Goal: Task Accomplishment & Management: Manage account settings

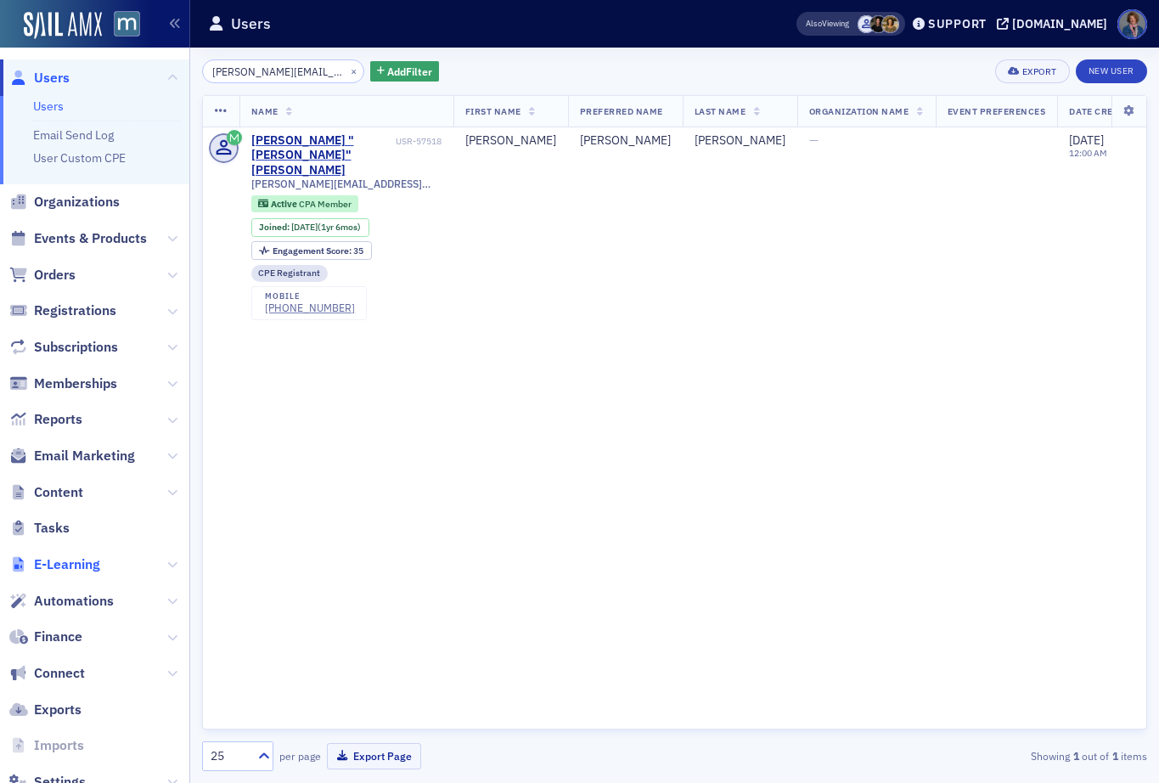
click at [96, 569] on span "E-Learning" at bounding box center [67, 564] width 66 height 19
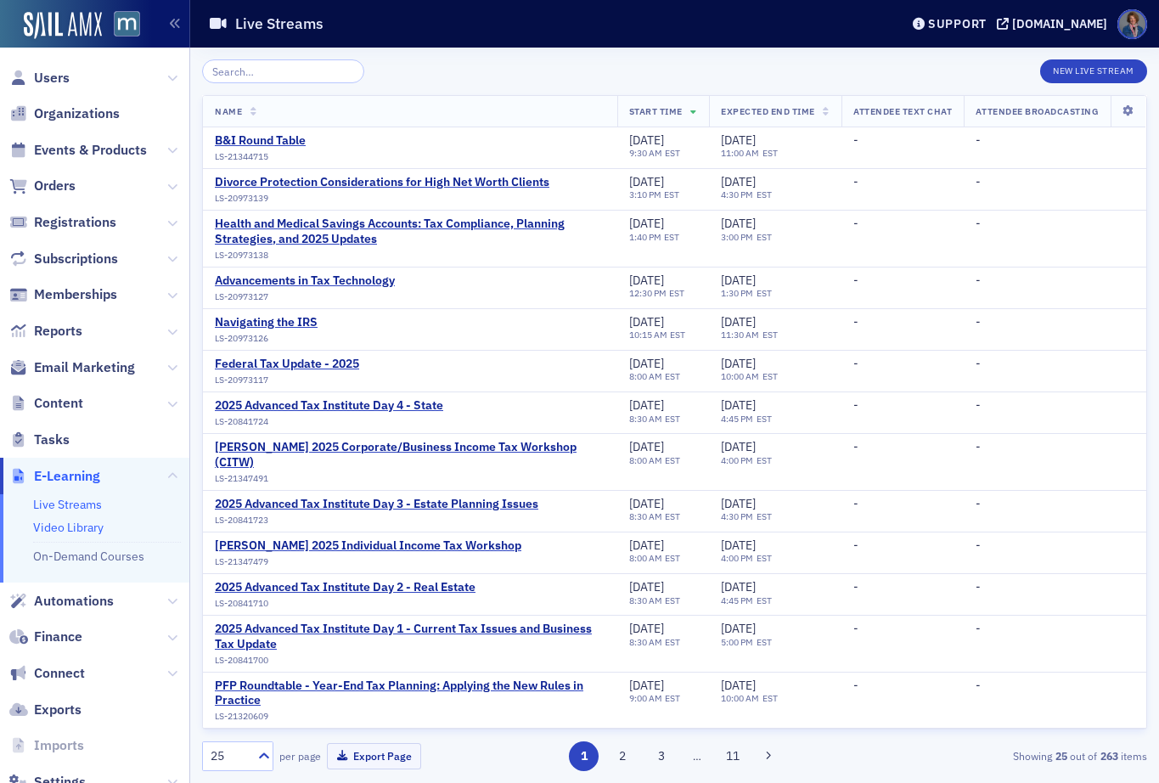
click at [71, 531] on link "Video Library" at bounding box center [68, 526] width 70 height 15
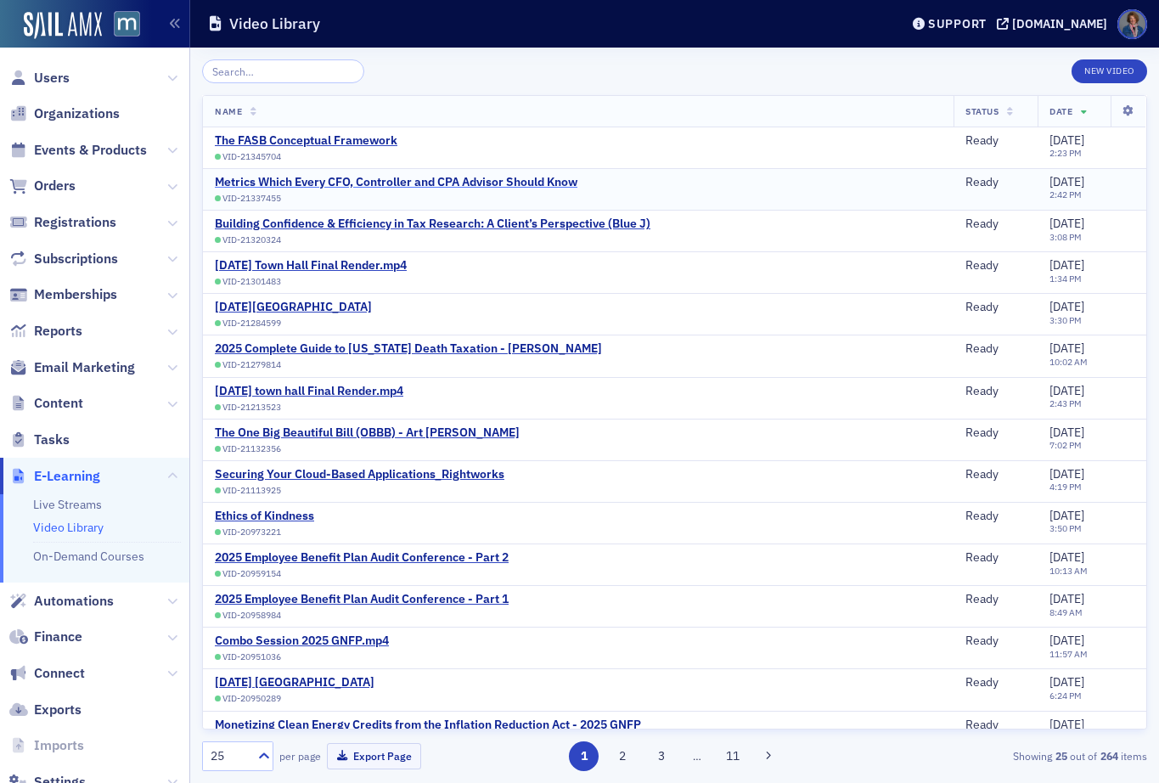
click at [489, 181] on div "Metrics Which Every CFO, Controller and CPA Advisor Should Know" at bounding box center [396, 182] width 362 height 15
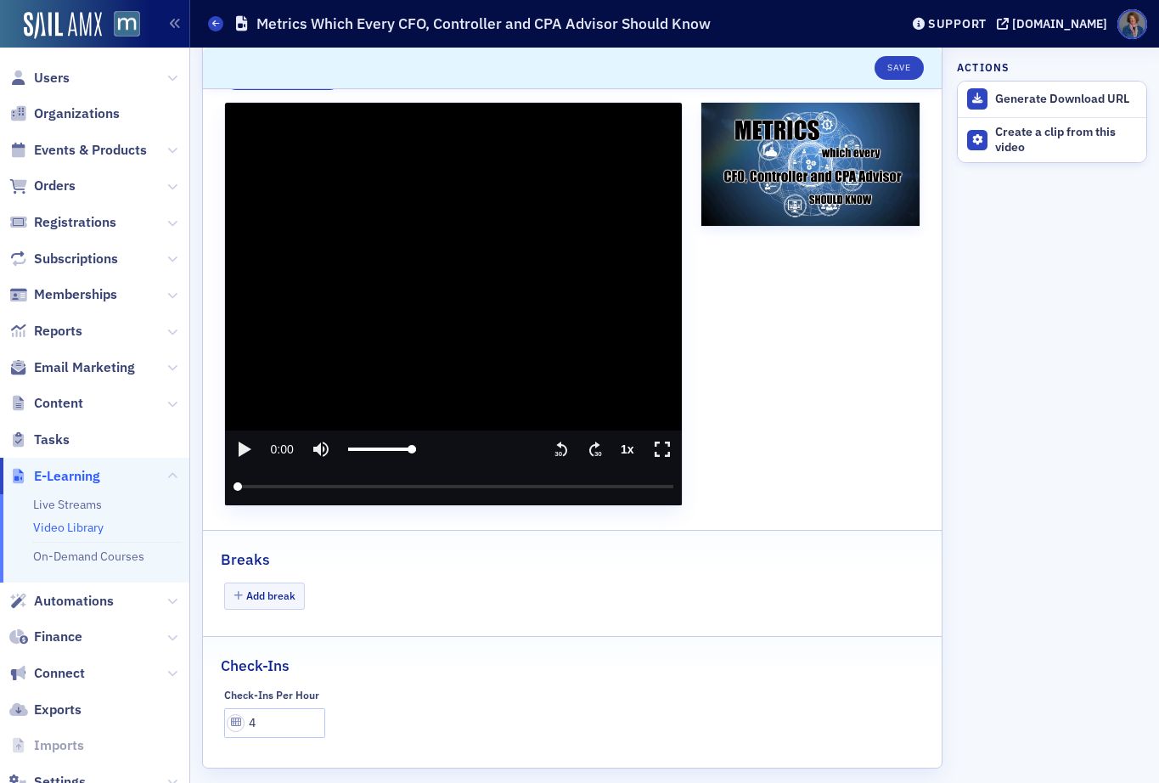
scroll to position [232, 0]
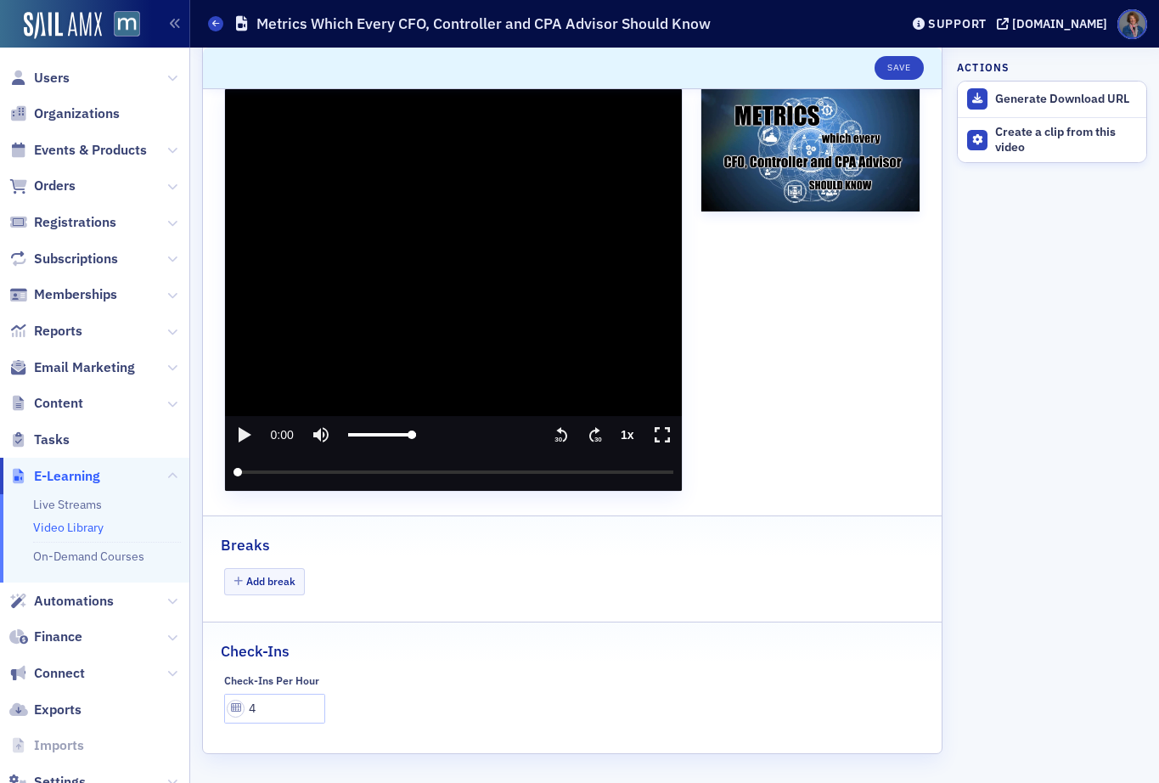
click at [56, 525] on link "Video Library" at bounding box center [68, 526] width 70 height 15
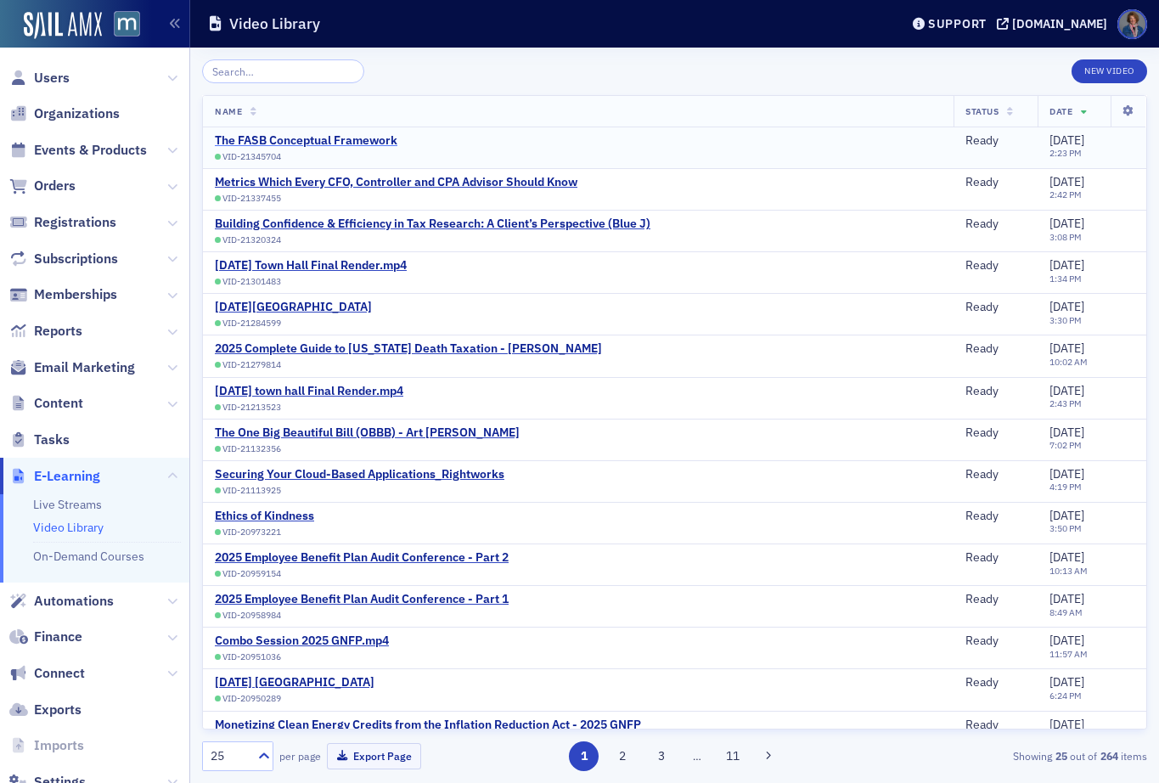
click at [355, 144] on div "The FASB Conceptual Framework" at bounding box center [306, 140] width 182 height 15
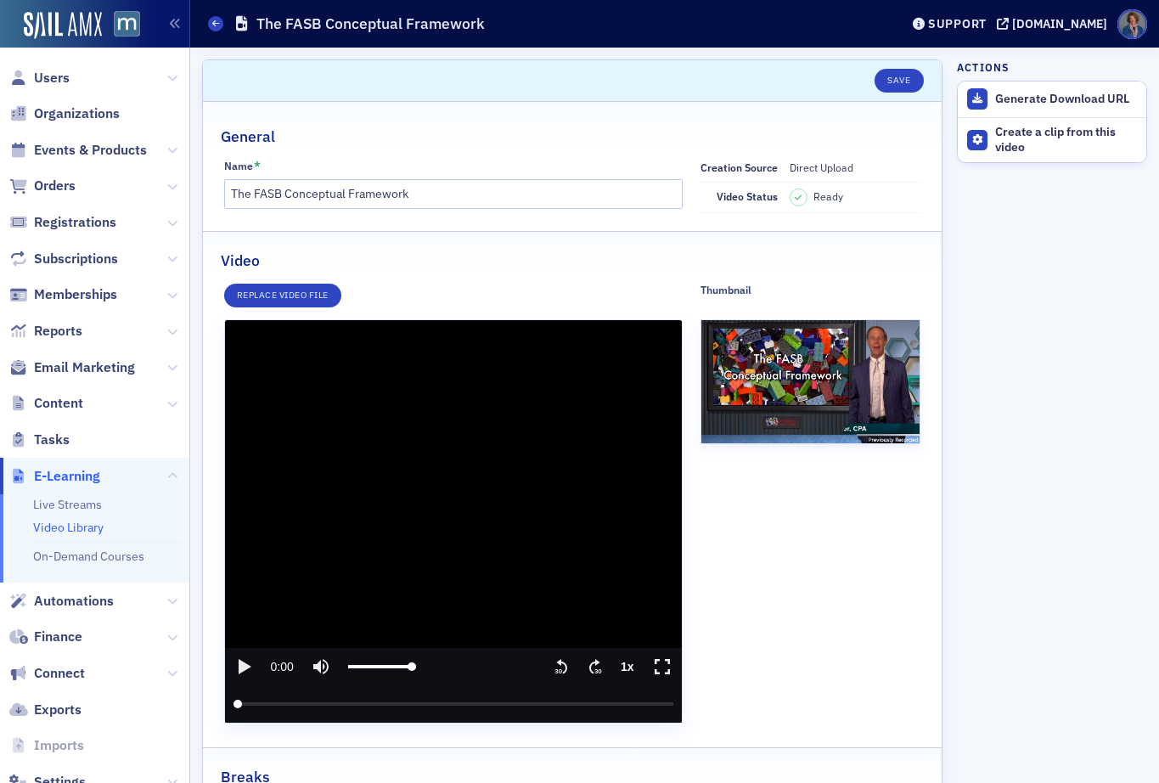
click at [57, 526] on link "Video Library" at bounding box center [68, 526] width 70 height 15
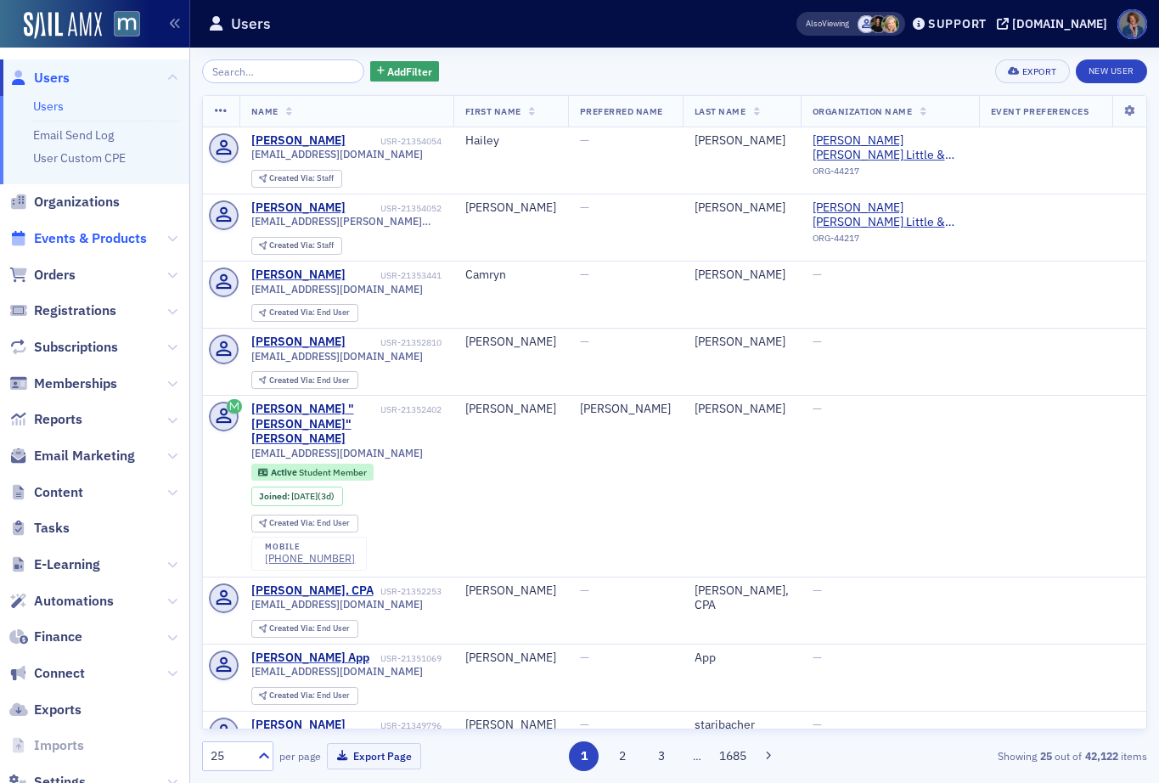
click at [55, 237] on span "Events & Products" at bounding box center [90, 238] width 113 height 19
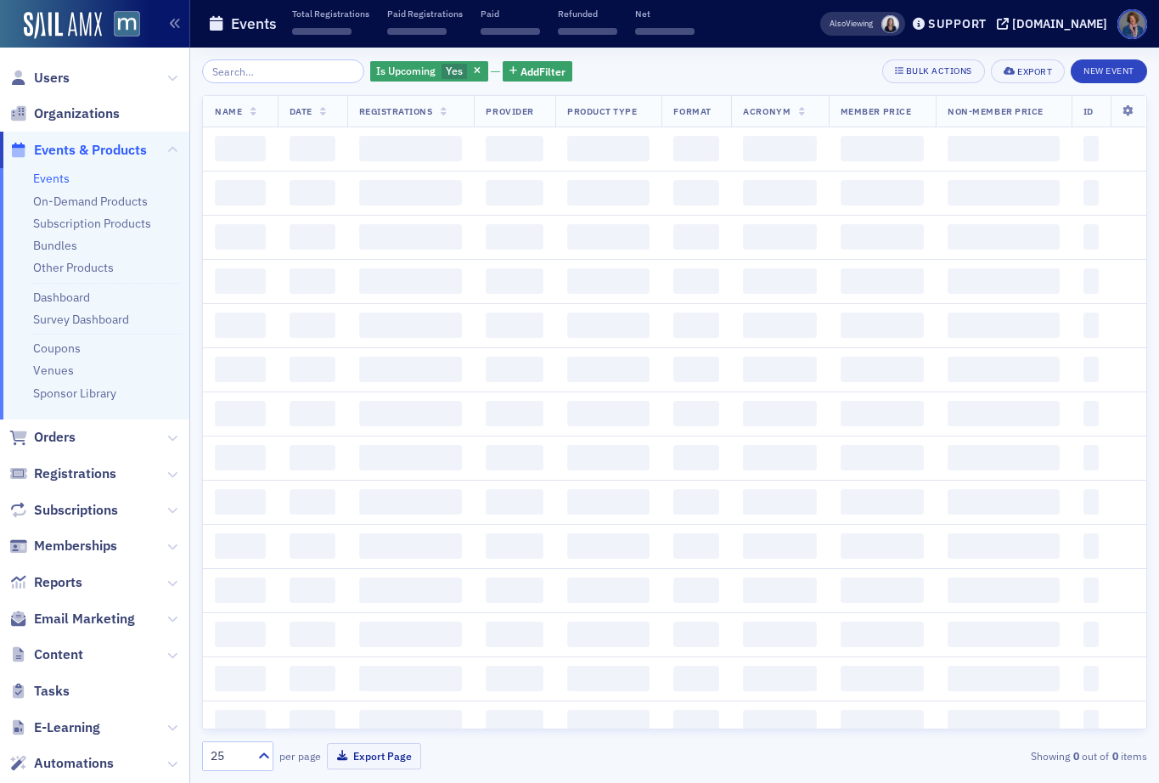
click at [272, 67] on input "search" at bounding box center [283, 71] width 162 height 24
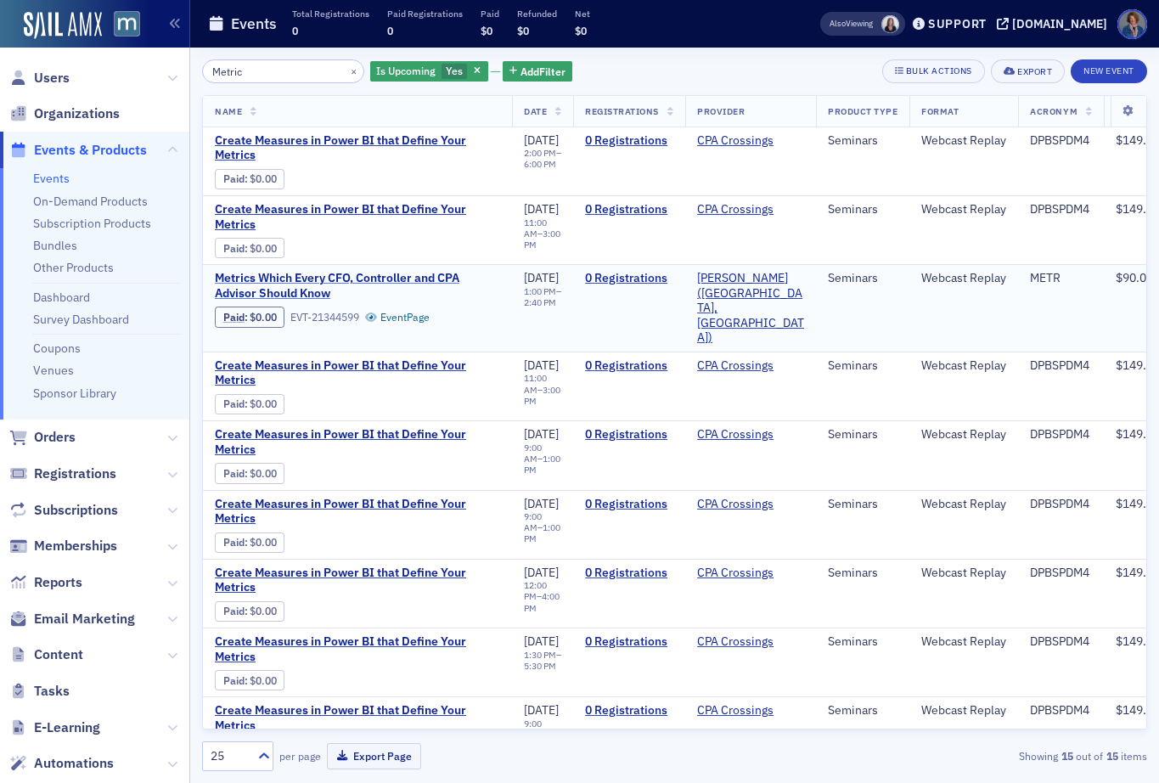
type input "Metric"
click at [293, 286] on span "Metrics Which Every CFO, Controller and CPA Advisor Should Know" at bounding box center [357, 286] width 285 height 30
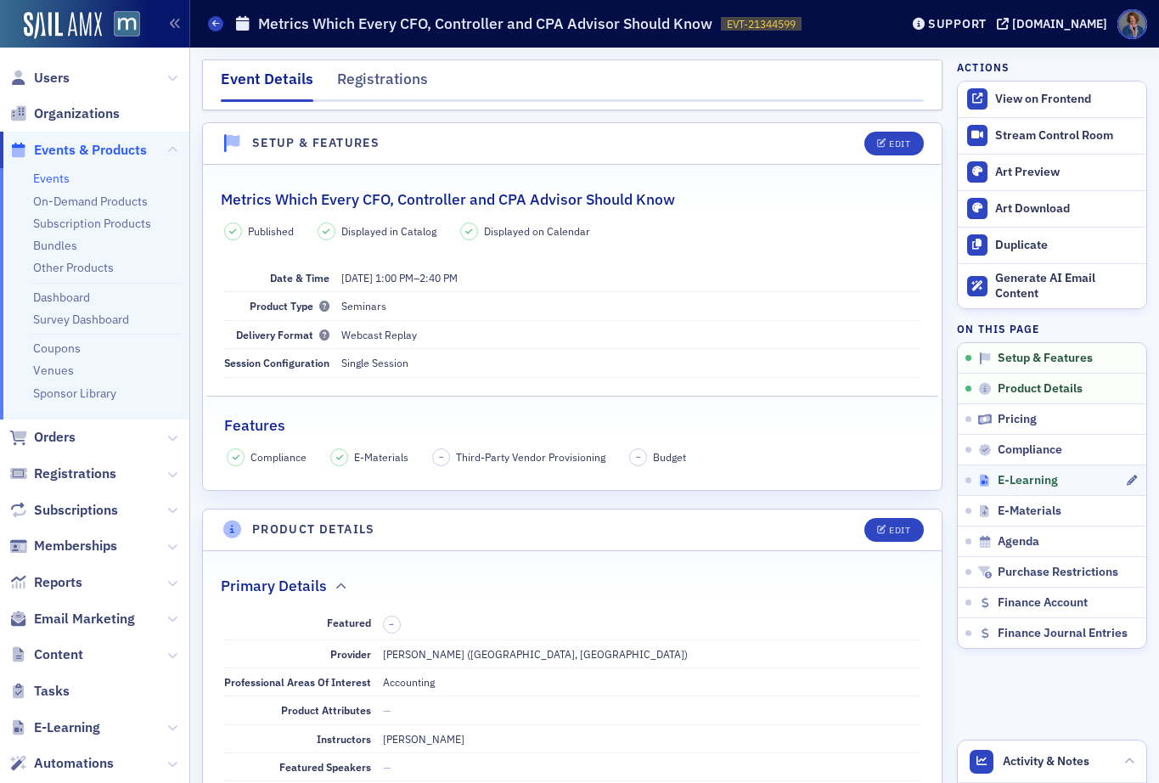
click at [1023, 479] on span "E-Learning" at bounding box center [1027, 480] width 60 height 15
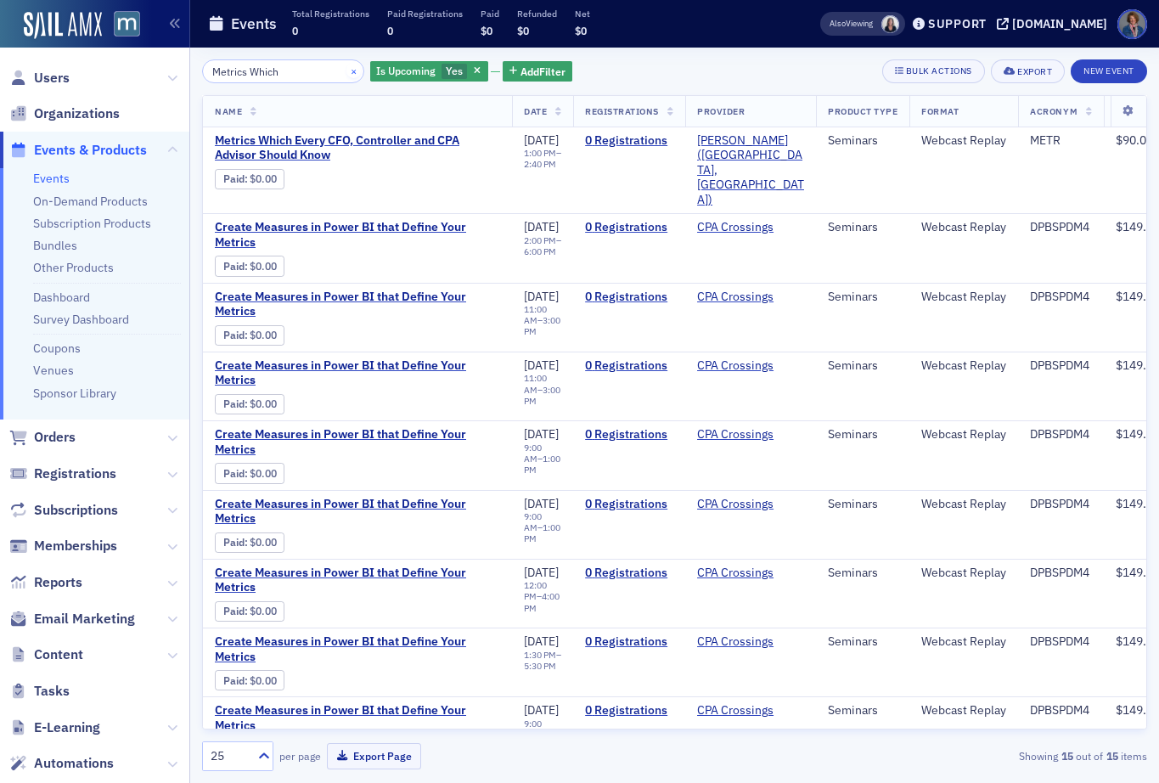
type input "Metrics Which"
click at [346, 69] on button "×" at bounding box center [353, 70] width 15 height 15
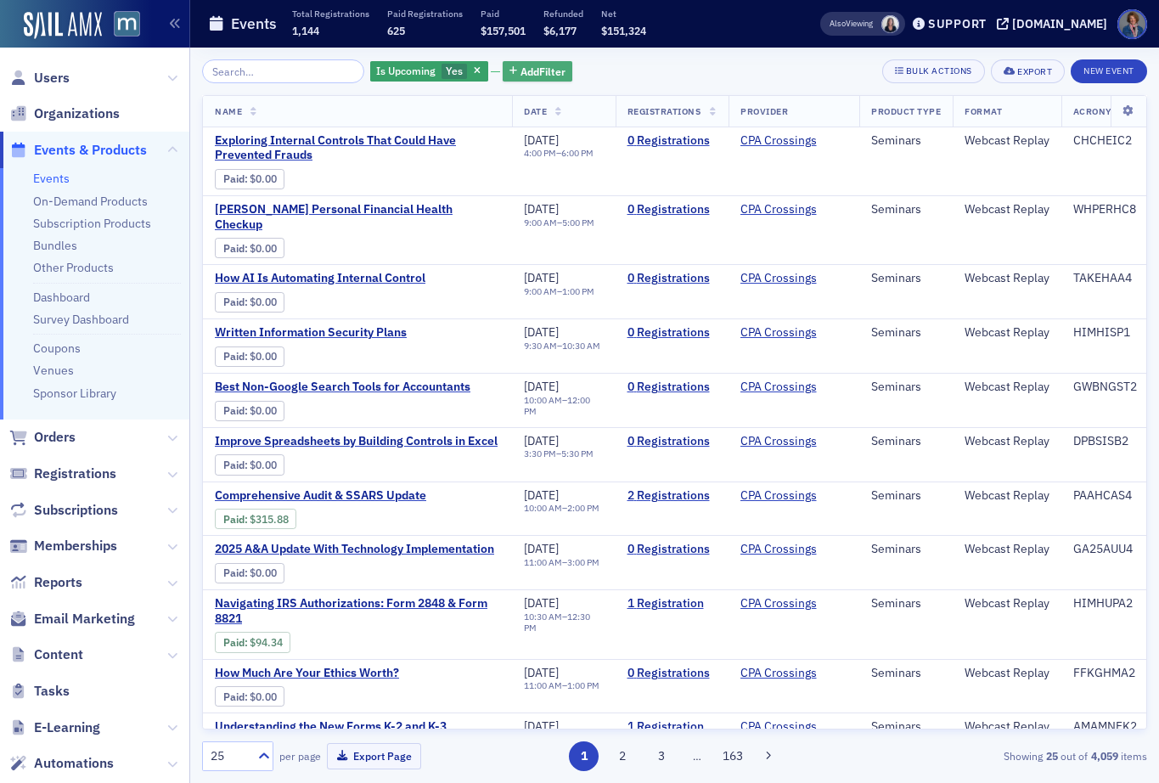
click at [532, 69] on span "Add Filter" at bounding box center [542, 71] width 45 height 15
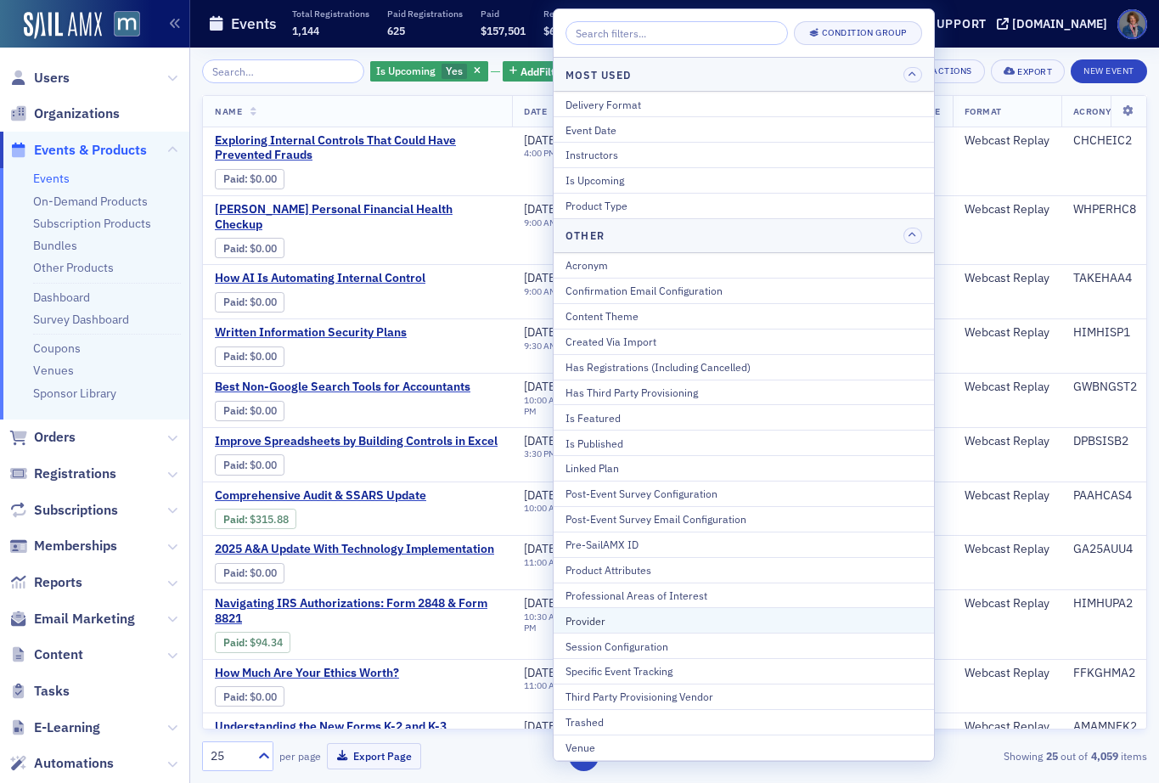
click at [594, 624] on div "Provider" at bounding box center [743, 620] width 356 height 15
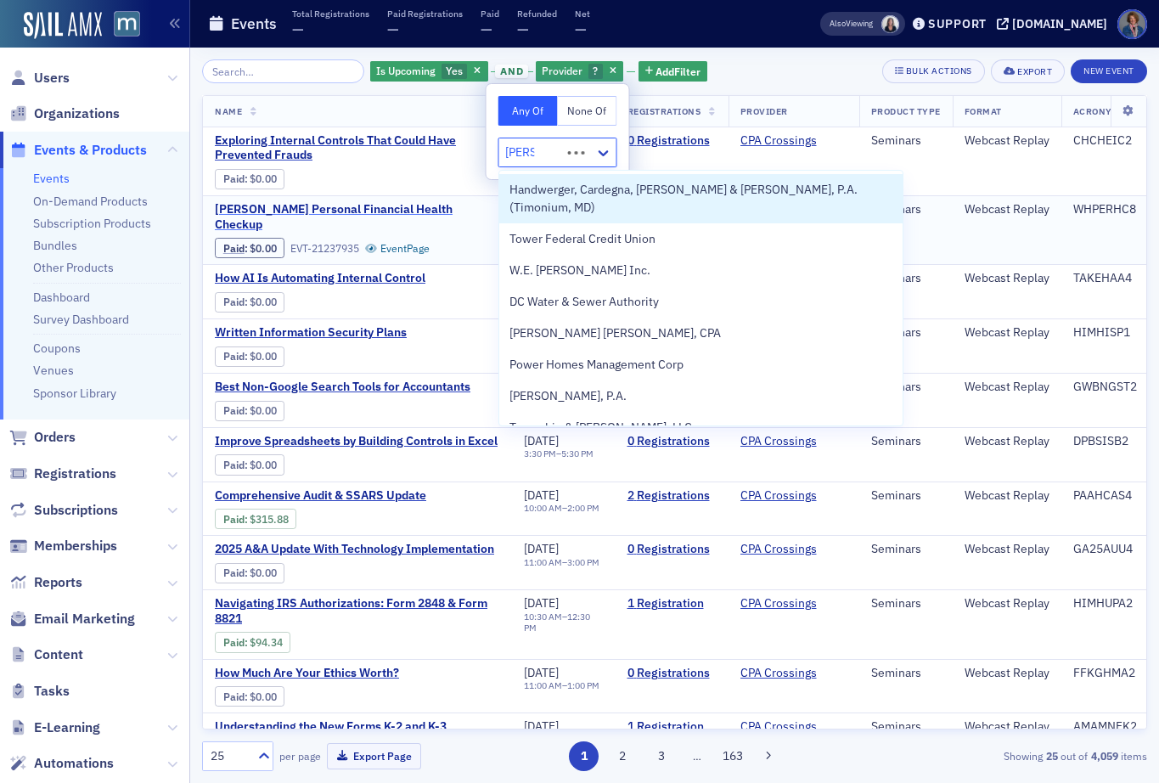
type input "werner"
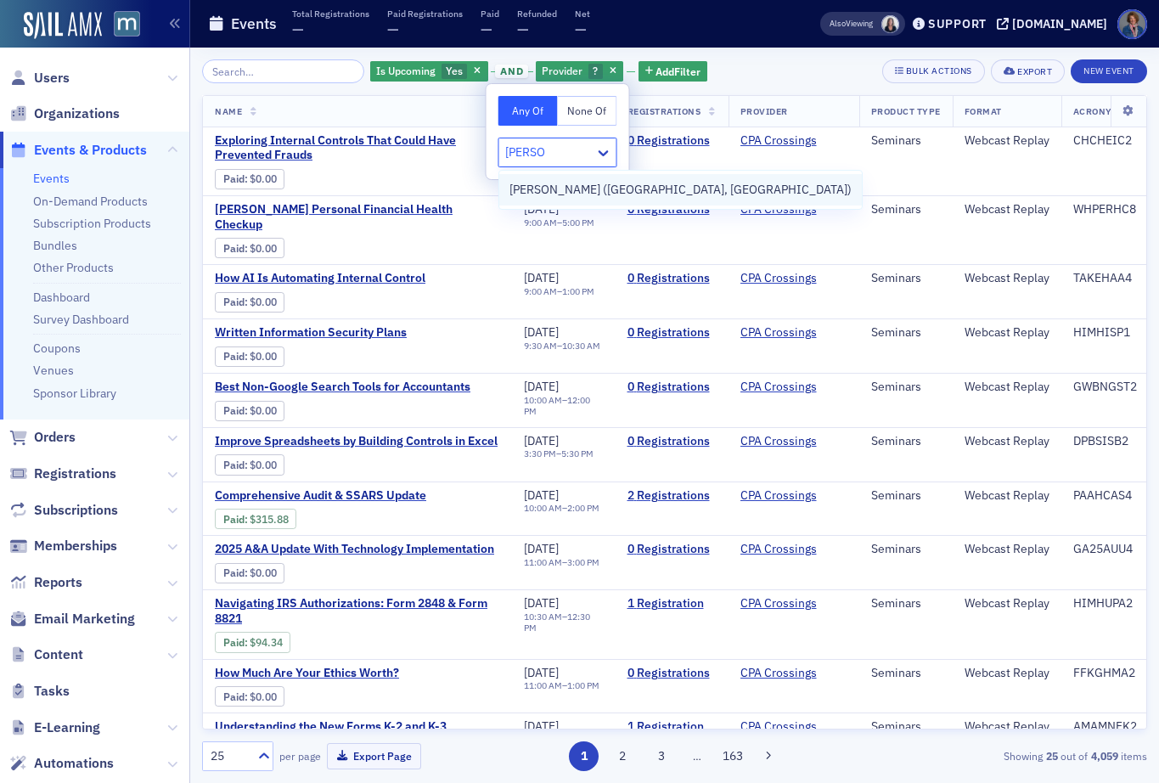
click at [541, 191] on span "[PERSON_NAME] ([GEOGRAPHIC_DATA], [GEOGRAPHIC_DATA])" at bounding box center [680, 190] width 342 height 18
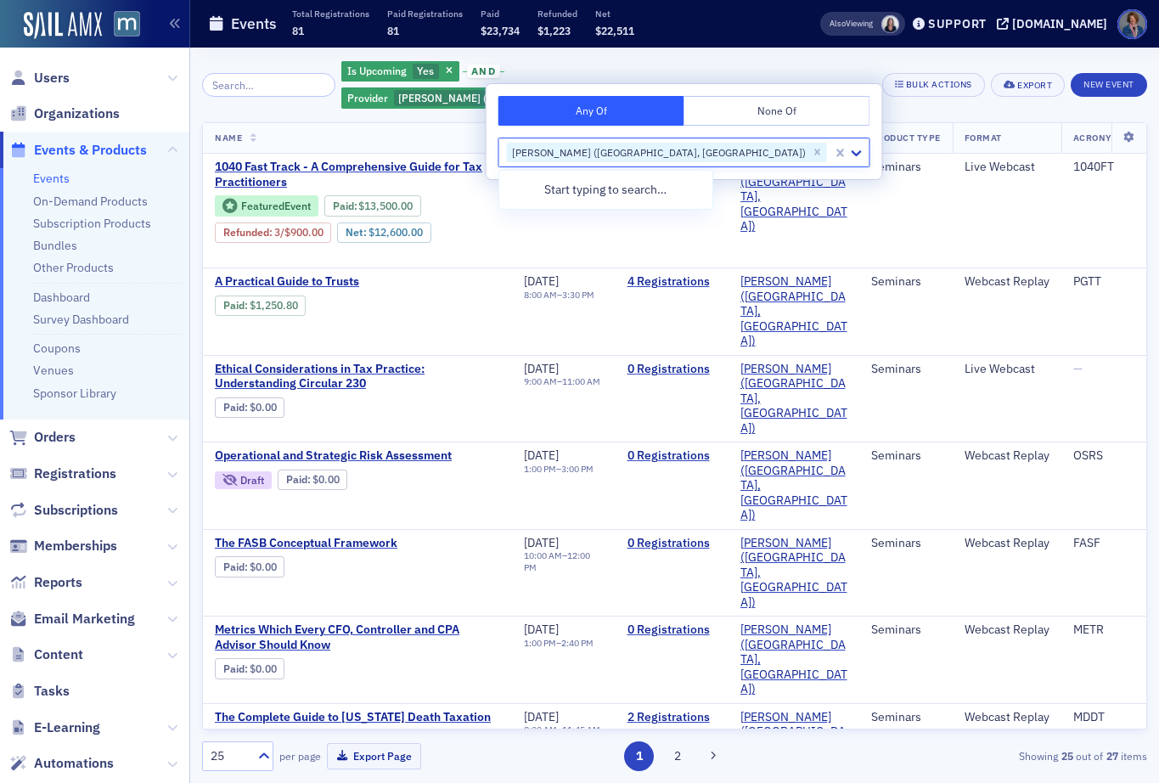
click at [857, 64] on div "Is Upcoming Yes and Provider Werner-Rocca (Flourtown, PA) Add Filter Bulk Actio…" at bounding box center [674, 84] width 945 height 51
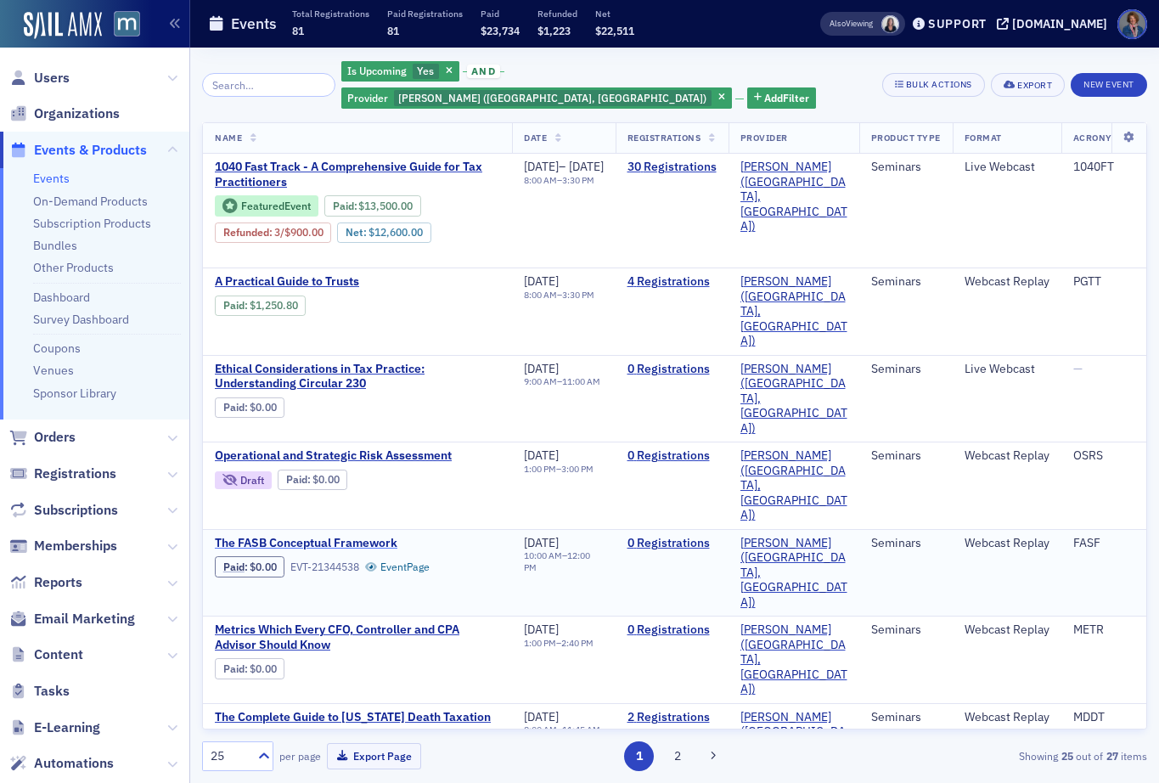
click at [318, 536] on span "The FASB Conceptual Framework" at bounding box center [357, 543] width 285 height 15
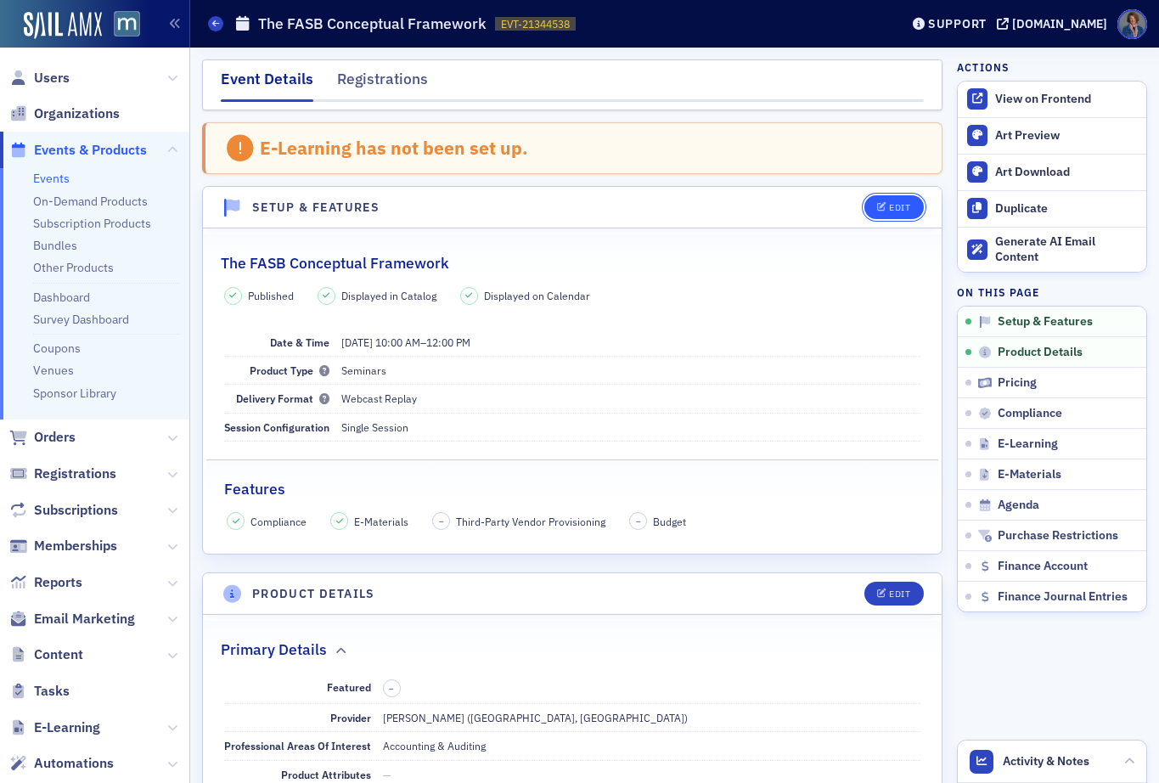
click at [887, 214] on button "Edit" at bounding box center [893, 207] width 59 height 24
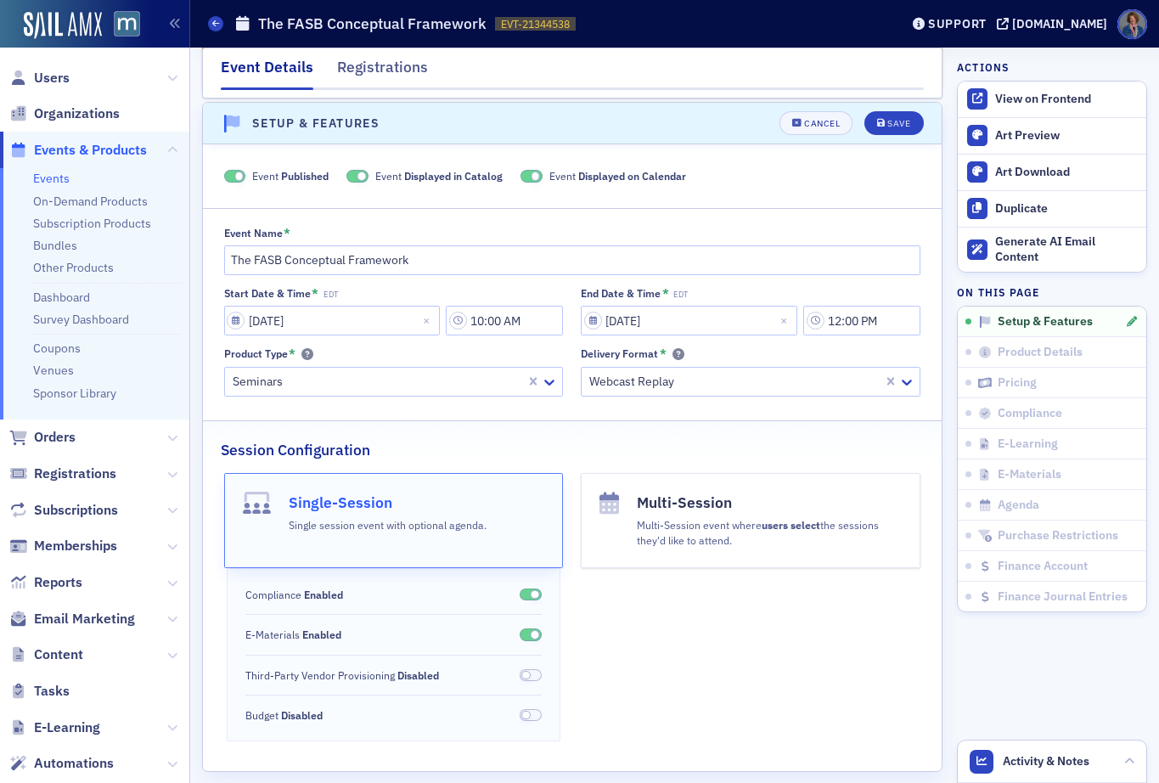
scroll to position [87, 0]
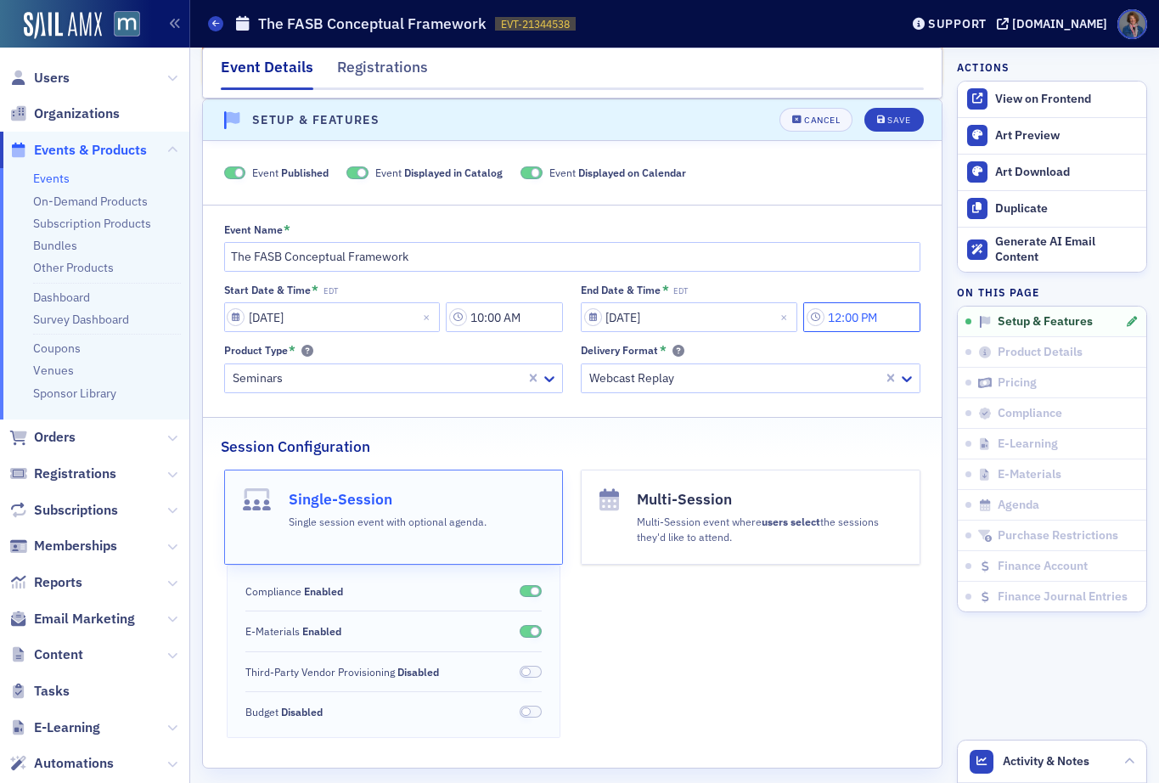
click at [836, 319] on input "12:00 PM" at bounding box center [861, 317] width 117 height 30
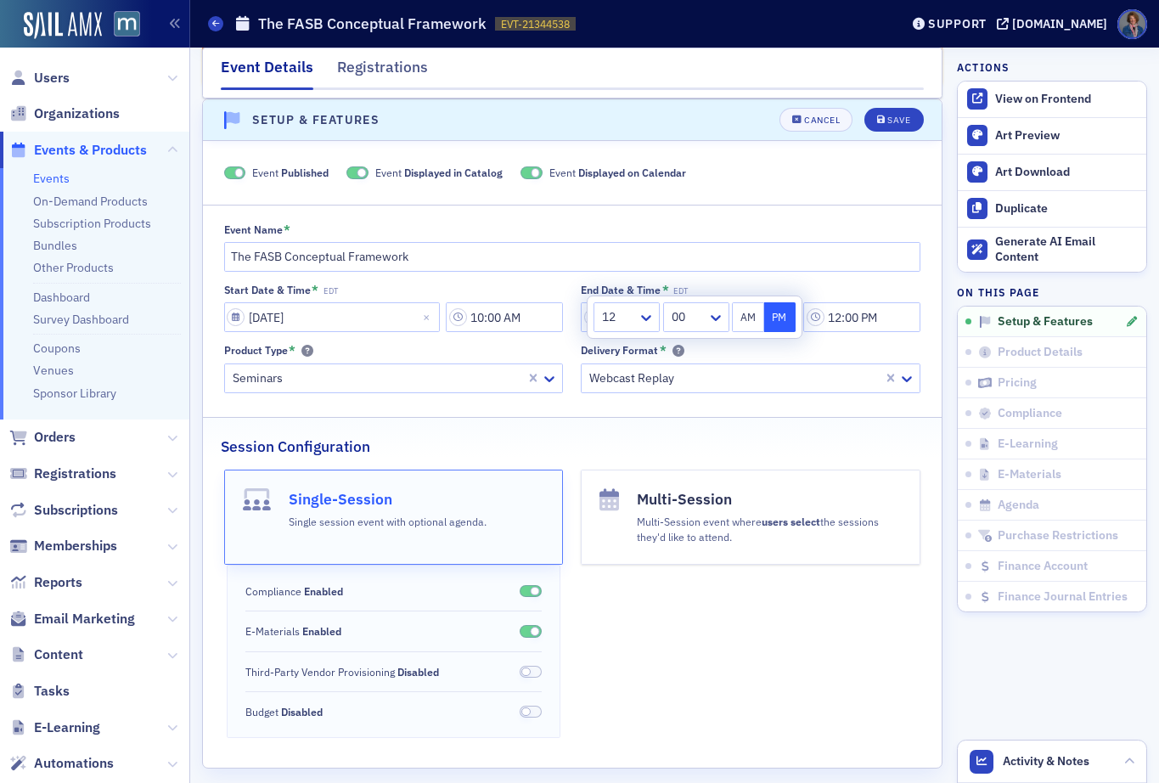
click at [745, 319] on button "AM" at bounding box center [748, 317] width 32 height 30
click at [646, 318] on icon at bounding box center [646, 318] width 10 height 6
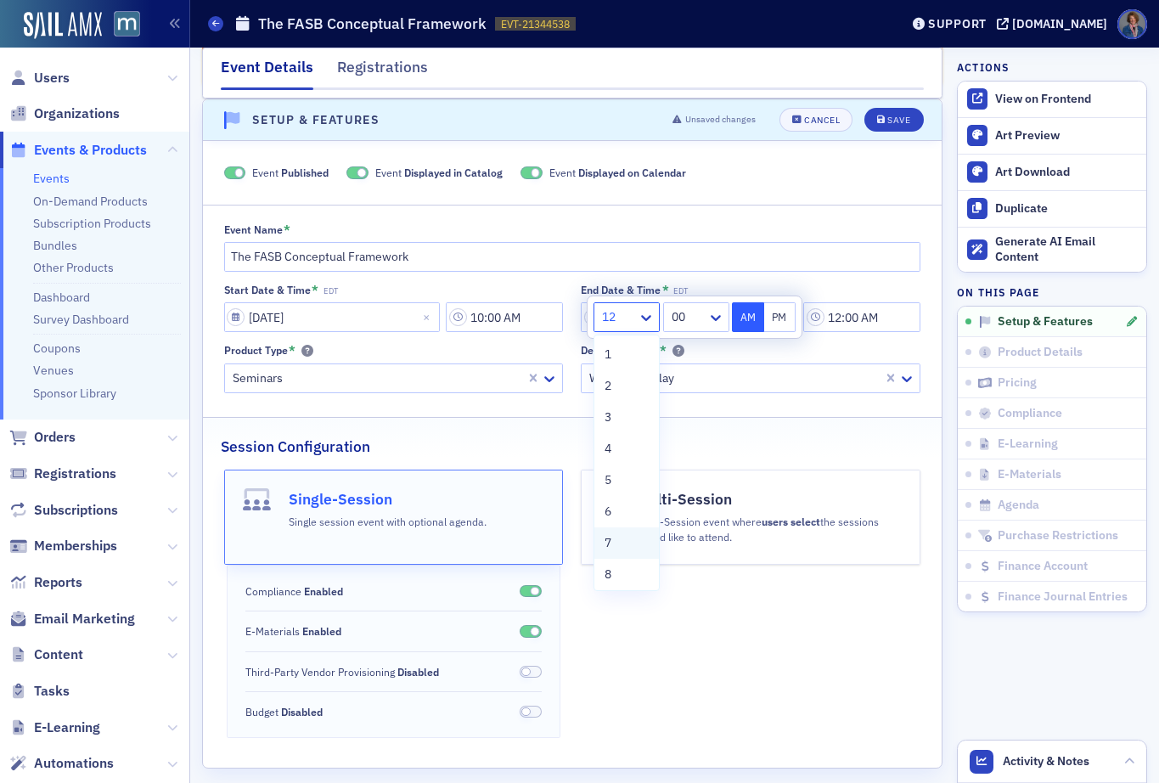
scroll to position [129, 0]
drag, startPoint x: 612, startPoint y: 541, endPoint x: 695, endPoint y: 395, distance: 168.0
click at [612, 538] on span "11" at bounding box center [611, 539] width 14 height 18
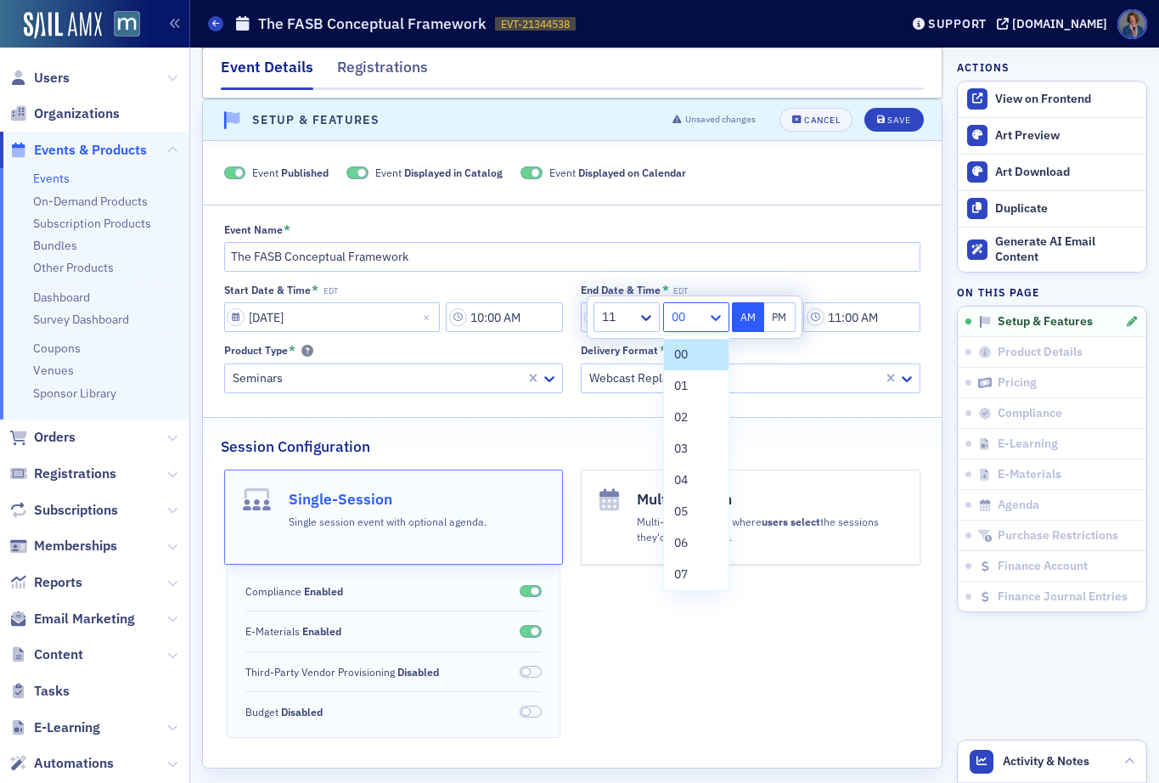
click at [710, 317] on icon at bounding box center [715, 317] width 17 height 17
click at [687, 550] on span "40" at bounding box center [681, 551] width 14 height 18
type input "11:40 AM"
click at [833, 287] on div "End Date & Time * EDT" at bounding box center [750, 289] width 339 height 13
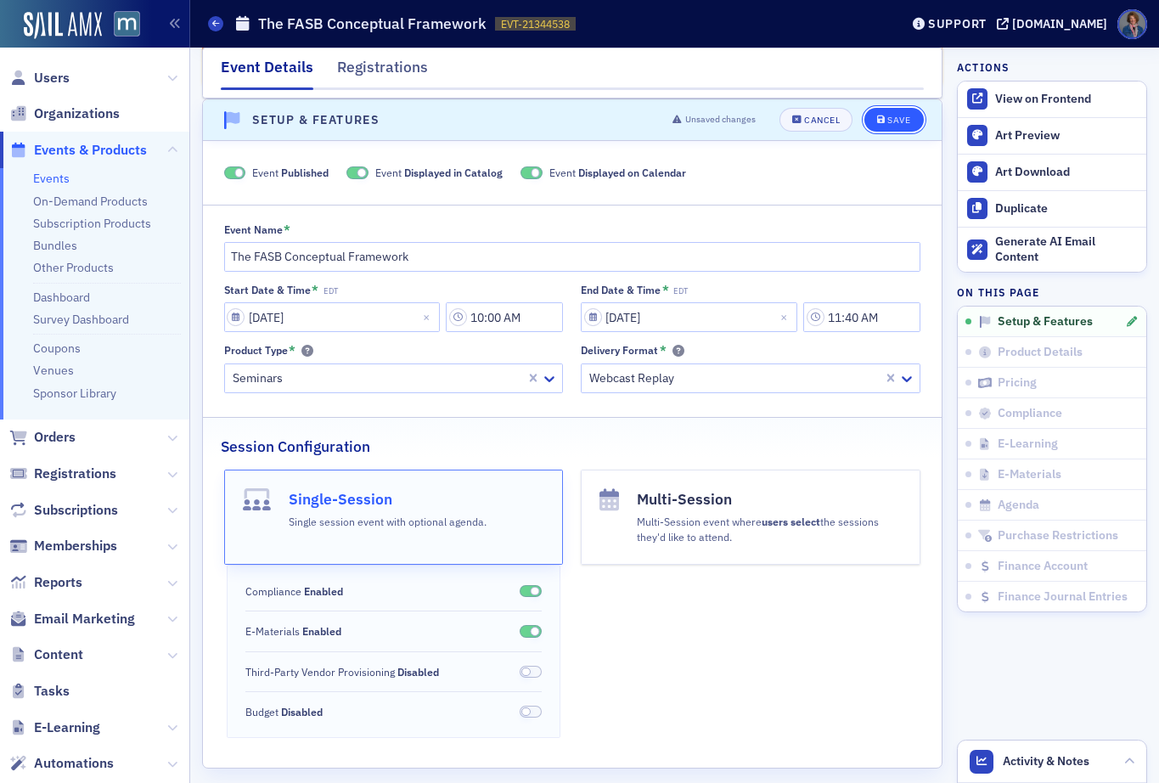
click at [887, 121] on div "Save" at bounding box center [898, 119] width 23 height 9
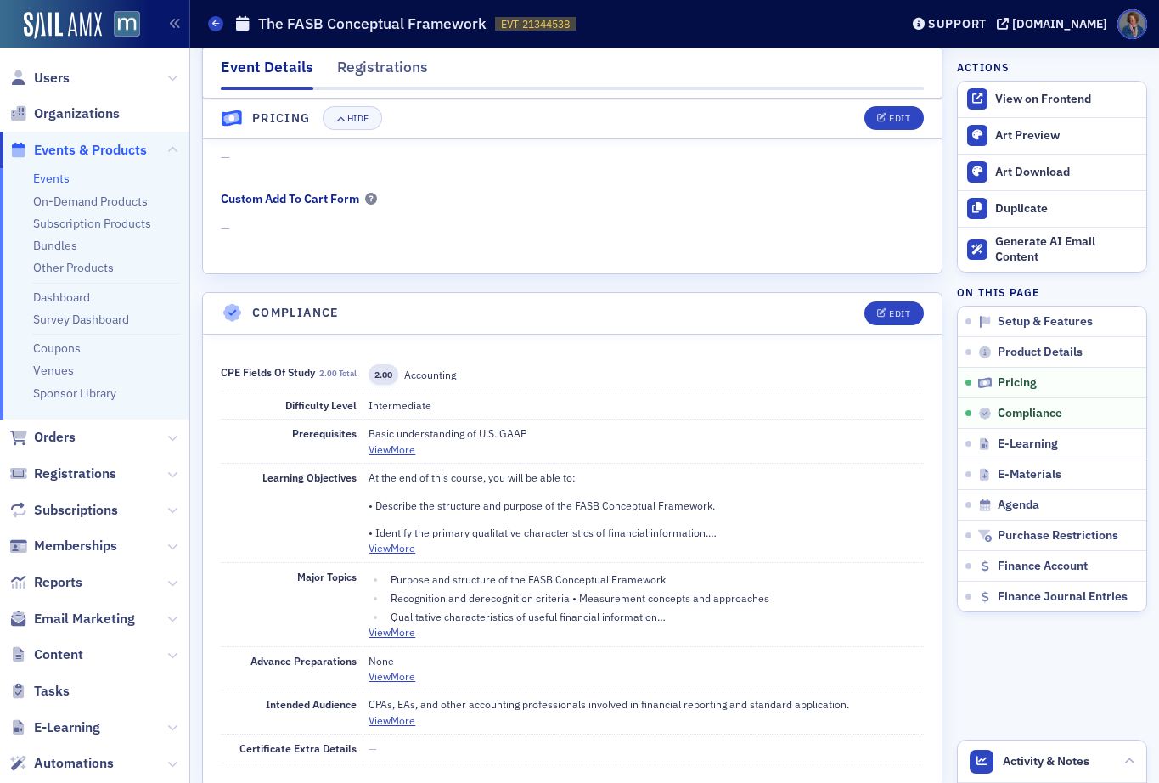
scroll to position [1748, 0]
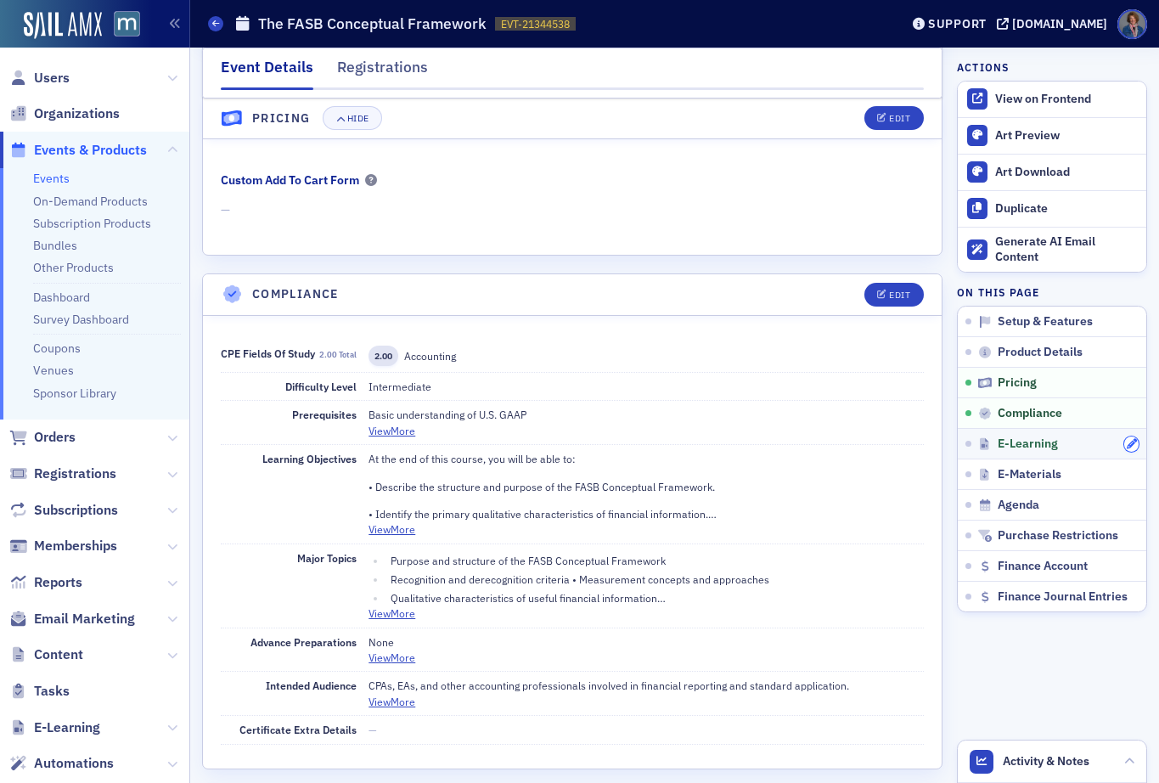
click at [1124, 449] on button "button" at bounding box center [1131, 443] width 15 height 15
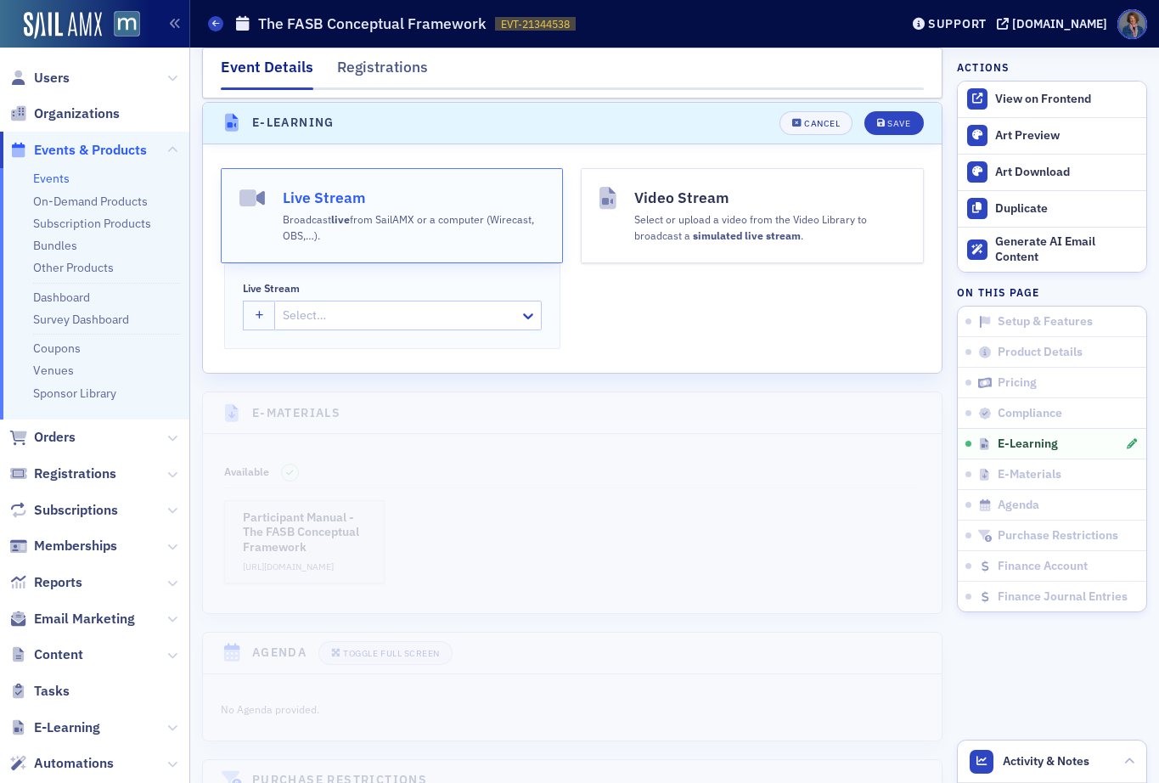
scroll to position [2435, 0]
click at [649, 190] on h4 "Video Stream" at bounding box center [769, 195] width 270 height 22
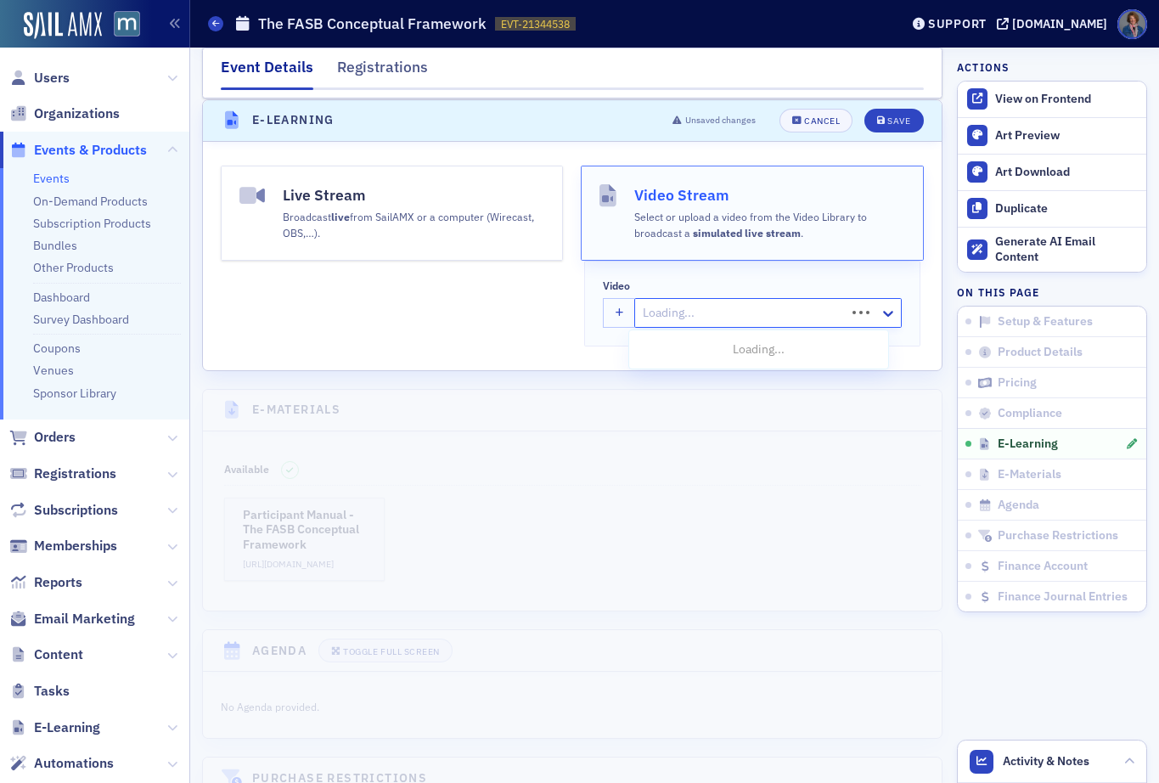
click at [662, 311] on div at bounding box center [742, 312] width 203 height 21
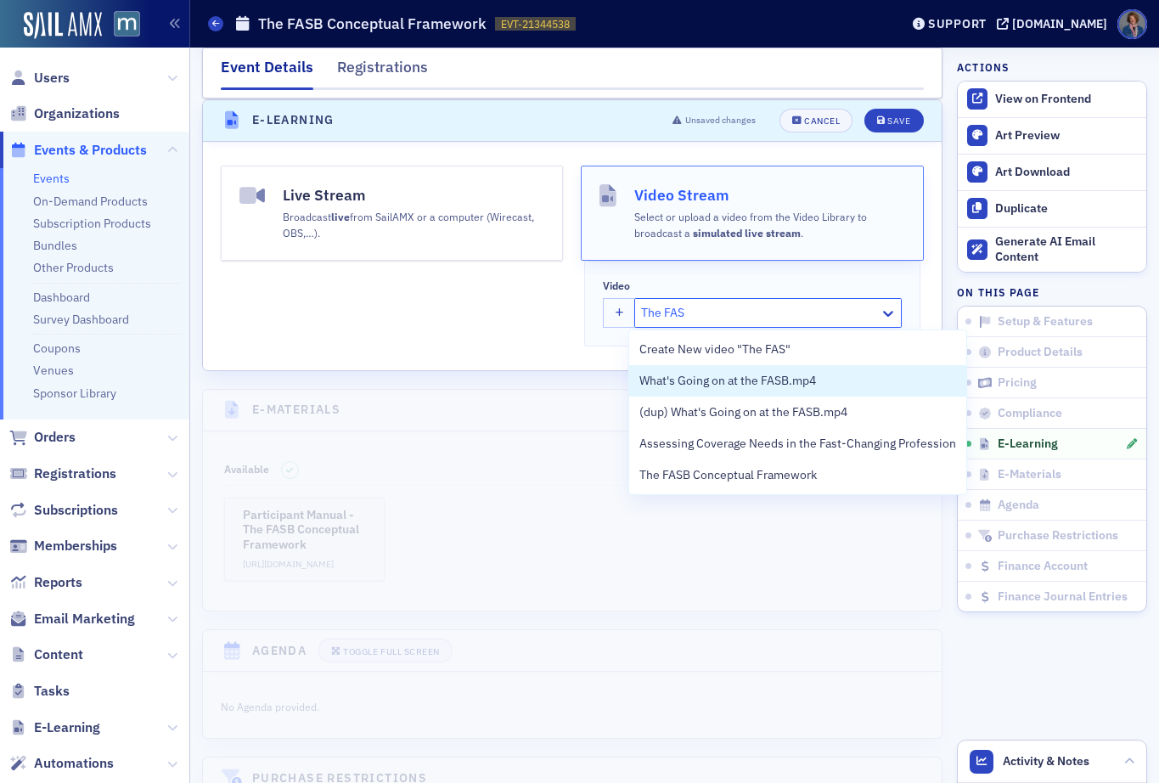
type input "The FASB"
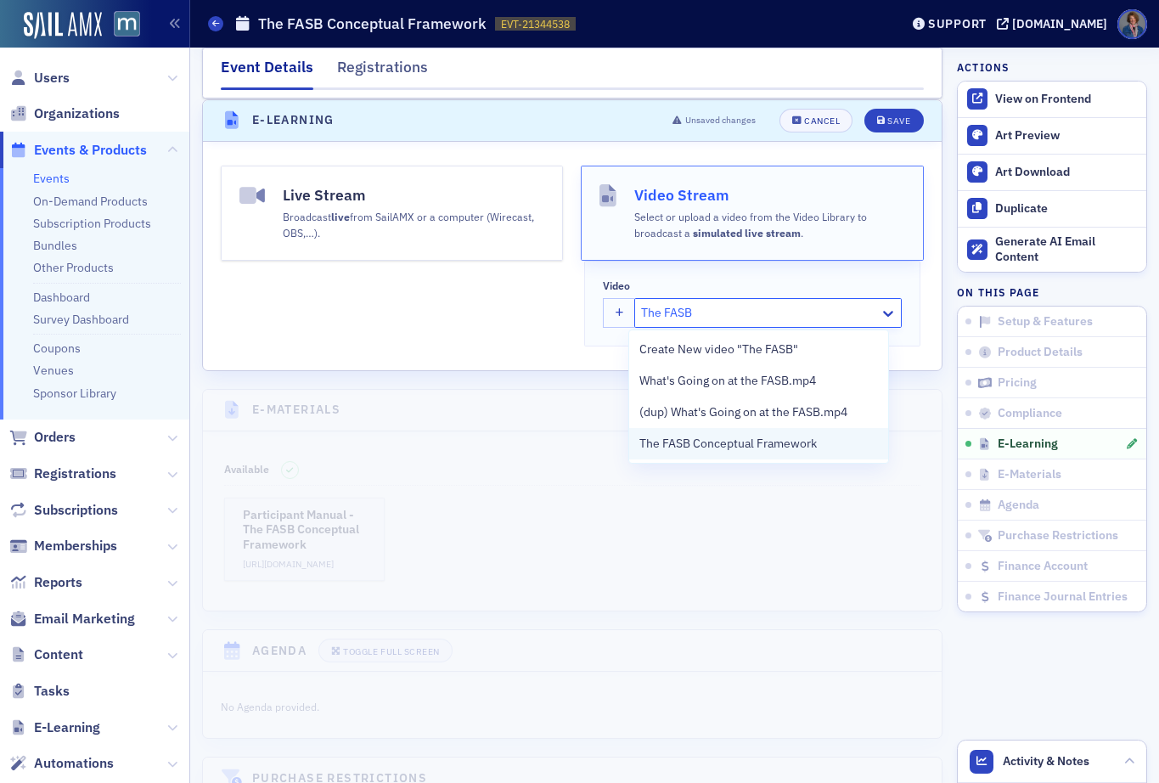
click at [760, 448] on span "The FASB Conceptual Framework" at bounding box center [727, 444] width 177 height 18
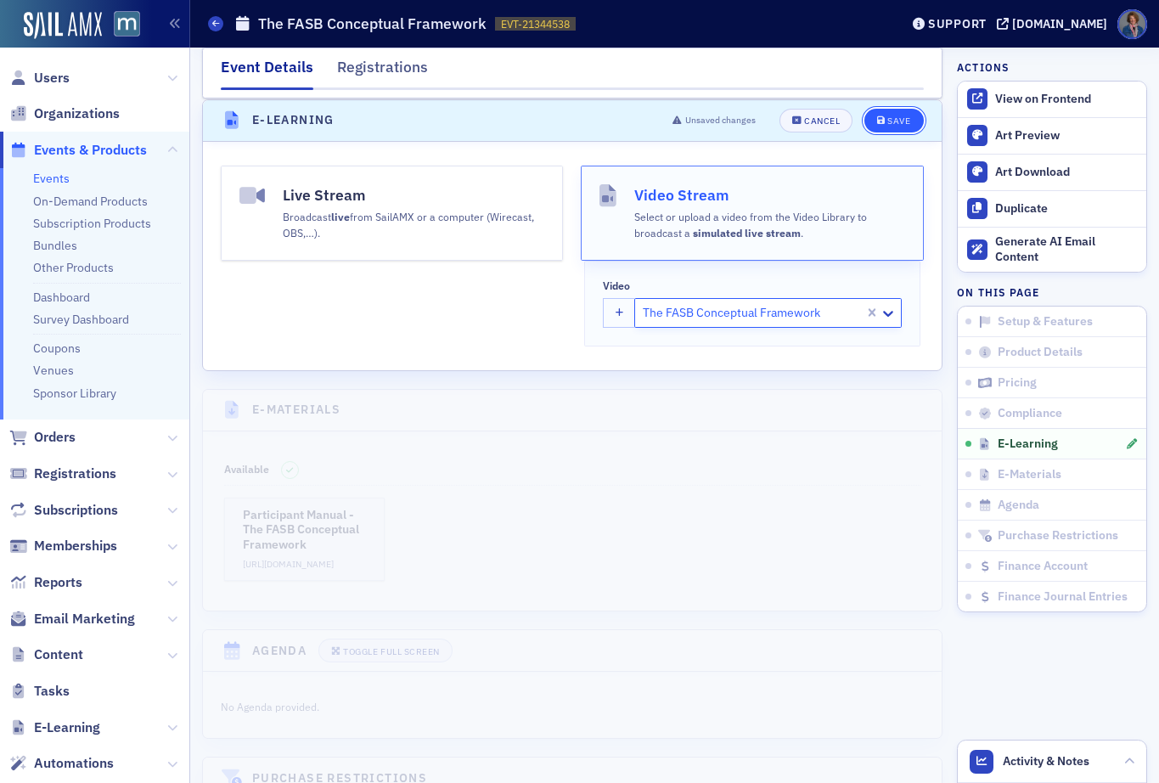
click at [887, 122] on div "Save" at bounding box center [898, 120] width 23 height 9
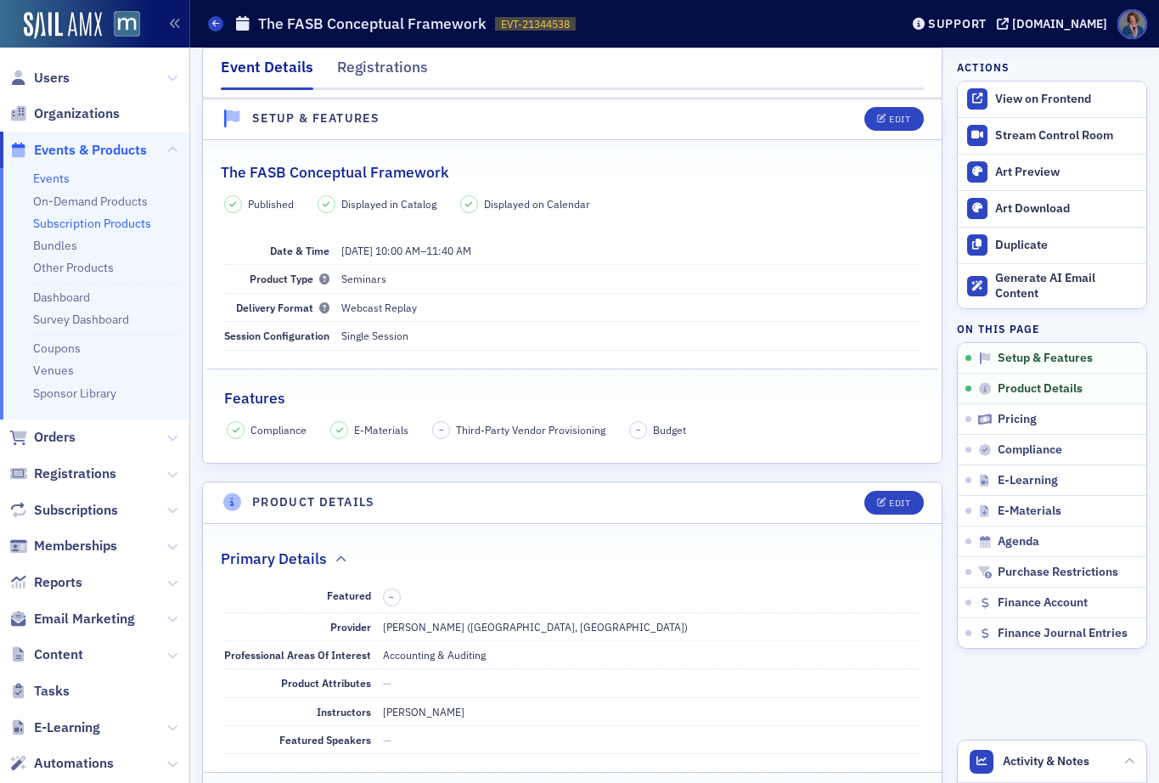
scroll to position [0, 0]
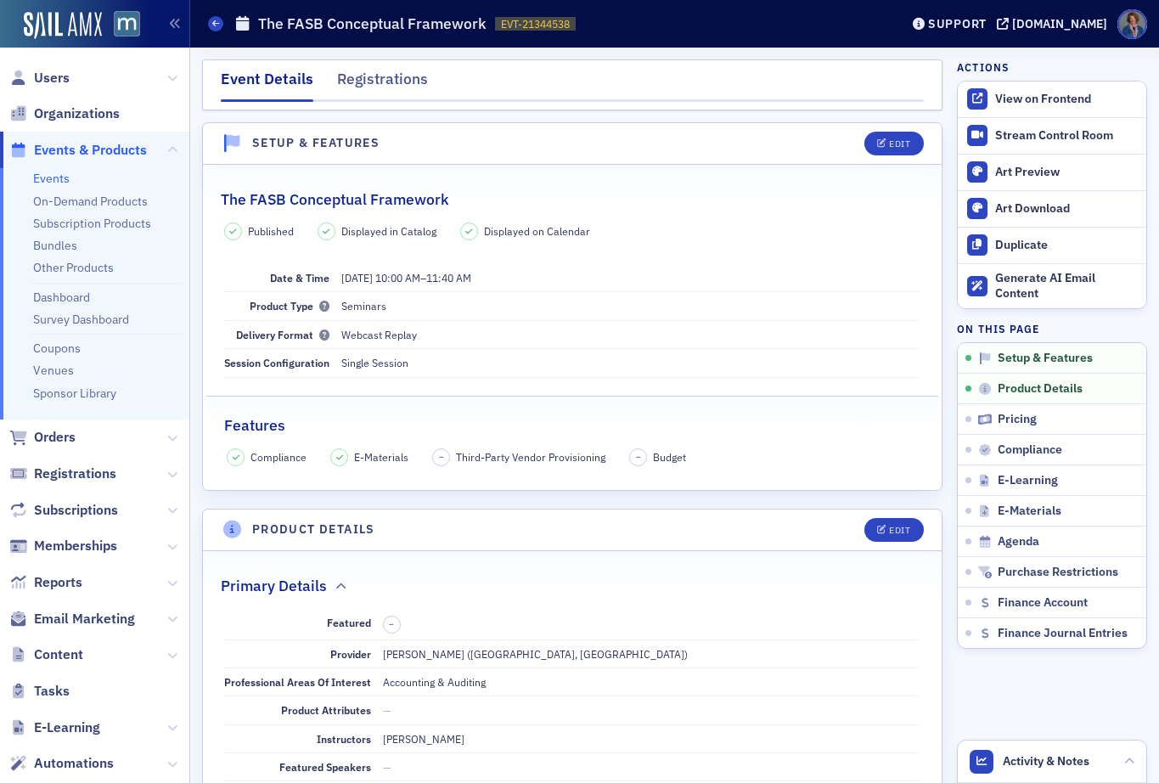
click at [49, 182] on link "Events" at bounding box center [51, 178] width 36 height 15
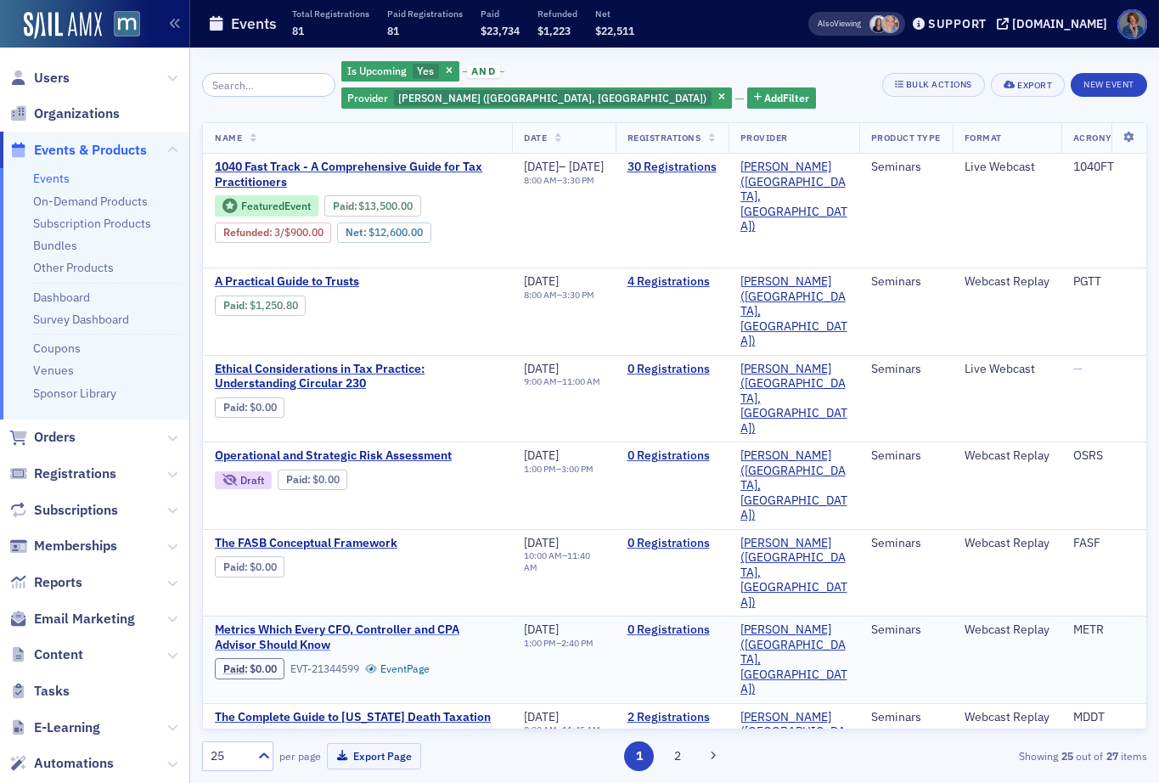
click at [305, 622] on span "Metrics Which Every CFO, Controller and CPA Advisor Should Know" at bounding box center [357, 637] width 285 height 30
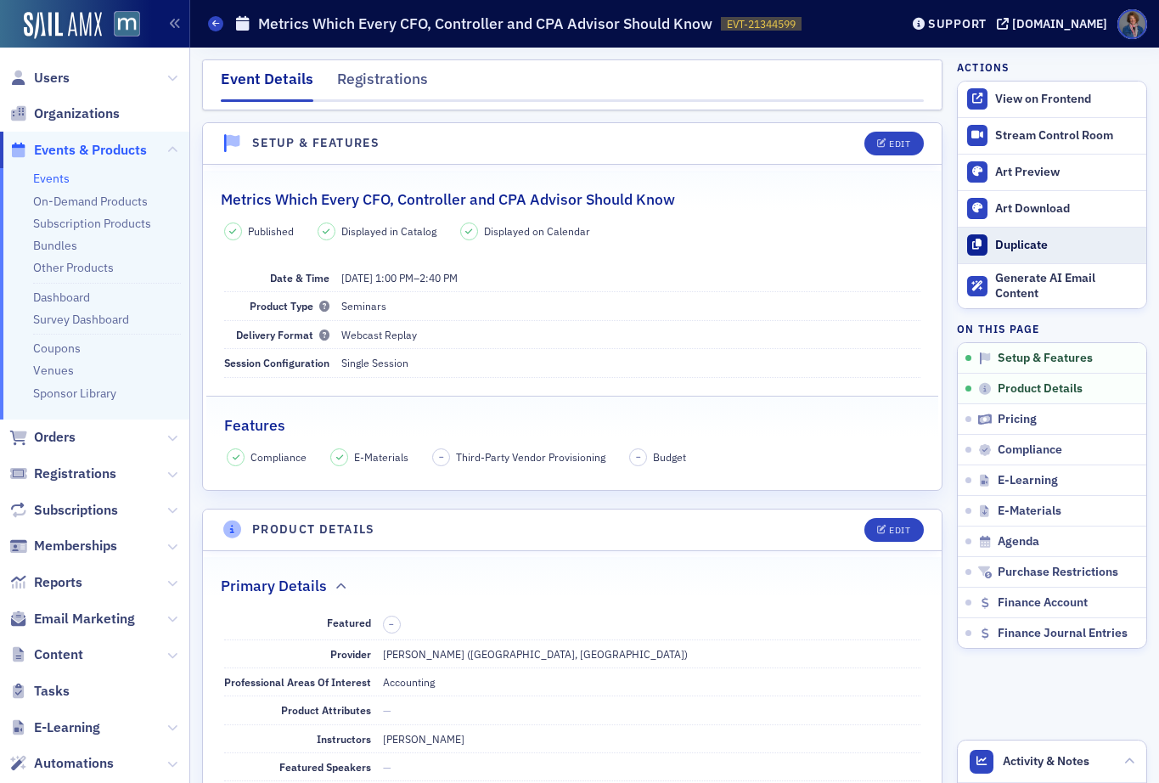
click at [1011, 246] on div "Duplicate" at bounding box center [1066, 245] width 143 height 15
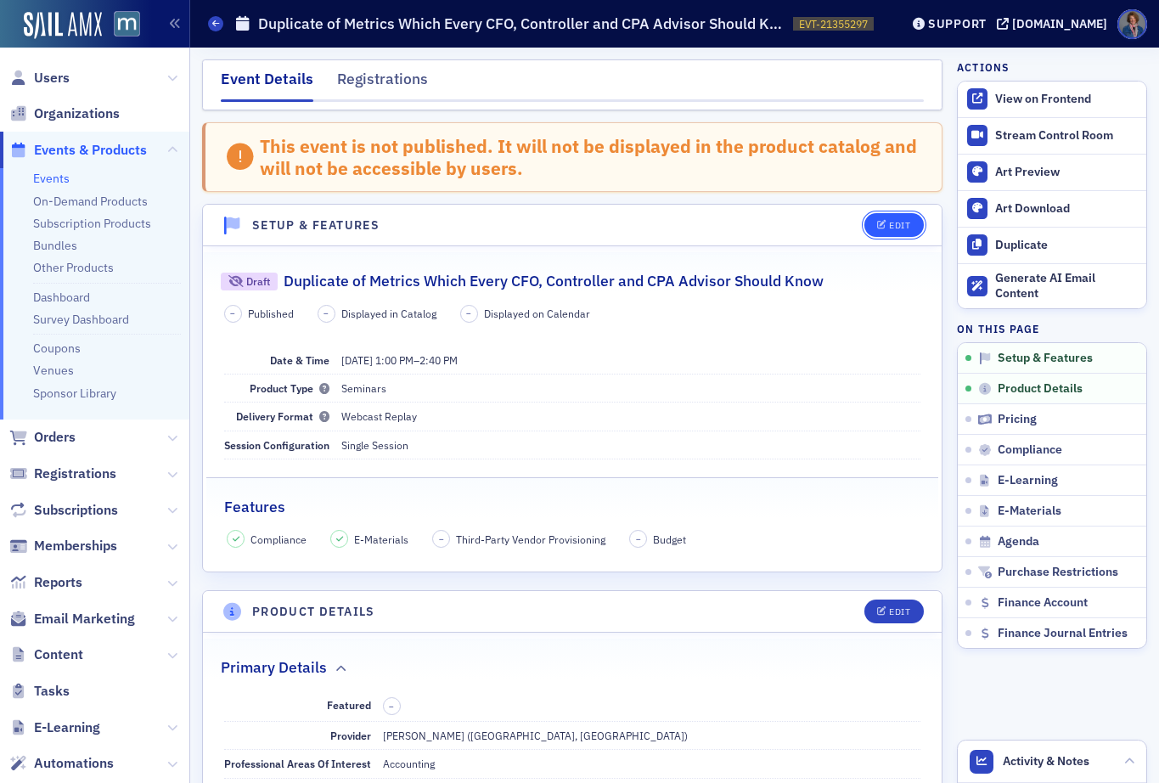
click at [889, 229] on div "Edit" at bounding box center [899, 225] width 21 height 9
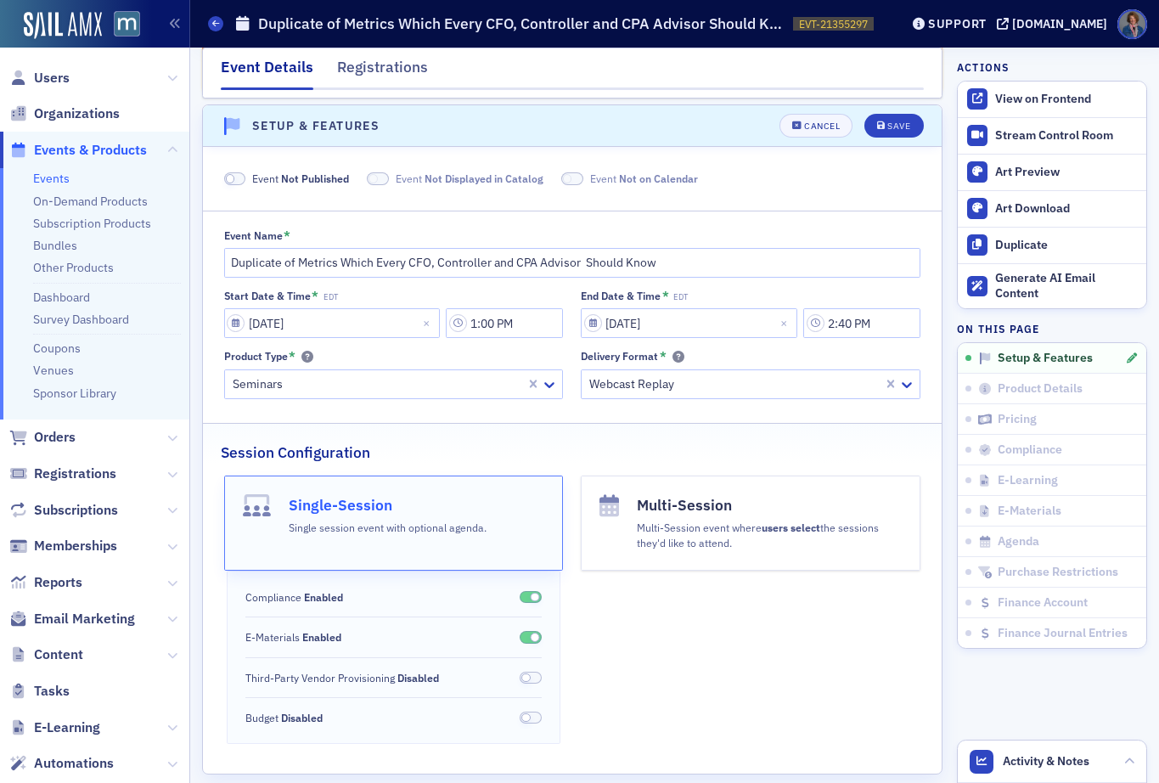
scroll to position [105, 0]
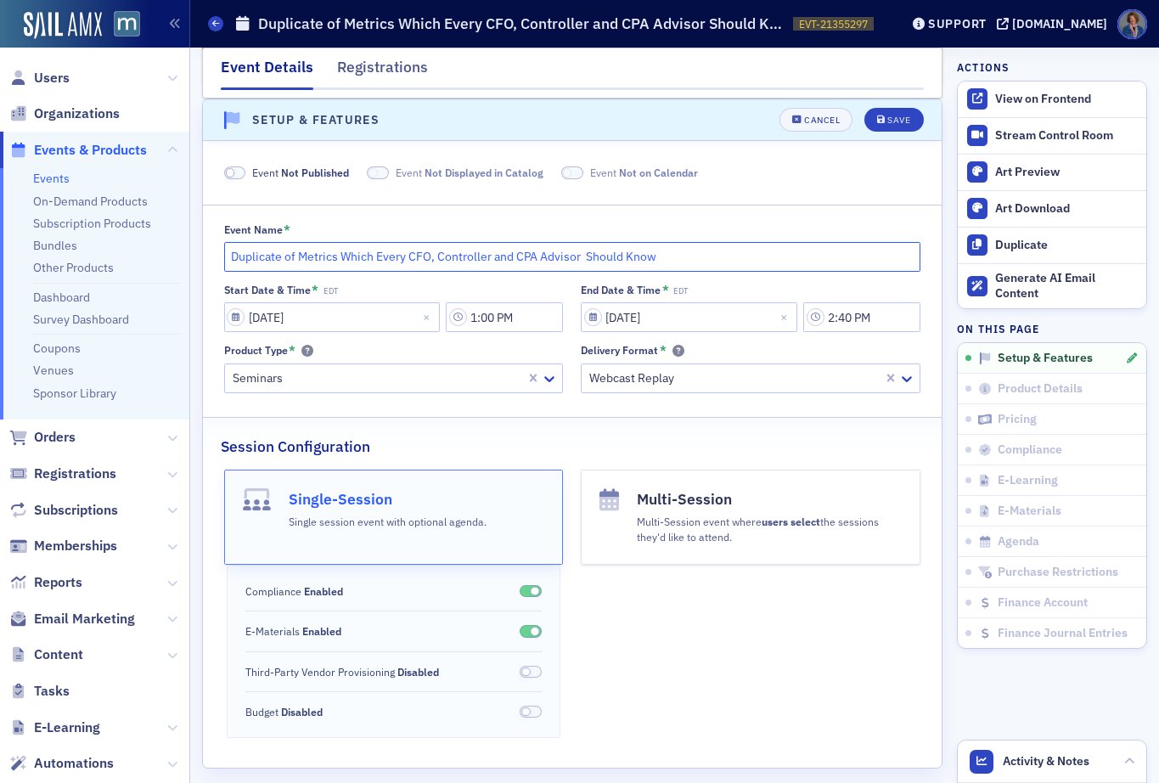
drag, startPoint x: 296, startPoint y: 257, endPoint x: 202, endPoint y: 262, distance: 94.3
click at [203, 261] on div "Event Name * Duplicate of Metrics Which Every CFO, Controller and CPA Advisor S…" at bounding box center [572, 308] width 738 height 170
type input "Metrics Which Every CFO, Controller and CPA Advisor Should Know"
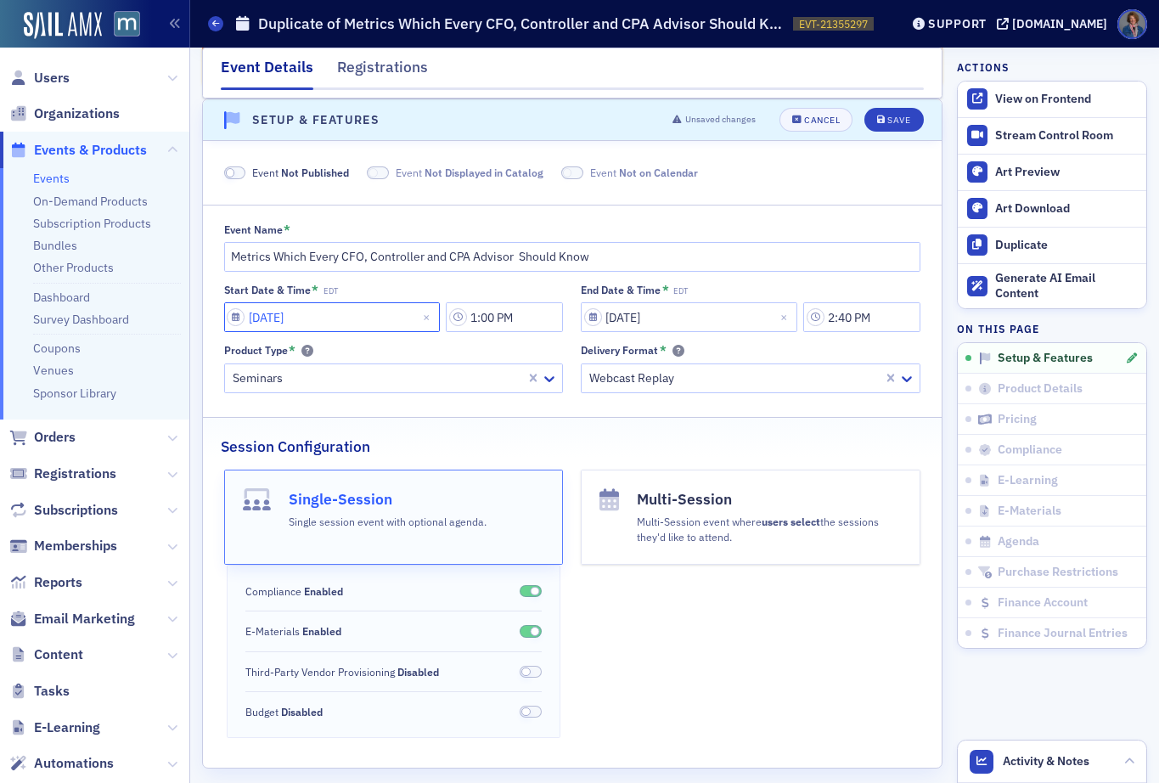
select select "9"
select select "2025"
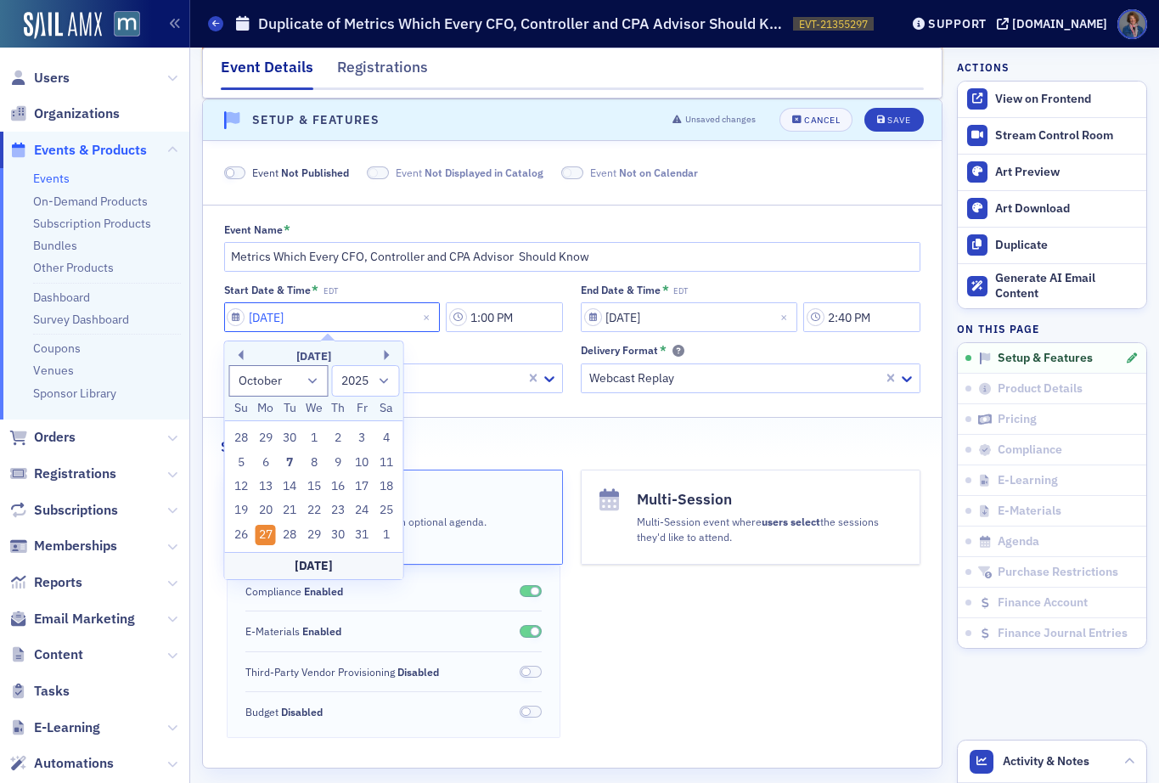
click at [399, 320] on input "[DATE]" at bounding box center [332, 317] width 216 height 30
click at [385, 353] on button "Next Month" at bounding box center [389, 355] width 10 height 10
select select "10"
click at [265, 536] on div "24" at bounding box center [265, 535] width 20 height 20
type input "[DATE]"
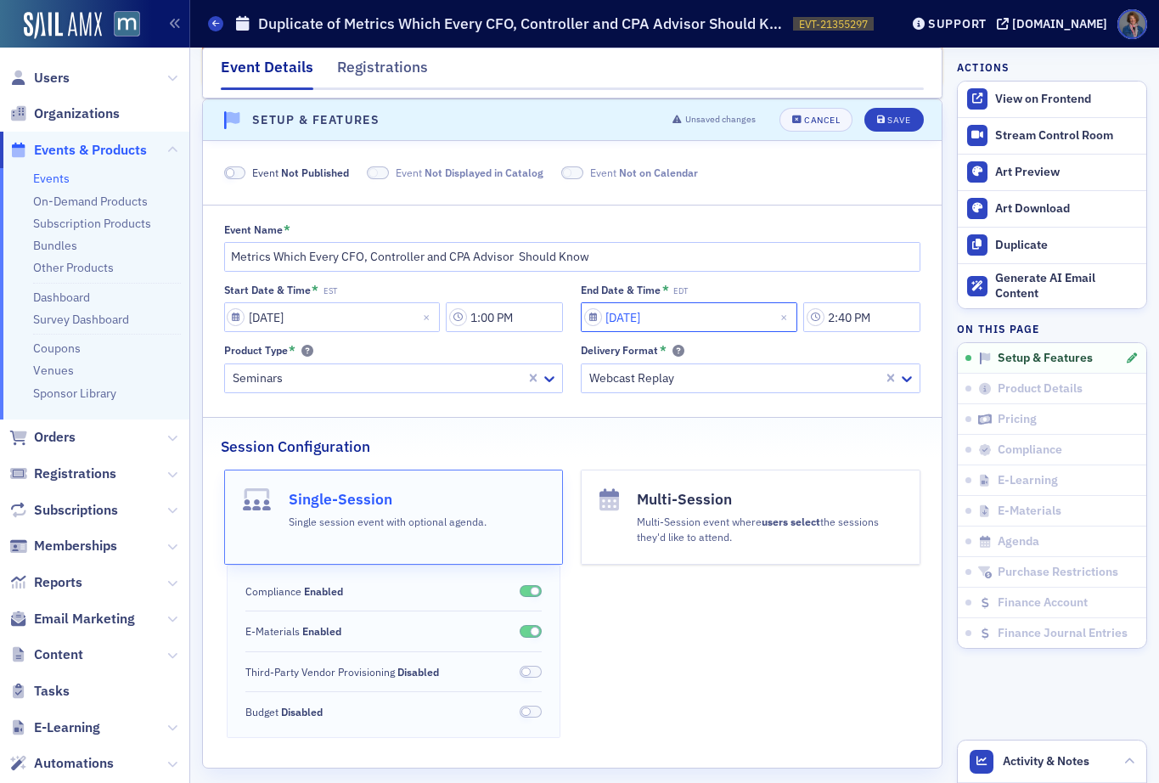
click at [628, 328] on input "[DATE]" at bounding box center [689, 317] width 216 height 30
select select "9"
select select "2025"
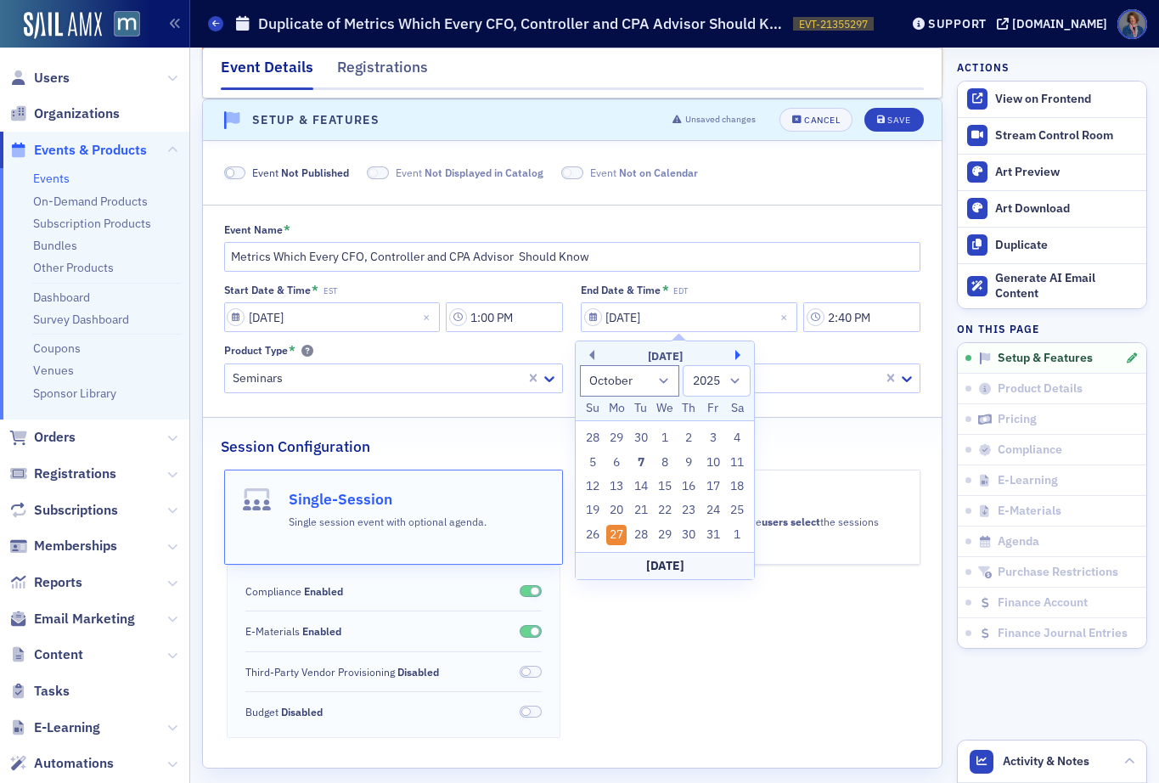
click at [735, 353] on button "Next Month" at bounding box center [740, 355] width 10 height 10
select select "10"
drag, startPoint x: 614, startPoint y: 533, endPoint x: 618, endPoint y: 522, distance: 11.5
click at [616, 532] on div "24" at bounding box center [616, 535] width 20 height 20
type input "[DATE]"
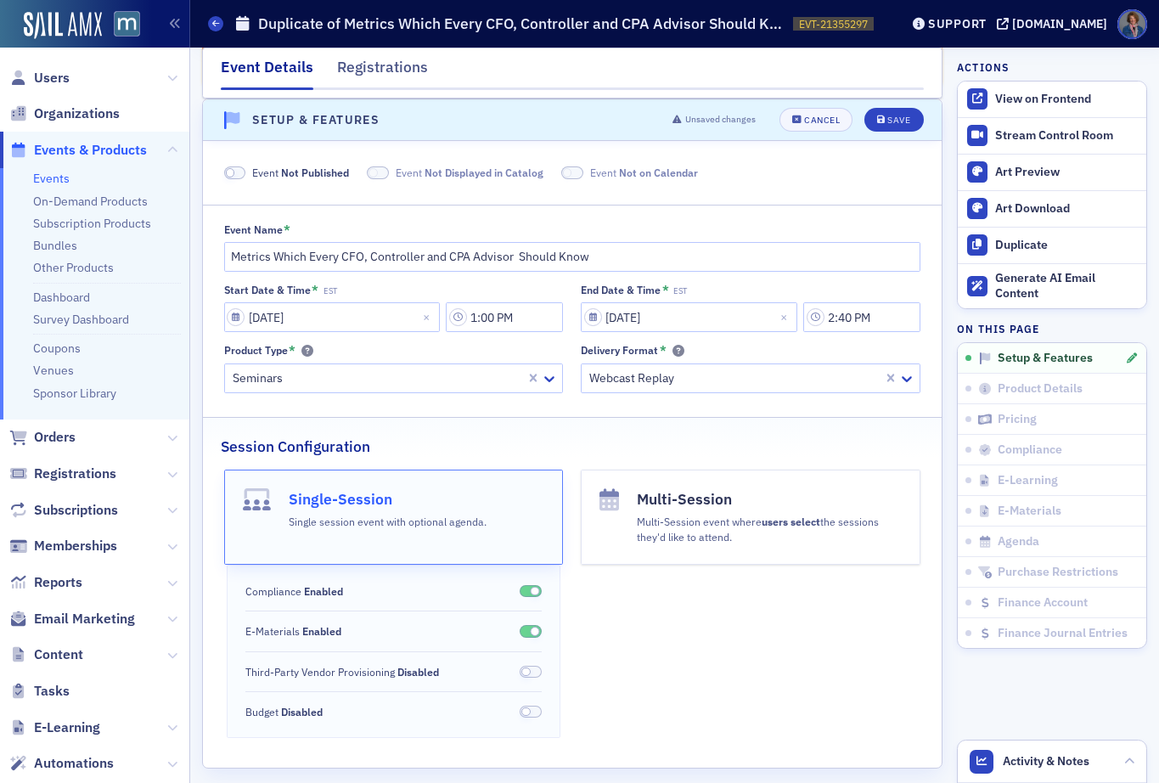
click at [726, 287] on div "End Date & Time * EST" at bounding box center [750, 289] width 339 height 13
click at [887, 124] on div "Save" at bounding box center [898, 119] width 23 height 9
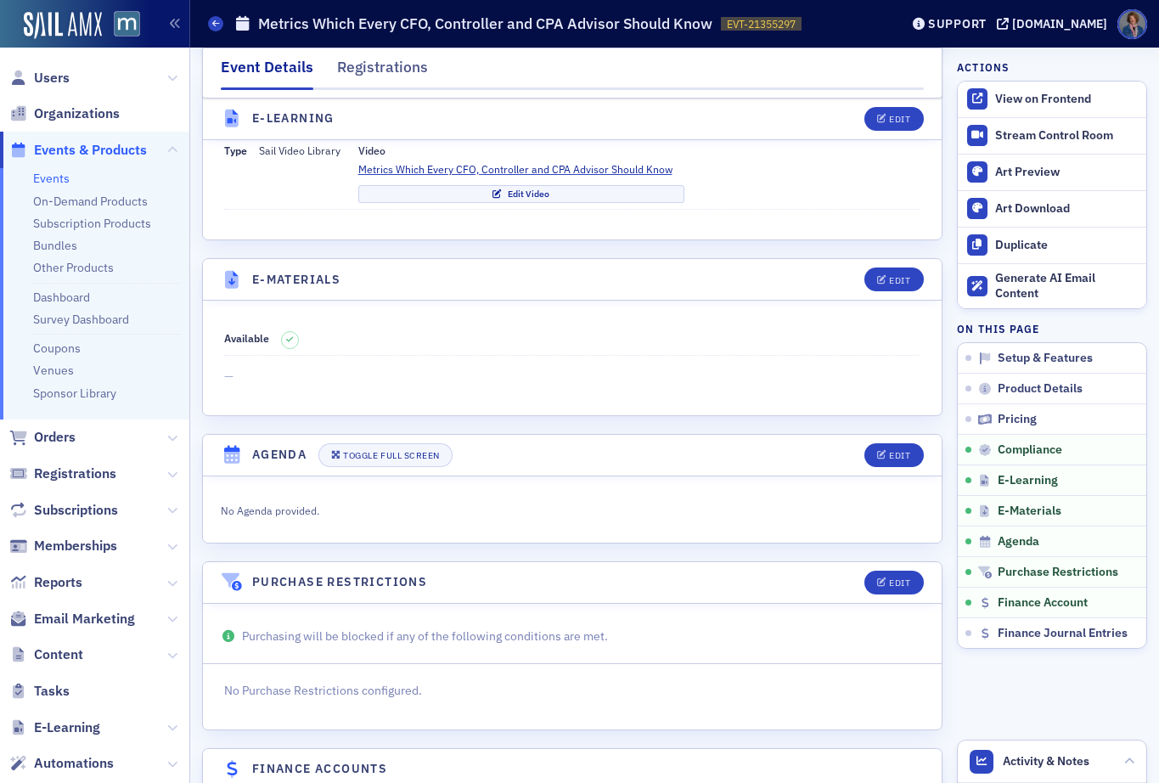
scroll to position [2509, 0]
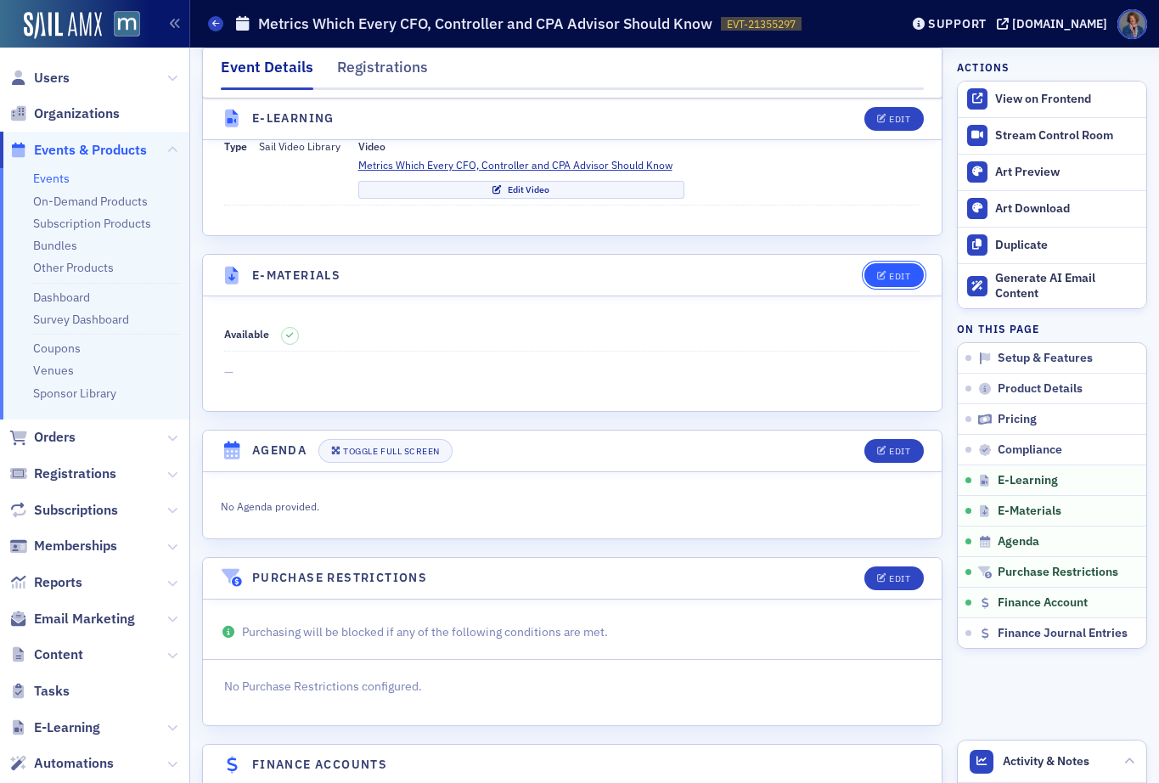
click at [880, 282] on button "Edit" at bounding box center [893, 275] width 59 height 24
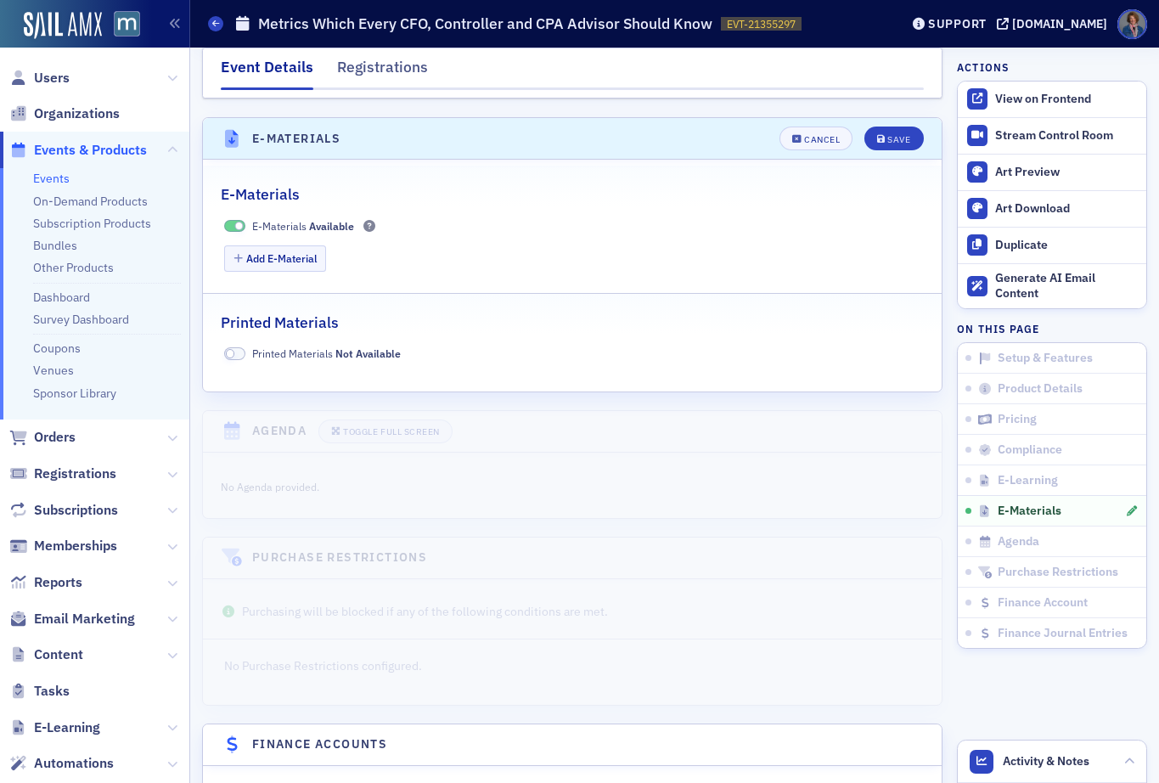
scroll to position [2664, 0]
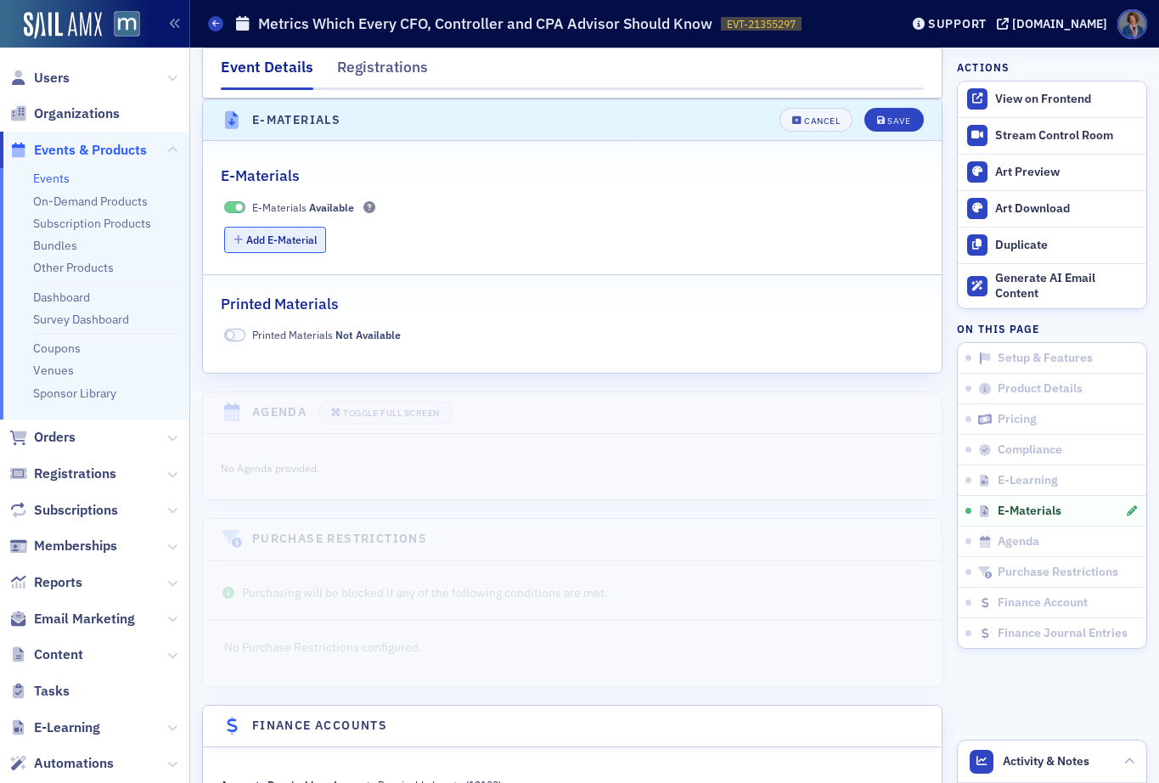
click at [311, 241] on button "Add E-Material" at bounding box center [275, 240] width 103 height 26
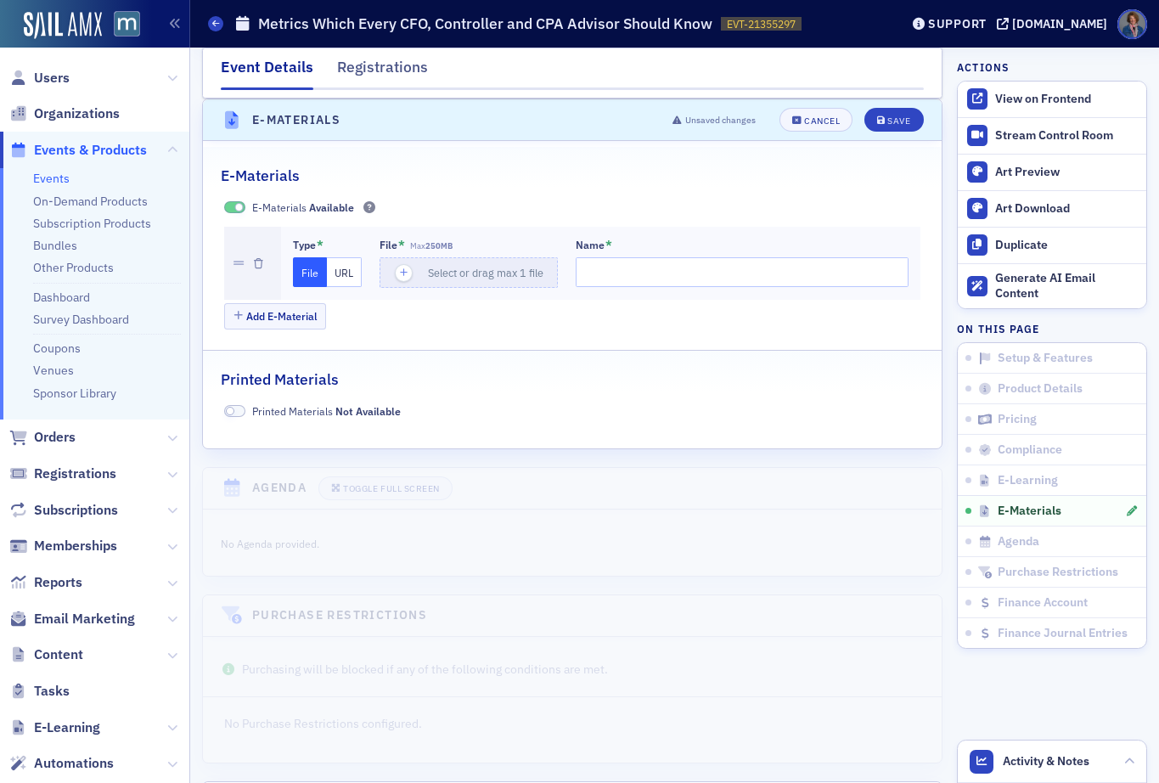
click at [339, 272] on button "URL" at bounding box center [344, 272] width 35 height 30
click at [444, 276] on input "url" at bounding box center [470, 272] width 183 height 30
paste input "https://drive.google.com/file/d/1NvQV7raCnPG6u4yHUM3o_VIKhvi4i4bQ/view?usp=shar…"
type input "https://drive.google.com/file/d/1NvQV7raCnPG6u4yHUM3o_VIKhvi4i4bQ/view?usp=shar…"
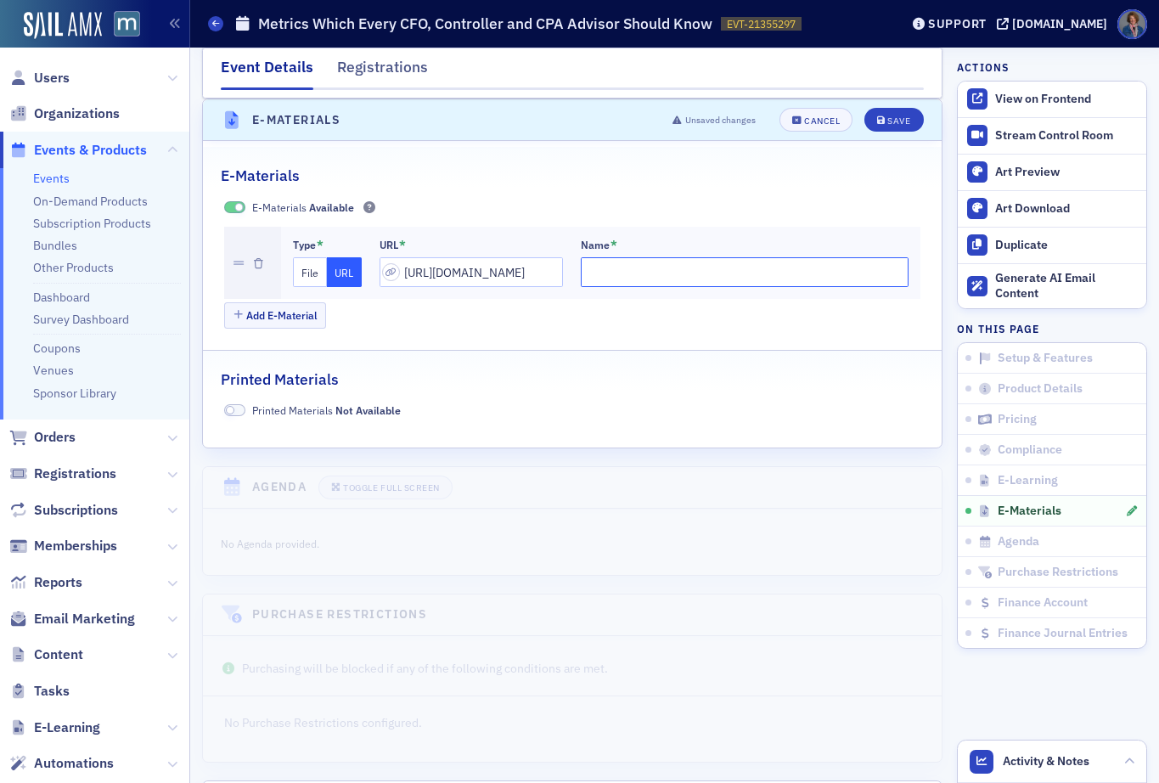
scroll to position [0, 0]
click at [581, 269] on input "Name *" at bounding box center [745, 272] width 328 height 30
click at [590, 275] on input "Particpant Manual -" at bounding box center [745, 272] width 328 height 30
click at [689, 277] on input "Participant Manual -" at bounding box center [745, 272] width 328 height 30
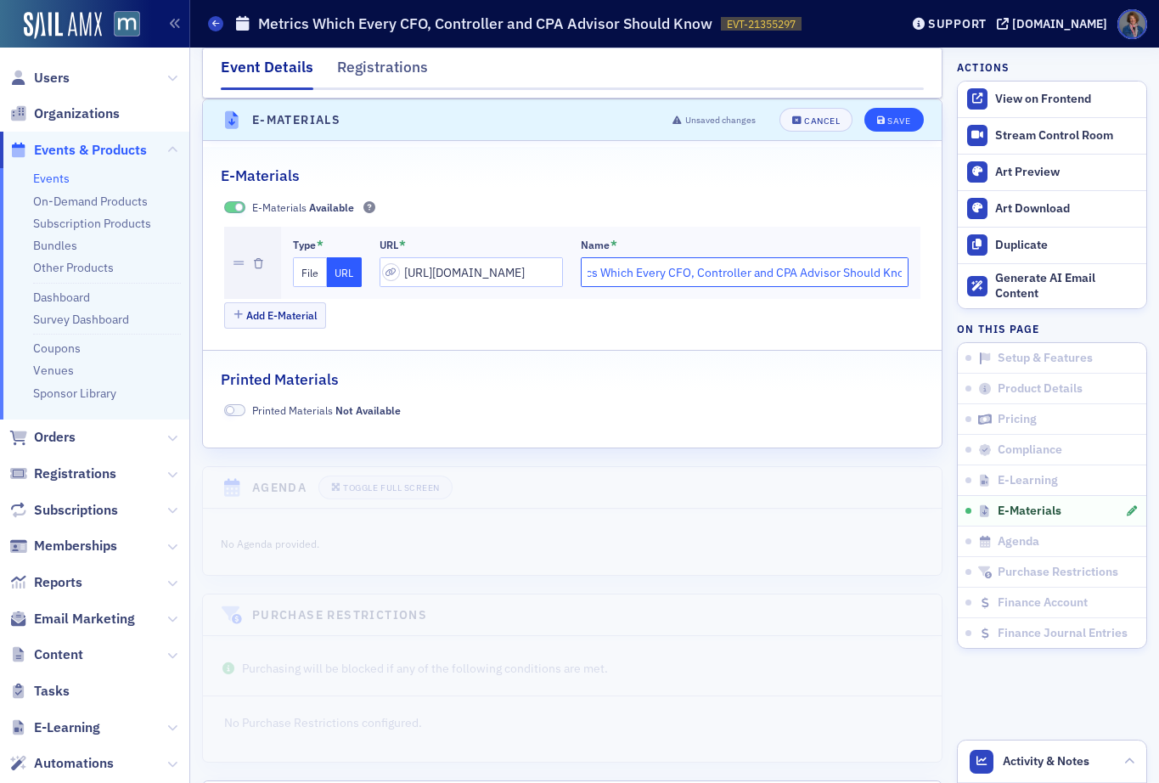
type input "Participant Manual - Metrics Which Every CFO, Controller and CPA Advisor Should…"
click at [888, 126] on button "Save" at bounding box center [893, 120] width 59 height 24
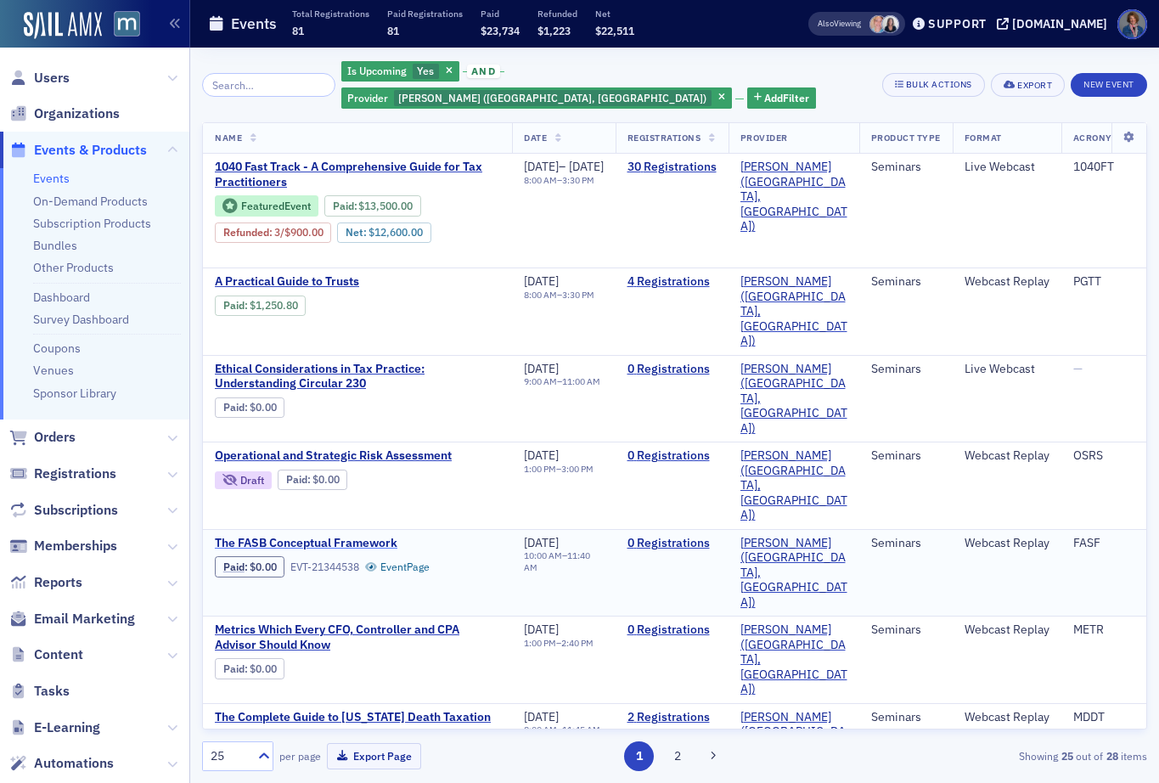
click at [354, 536] on span "The FASB Conceptual Framework" at bounding box center [357, 543] width 285 height 15
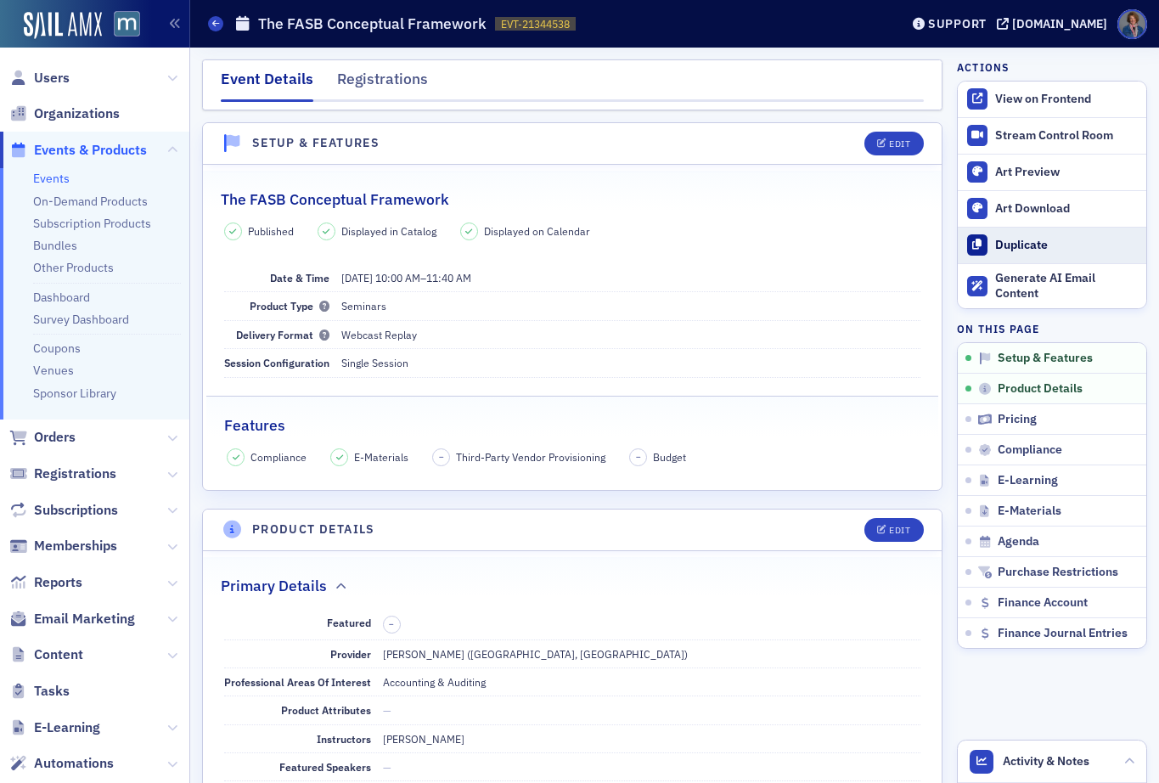
click at [1020, 239] on div "Duplicate" at bounding box center [1066, 245] width 143 height 15
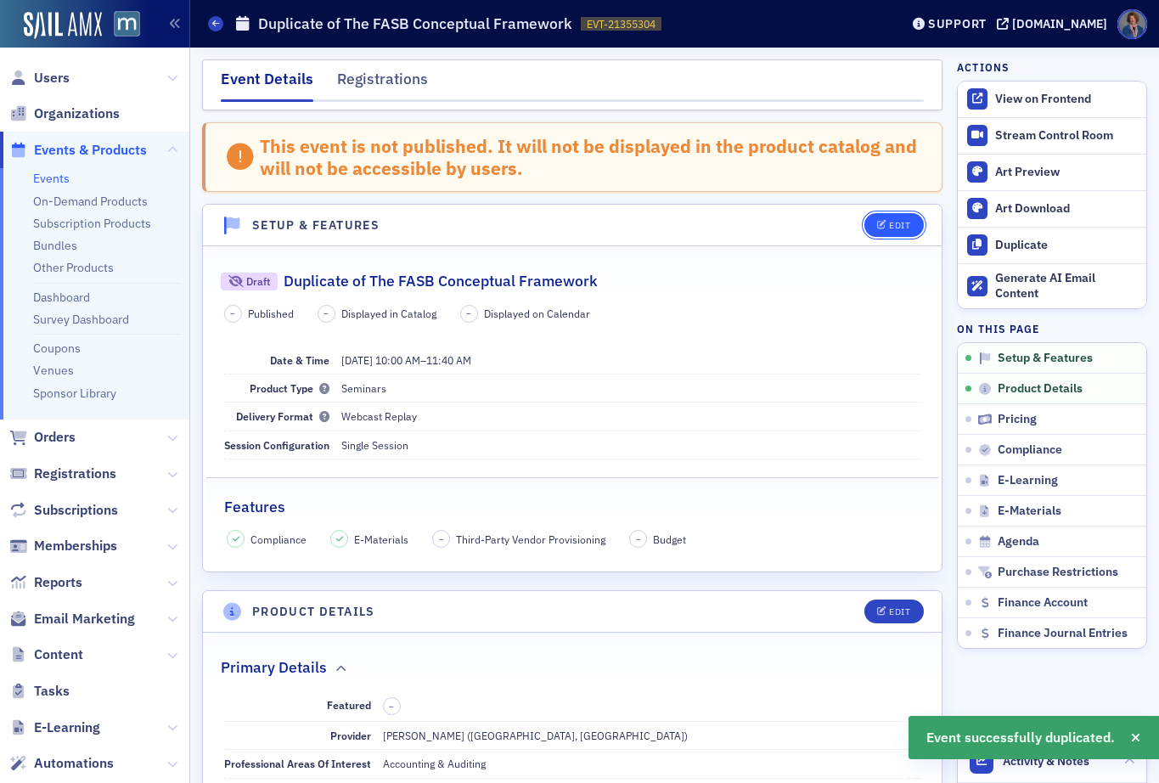
click at [883, 232] on button "Edit" at bounding box center [893, 225] width 59 height 24
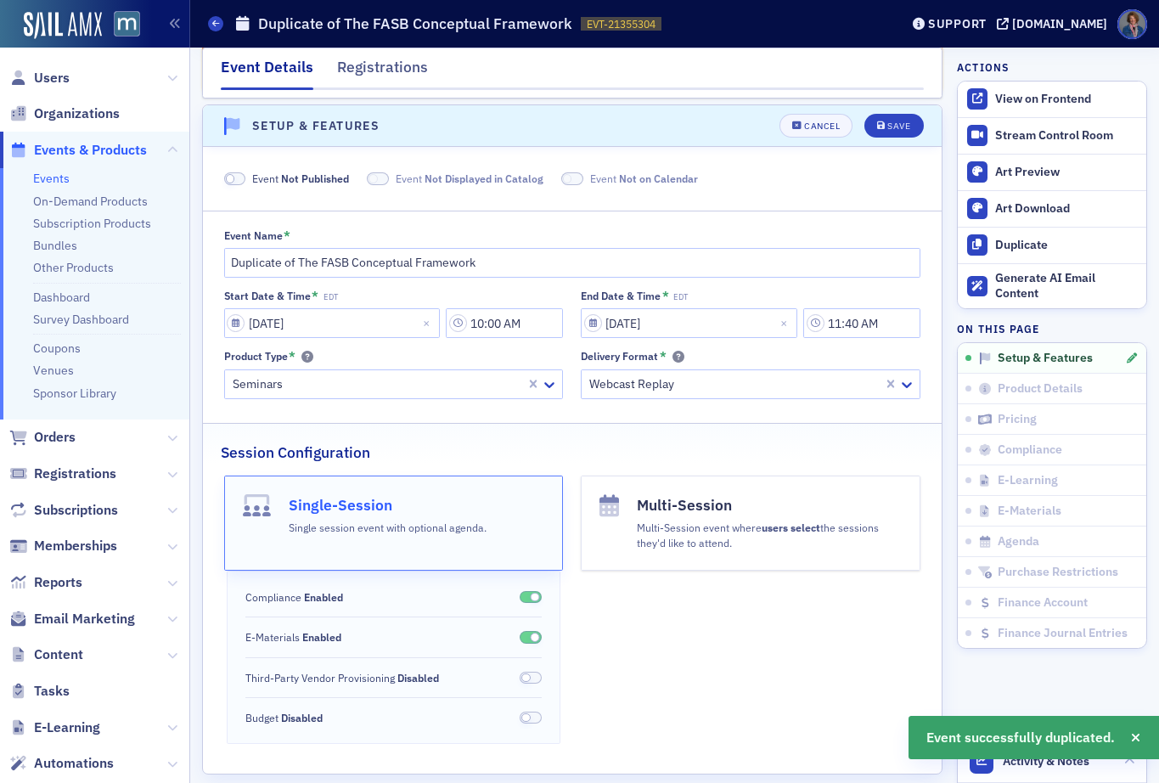
scroll to position [105, 0]
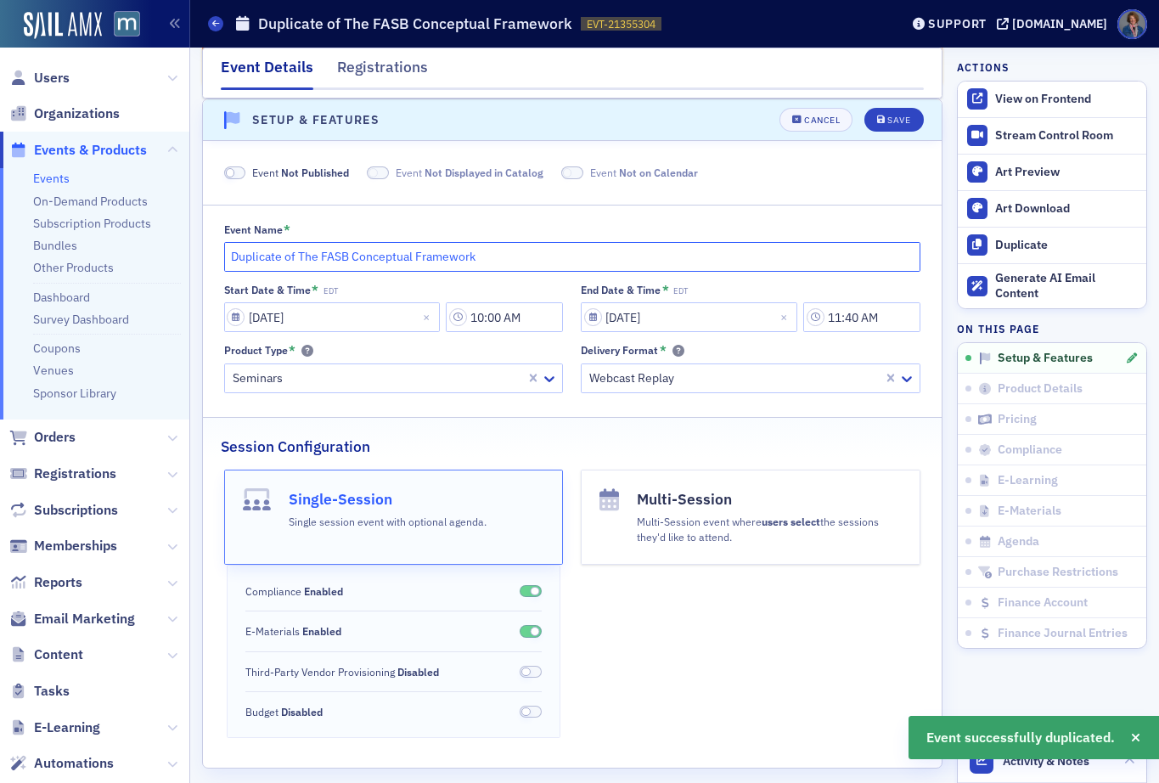
drag, startPoint x: 299, startPoint y: 256, endPoint x: 205, endPoint y: 260, distance: 93.4
click at [205, 260] on div "Event Name * Duplicate of The FASB Conceptual Framework Start Date & Time * EDT…" at bounding box center [572, 308] width 738 height 170
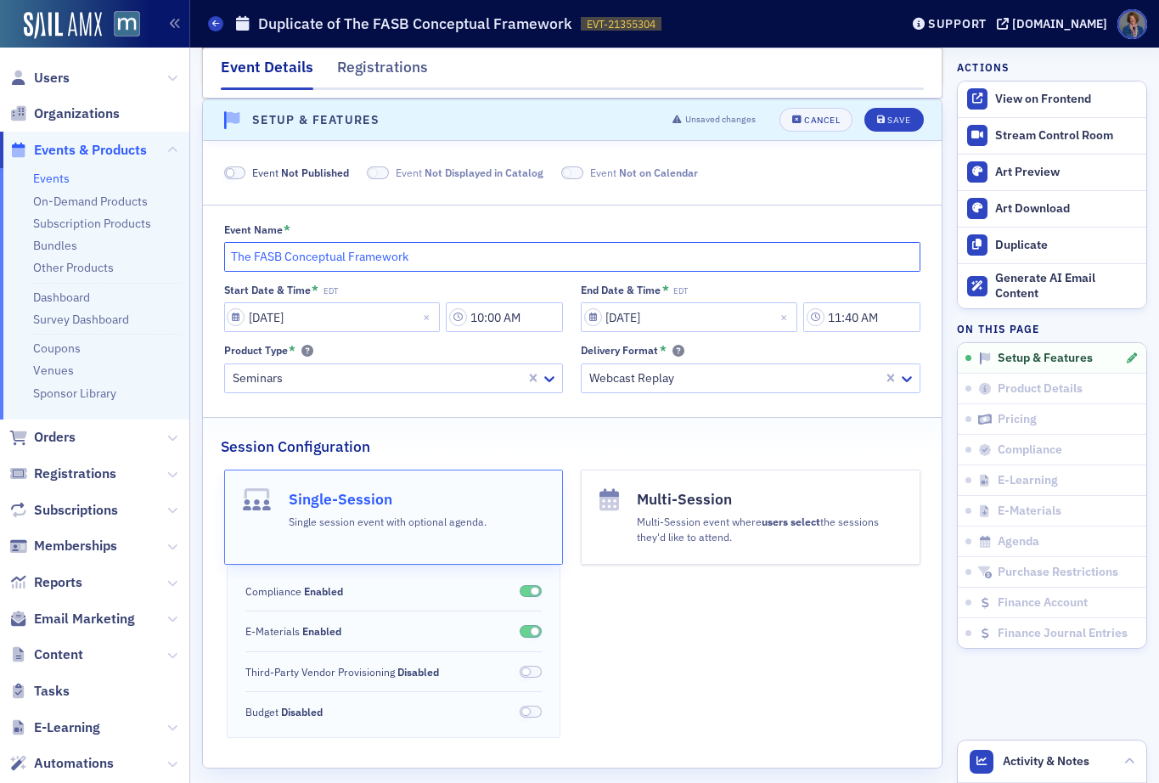
type input "The FASB Conceptual Framework"
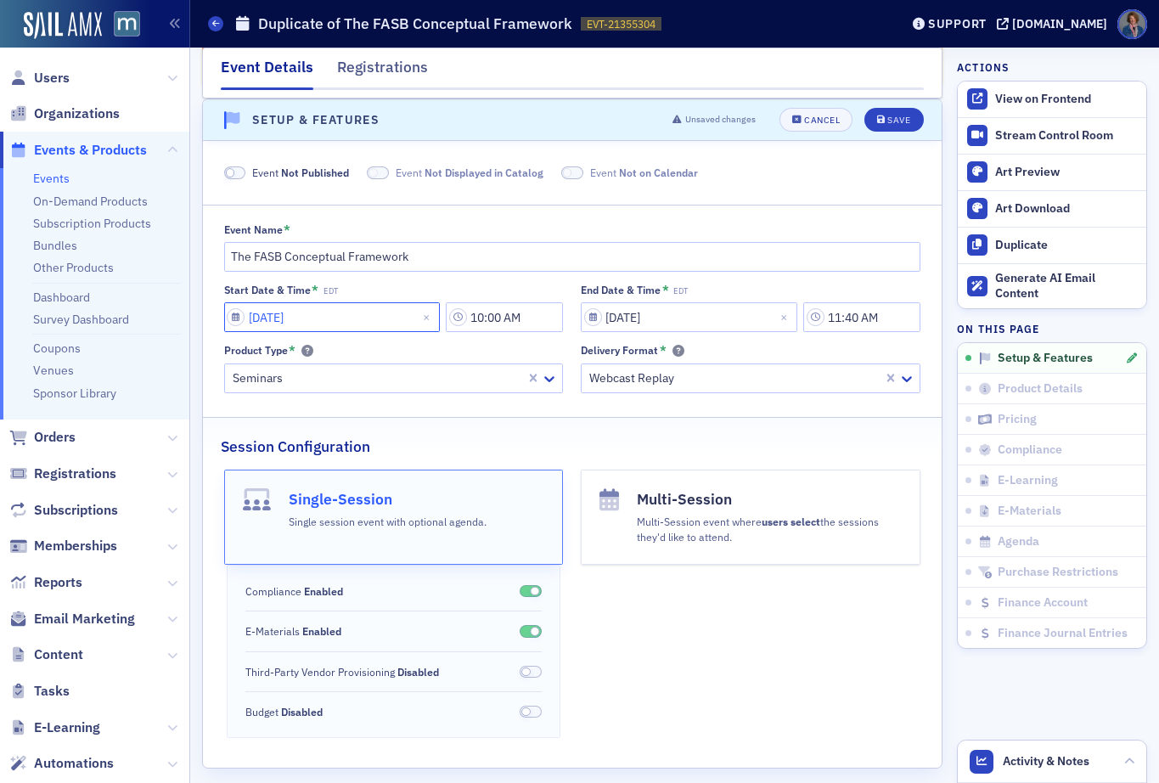
select select "9"
select select "2025"
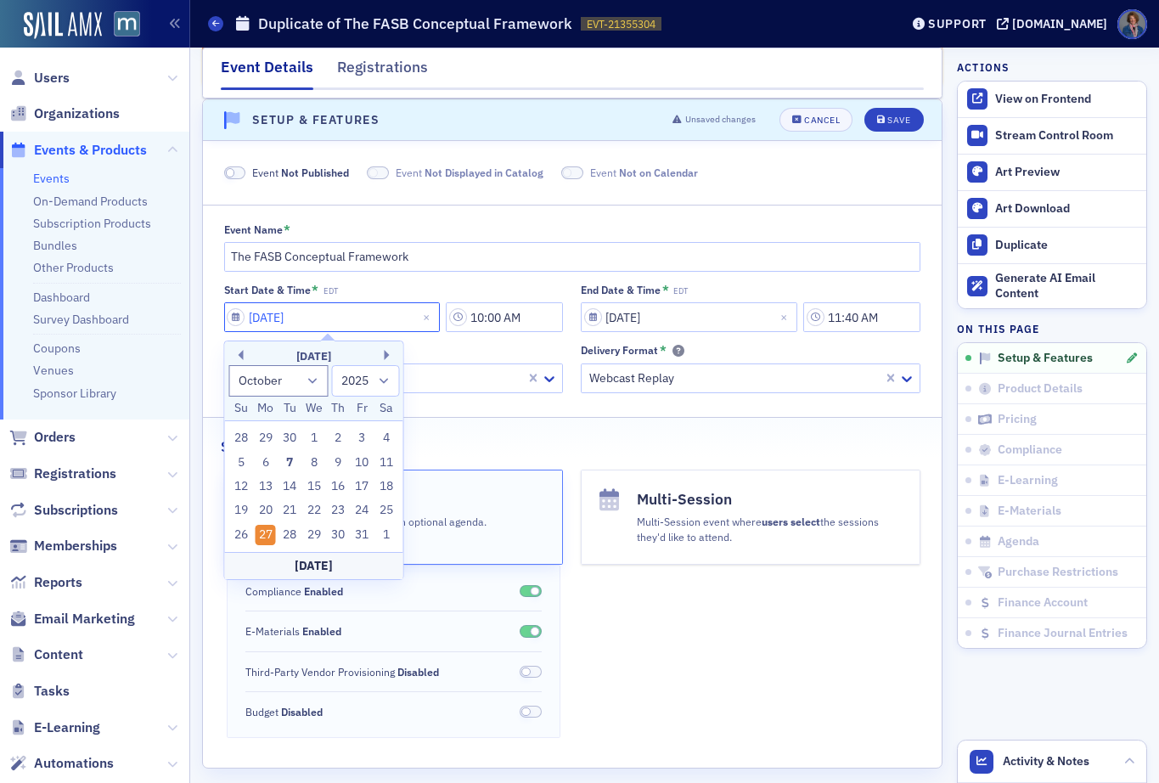
click at [357, 316] on input "[DATE]" at bounding box center [332, 317] width 216 height 30
click at [381, 354] on div "October 2025" at bounding box center [314, 356] width 178 height 17
click at [385, 355] on button "Next Month" at bounding box center [389, 355] width 10 height 10
select select "10"
drag, startPoint x: 269, startPoint y: 536, endPoint x: 283, endPoint y: 510, distance: 28.9
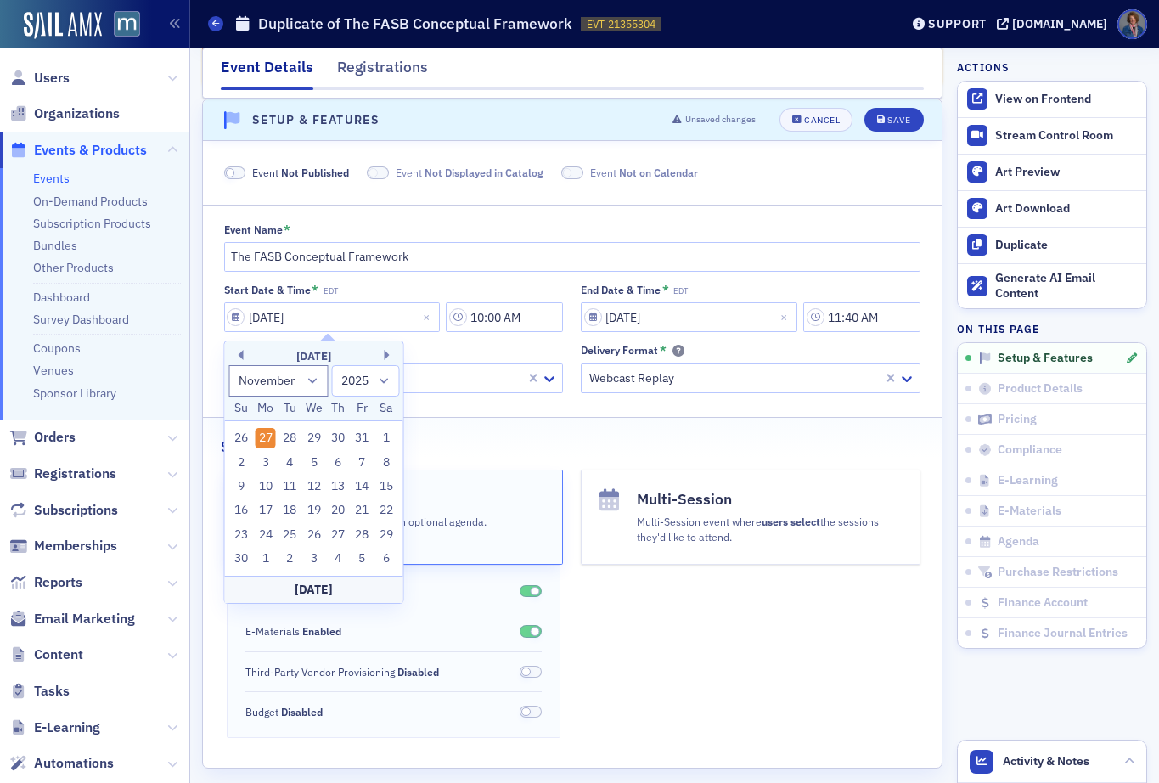
click at [269, 535] on div "24" at bounding box center [265, 535] width 20 height 20
type input "[DATE]"
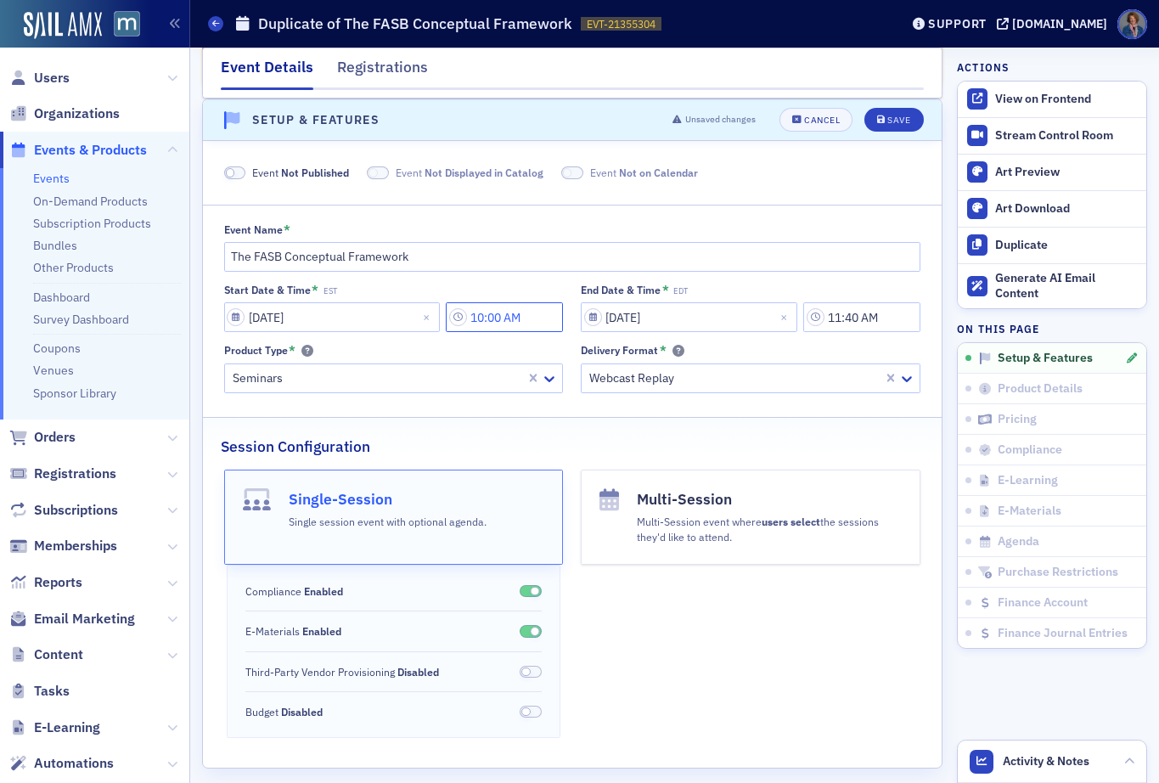
click at [508, 311] on input "10:00 AM" at bounding box center [504, 317] width 117 height 30
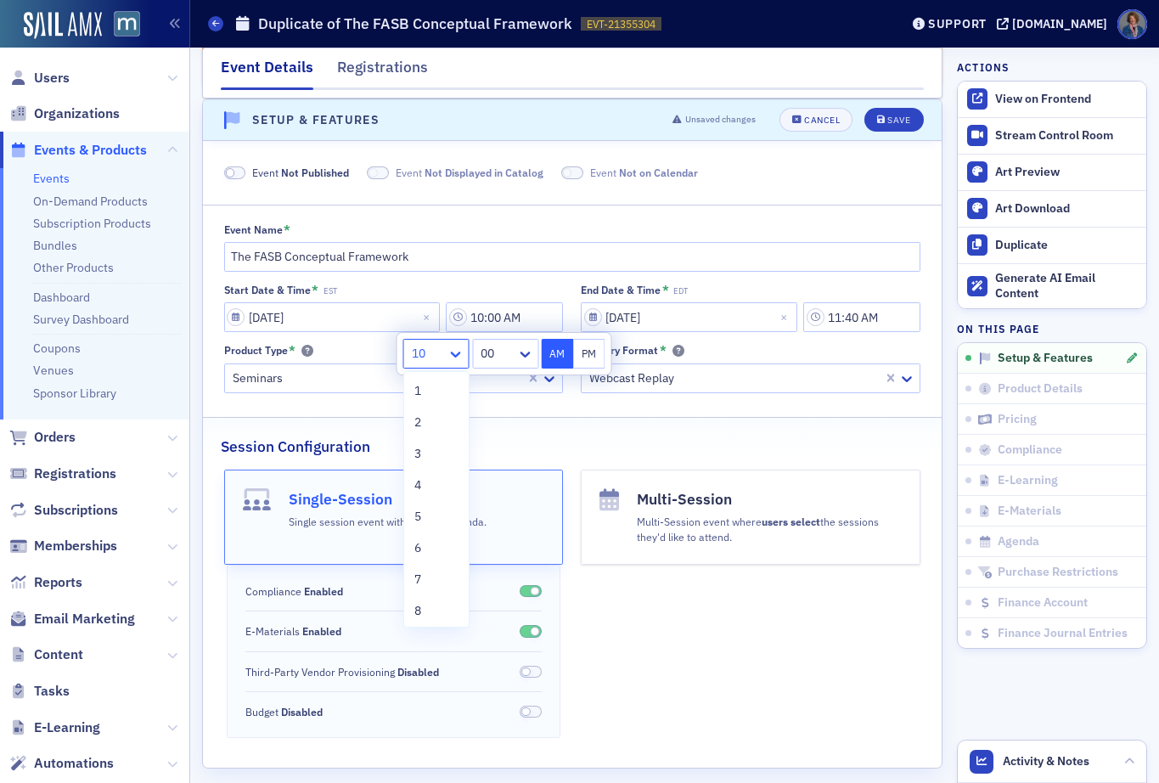
click at [460, 356] on icon at bounding box center [455, 353] width 17 height 17
drag, startPoint x: 416, startPoint y: 451, endPoint x: 474, endPoint y: 409, distance: 71.8
click at [418, 450] on span "3" at bounding box center [417, 454] width 7 height 18
click at [586, 351] on button "PM" at bounding box center [589, 354] width 32 height 30
type input "3:00 PM"
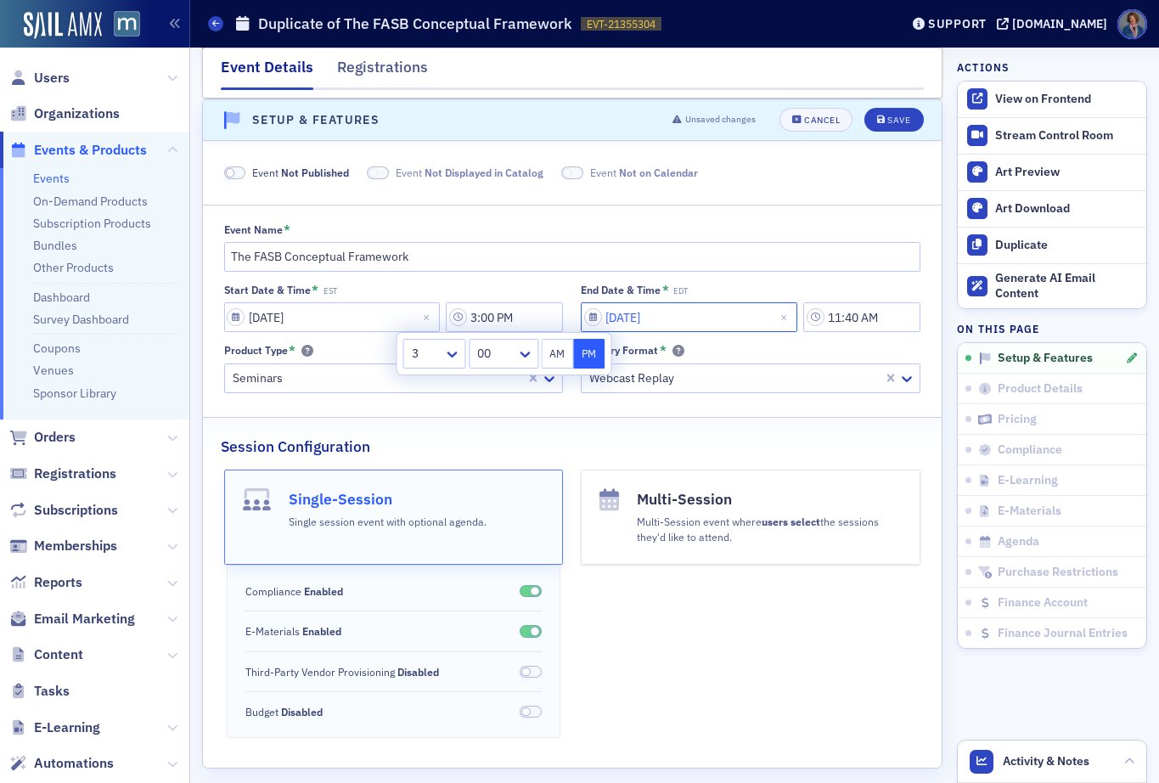
select select "9"
select select "2025"
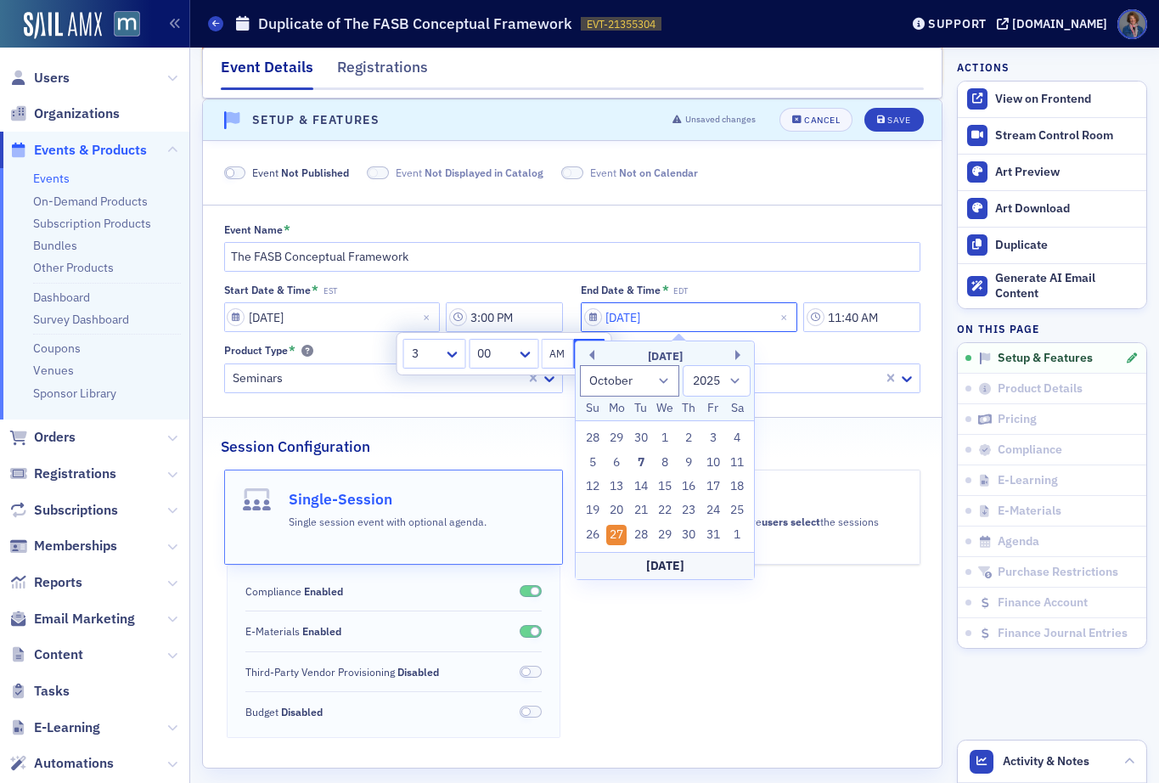
click at [760, 321] on input "[DATE]" at bounding box center [689, 317] width 216 height 30
click at [741, 352] on button "Next Month" at bounding box center [740, 355] width 10 height 10
select select "10"
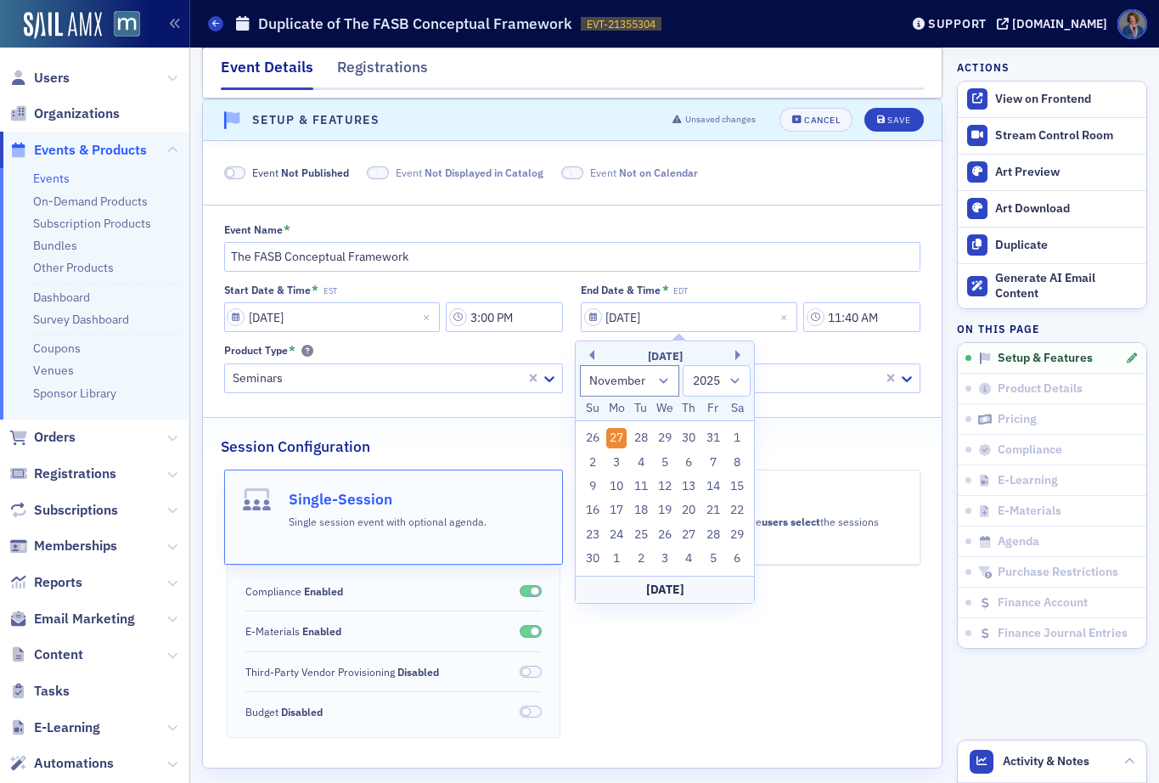
click at [625, 535] on div "24" at bounding box center [616, 535] width 20 height 20
type input "[DATE]"
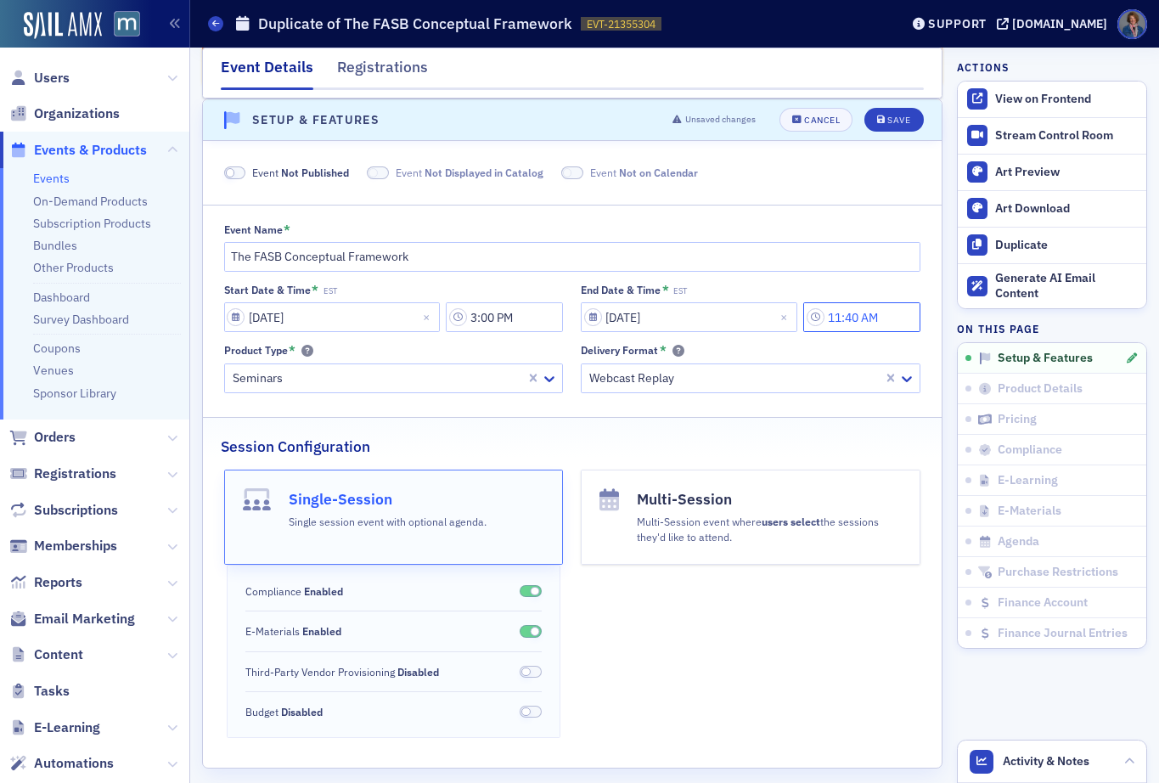
click at [837, 317] on input "11:40 AM" at bounding box center [861, 317] width 117 height 30
click at [783, 318] on button "PM" at bounding box center [780, 317] width 32 height 30
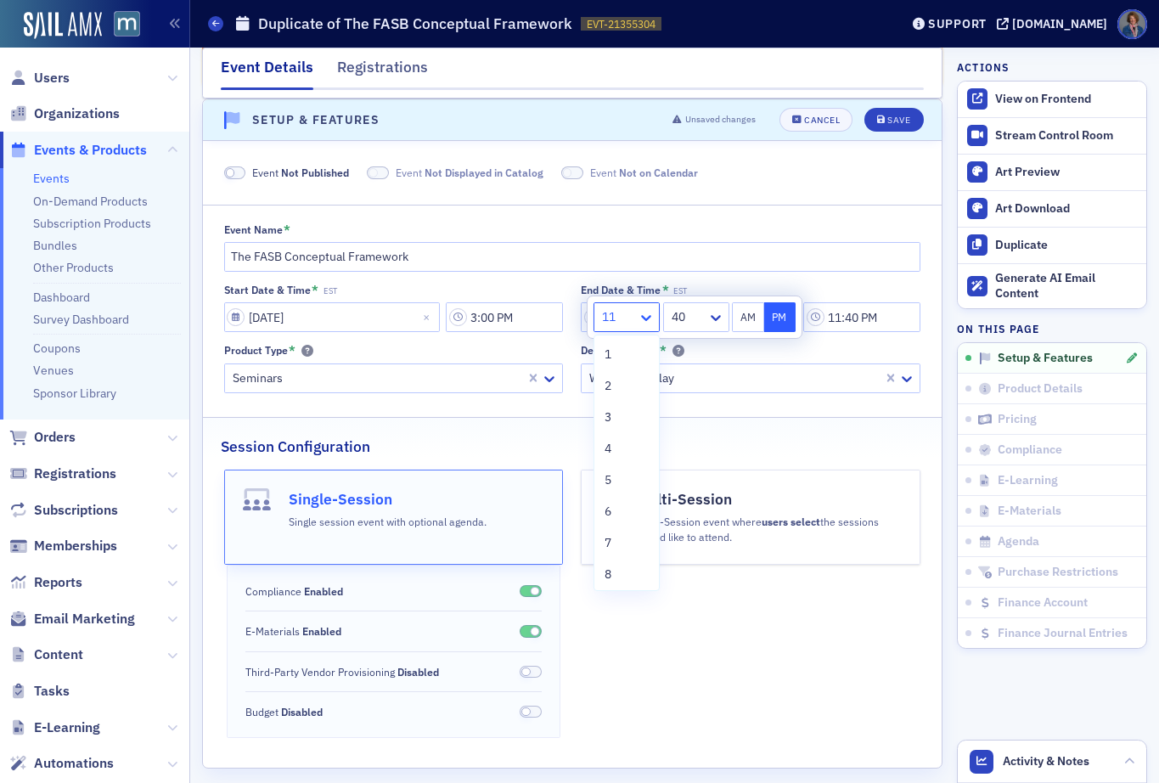
click at [648, 320] on icon at bounding box center [645, 317] width 17 height 17
click at [623, 445] on div "4" at bounding box center [626, 449] width 44 height 18
type input "4:40 PM"
click at [832, 348] on div "Delivery Format *" at bounding box center [750, 350] width 339 height 13
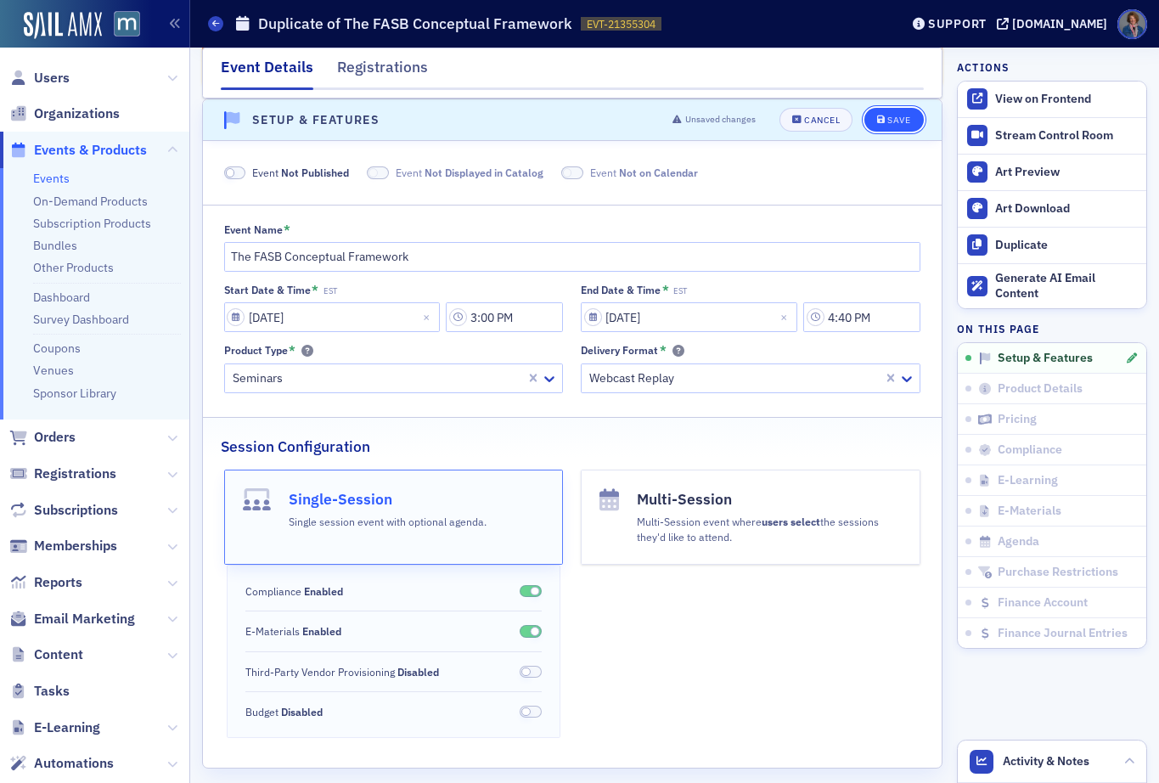
click at [887, 122] on div "Save" at bounding box center [898, 119] width 23 height 9
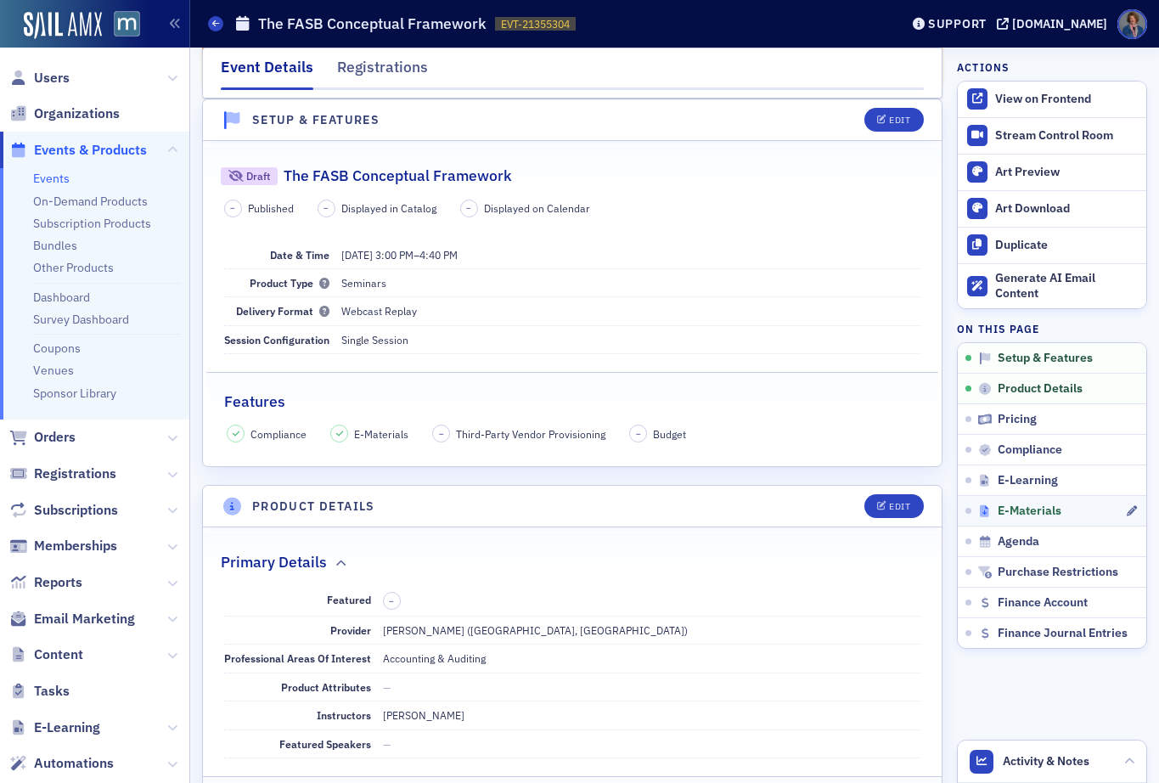
click at [1009, 514] on span "E-Materials" at bounding box center [1029, 510] width 64 height 15
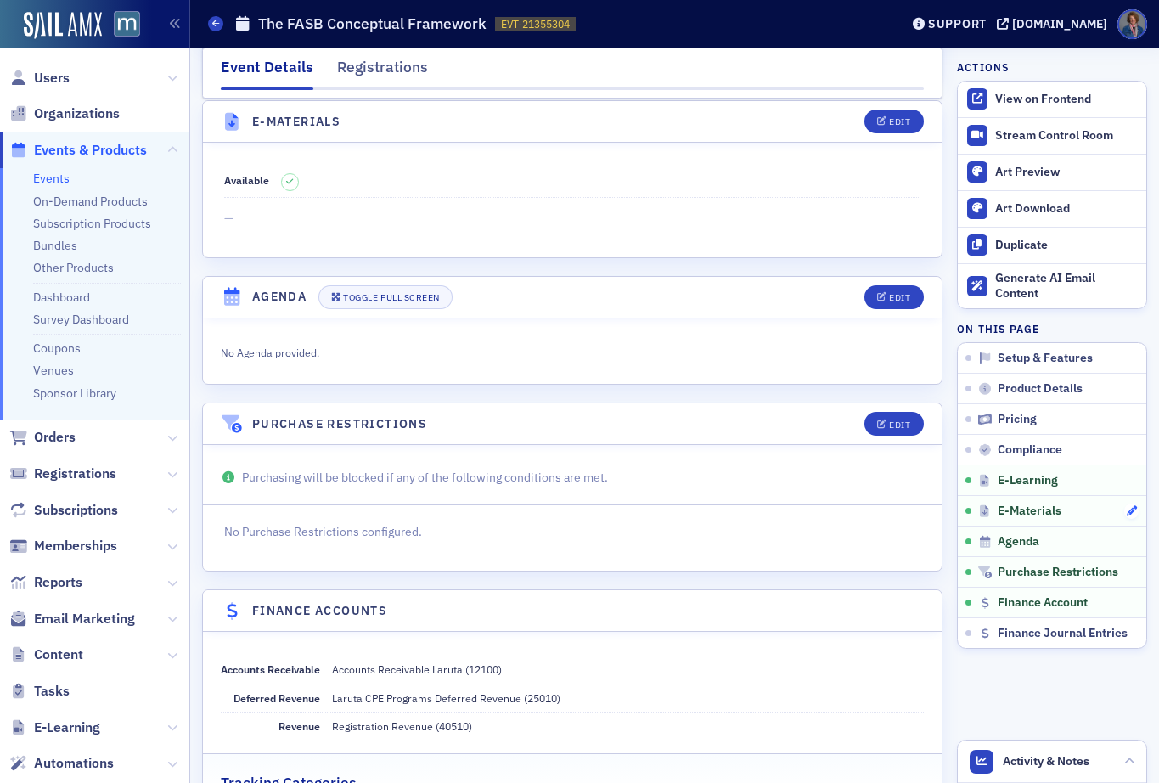
scroll to position [2641, 0]
click at [1126, 515] on icon "button" at bounding box center [1131, 511] width 10 height 10
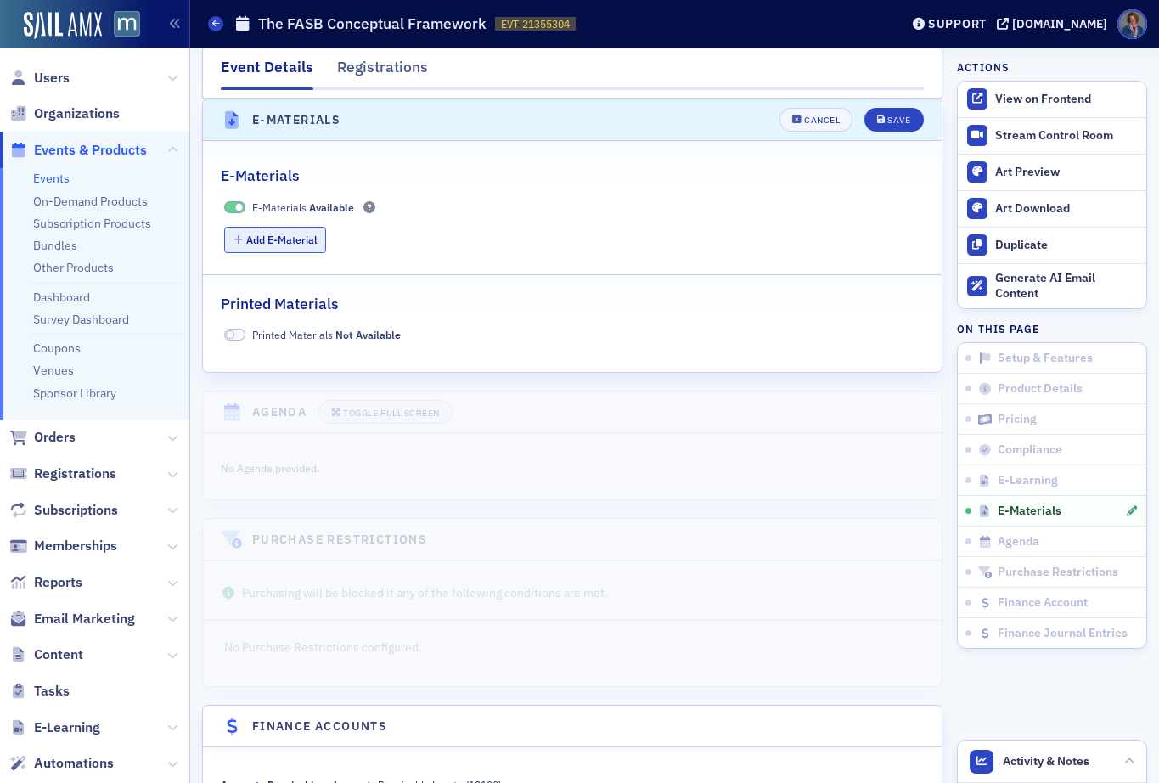
click at [277, 233] on button "Add E-Material" at bounding box center [275, 240] width 103 height 26
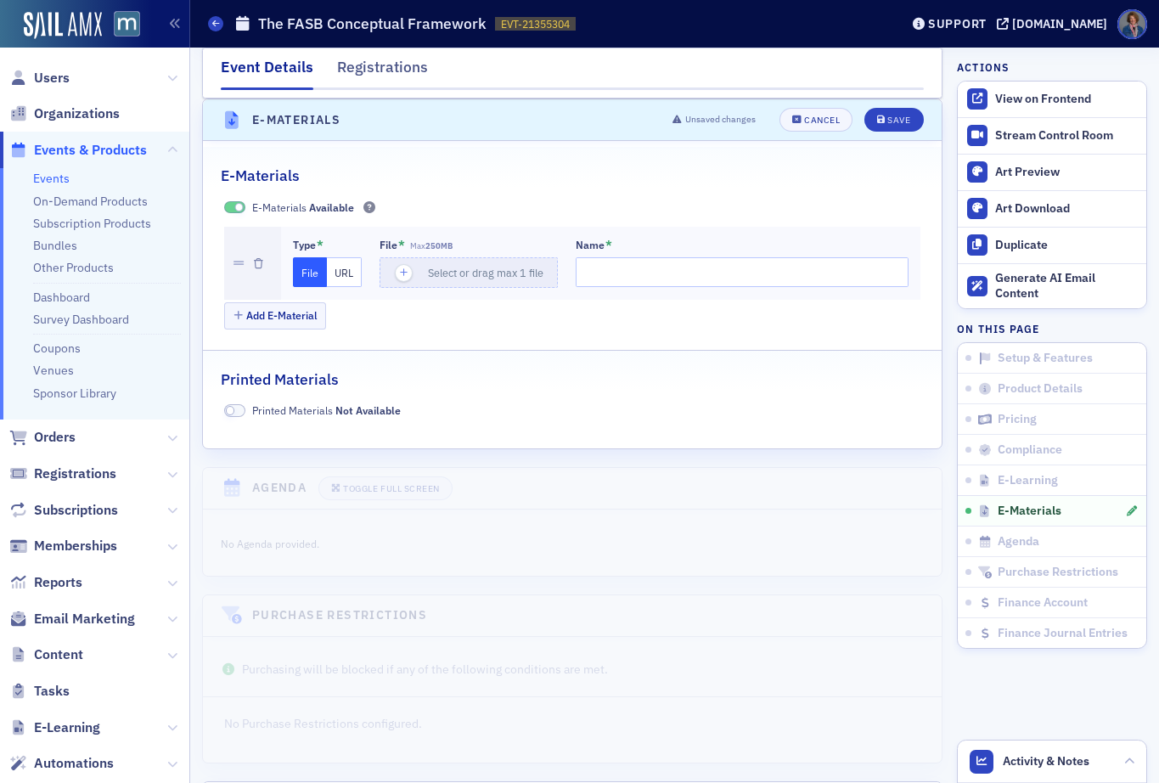
click at [351, 272] on button "URL" at bounding box center [344, 272] width 35 height 30
click at [424, 276] on input "url" at bounding box center [470, 272] width 183 height 30
paste input "[URL][DOMAIN_NAME]"
type input "[URL][DOMAIN_NAME]"
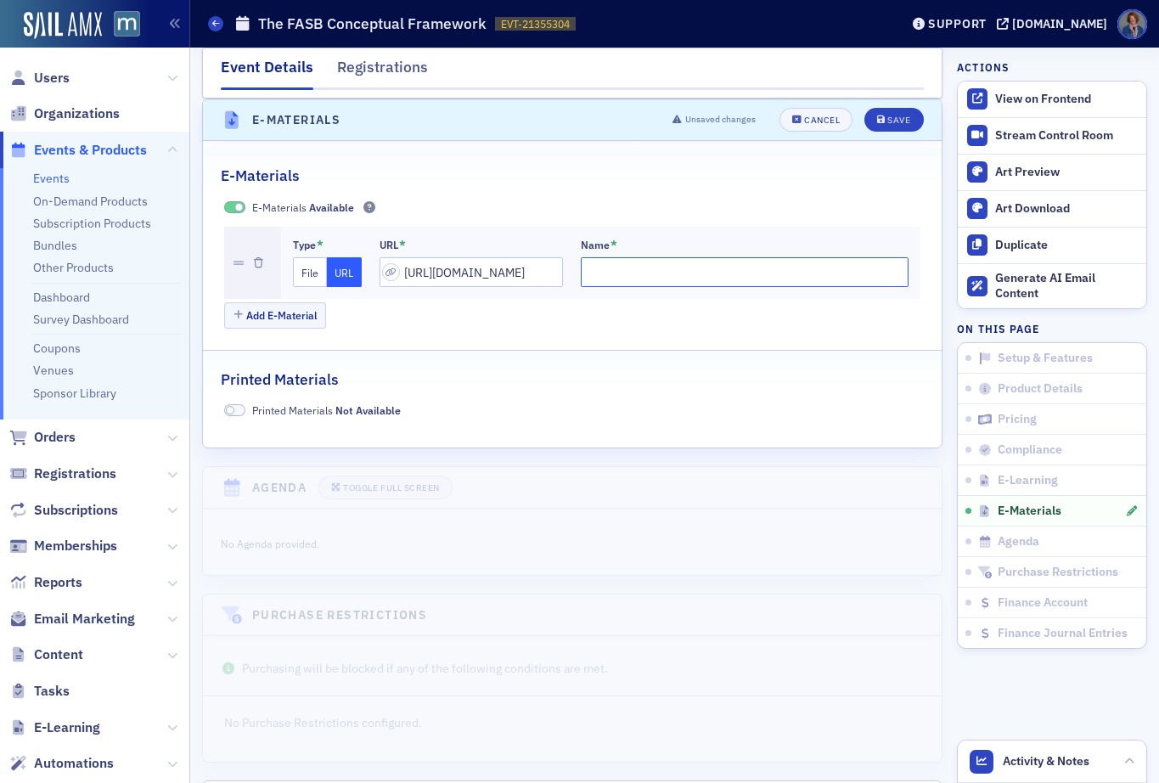
scroll to position [0, 0]
click at [585, 272] on input "Name *" at bounding box center [745, 272] width 328 height 30
type input "Participant Manual - The FASB Conceptual Framework"
click at [888, 121] on div "Save" at bounding box center [898, 119] width 23 height 9
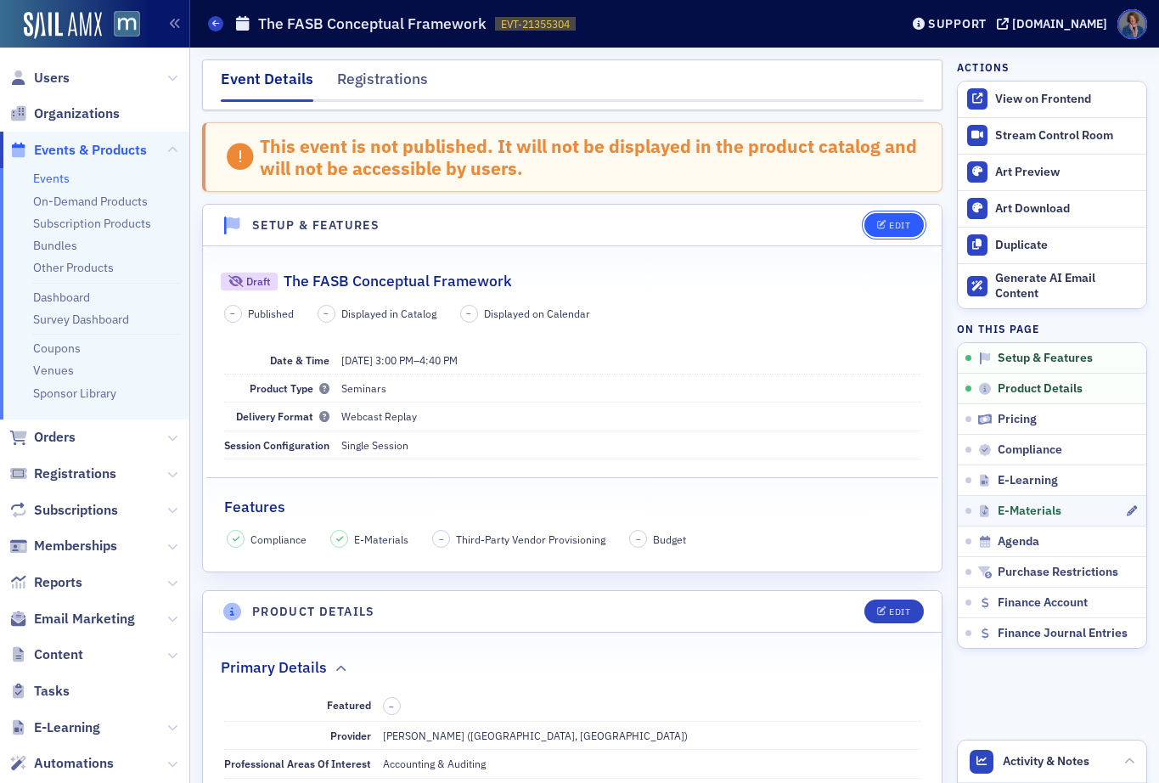
click at [889, 225] on div "Edit" at bounding box center [899, 225] width 21 height 9
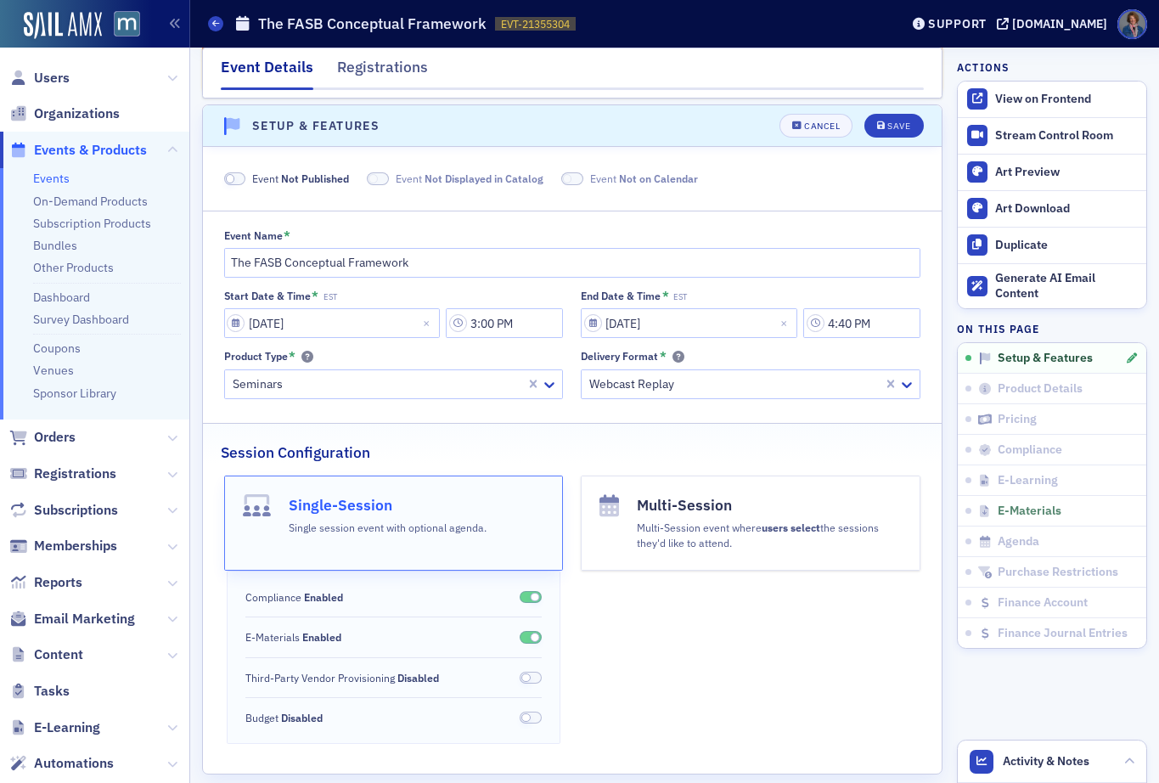
scroll to position [105, 0]
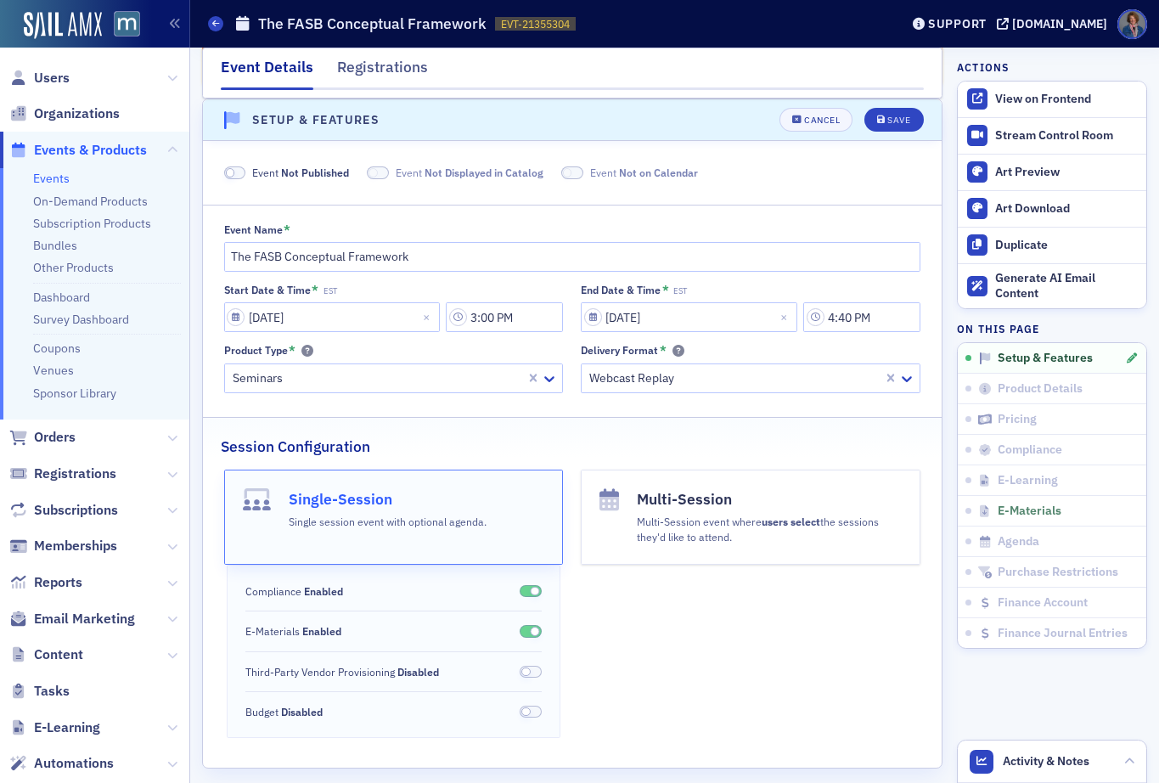
click at [239, 171] on span at bounding box center [235, 172] width 22 height 13
click at [887, 121] on div "Save" at bounding box center [898, 119] width 23 height 9
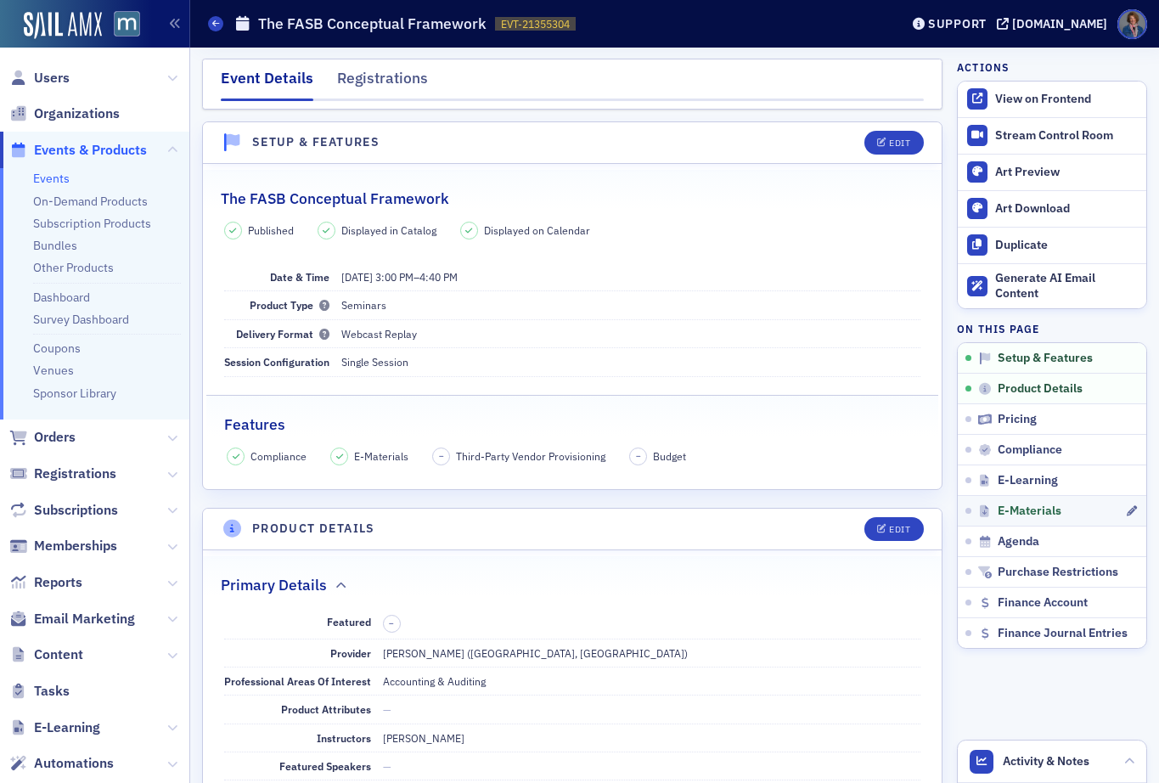
scroll to position [0, 0]
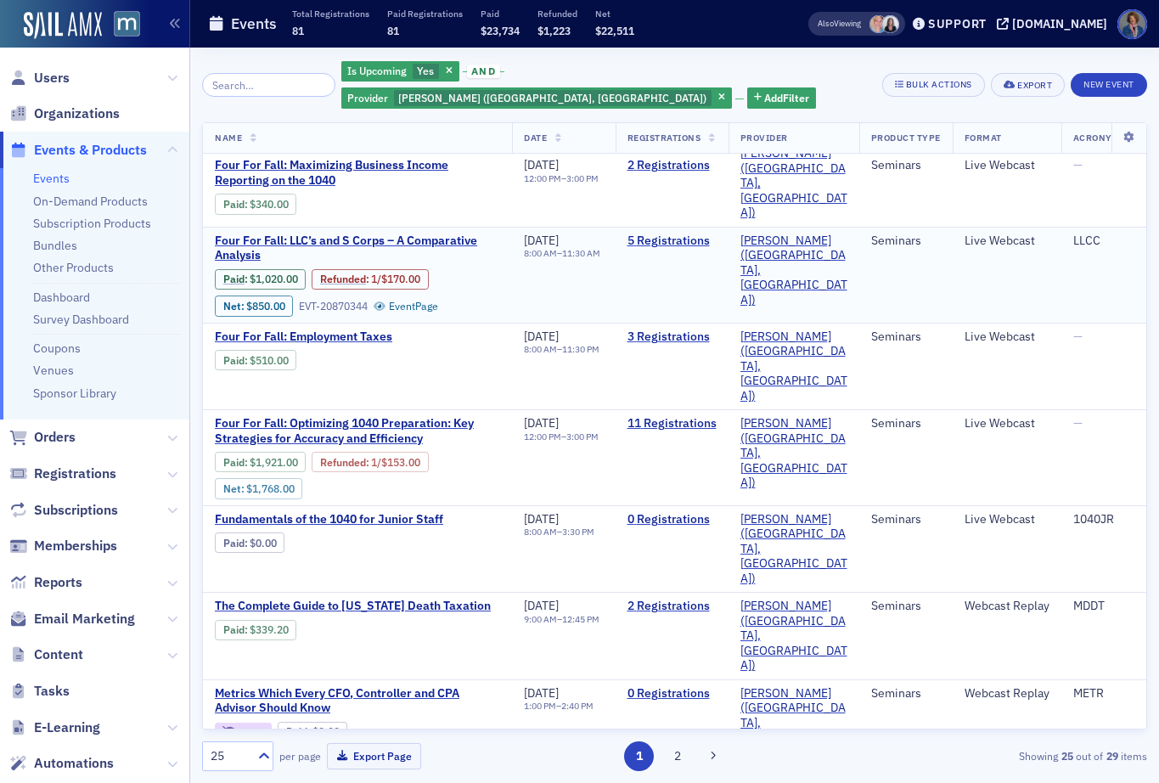
scroll to position [1012, 0]
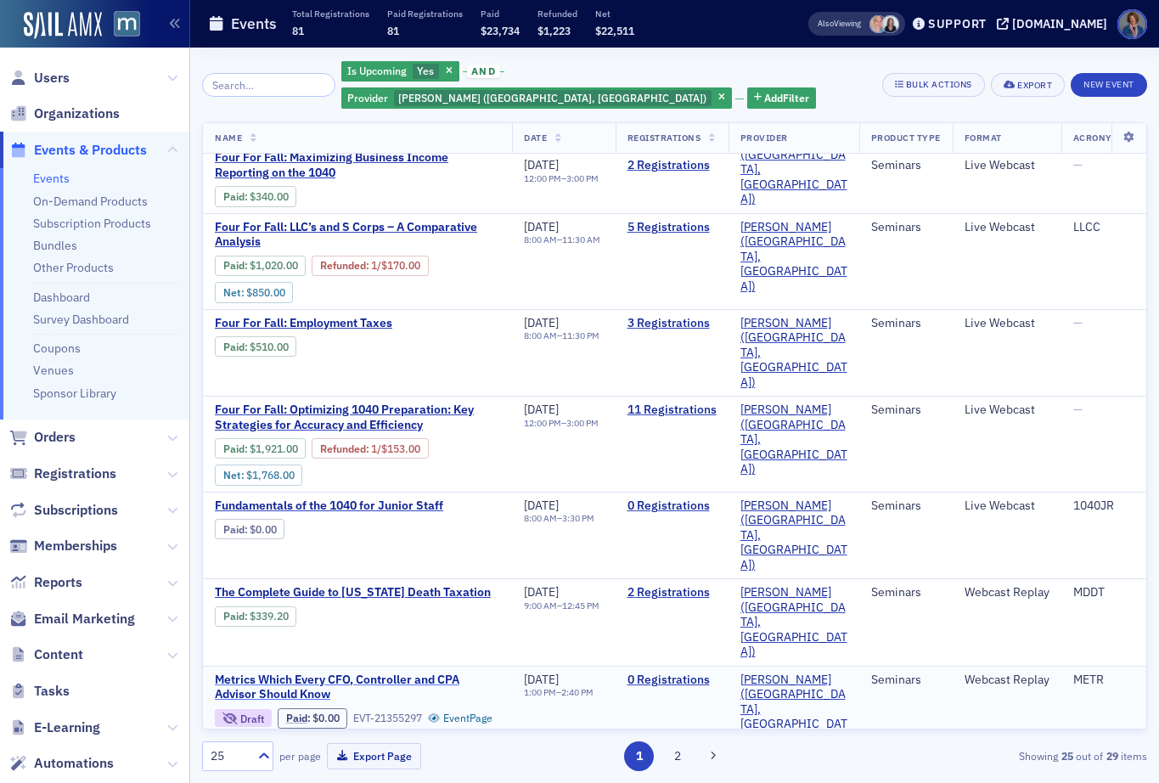
click at [269, 672] on span "Metrics Which Every CFO, Controller and CPA Advisor Should Know" at bounding box center [357, 687] width 285 height 30
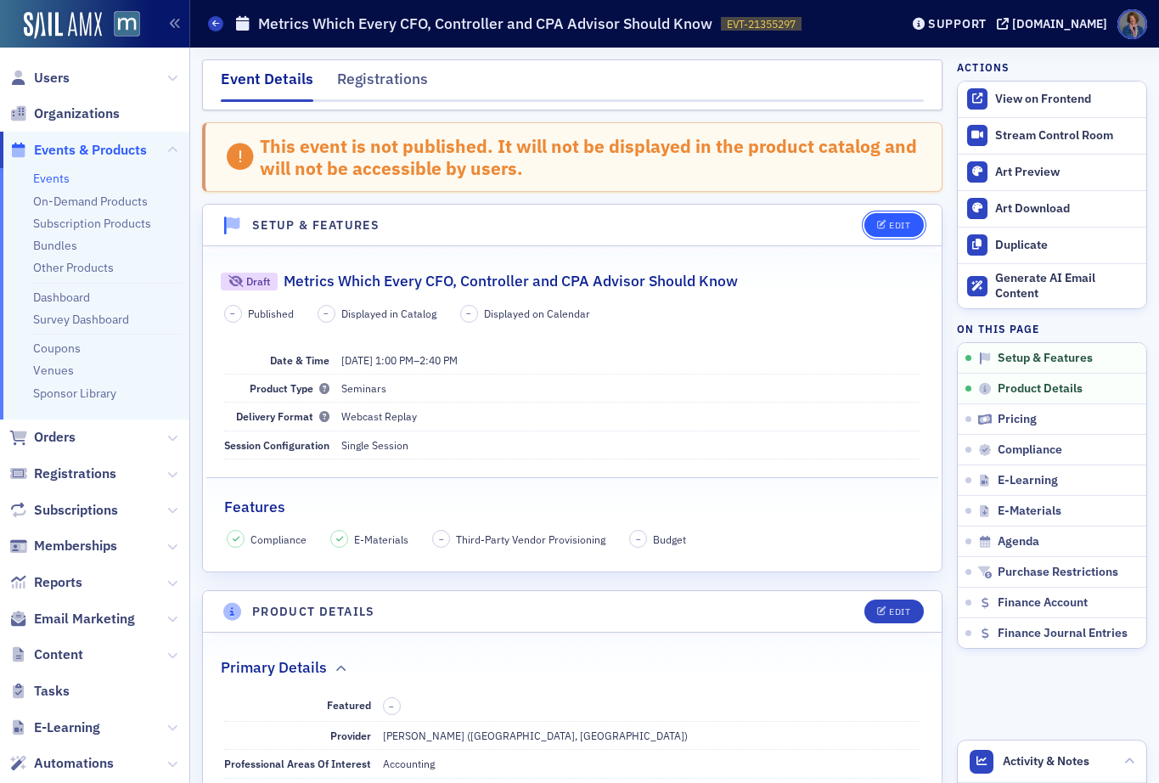
click at [889, 227] on div "Edit" at bounding box center [899, 225] width 21 height 9
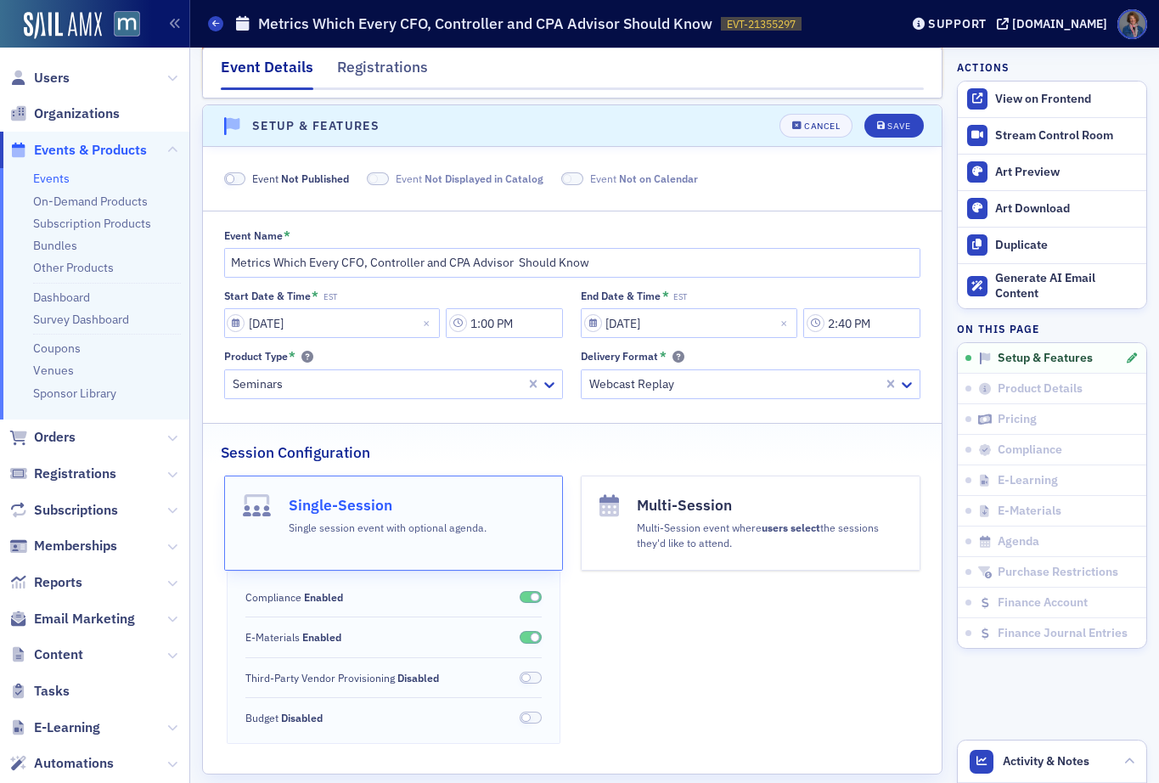
scroll to position [105, 0]
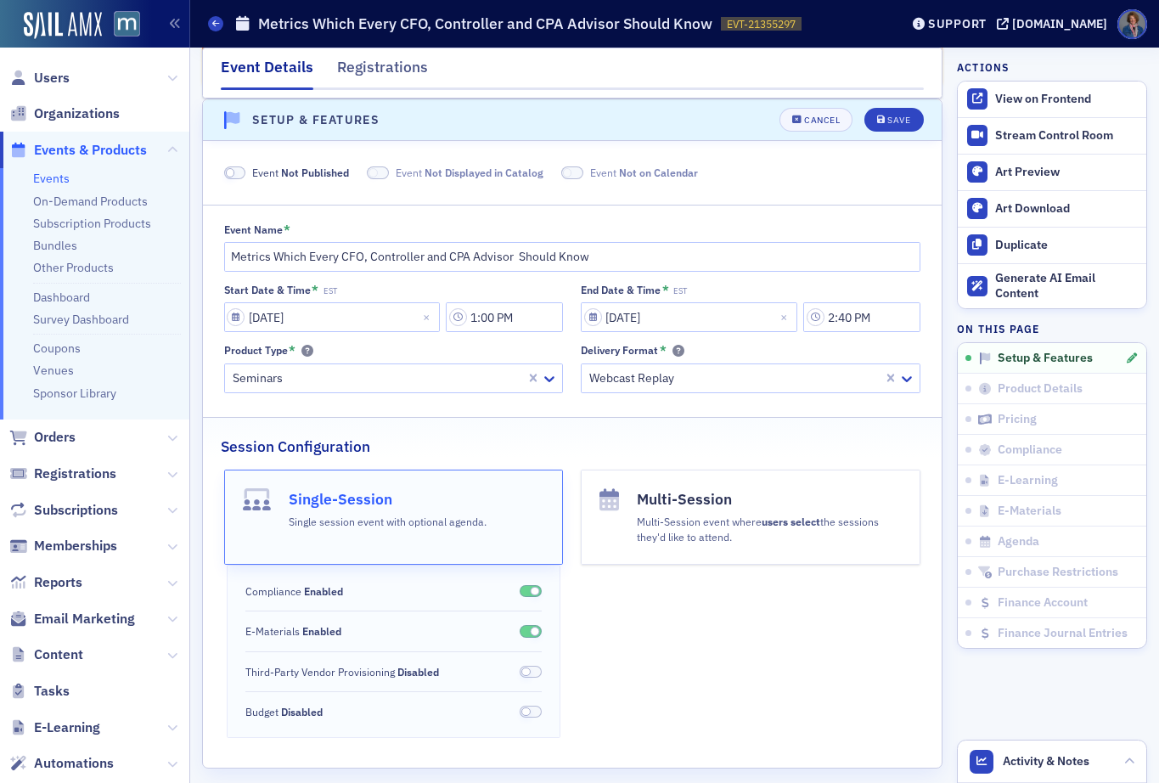
click at [255, 164] on fieldset "Event Not Published Event Not Displayed in Catalog Event Not on Calendar" at bounding box center [572, 169] width 738 height 45
click at [238, 177] on span at bounding box center [235, 172] width 22 height 13
click at [887, 124] on div "Save" at bounding box center [898, 119] width 23 height 9
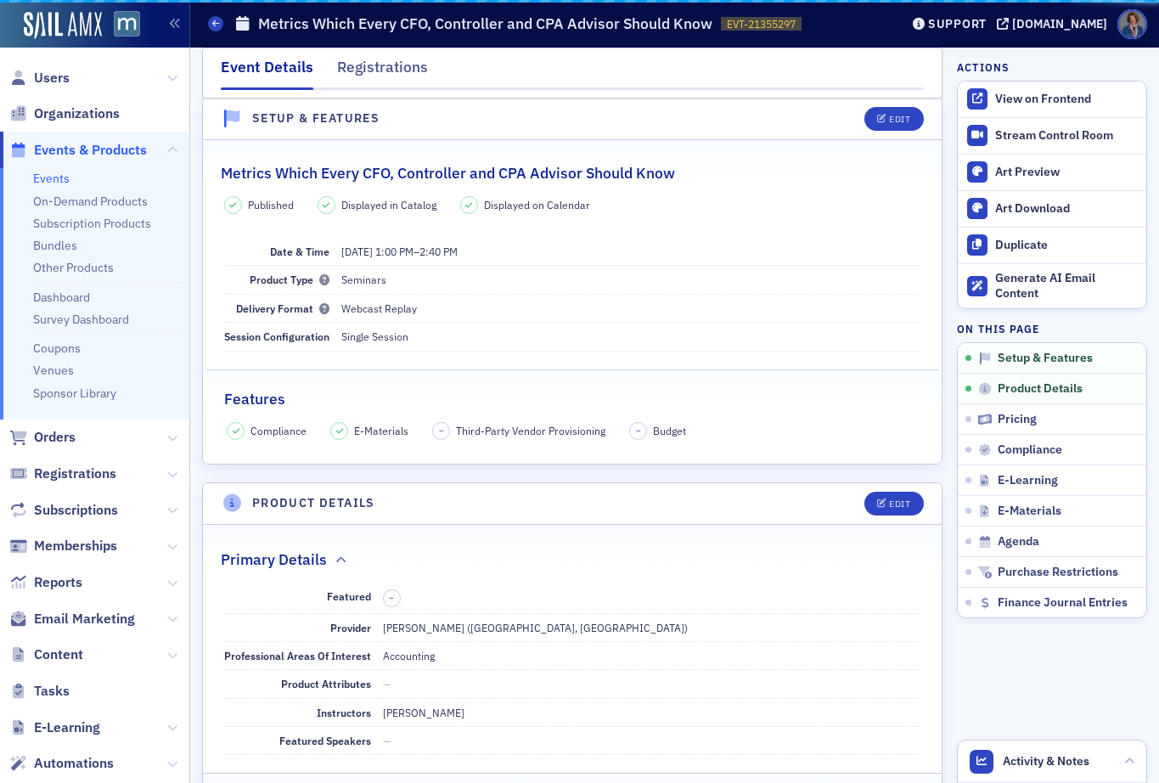
scroll to position [24, 0]
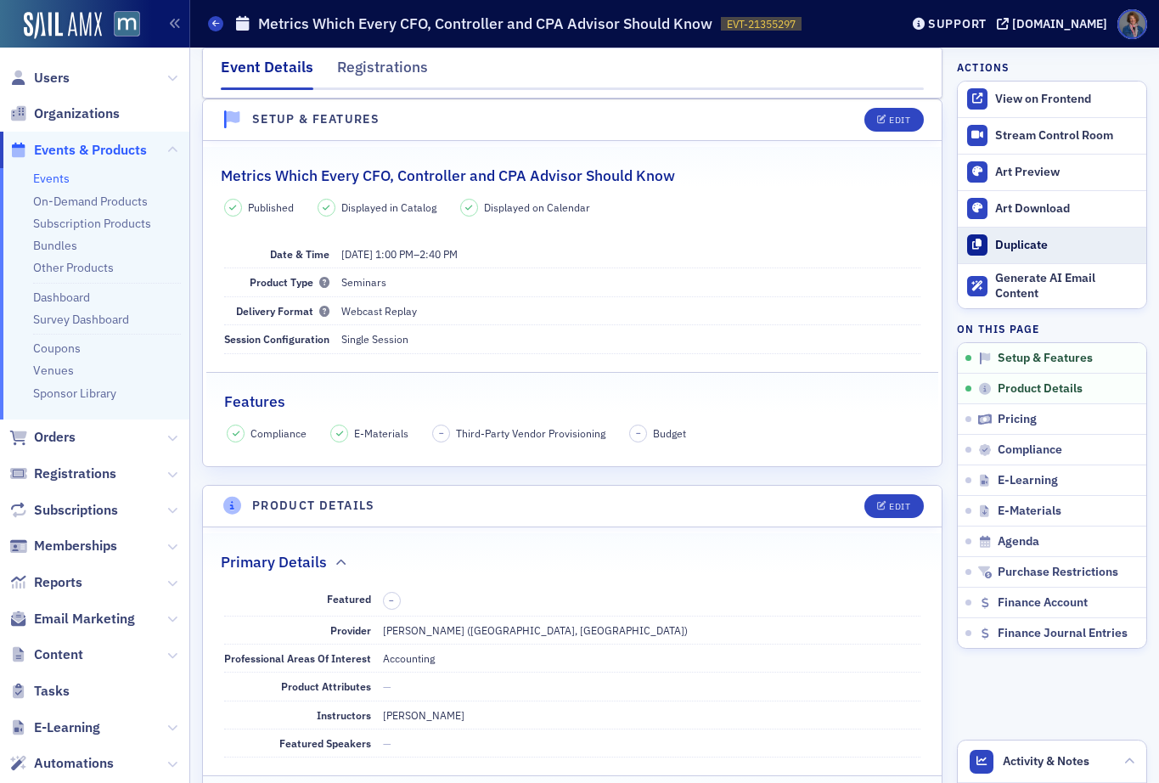
click at [1002, 244] on div "Duplicate" at bounding box center [1066, 245] width 143 height 15
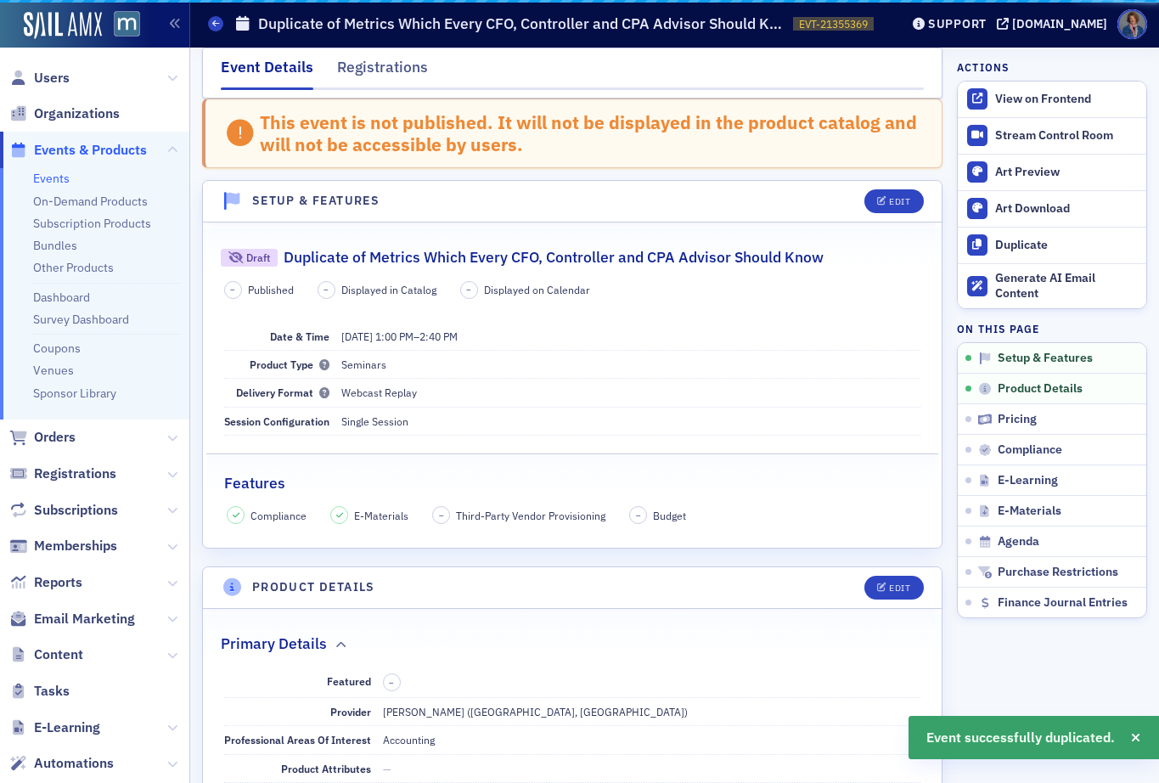
scroll to position [105, 0]
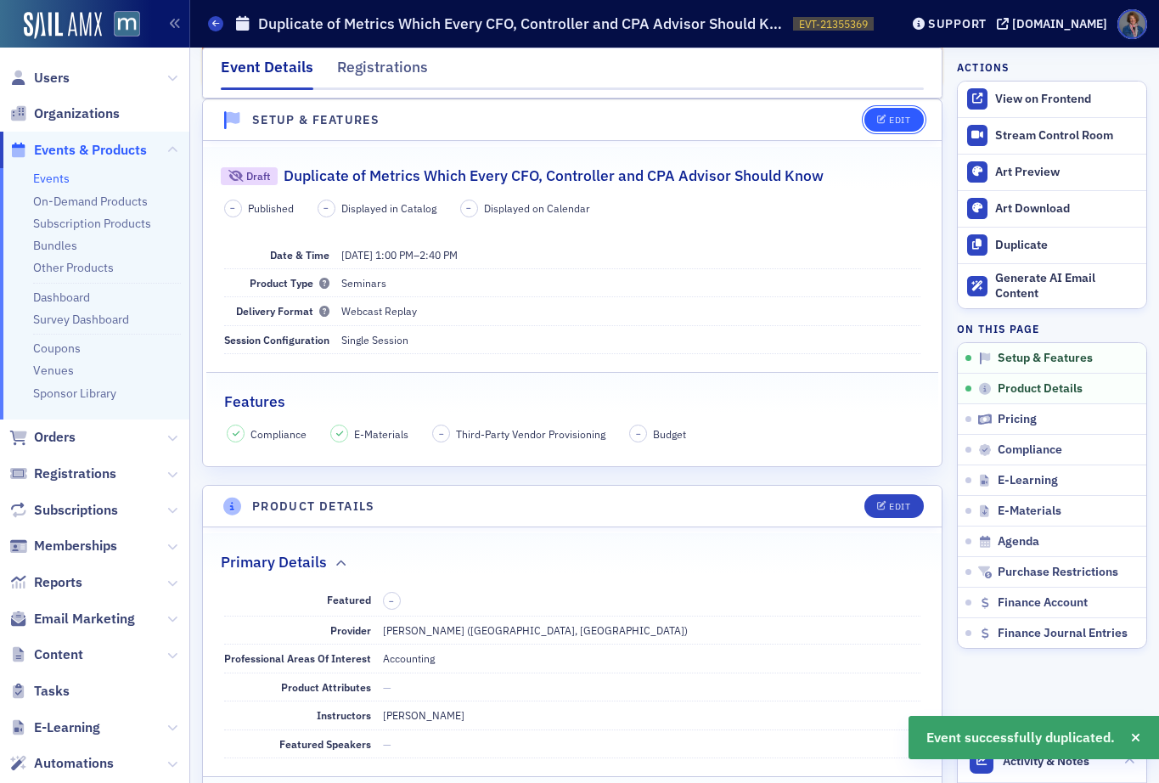
click at [880, 126] on button "Edit" at bounding box center [893, 120] width 59 height 24
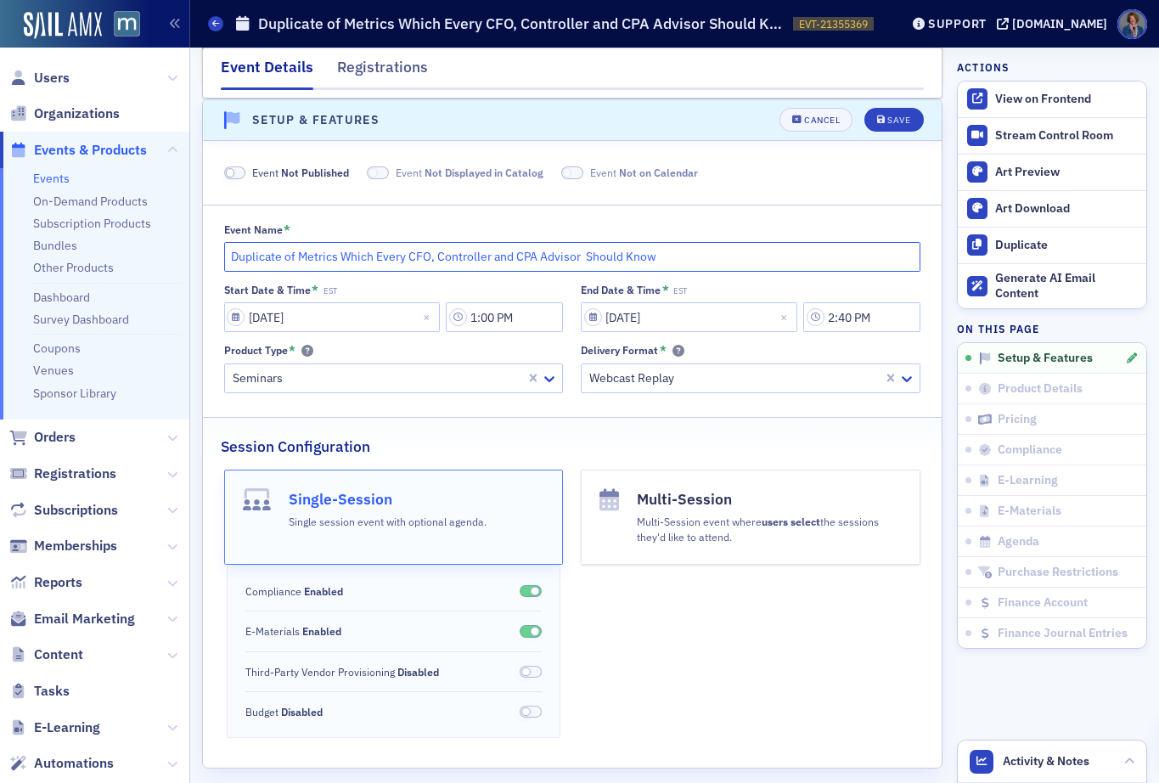
drag, startPoint x: 297, startPoint y: 255, endPoint x: 210, endPoint y: 258, distance: 86.6
click at [210, 258] on div "Event Name * Duplicate of Metrics Which Every CFO, Controller and CPA Advisor S…" at bounding box center [572, 308] width 738 height 170
type input "Metrics Which Every CFO, Controller and CPA Advisor Should Know"
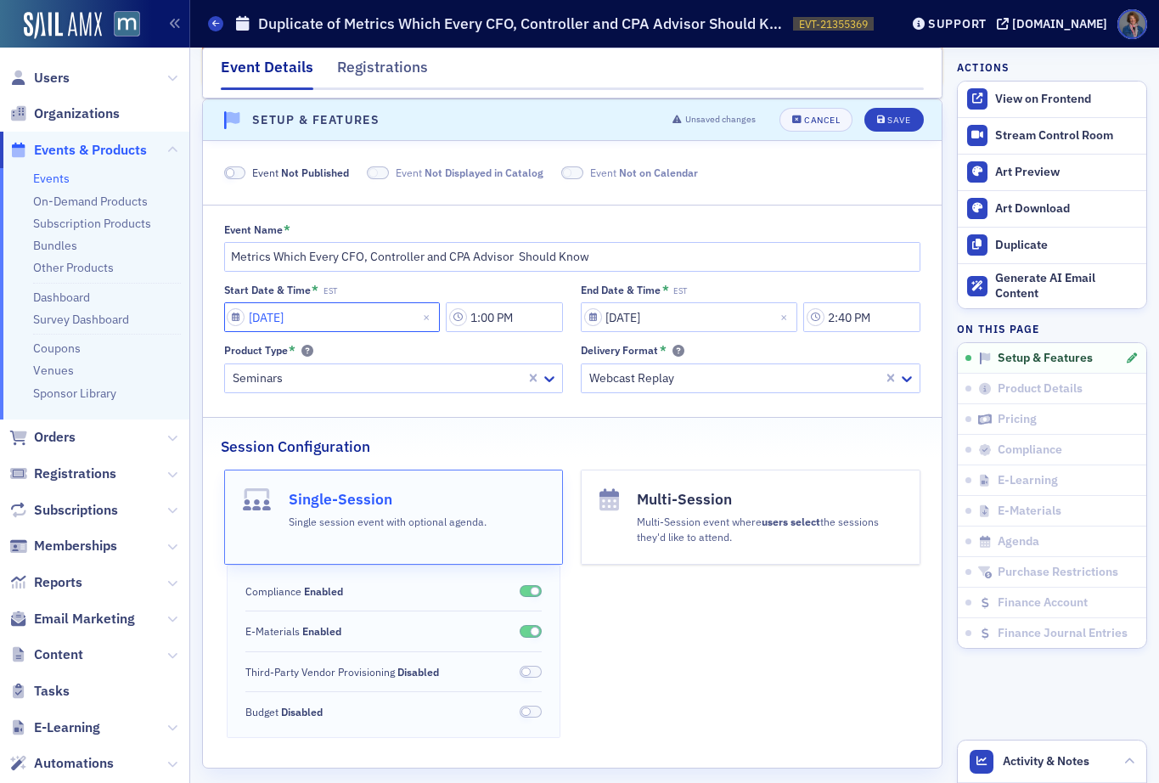
select select "10"
select select "2025"
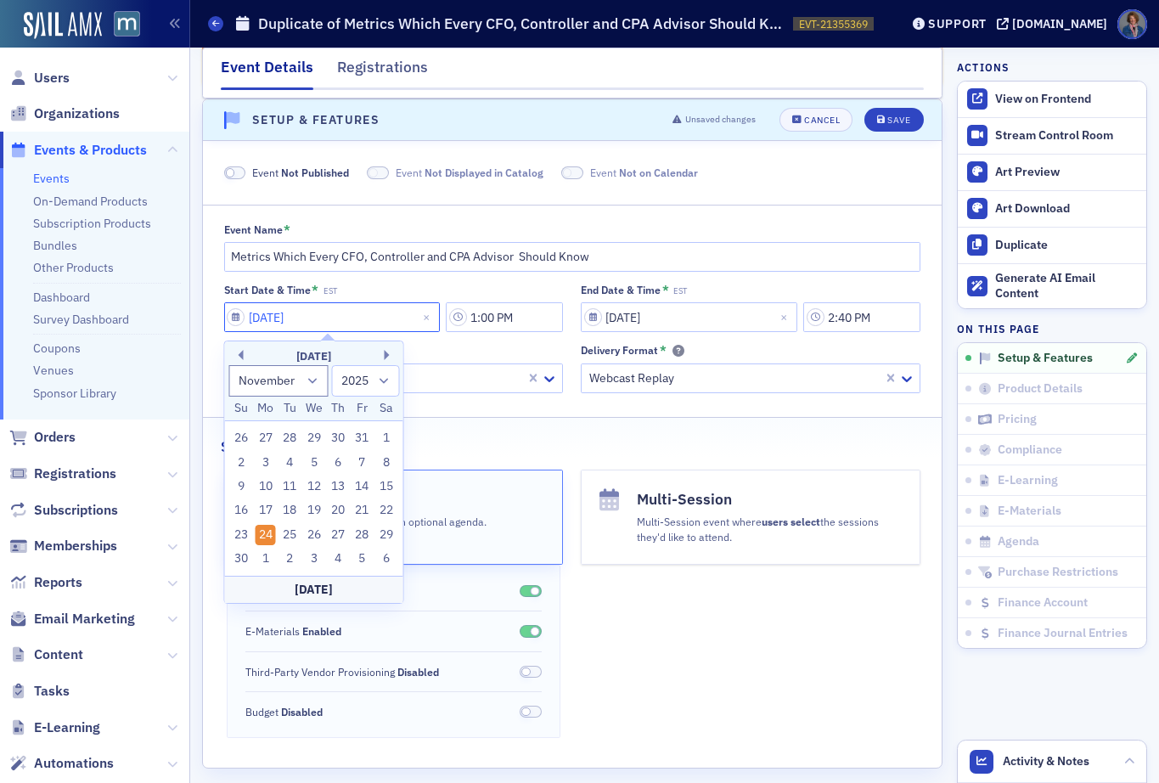
click at [358, 320] on input "11/24/2025" at bounding box center [332, 317] width 216 height 30
click at [382, 353] on div "[DATE]" at bounding box center [314, 356] width 178 height 17
click at [389, 353] on button "Next Month" at bounding box center [389, 355] width 10 height 10
select select "11"
click at [337, 465] on div "11" at bounding box center [338, 462] width 20 height 20
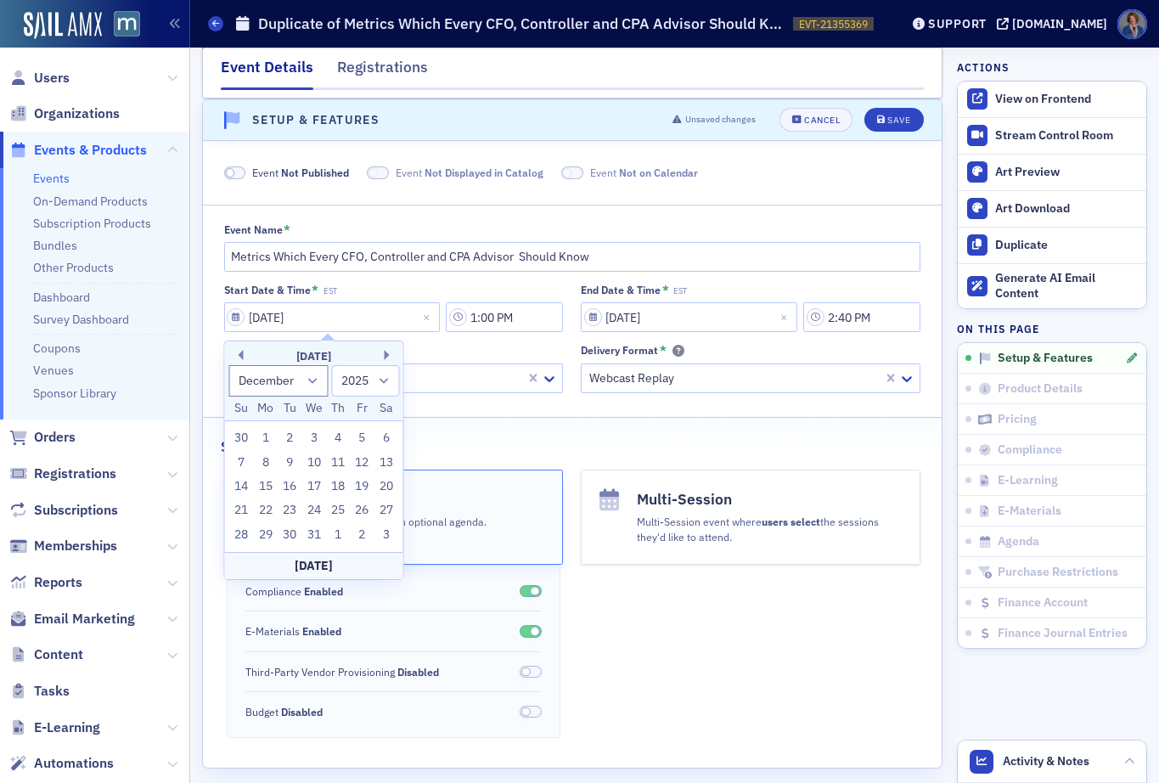
type input "[DATE]"
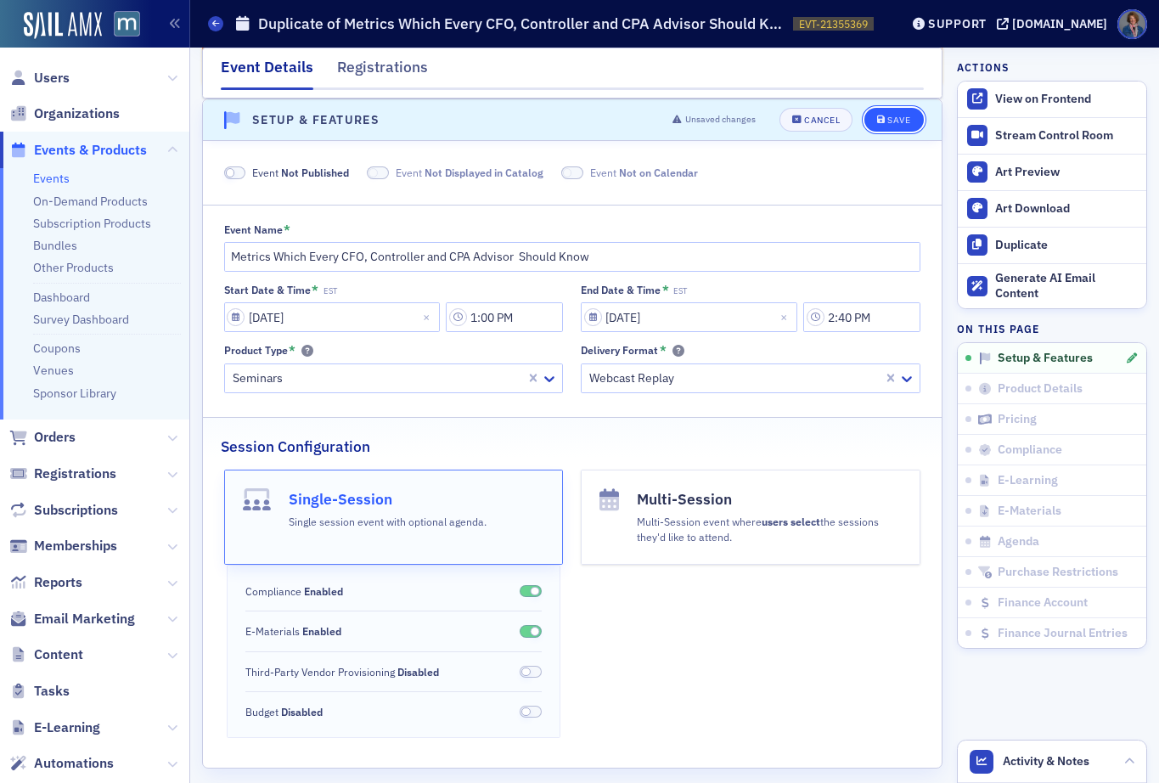
click at [891, 117] on div "Save" at bounding box center [898, 119] width 23 height 9
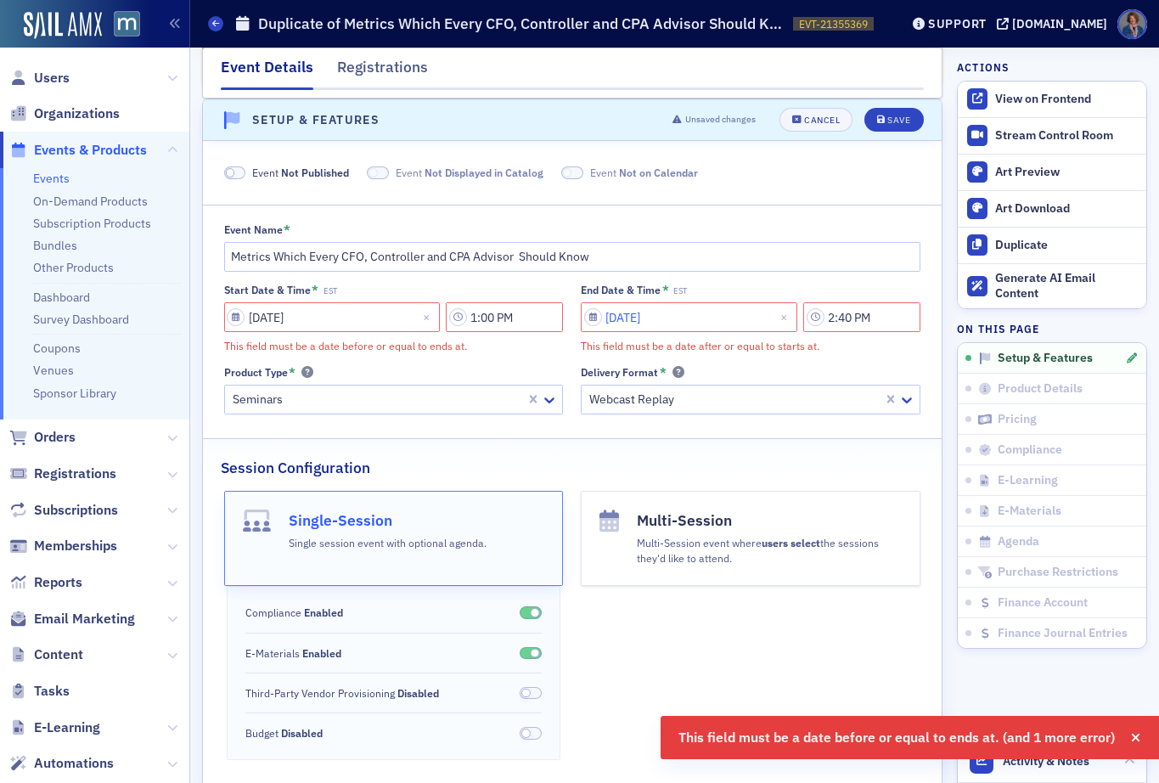
select select "10"
select select "2025"
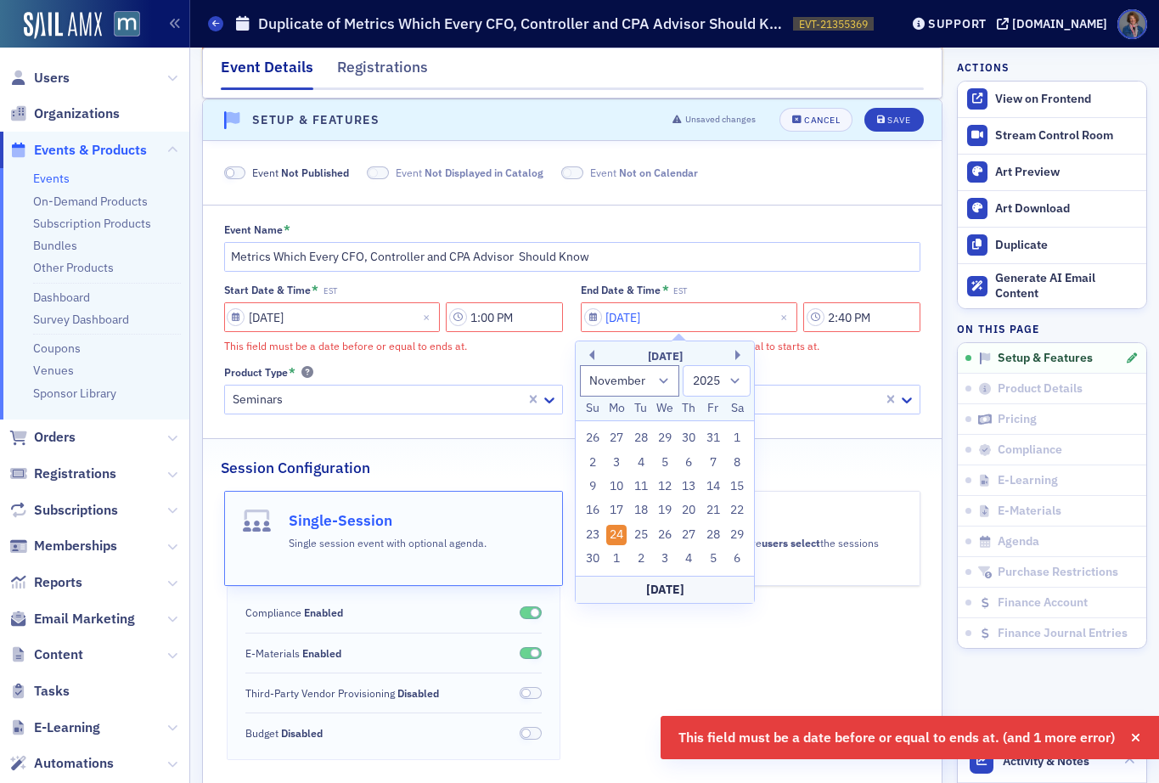
click at [645, 317] on input "11/24/2025" at bounding box center [689, 317] width 216 height 30
click at [737, 357] on button "Next Month" at bounding box center [740, 355] width 10 height 10
select select "11"
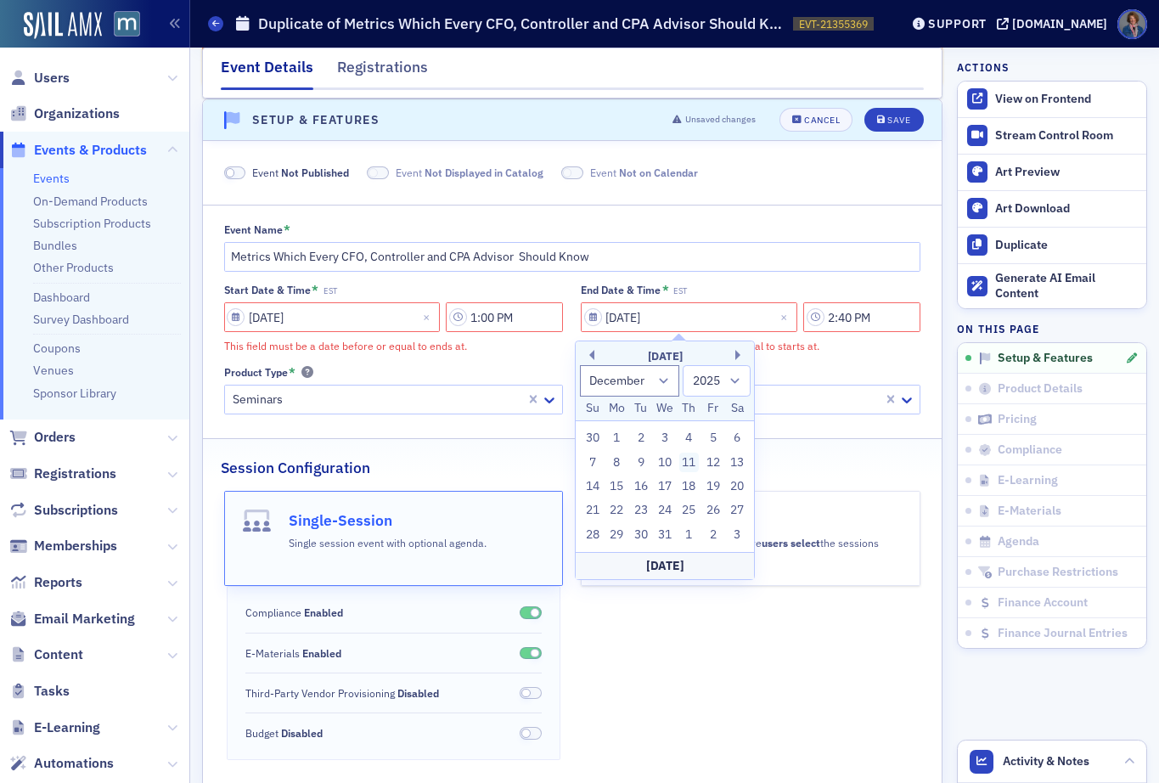
click at [695, 464] on div "11" at bounding box center [689, 462] width 20 height 20
type input "[DATE]"
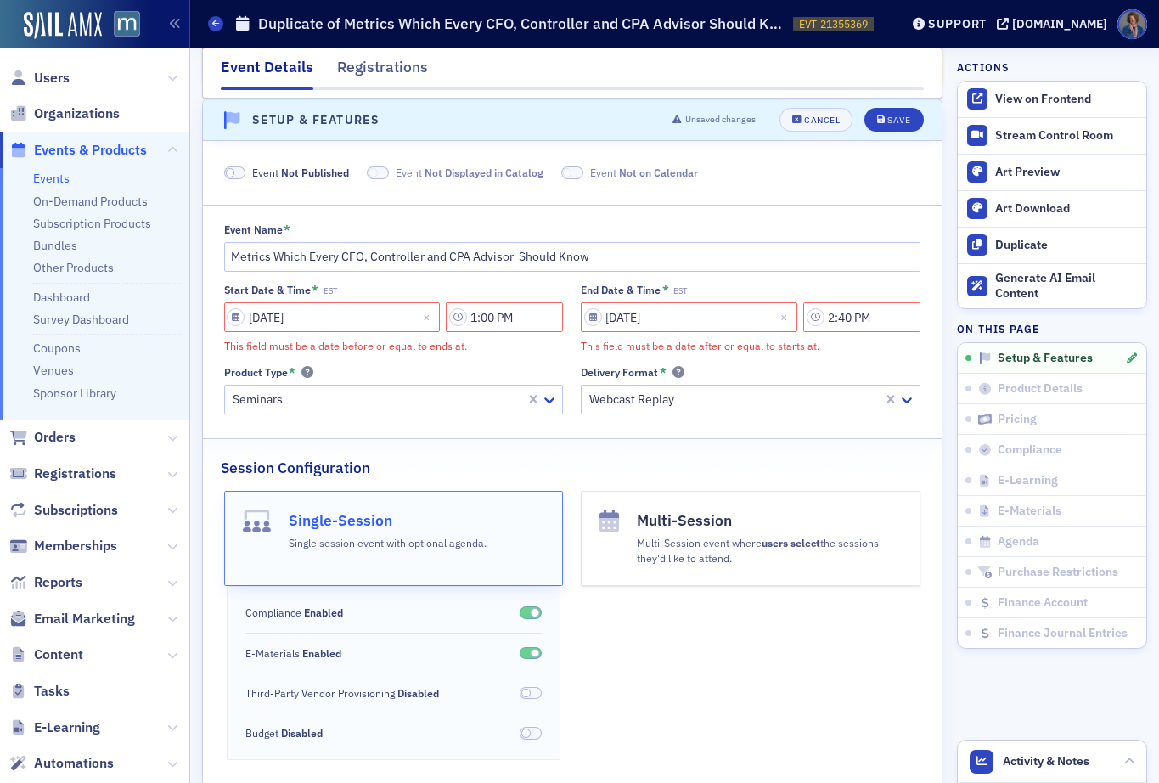
click at [888, 366] on div "Delivery Format *" at bounding box center [750, 372] width 339 height 13
click at [887, 121] on div "Save" at bounding box center [898, 119] width 23 height 9
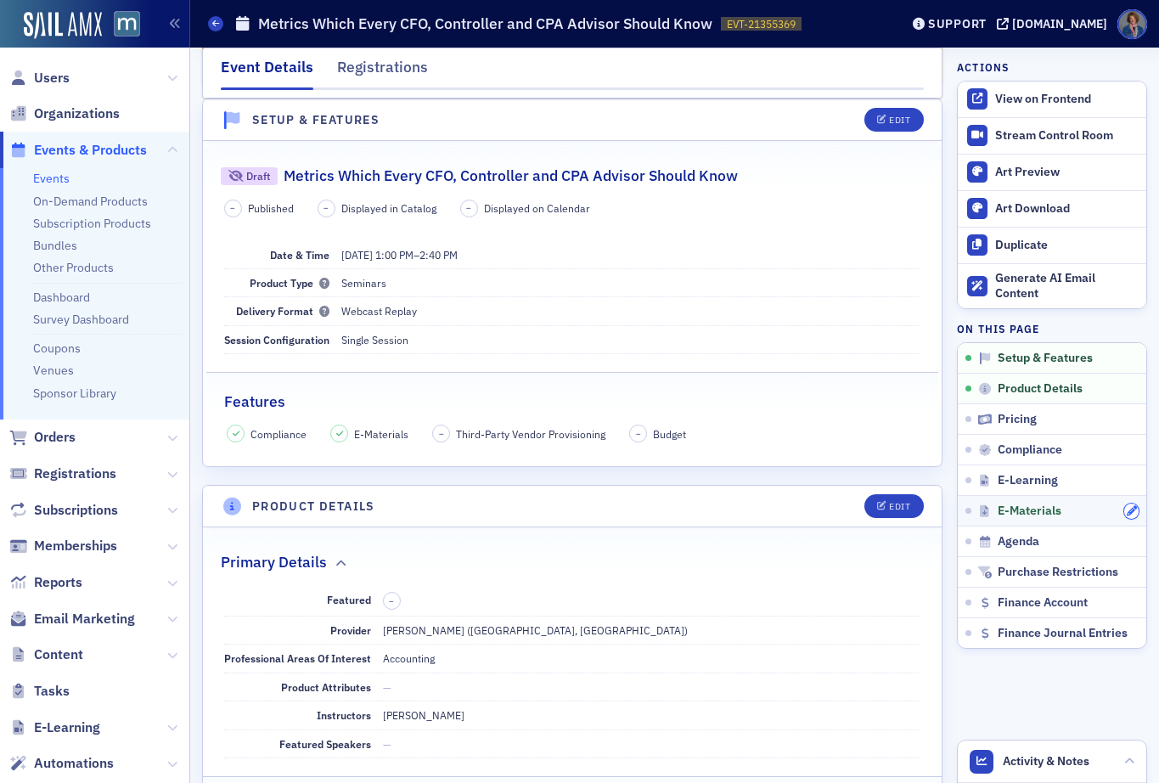
click at [1126, 511] on icon "button" at bounding box center [1131, 511] width 10 height 10
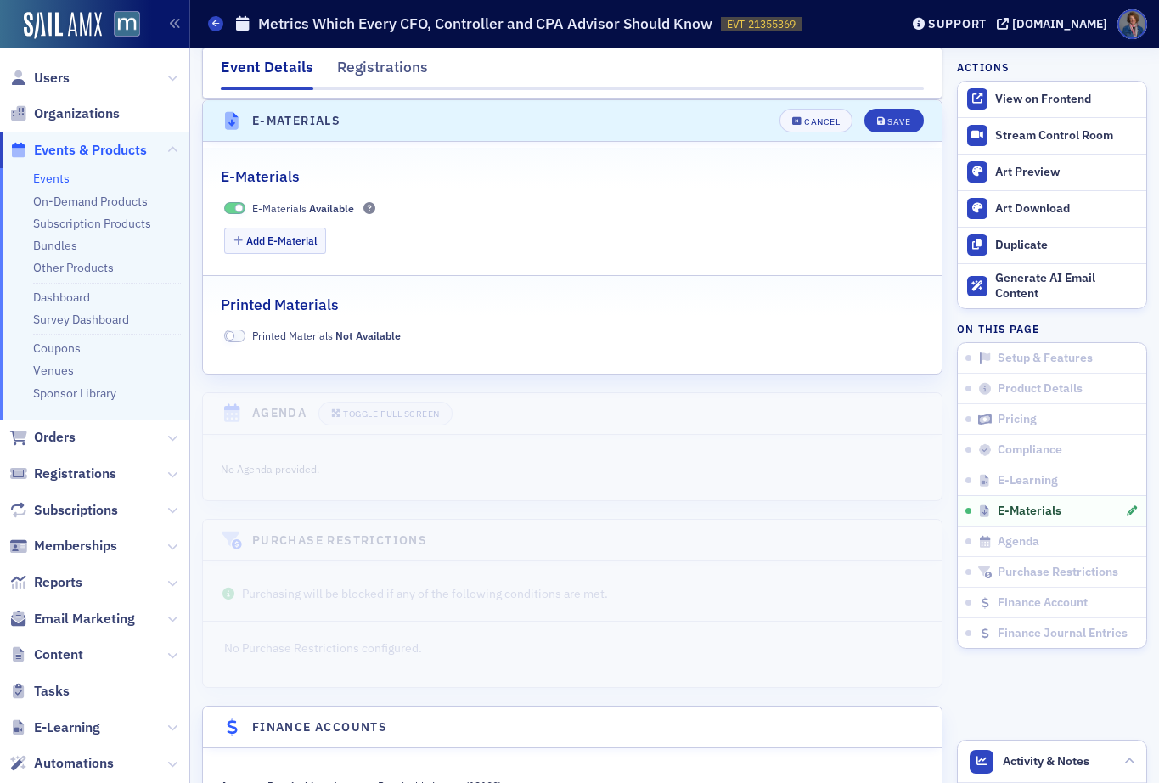
scroll to position [2664, 0]
click at [306, 238] on button "Add E-Material" at bounding box center [275, 240] width 103 height 26
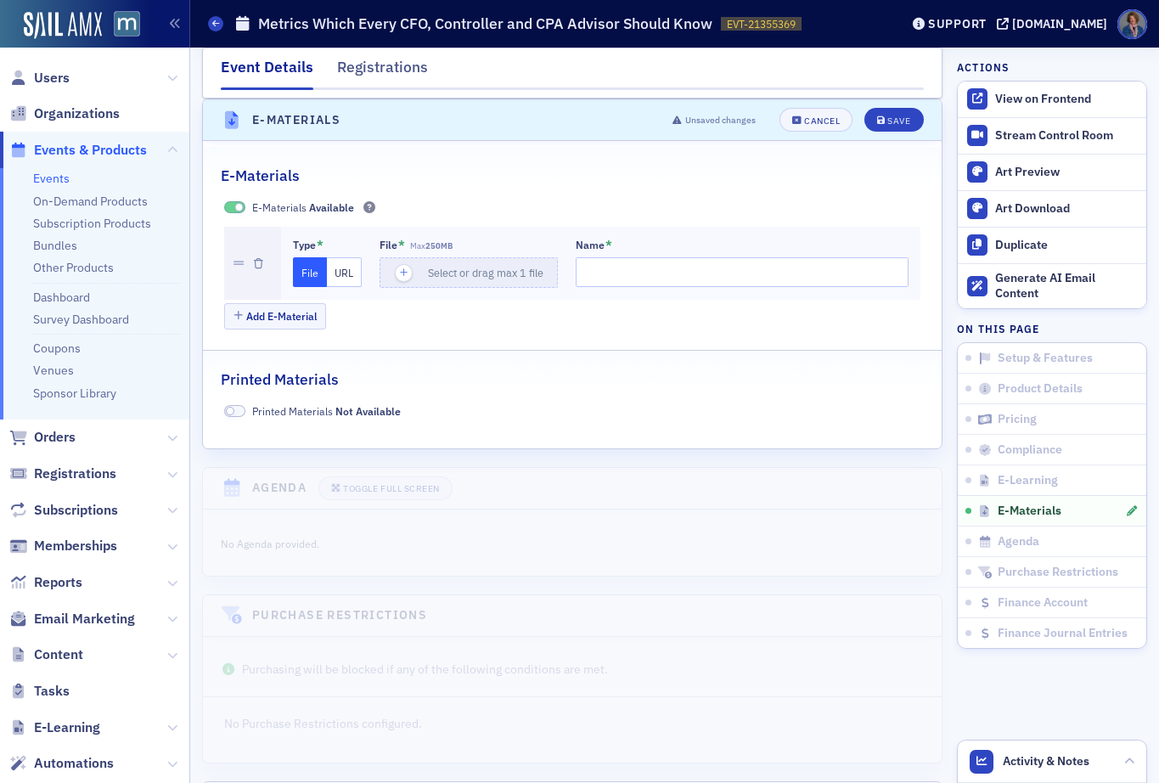
click at [341, 276] on button "URL" at bounding box center [344, 272] width 35 height 30
click at [436, 278] on input "url" at bounding box center [470, 272] width 183 height 30
paste input "The FASB Conceptual Framework"
type input "The FASB Conceptual Framework"
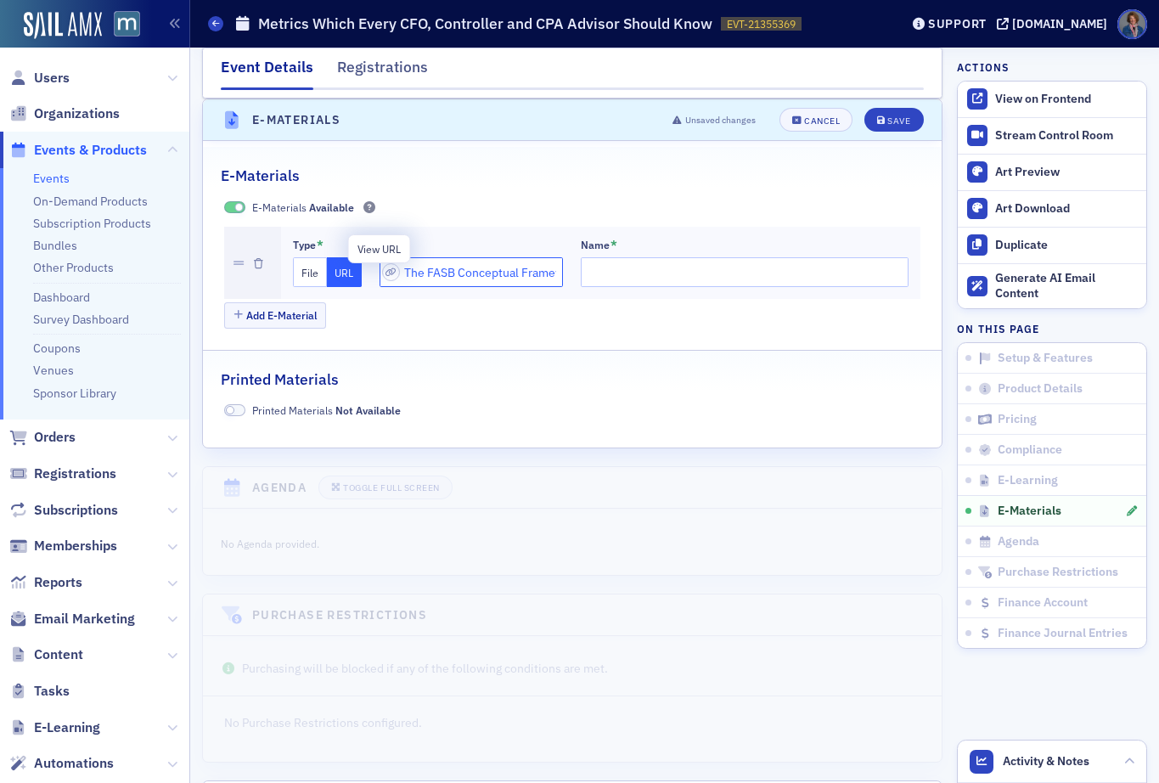
drag, startPoint x: 530, startPoint y: 268, endPoint x: 398, endPoint y: 271, distance: 132.4
click at [398, 271] on div "The FASB Conceptual Framework" at bounding box center [470, 272] width 183 height 30
paste input "https://drive.google.com/file/d/1NvQV7raCnPG6u4yHUM3o_VIKhvi4i4bQ/view?usp=shar…"
type input "https://drive.google.com/file/d/1NvQV7raCnPG6u4yHUM3o_VIKhvi4i4bQ/view?usp=shar…"
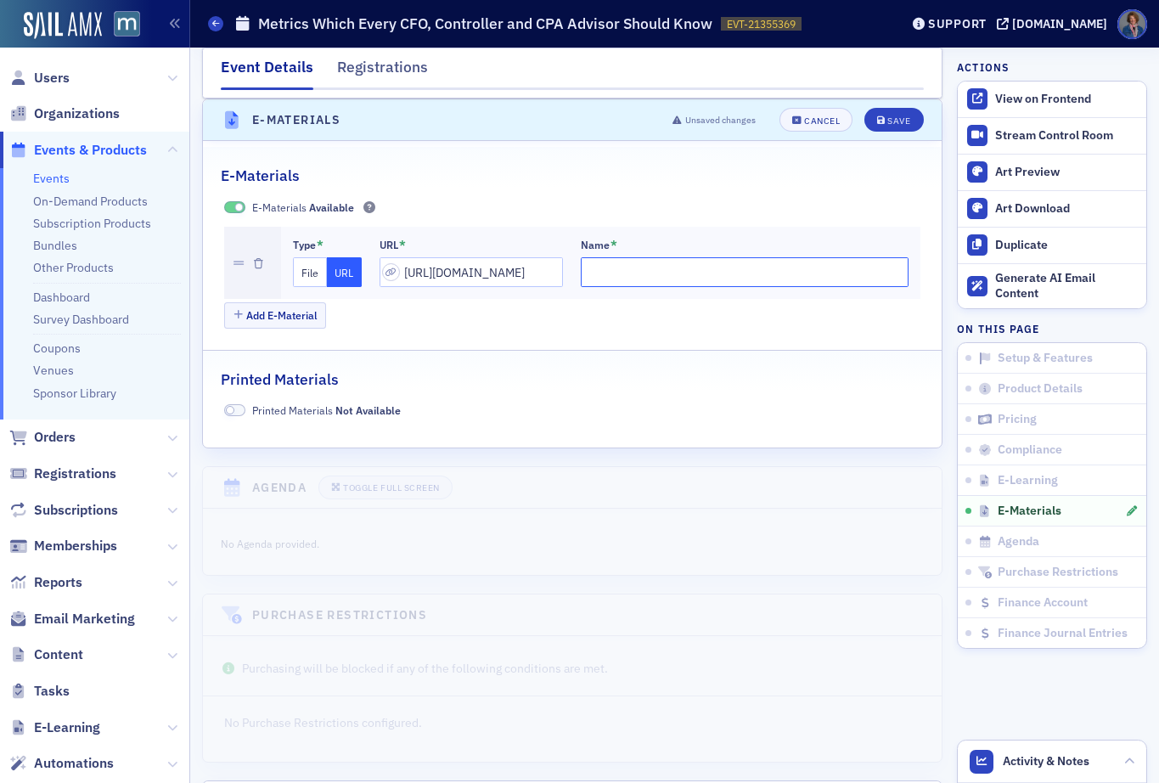
scroll to position [0, 0]
click at [652, 267] on input "Name *" at bounding box center [745, 272] width 328 height 30
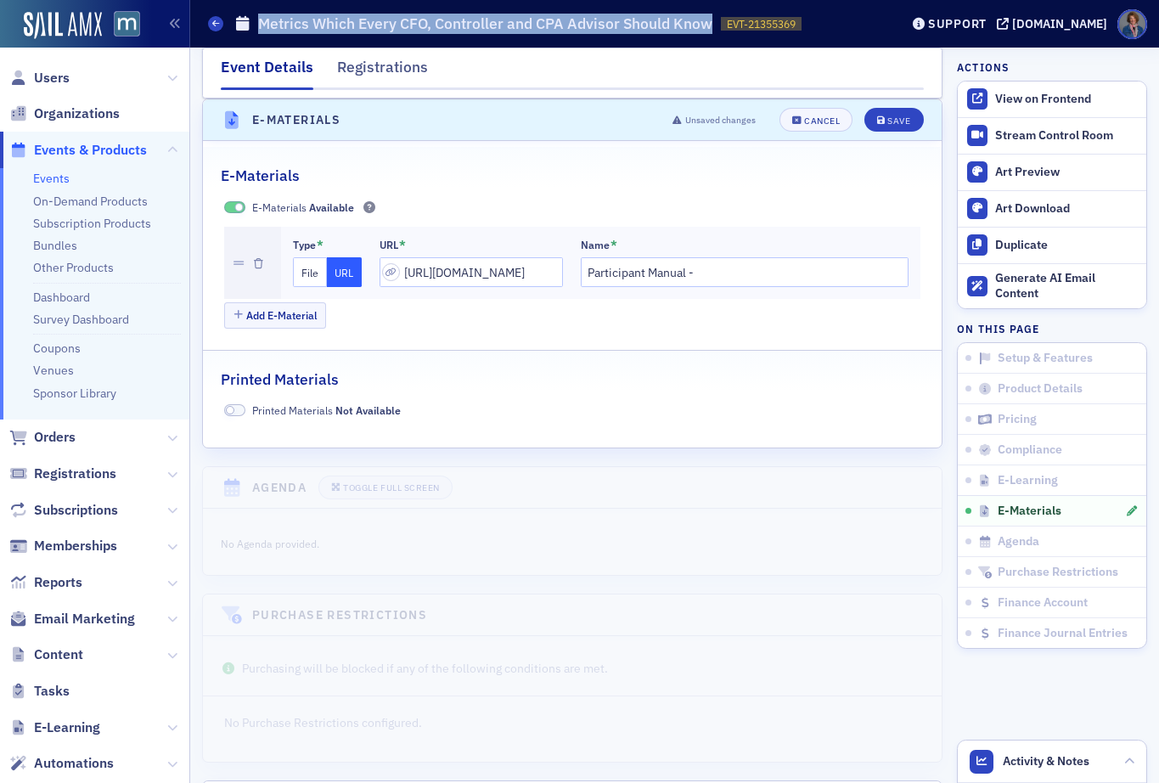
drag, startPoint x: 261, startPoint y: 21, endPoint x: 708, endPoint y: 29, distance: 446.5
click at [708, 29] on h1 "Metrics Which Every CFO, Controller and CPA Advisor Should Know" at bounding box center [485, 24] width 454 height 20
copy h1 "Metrics Which Every CFO, Controller and CPA Advisor Should Know"
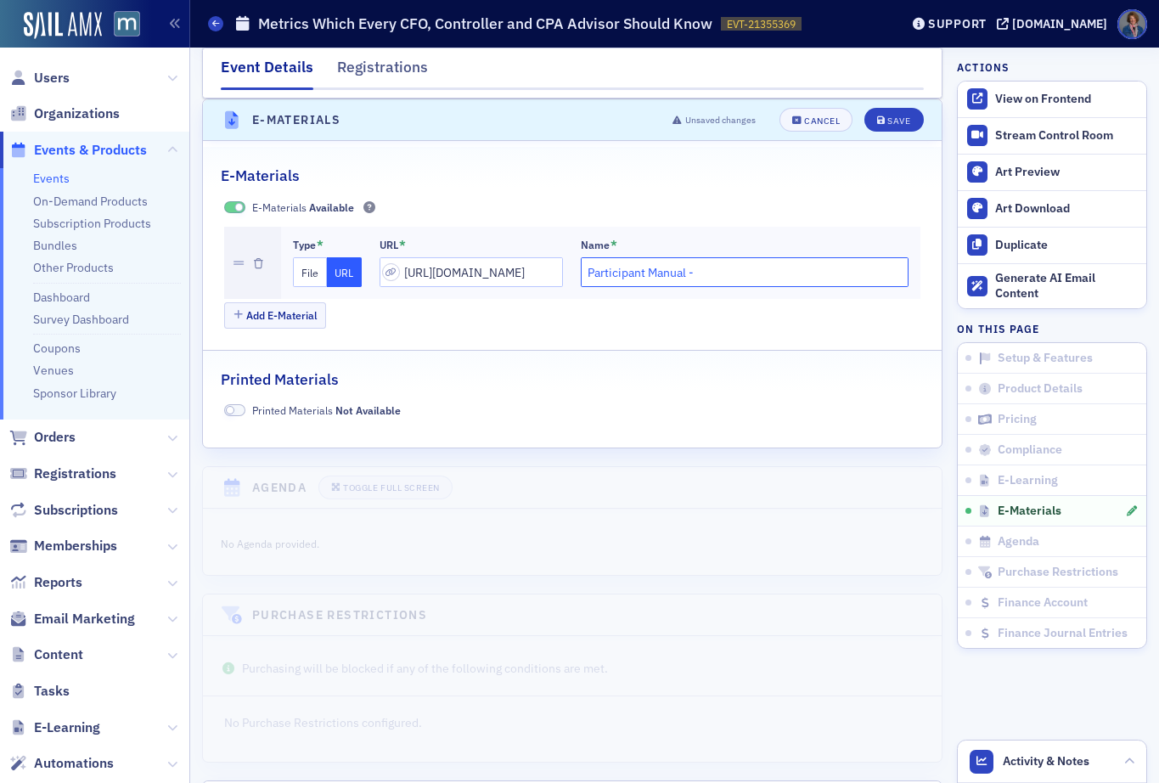
click at [702, 272] on input "Participant Manual -" at bounding box center [745, 272] width 328 height 30
paste input "Metrics Which Every CFO, Controller and CPA Advisor Should Know"
type input "Participant Manual - Metrics Which Every CFO, Controller and CPA Advisor Should…"
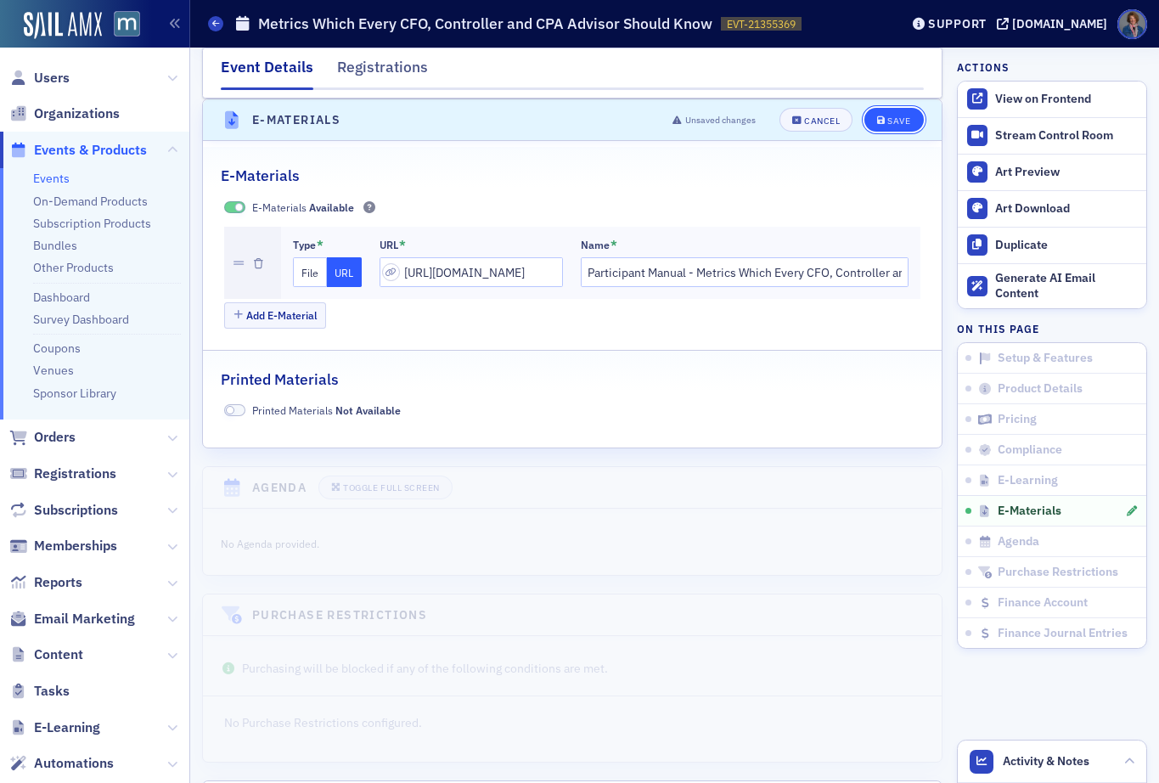
click at [887, 117] on div "Save" at bounding box center [898, 120] width 23 height 9
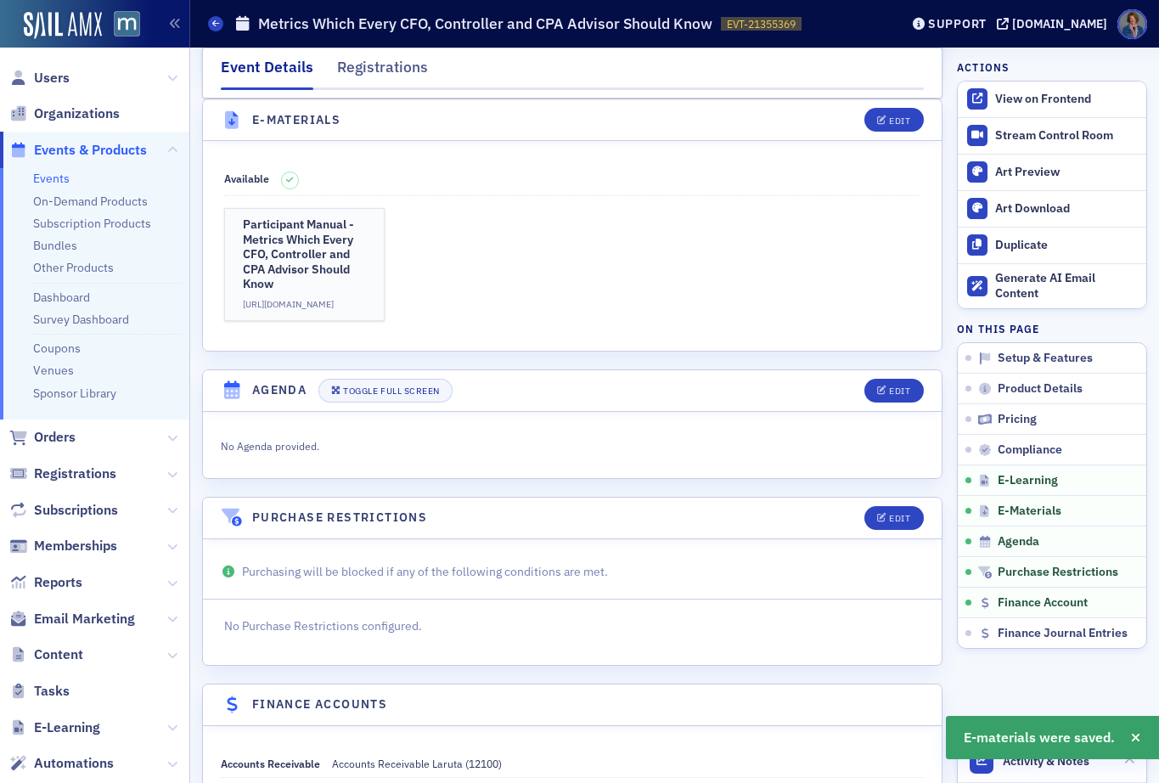
scroll to position [1552, 0]
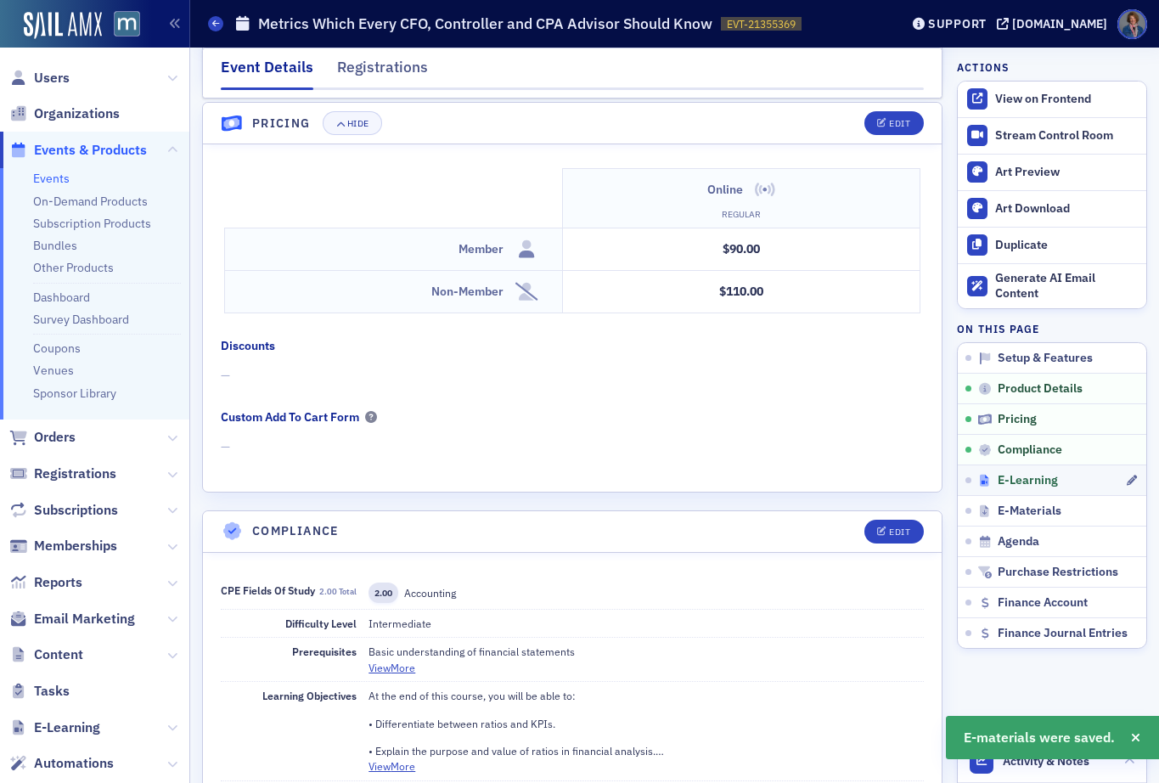
click at [1024, 478] on span "E-Learning" at bounding box center [1027, 480] width 60 height 15
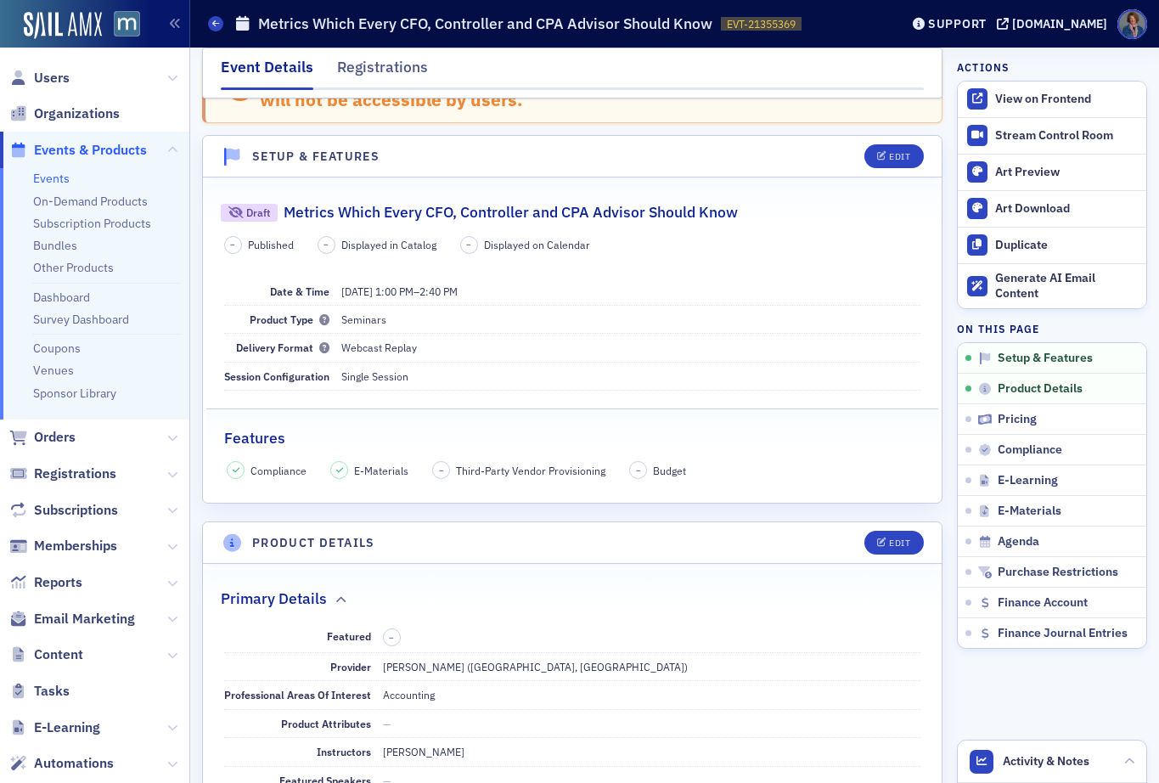
scroll to position [0, 0]
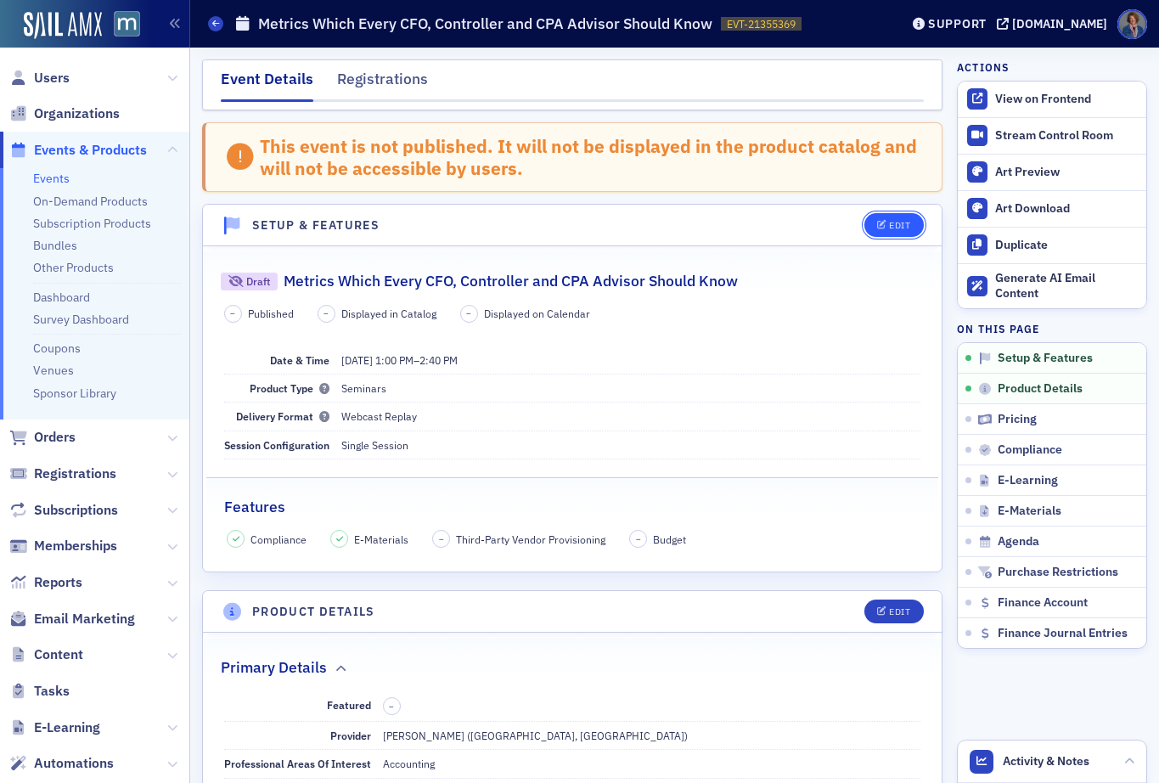
click at [888, 231] on button "Edit" at bounding box center [893, 225] width 59 height 24
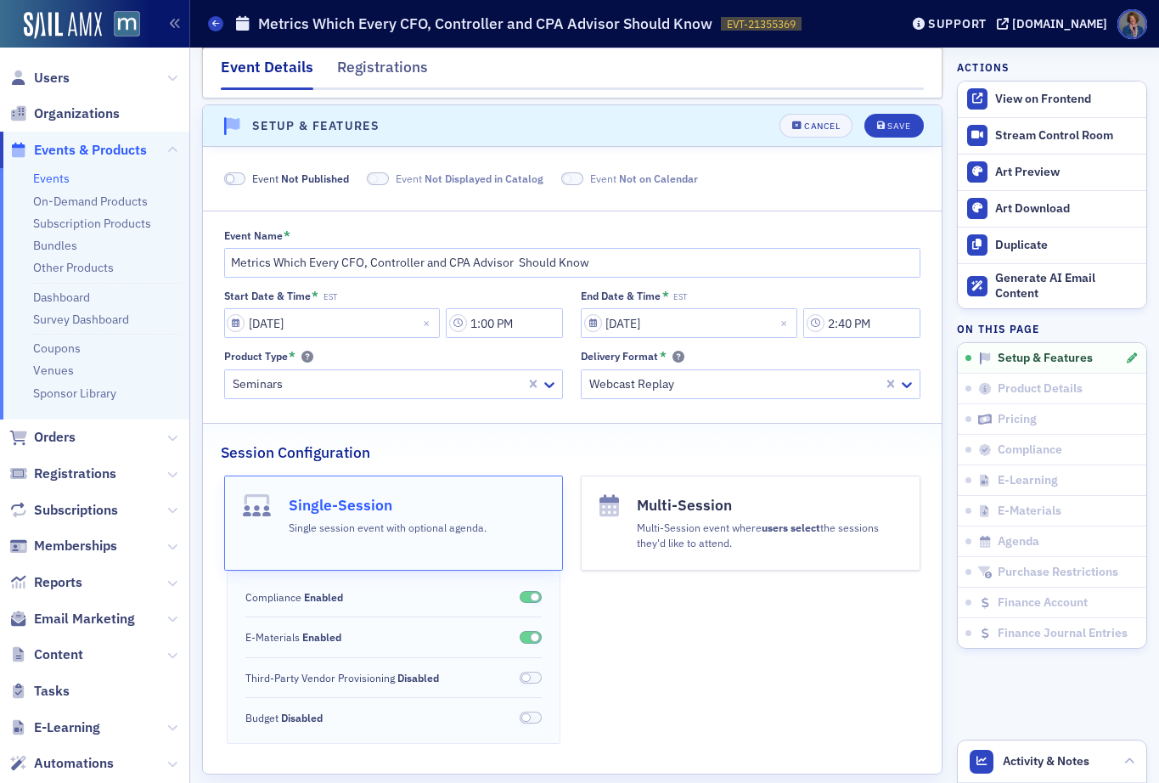
scroll to position [105, 0]
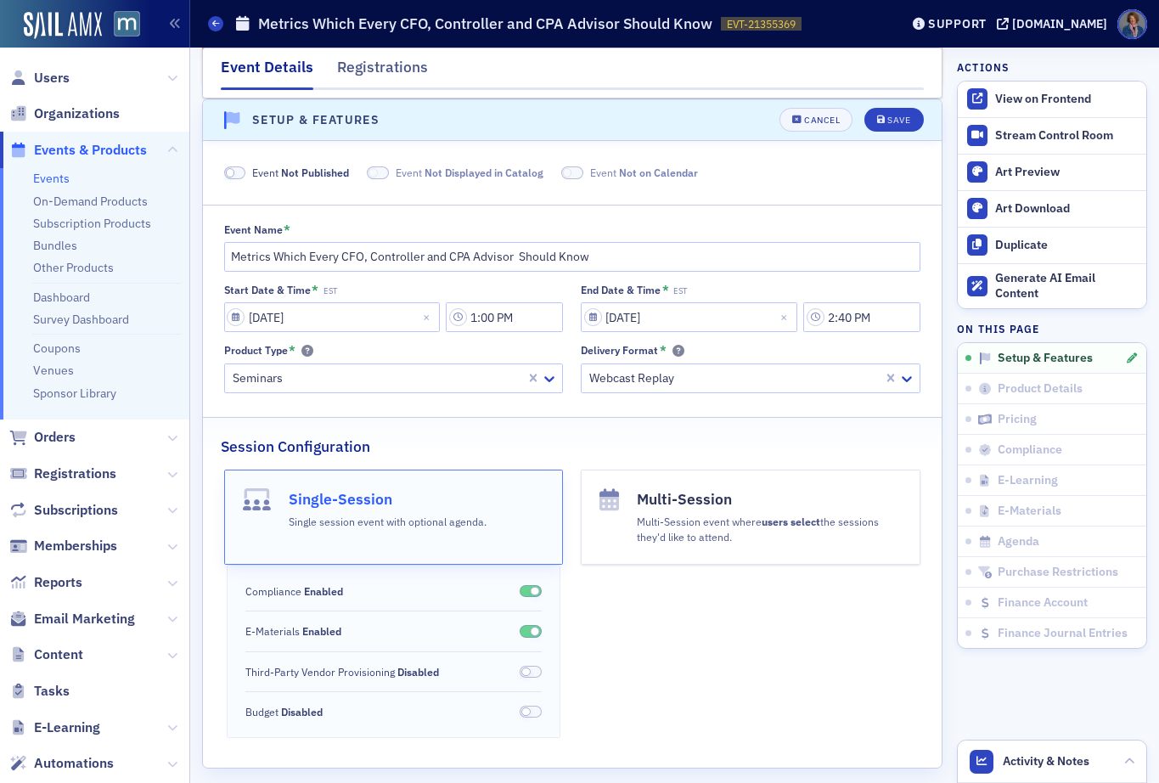
click at [234, 175] on span at bounding box center [235, 172] width 22 height 13
click at [887, 121] on div "Save" at bounding box center [898, 119] width 23 height 9
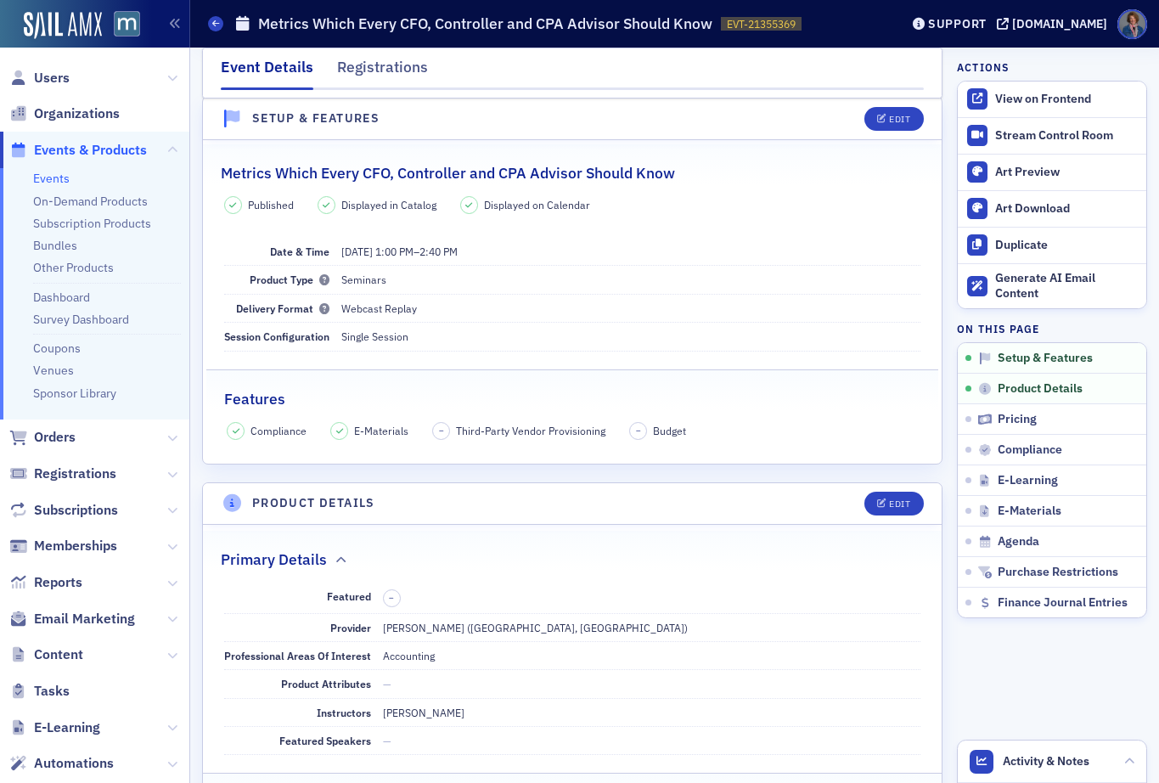
scroll to position [24, 0]
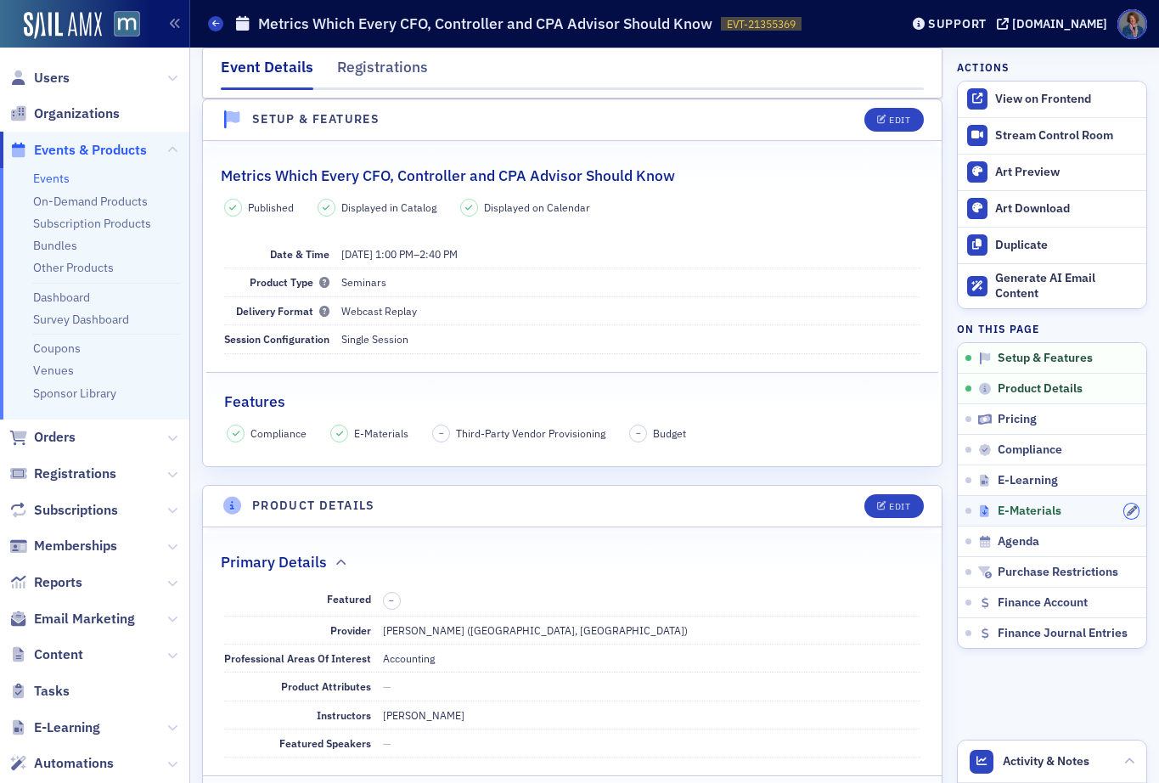
drag, startPoint x: 1114, startPoint y: 506, endPoint x: 963, endPoint y: 513, distance: 151.2
click at [1126, 506] on icon "button" at bounding box center [1131, 511] width 10 height 10
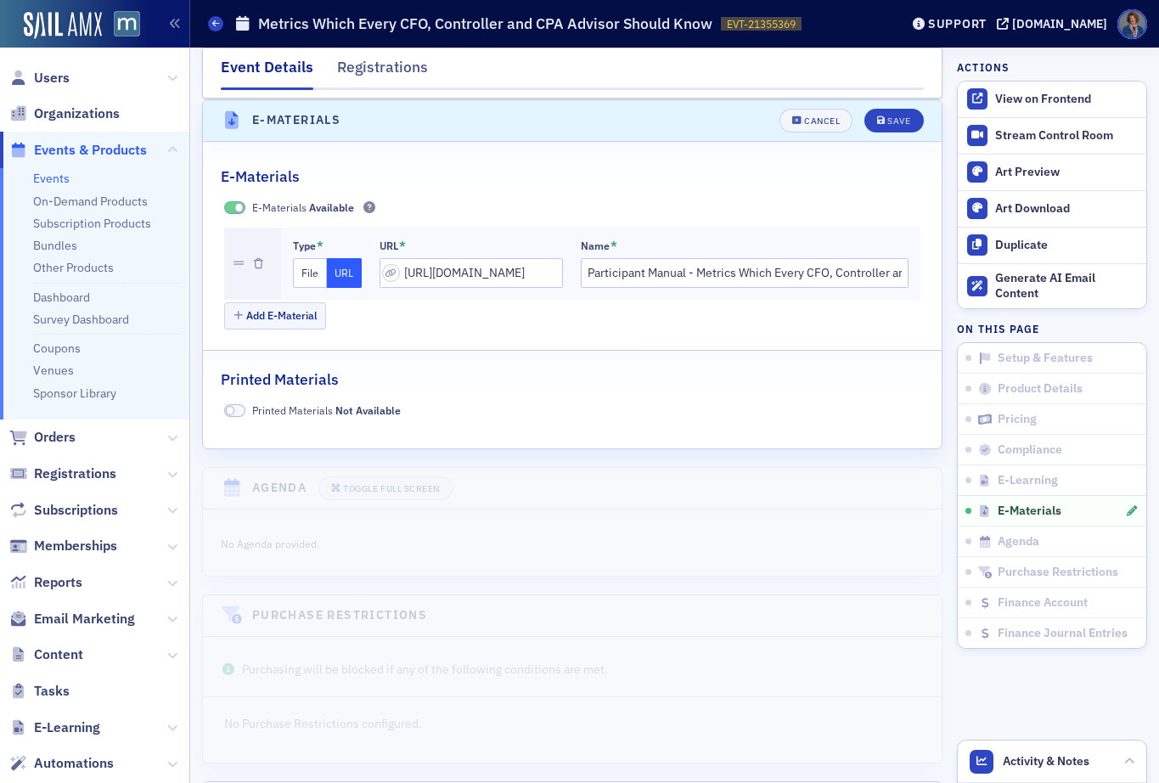
scroll to position [2271, 0]
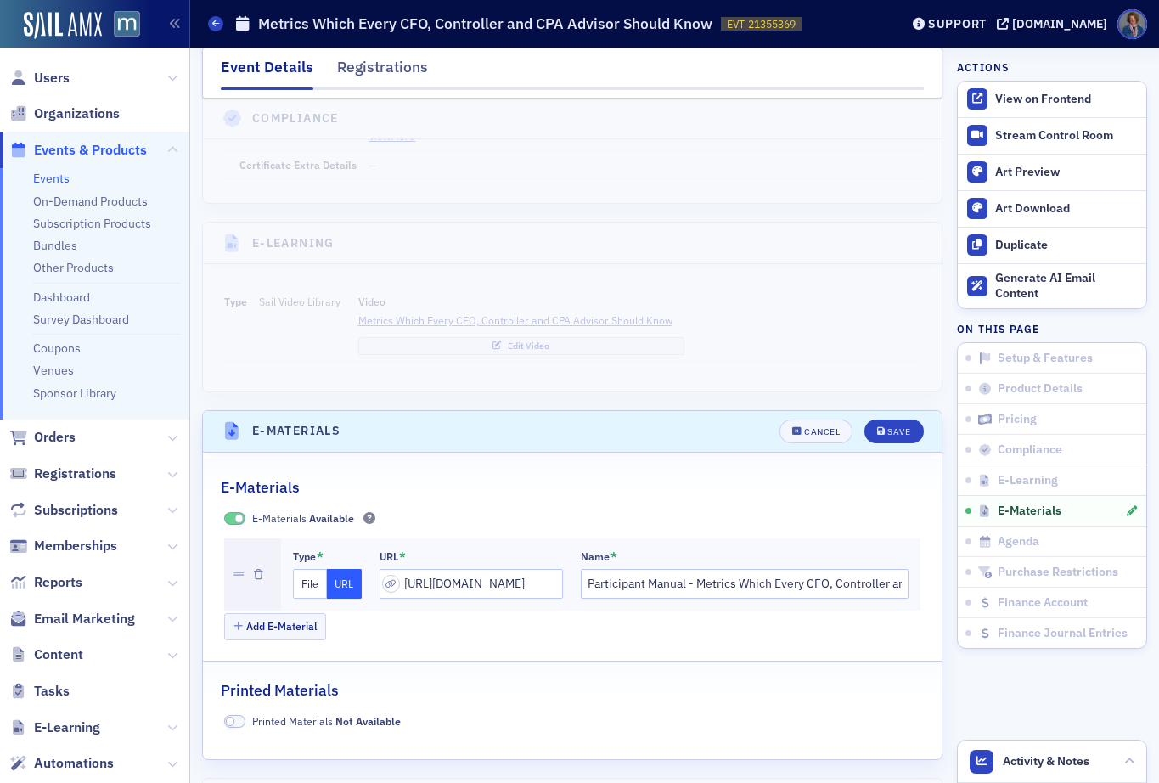
click at [39, 178] on link "Events" at bounding box center [51, 178] width 36 height 15
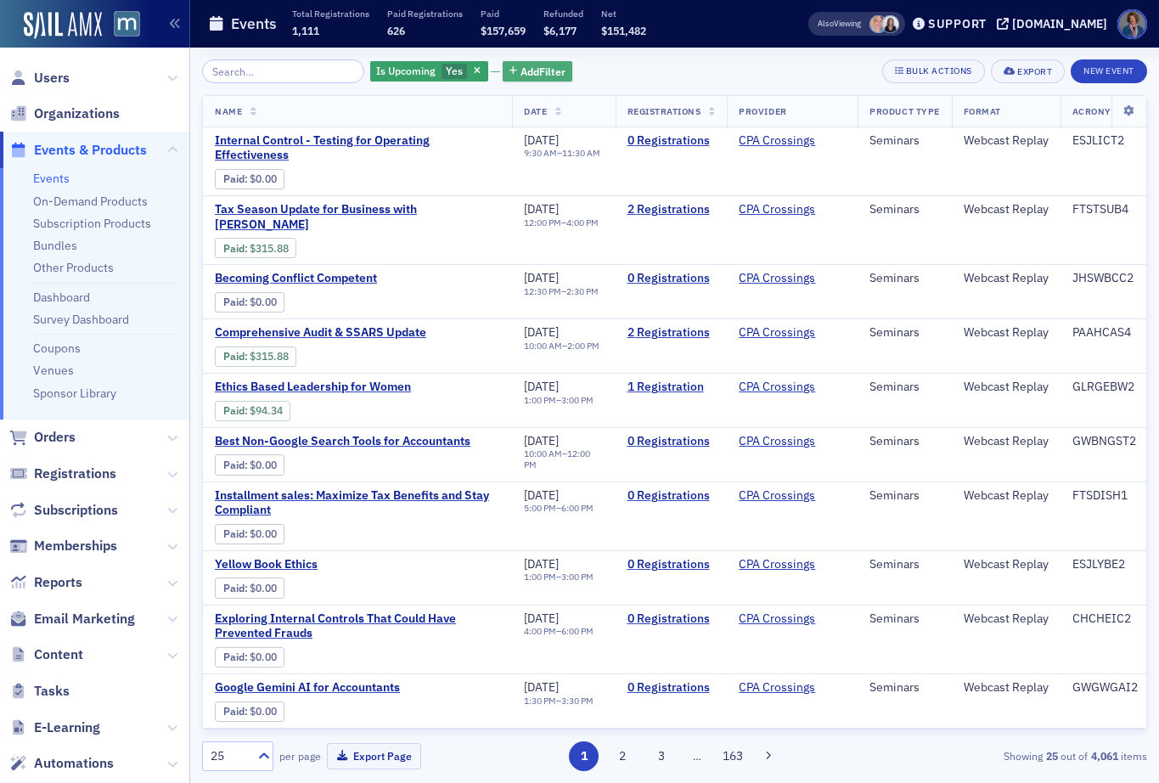
click at [521, 76] on span "Add Filter" at bounding box center [542, 71] width 45 height 15
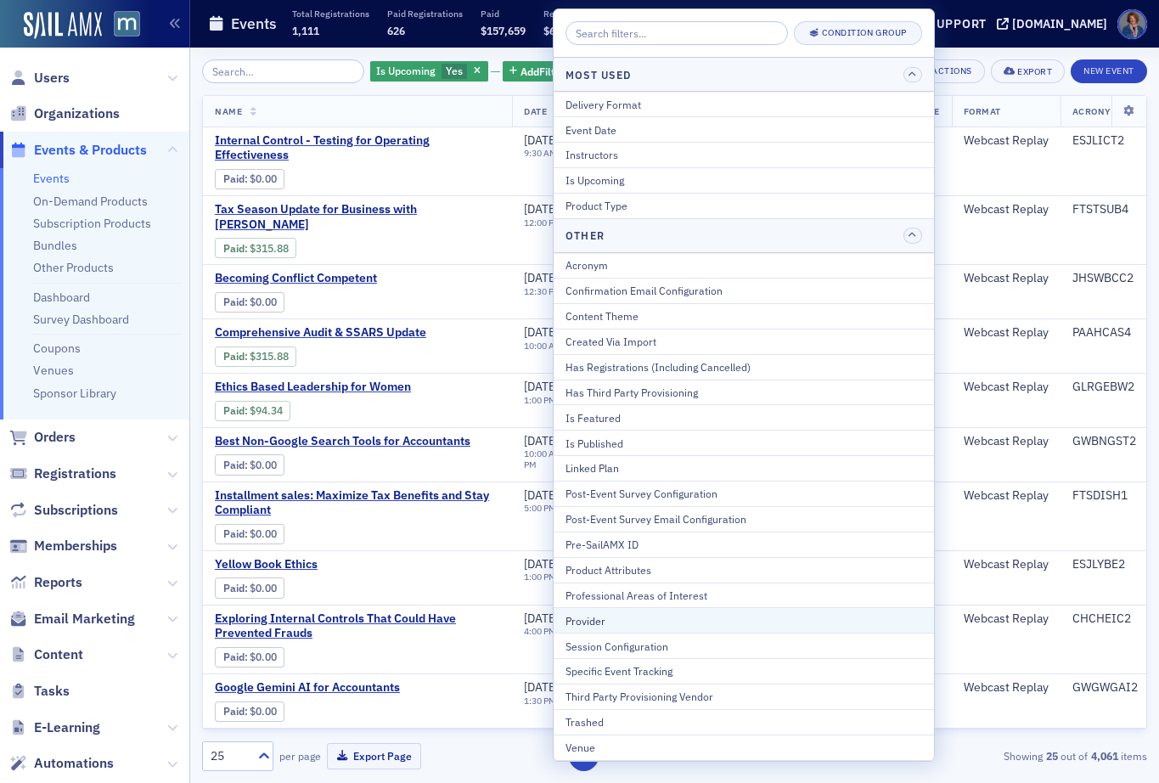
click at [637, 615] on div "Provider" at bounding box center [743, 620] width 356 height 15
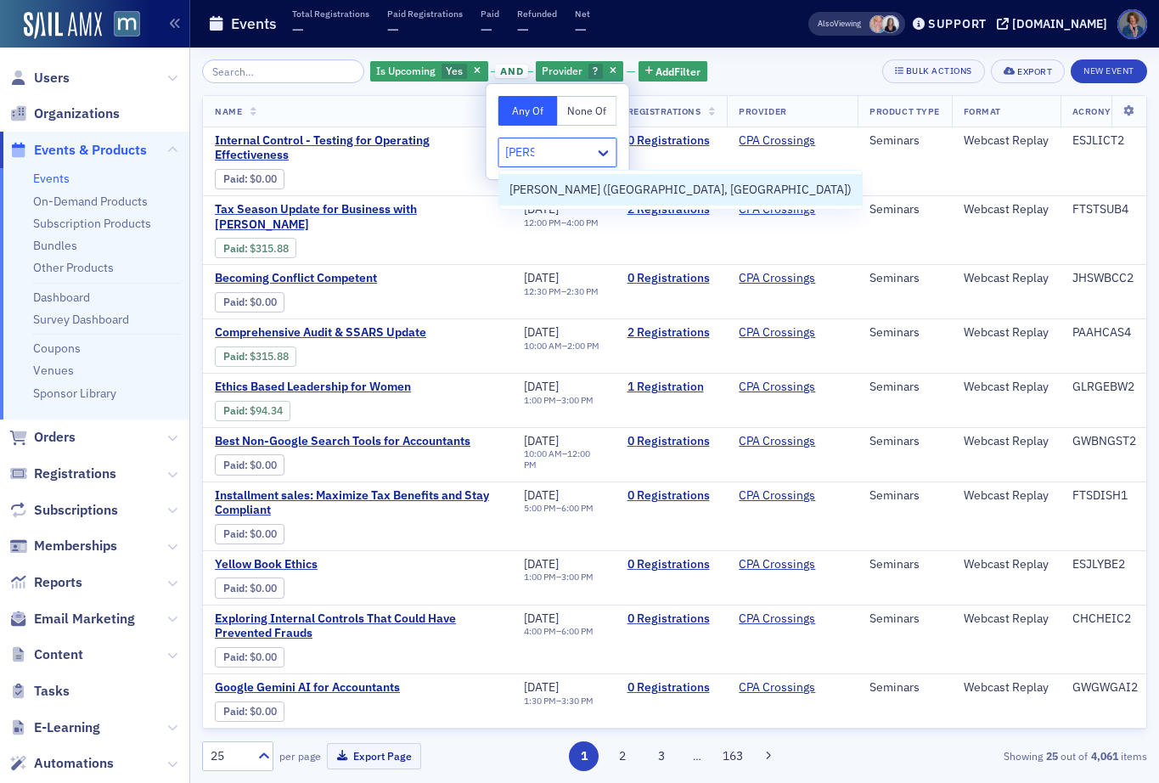
type input "werner"
click at [566, 188] on span "[PERSON_NAME] ([GEOGRAPHIC_DATA], [GEOGRAPHIC_DATA])" at bounding box center [680, 190] width 342 height 18
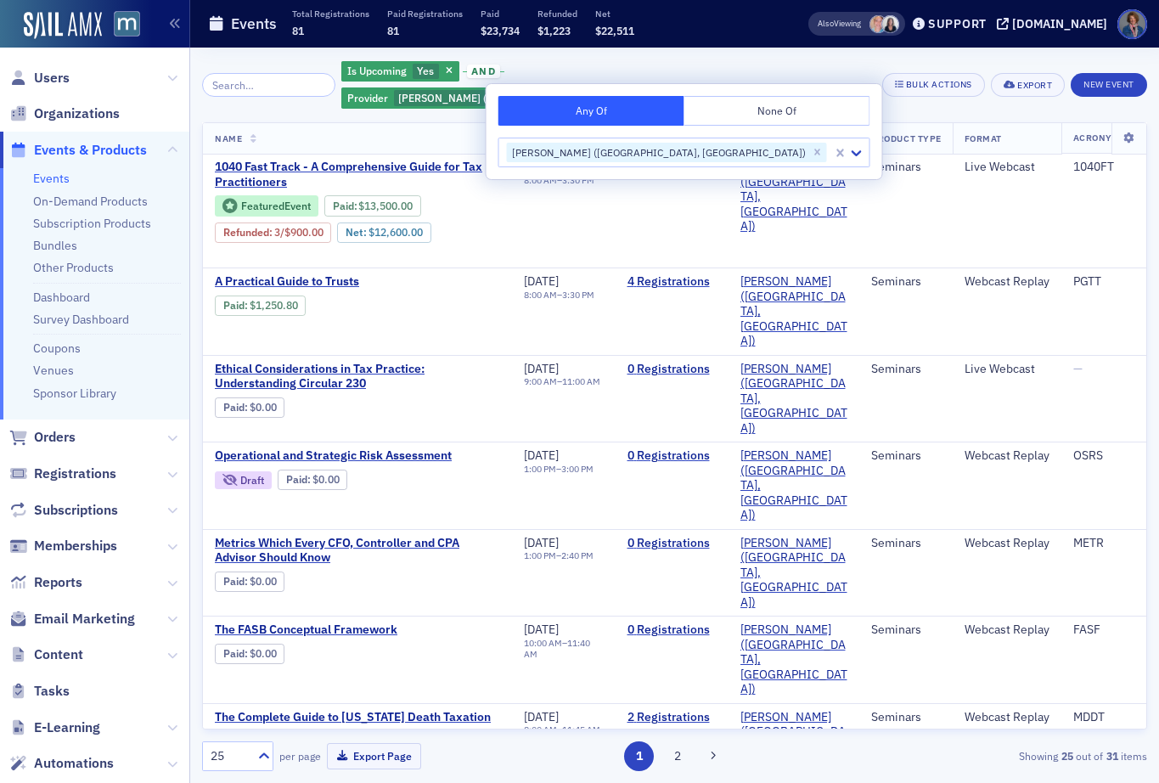
click at [838, 77] on div "Is Upcoming Yes and Provider Werner-Rocca (Flourtown, PA) Add Filter Bulk Actio…" at bounding box center [674, 84] width 945 height 51
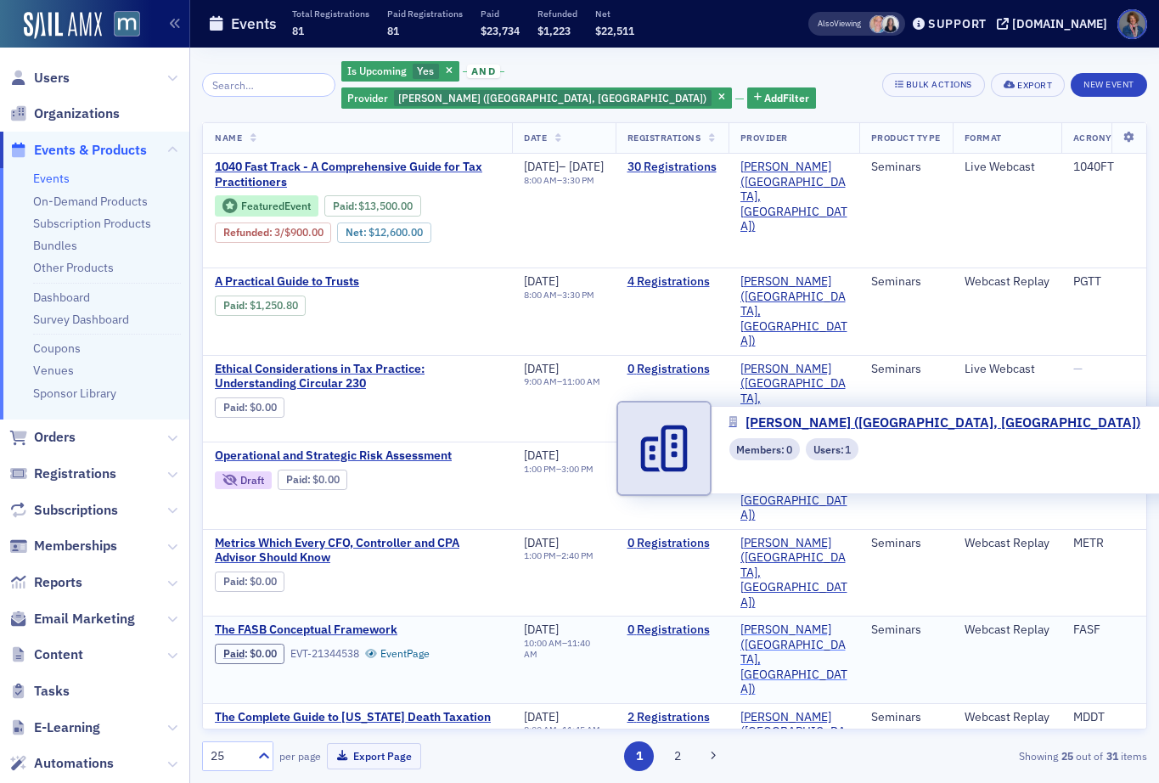
scroll to position [3, 0]
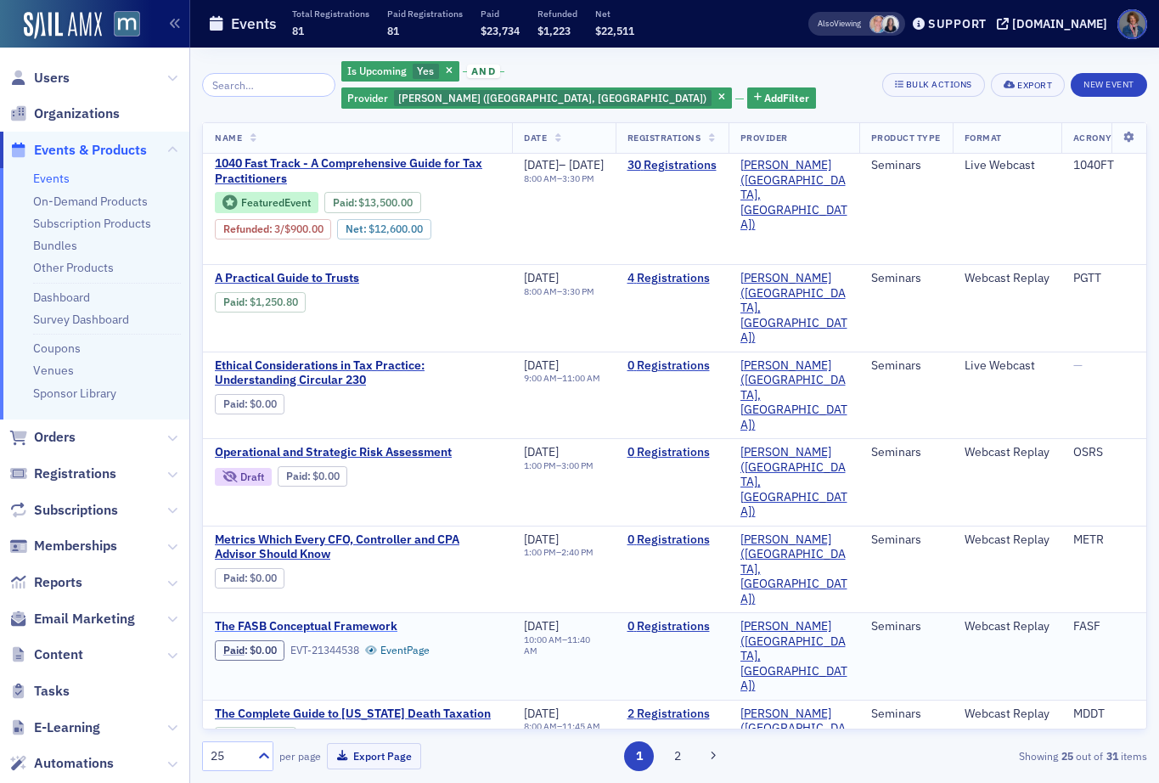
click at [327, 619] on span "The FASB Conceptual Framework" at bounding box center [357, 626] width 285 height 15
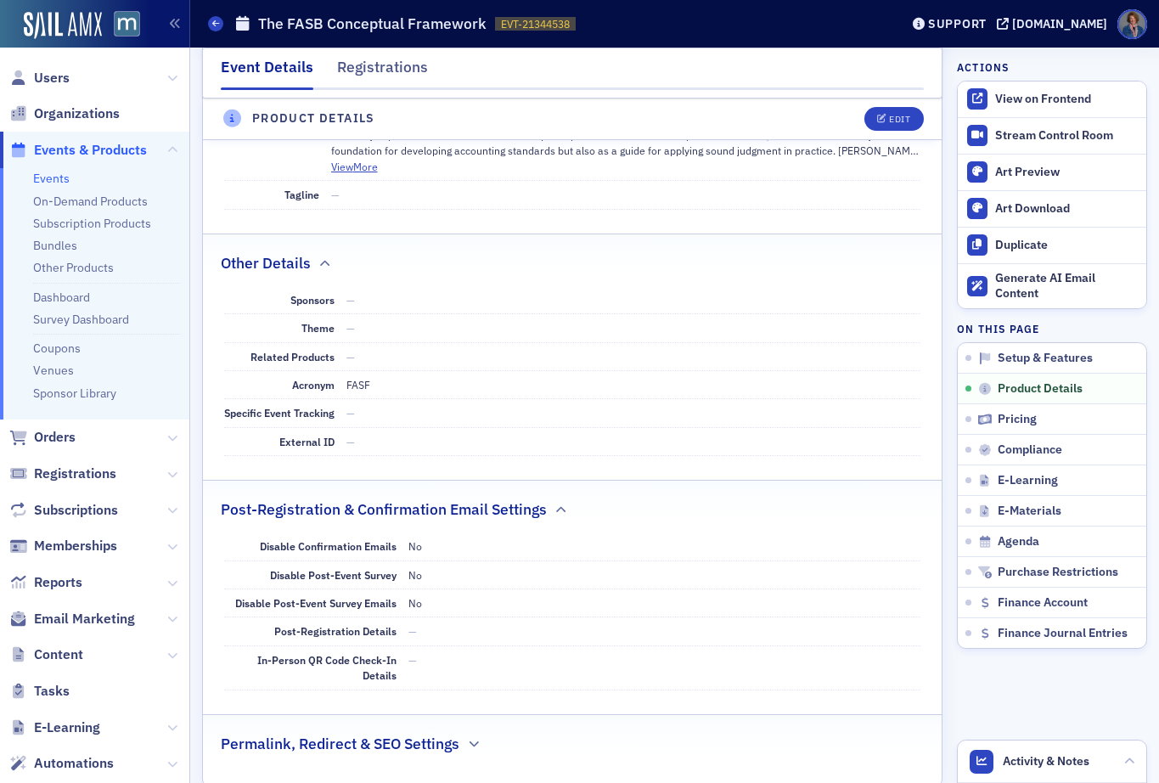
scroll to position [742, 0]
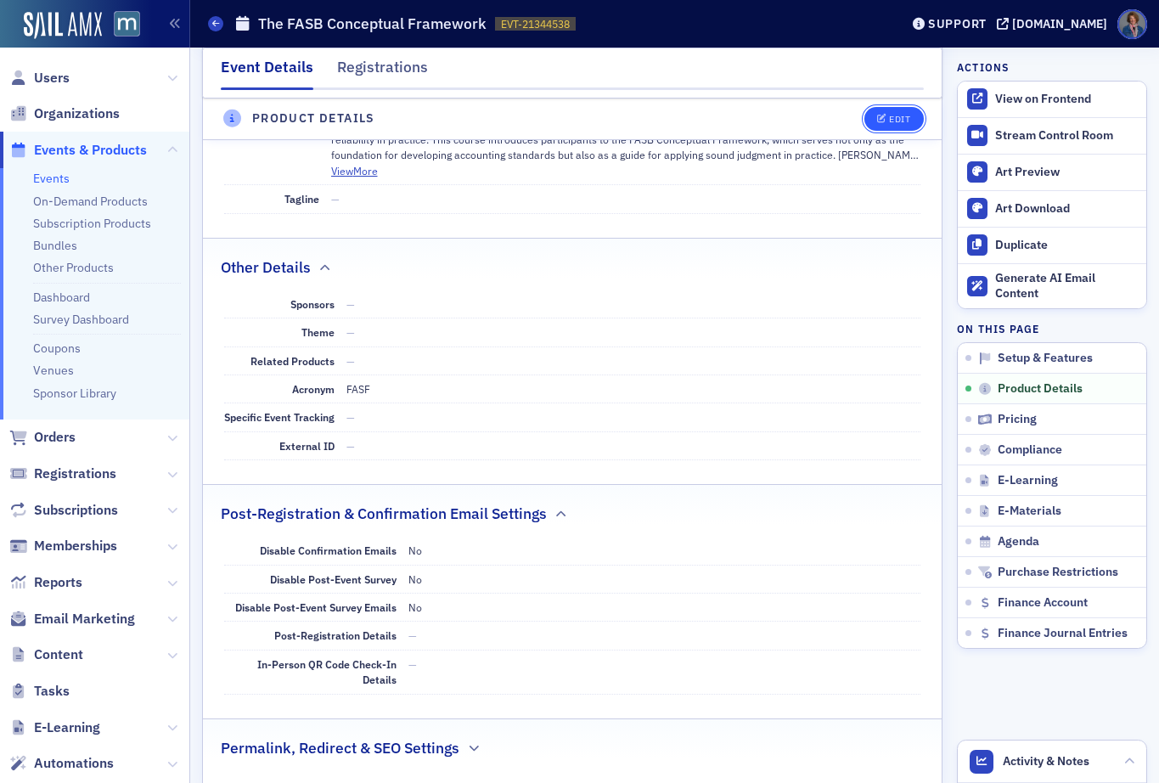
click at [877, 121] on icon "button" at bounding box center [882, 119] width 10 height 9
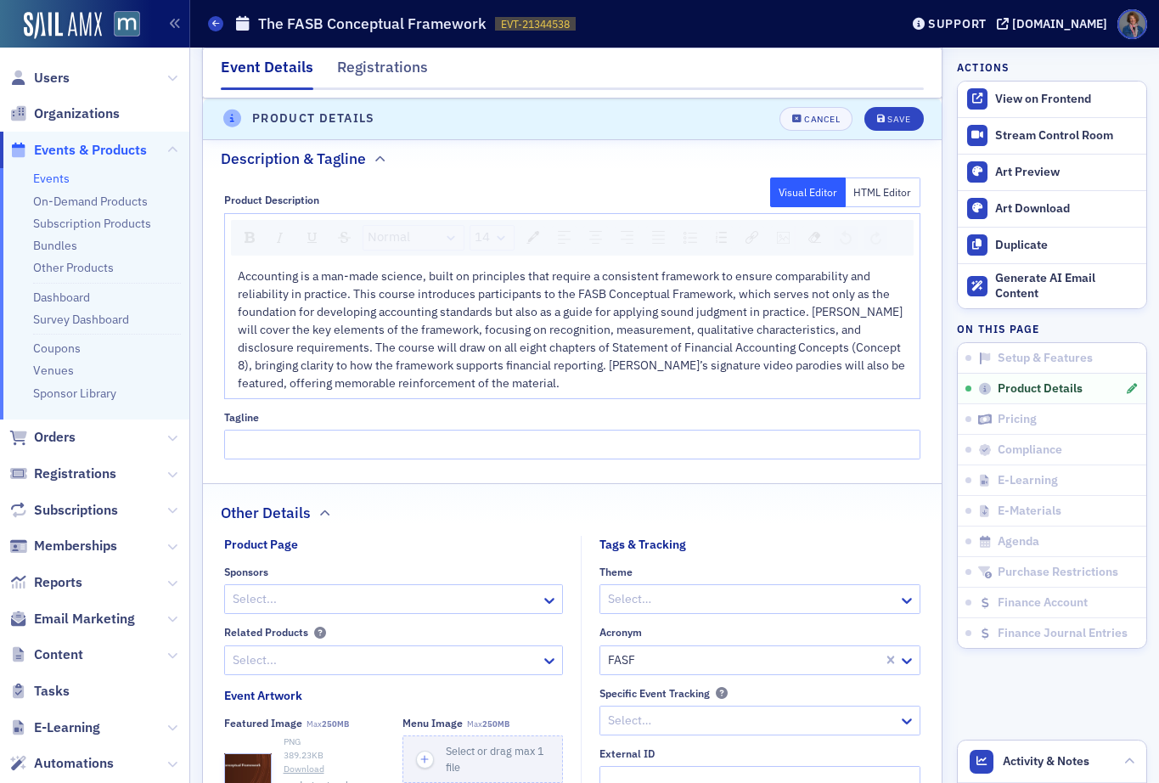
scroll to position [973, 0]
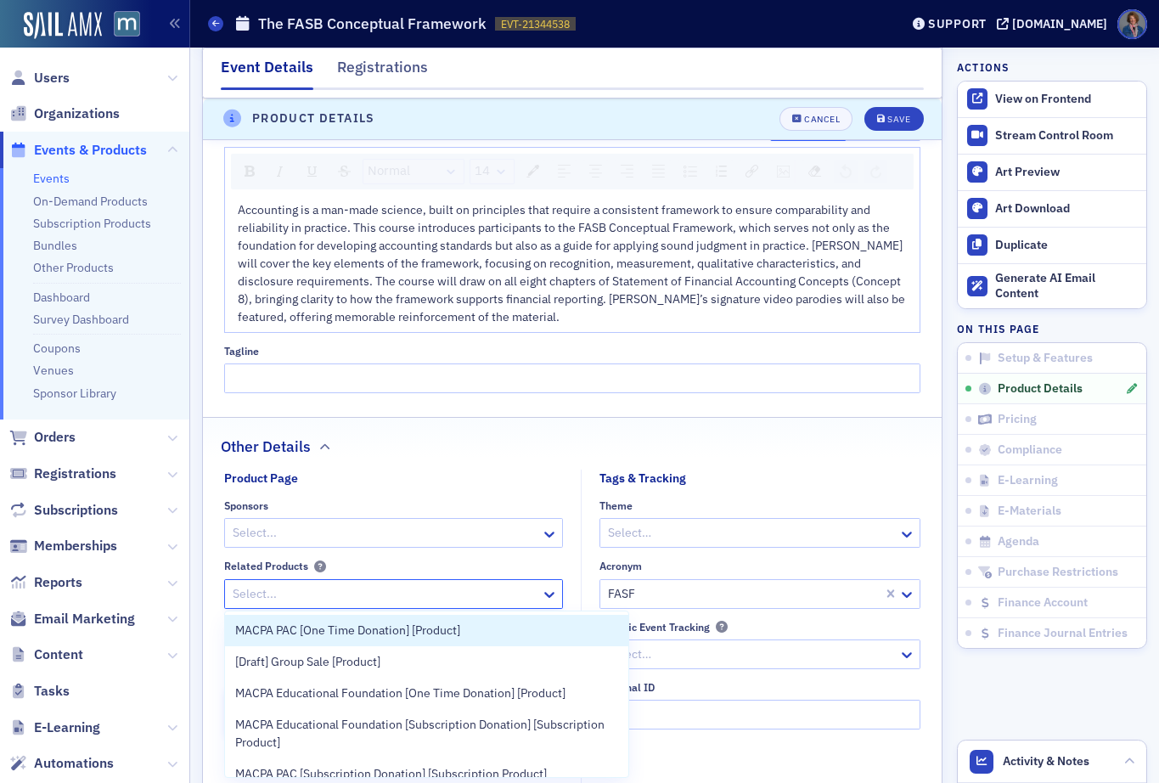
click at [418, 597] on div at bounding box center [385, 593] width 309 height 21
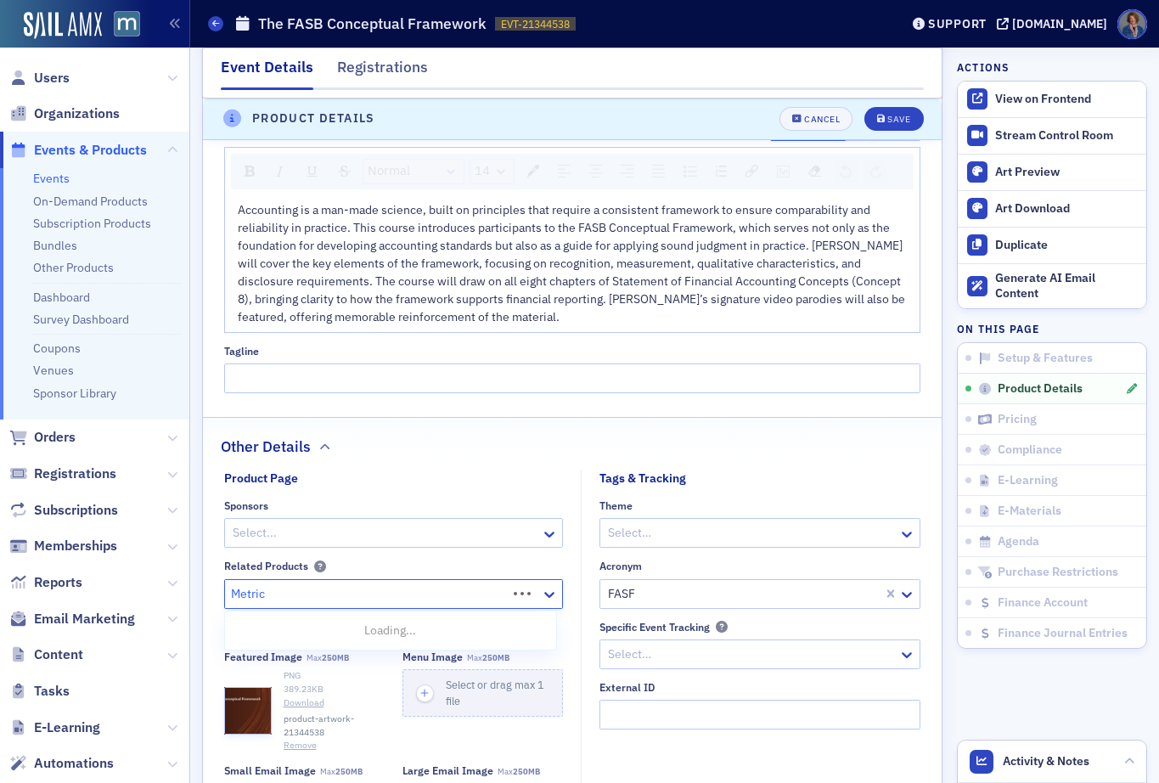
type input "Metrics"
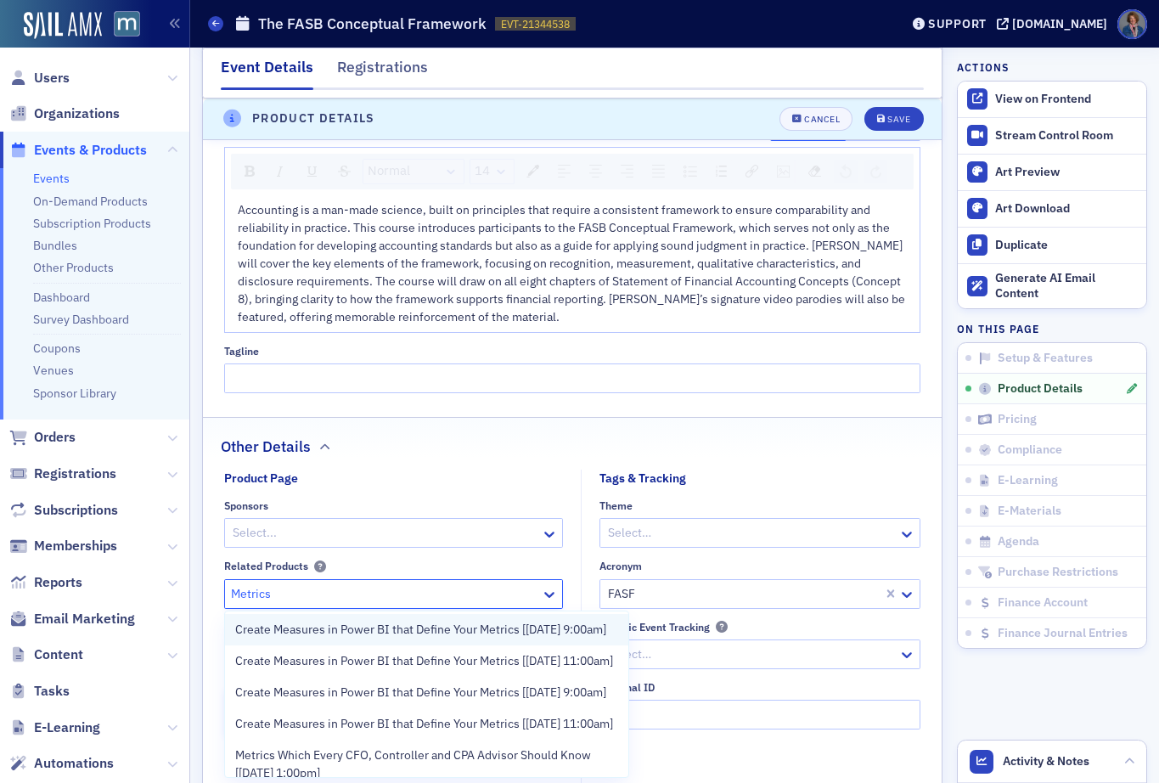
scroll to position [134, 0]
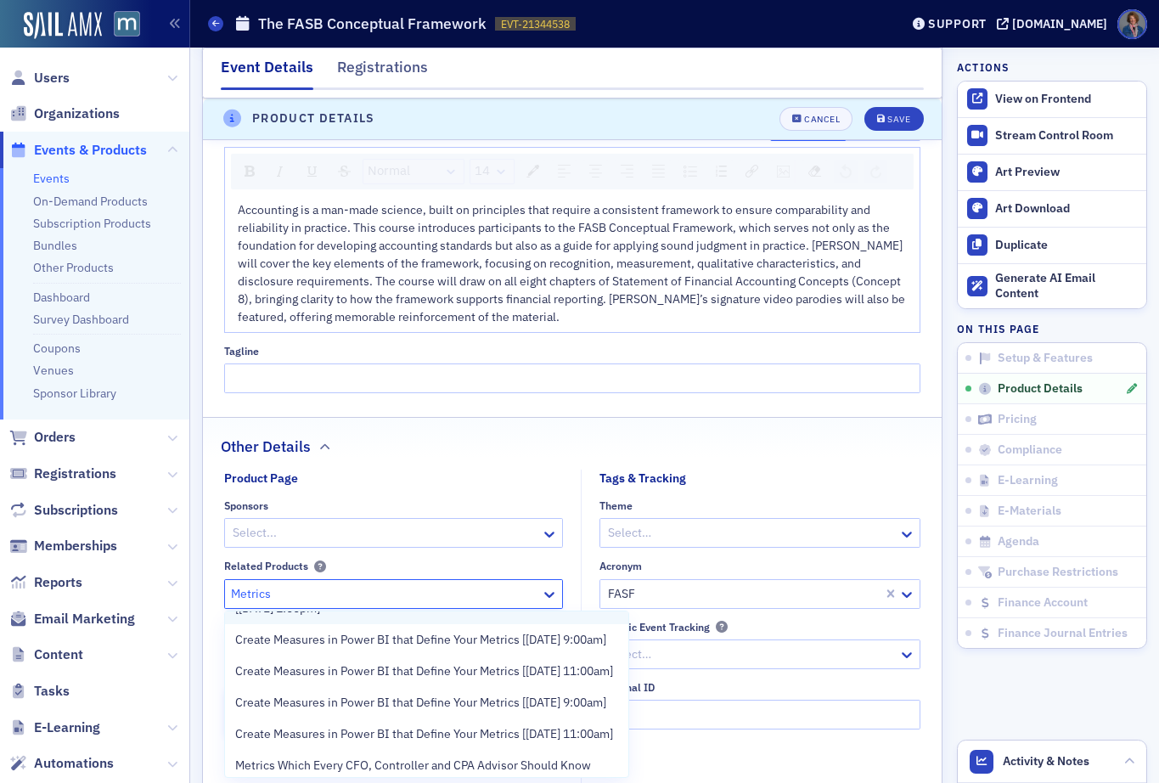
click at [418, 617] on span "Metrics Which Every CFO, Controller and CPA Advisor Should Know [10/27/2025 1:0…" at bounding box center [427, 599] width 384 height 36
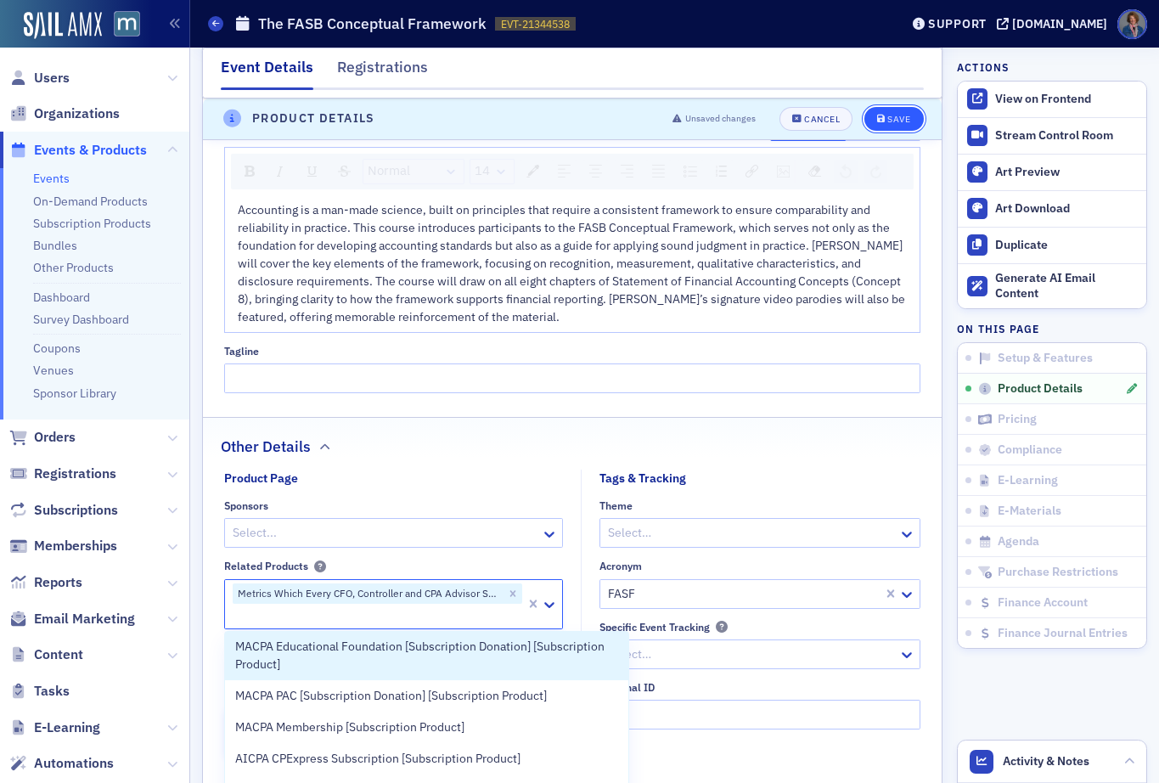
click at [887, 118] on div "Save" at bounding box center [898, 119] width 23 height 9
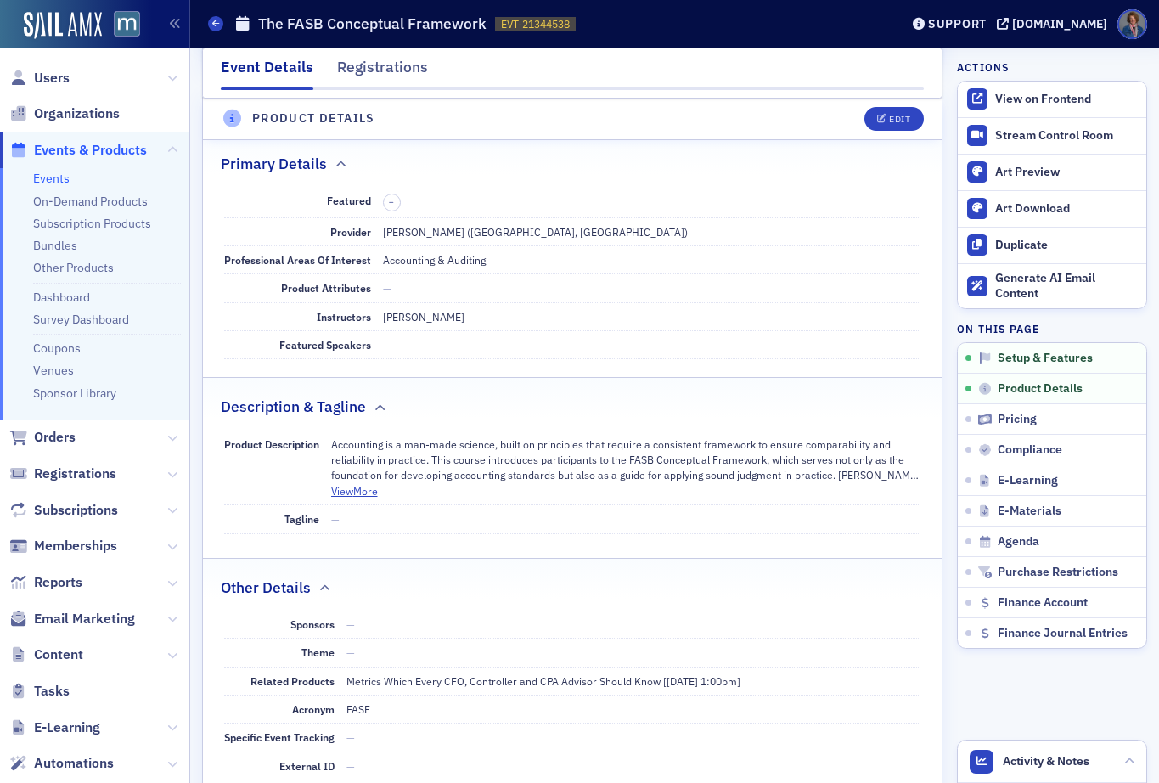
scroll to position [410, 0]
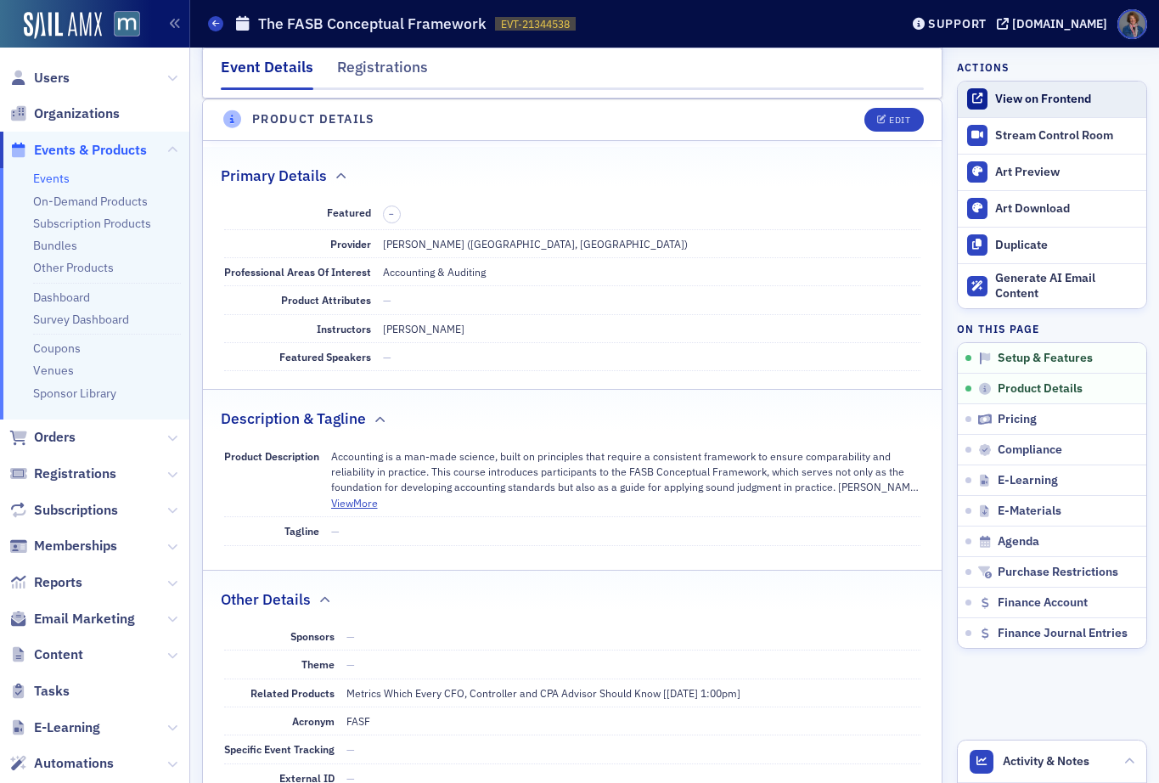
click at [1035, 103] on div "View on Frontend" at bounding box center [1066, 99] width 143 height 15
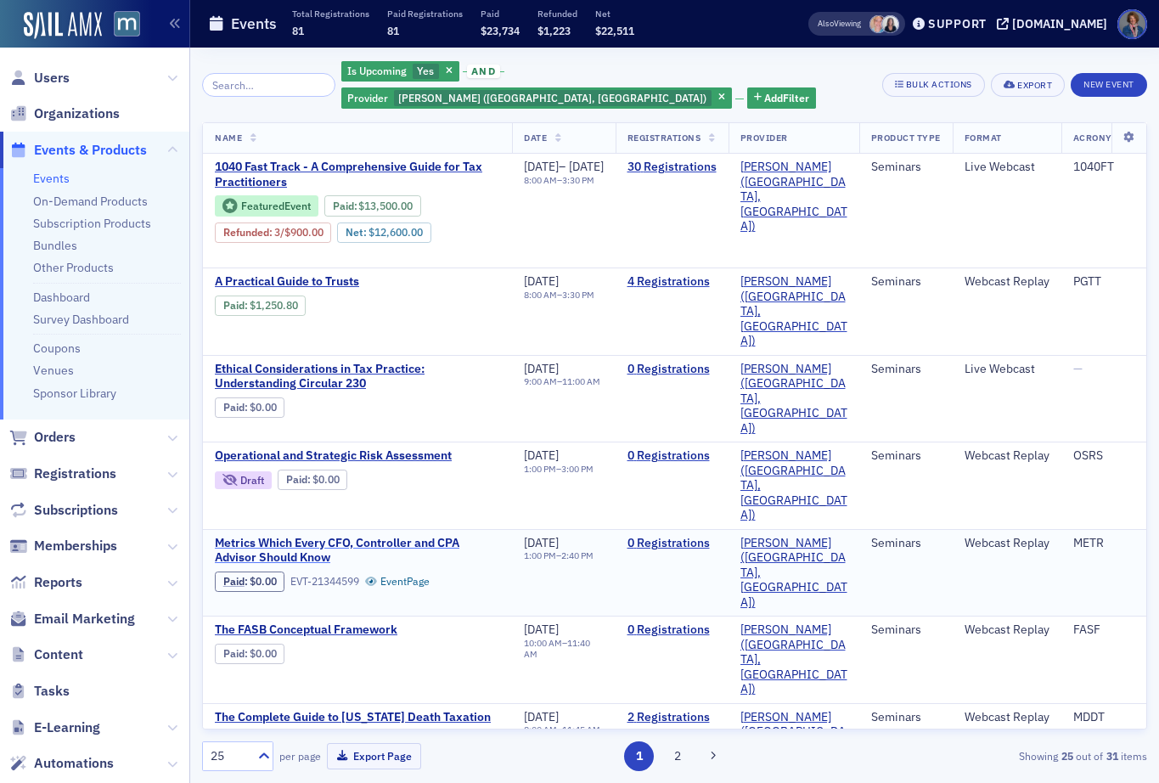
click at [310, 536] on span "Metrics Which Every CFO, Controller and CPA Advisor Should Know" at bounding box center [357, 551] width 285 height 30
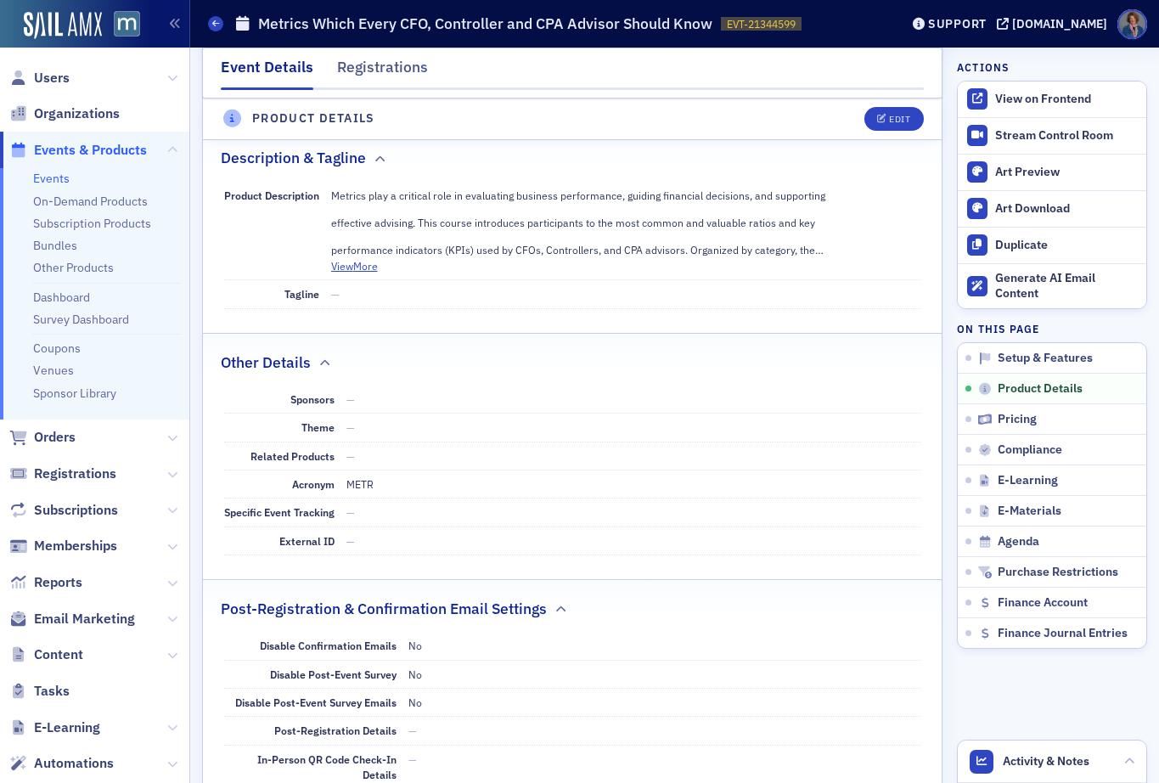
scroll to position [700, 0]
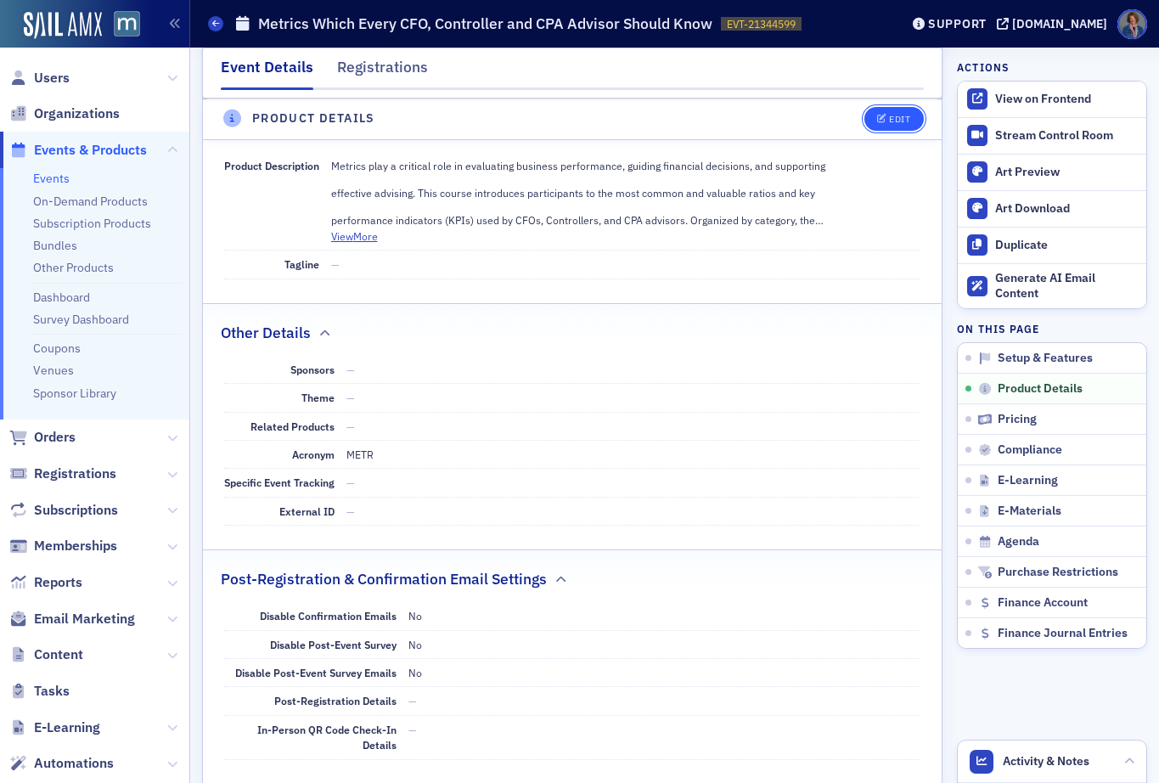
click at [895, 121] on div "Edit" at bounding box center [899, 119] width 21 height 9
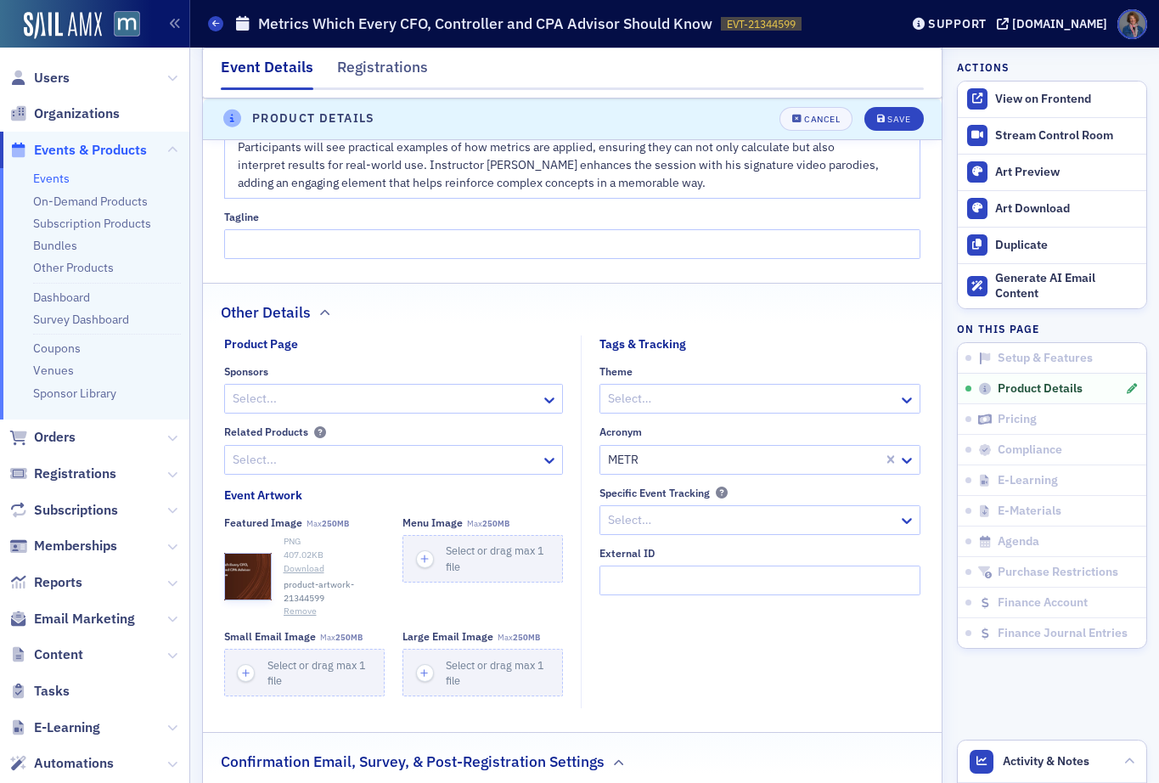
scroll to position [1138, 0]
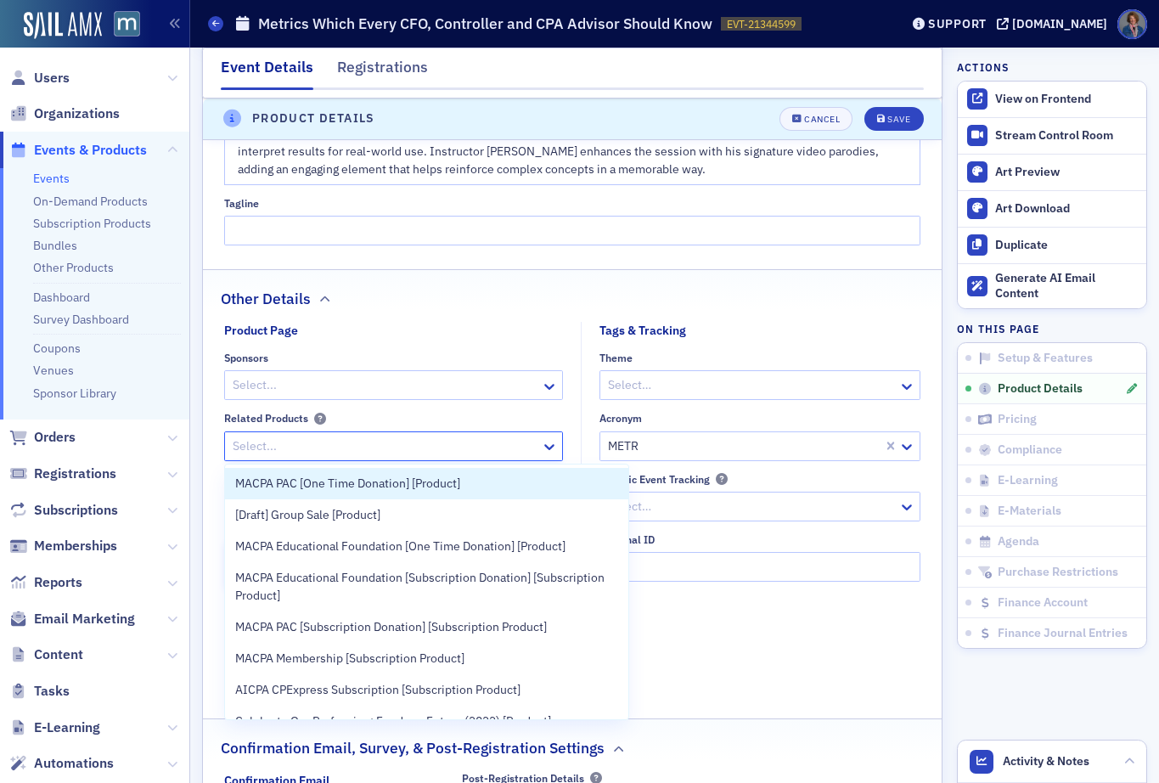
click at [477, 446] on div at bounding box center [385, 445] width 309 height 21
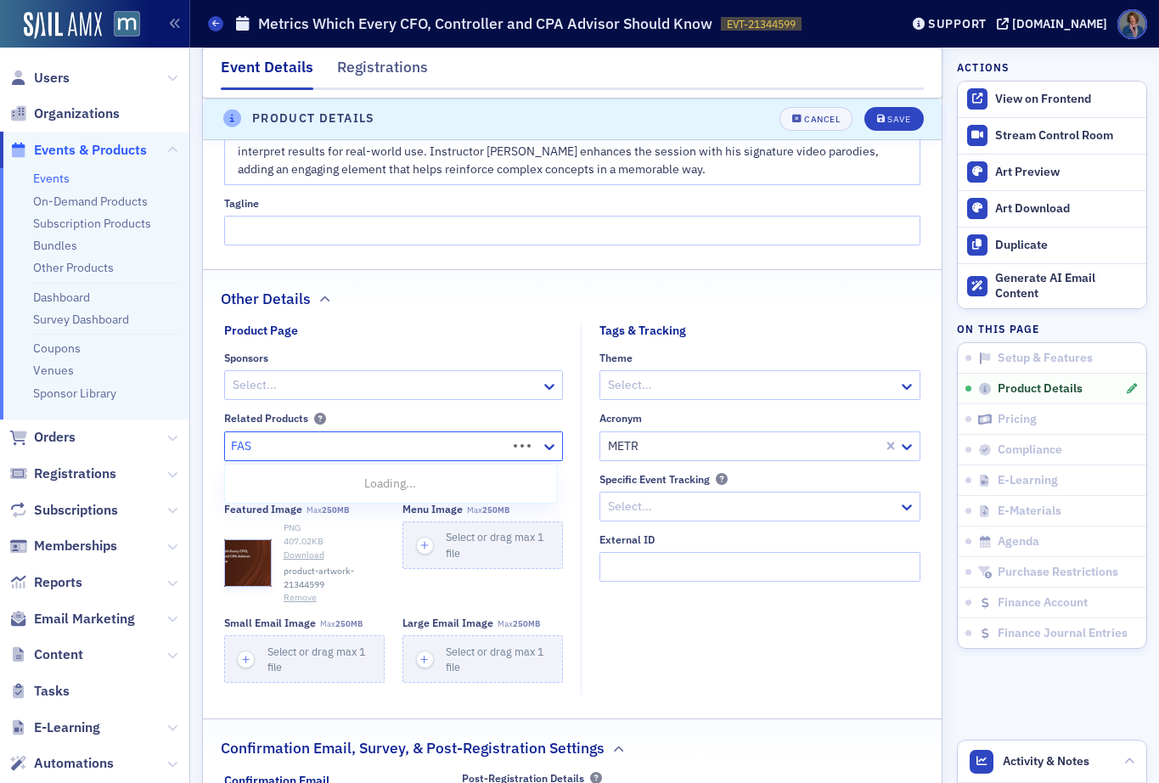
type input "FASB"
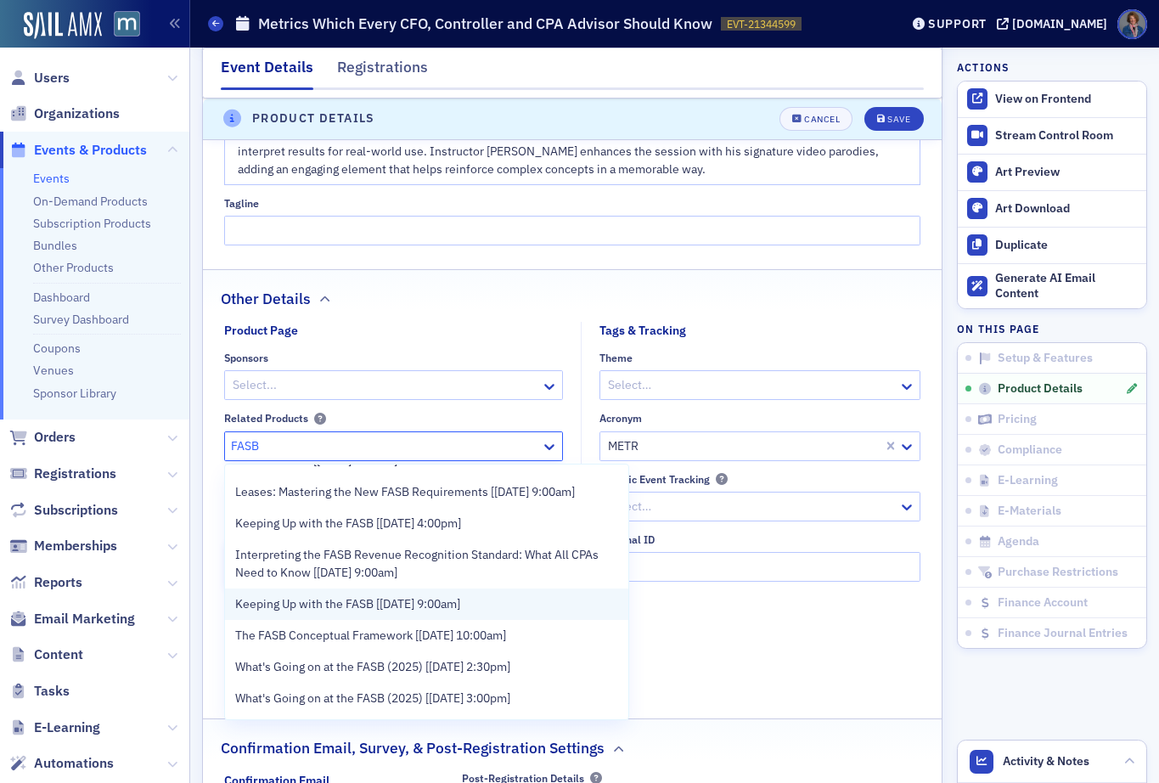
scroll to position [250, 0]
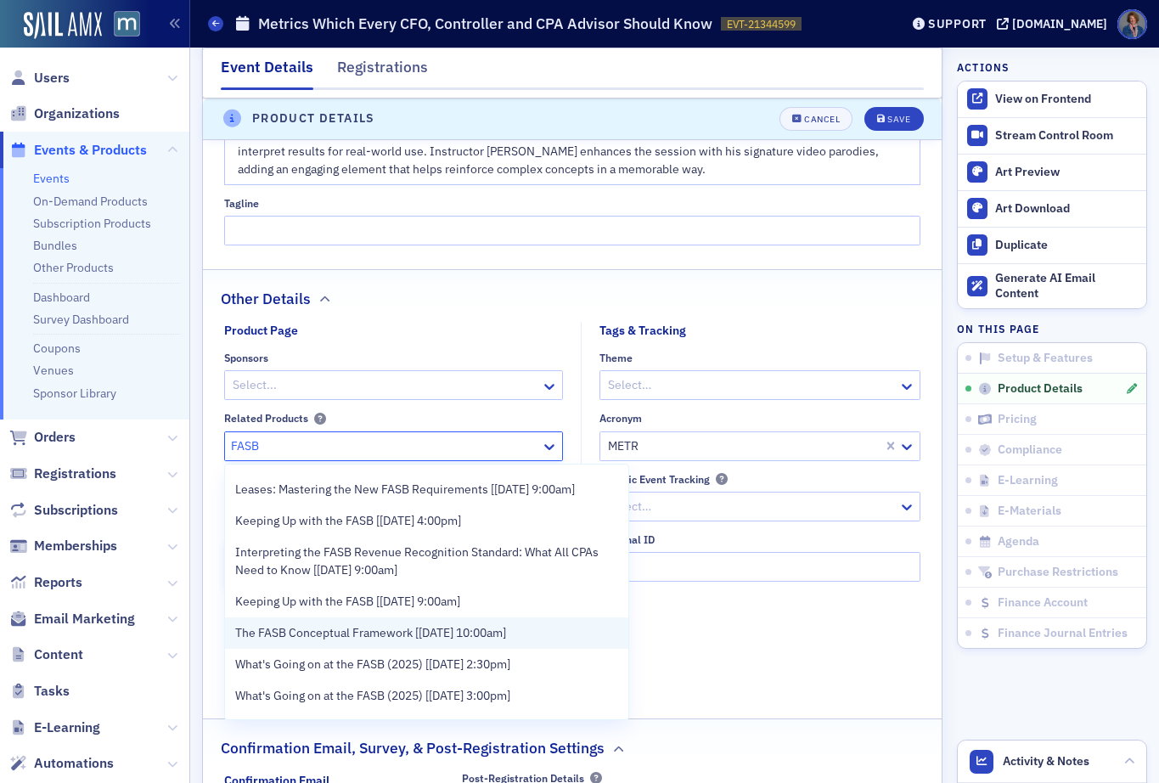
click at [368, 638] on span "The FASB Conceptual Framework [10/27/2025 10:00am]" at bounding box center [370, 633] width 271 height 18
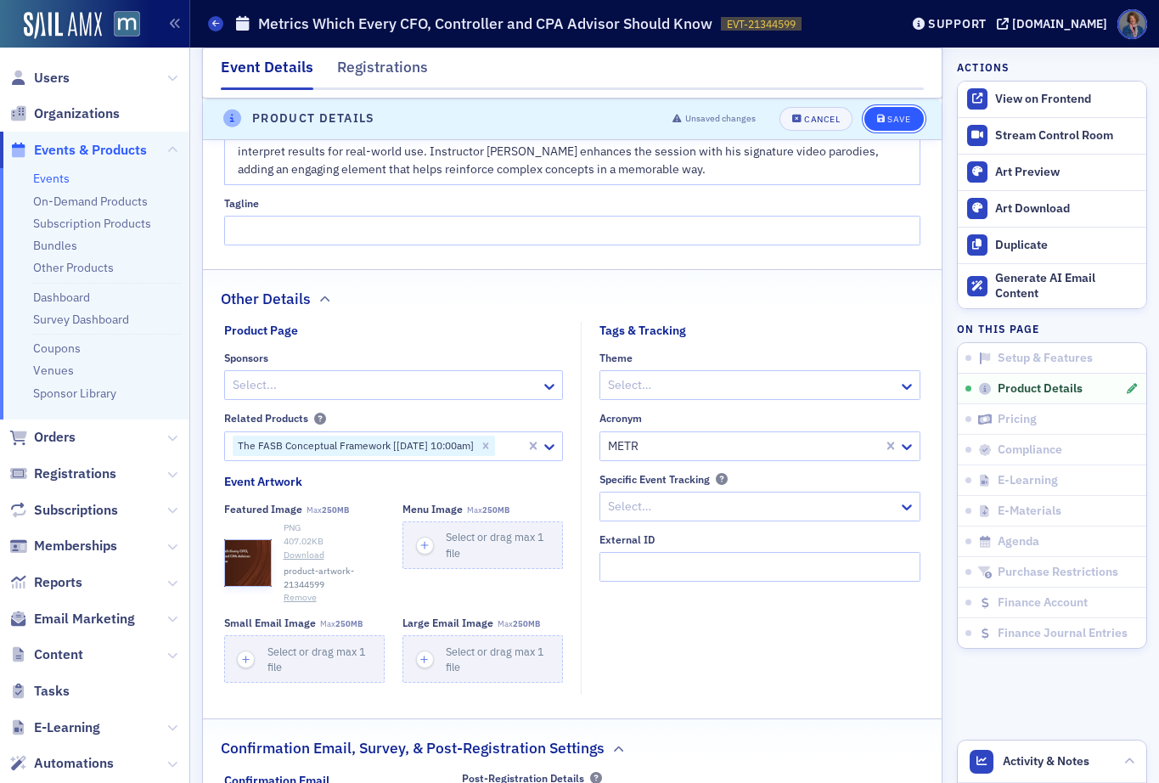
click at [887, 115] on div "Save" at bounding box center [898, 119] width 23 height 9
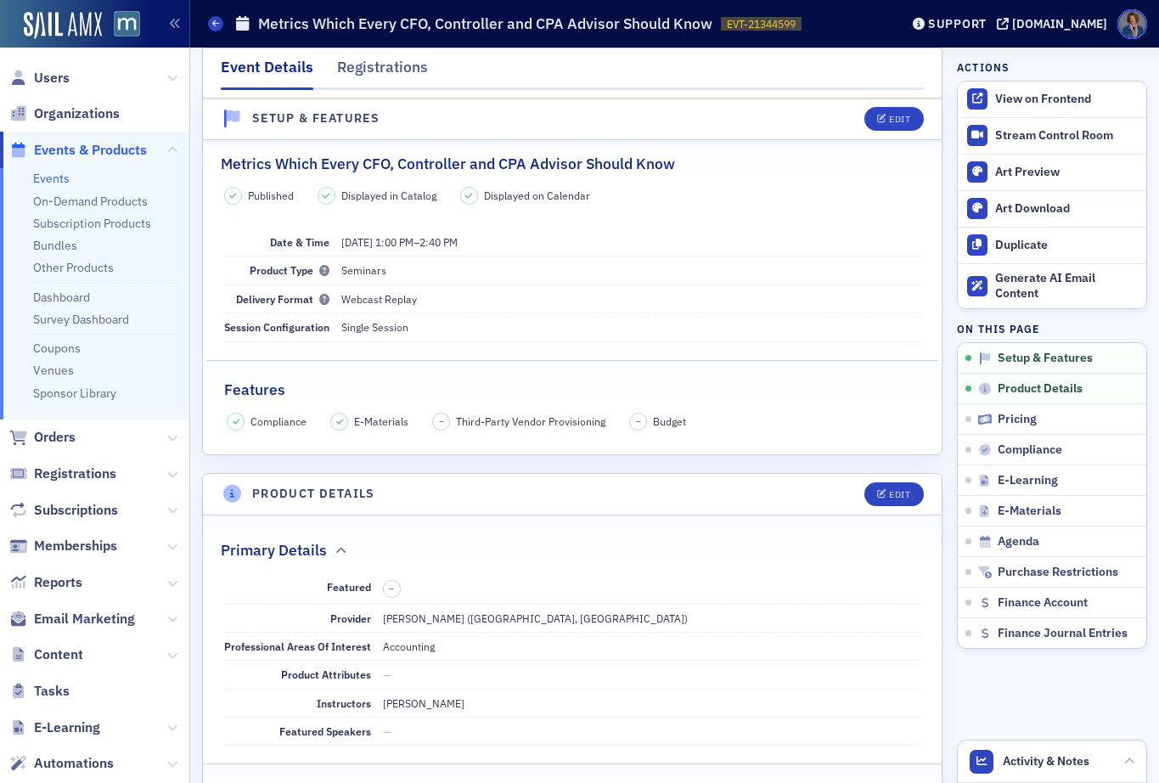
scroll to position [0, 0]
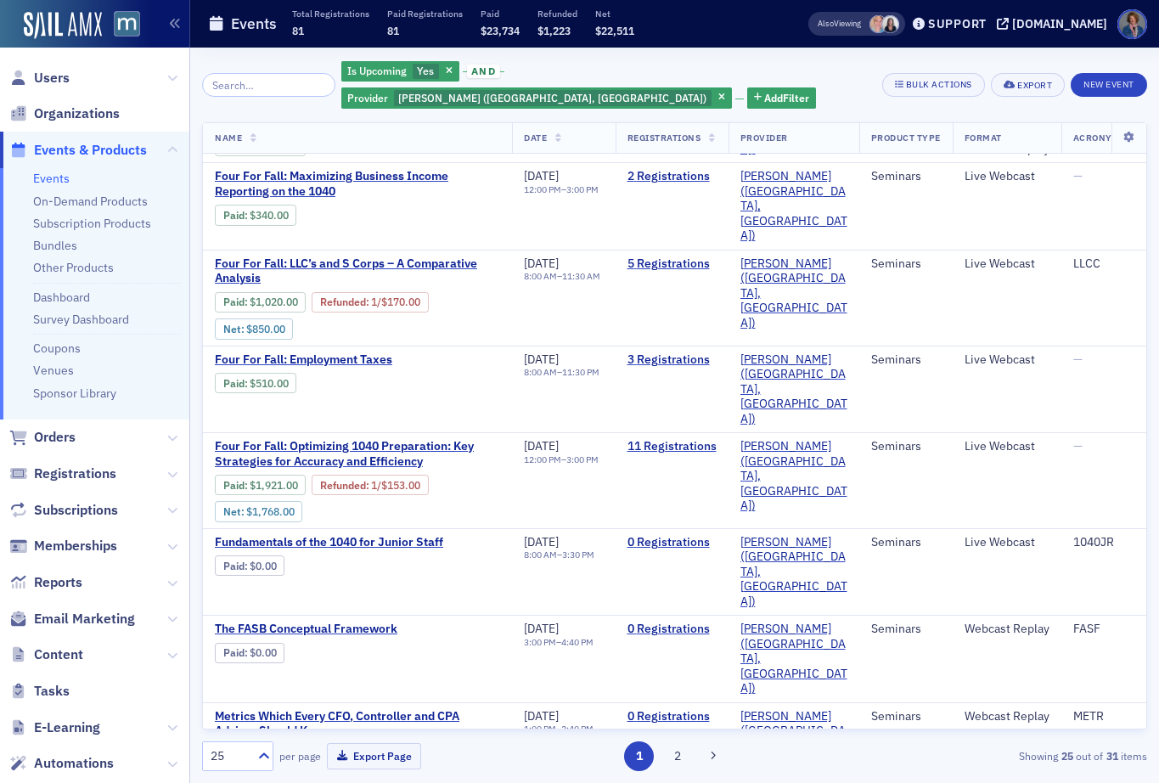
scroll to position [1012, 0]
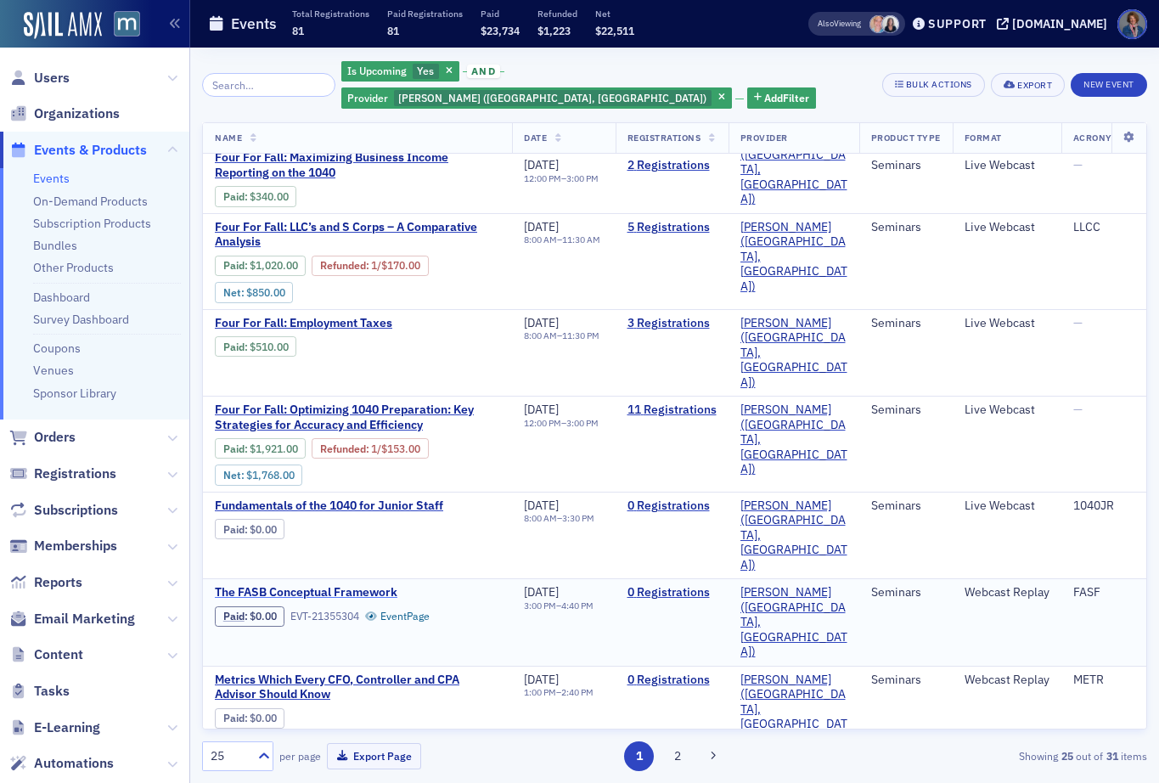
click at [331, 585] on span "The FASB Conceptual Framework" at bounding box center [357, 592] width 285 height 15
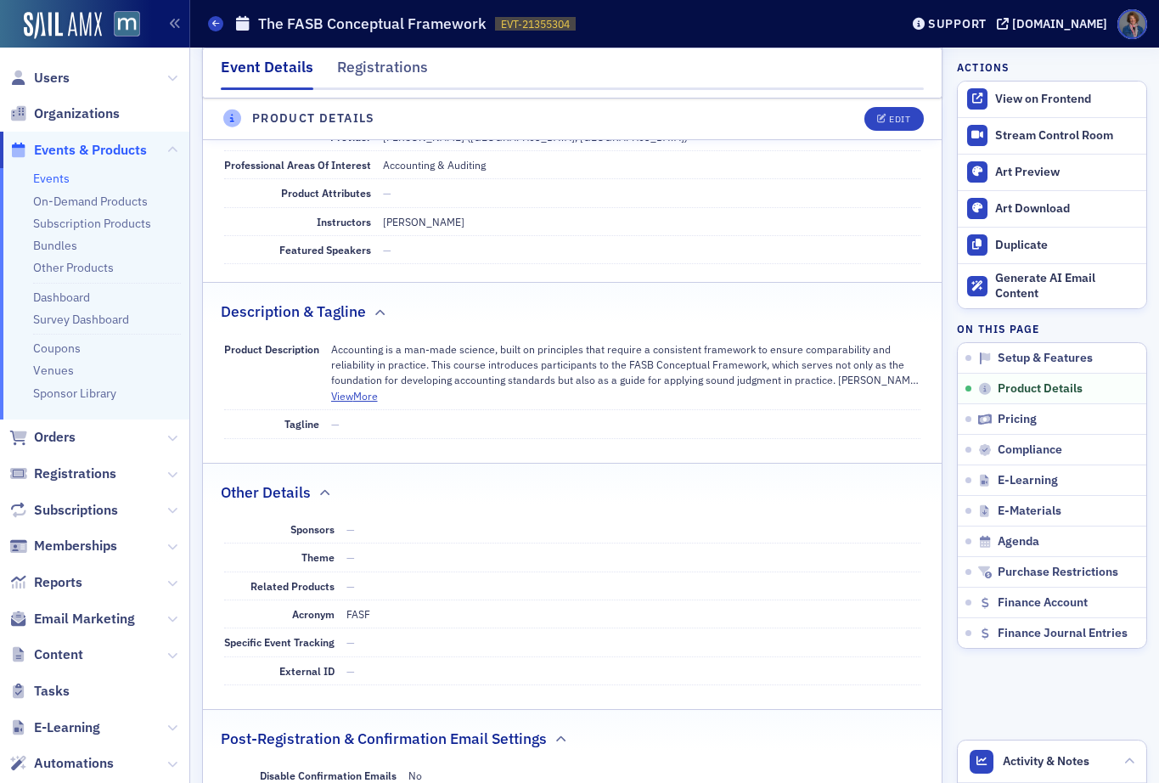
scroll to position [520, 0]
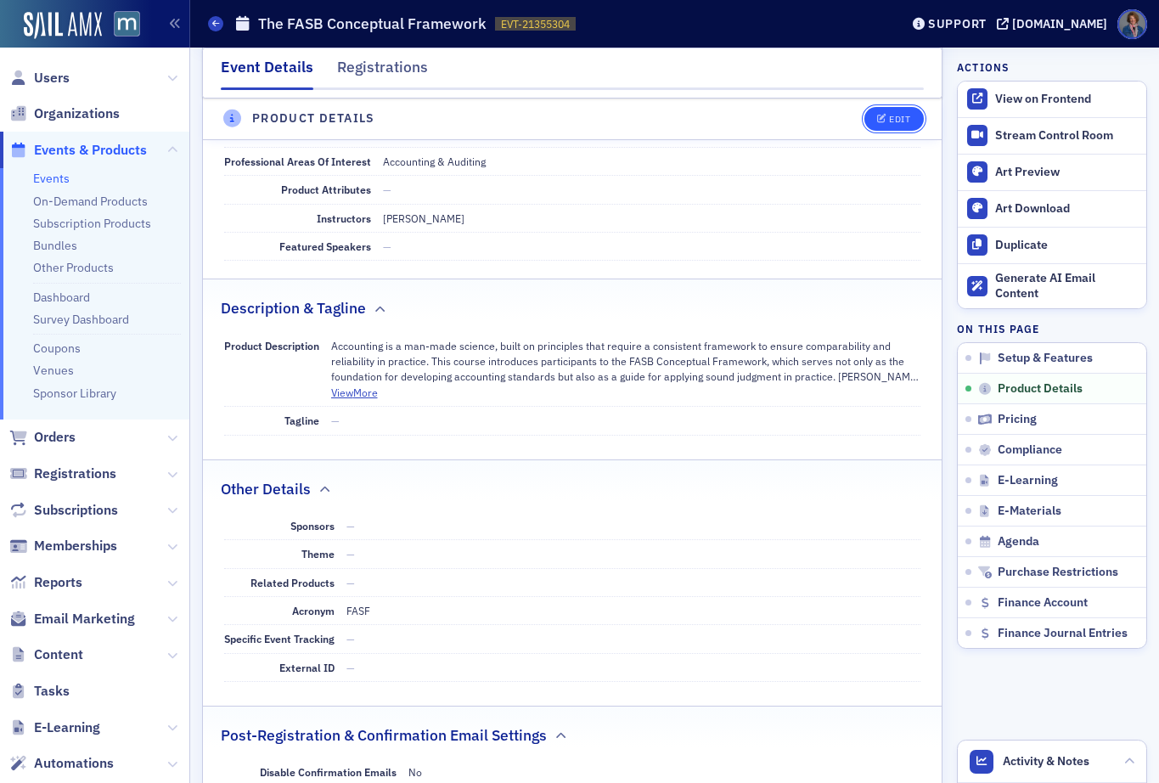
click at [889, 122] on div "Edit" at bounding box center [899, 119] width 21 height 9
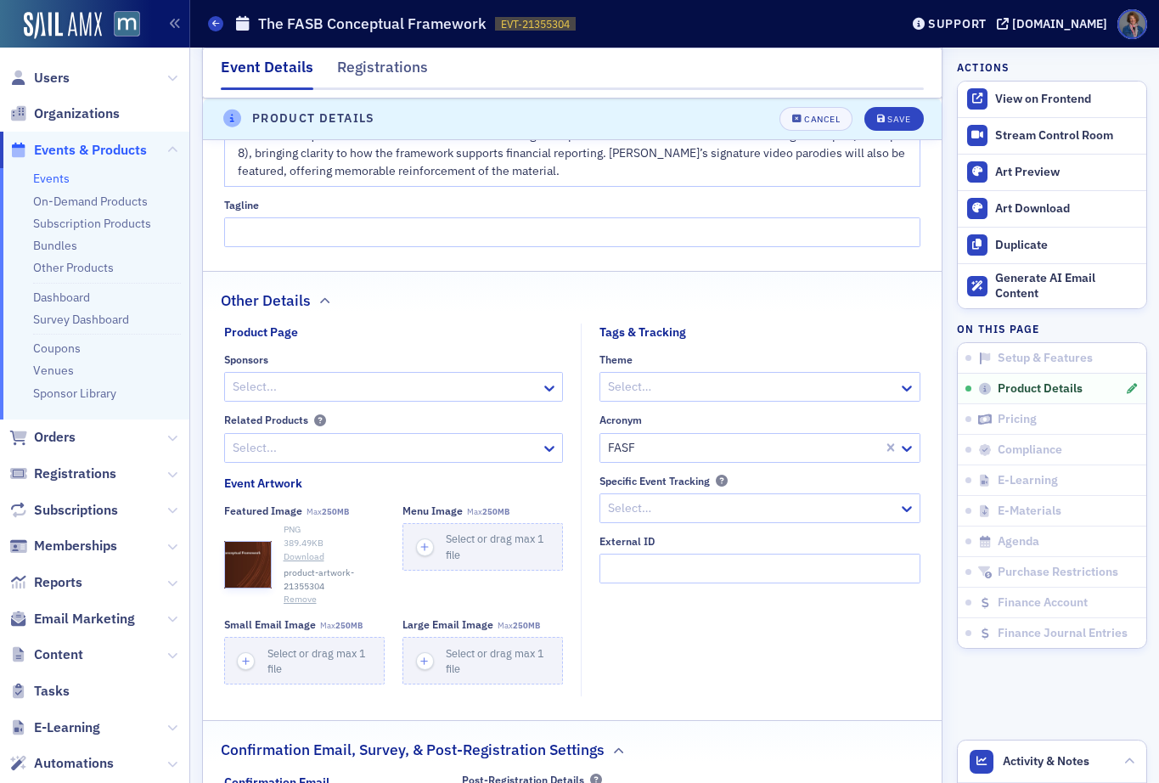
scroll to position [1154, 0]
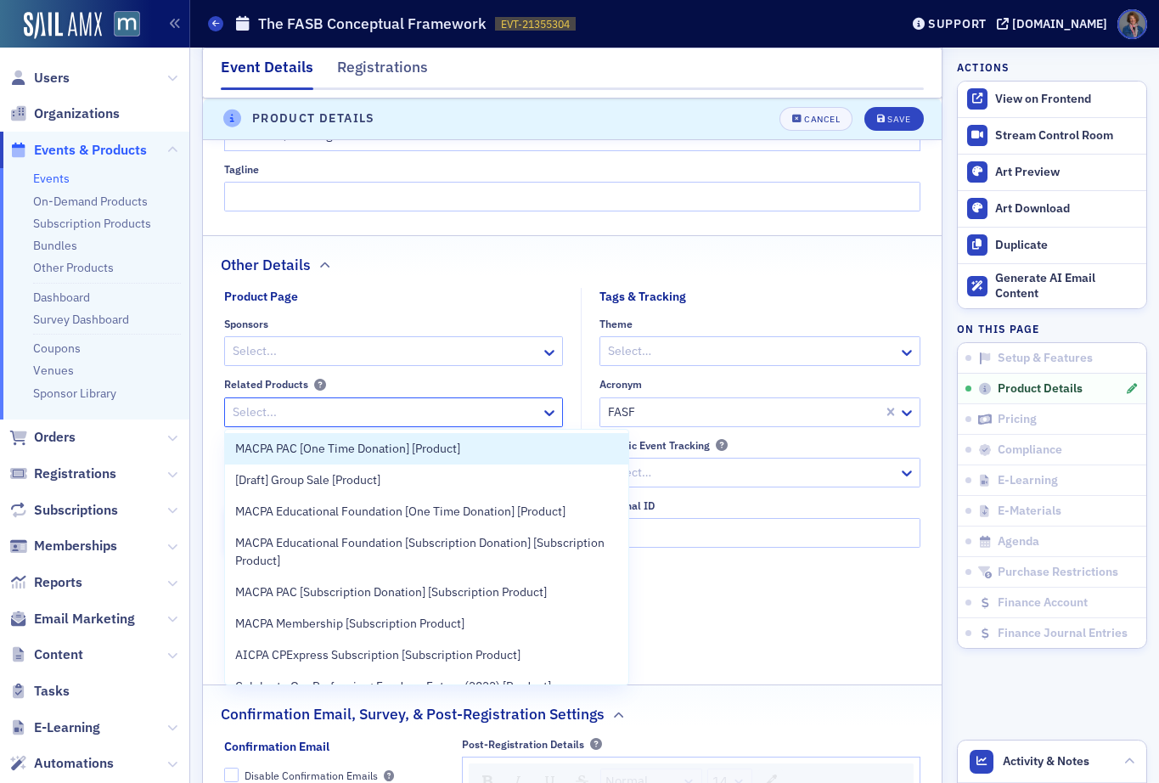
click at [329, 410] on div at bounding box center [385, 411] width 309 height 21
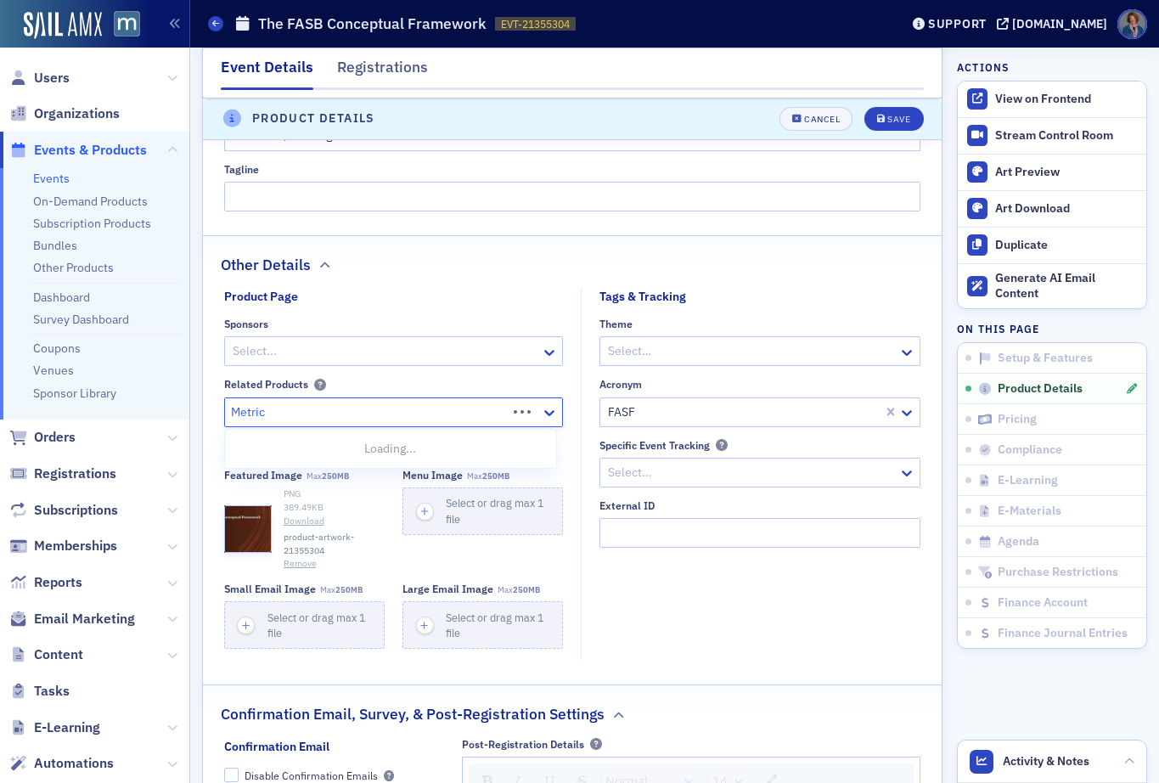
type input "Metrics"
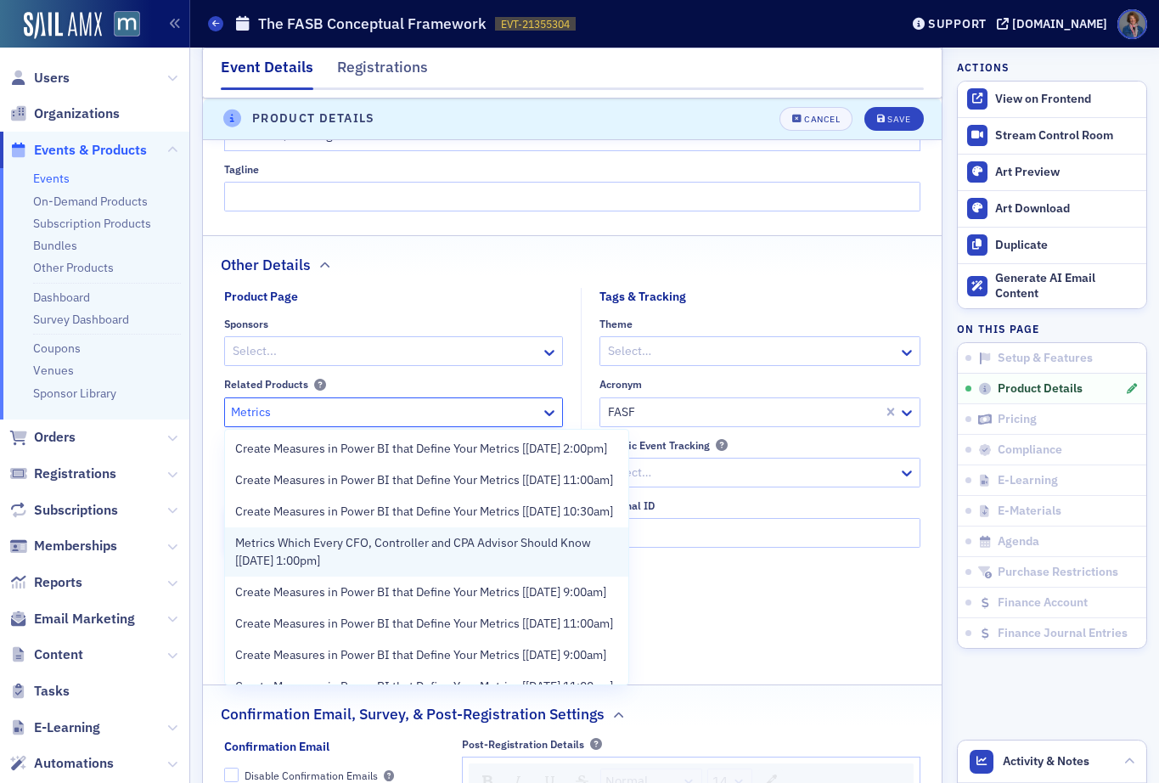
click at [356, 570] on span "Metrics Which Every CFO, Controller and CPA Advisor Should Know [10/27/2025 1:0…" at bounding box center [427, 552] width 384 height 36
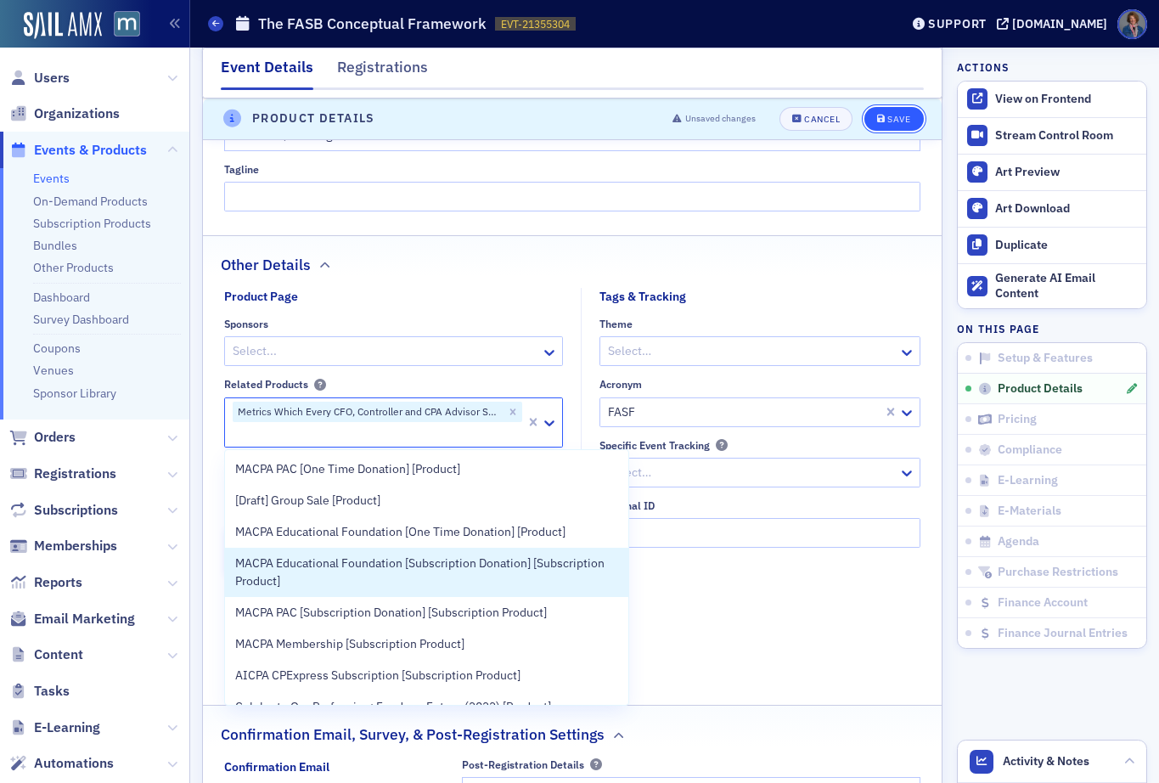
click at [887, 121] on div "Save" at bounding box center [898, 119] width 23 height 9
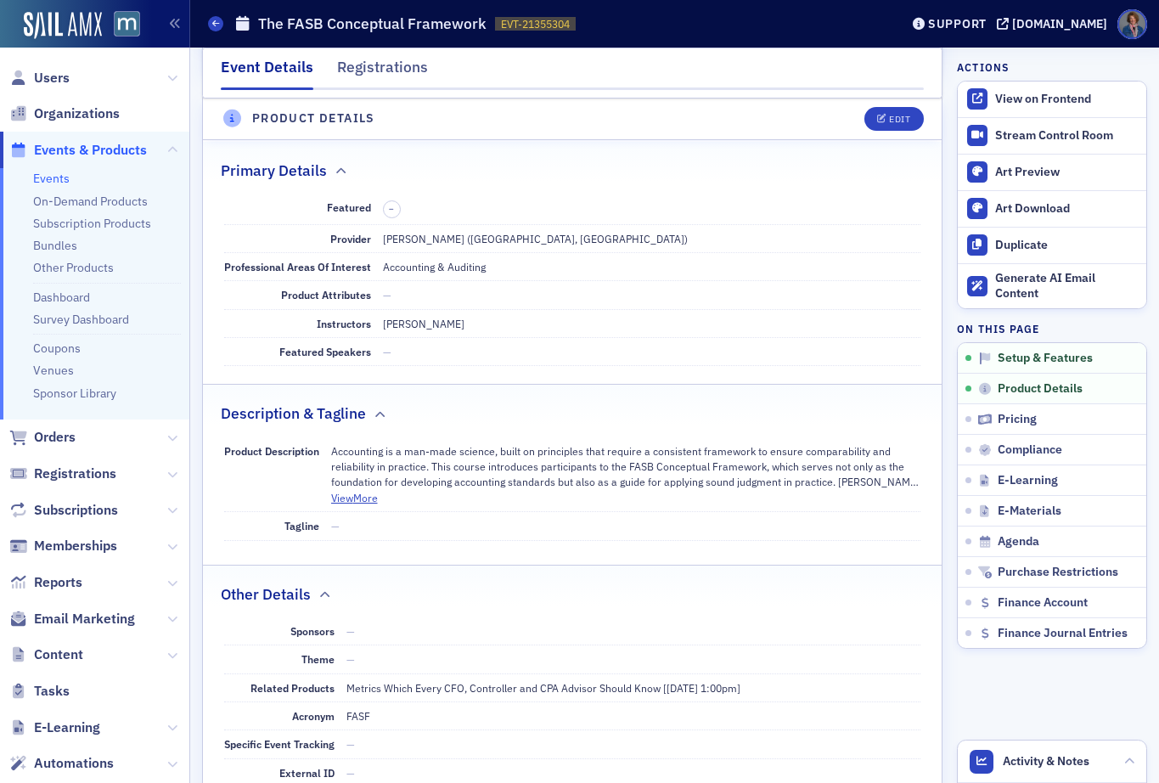
scroll to position [410, 0]
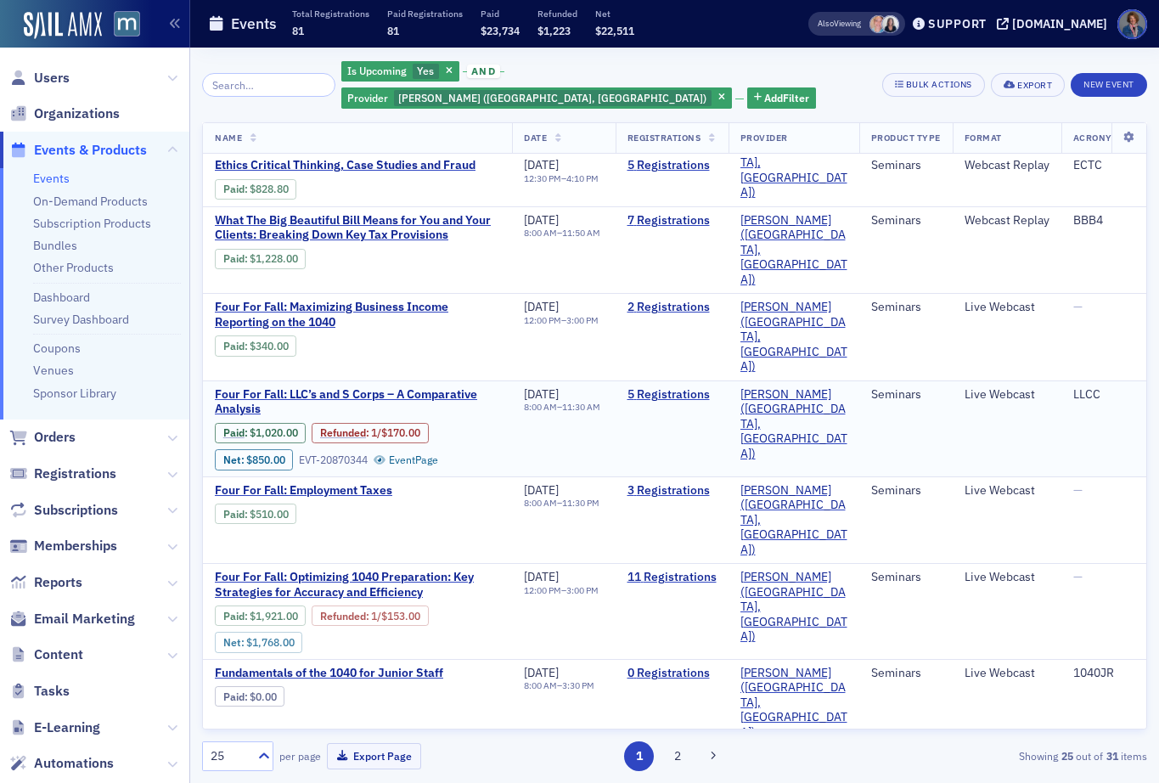
scroll to position [868, 0]
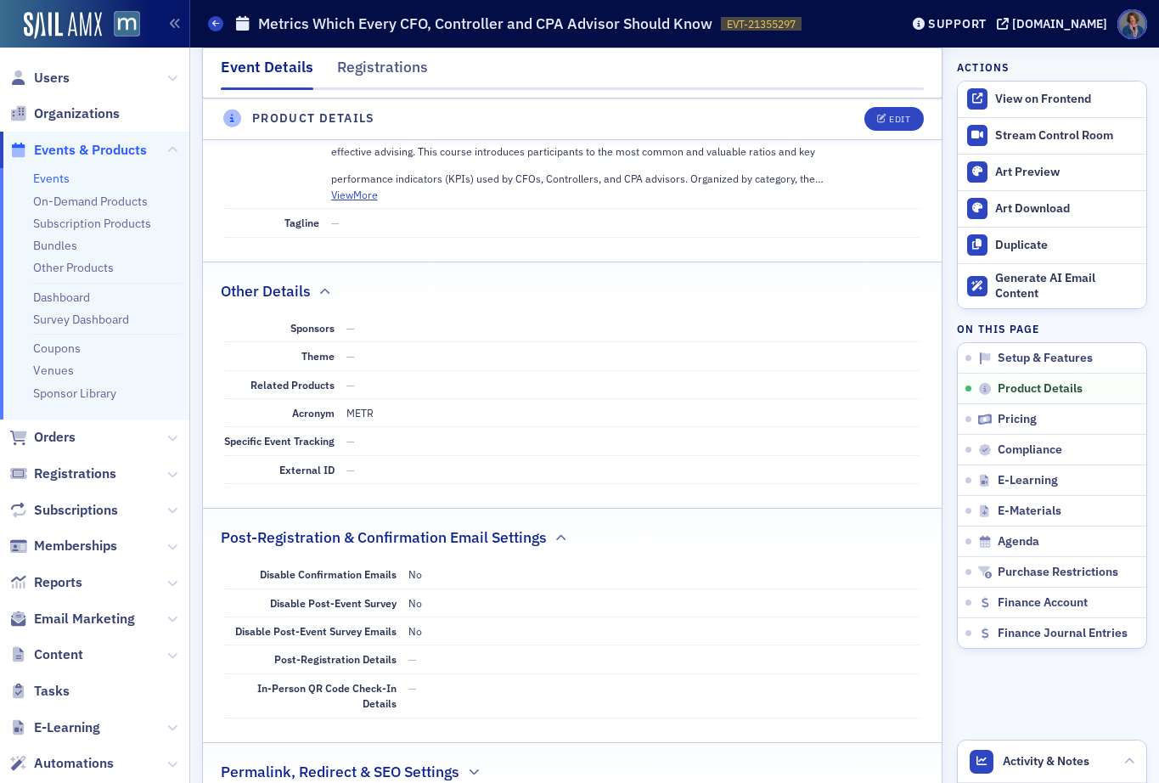
scroll to position [745, 0]
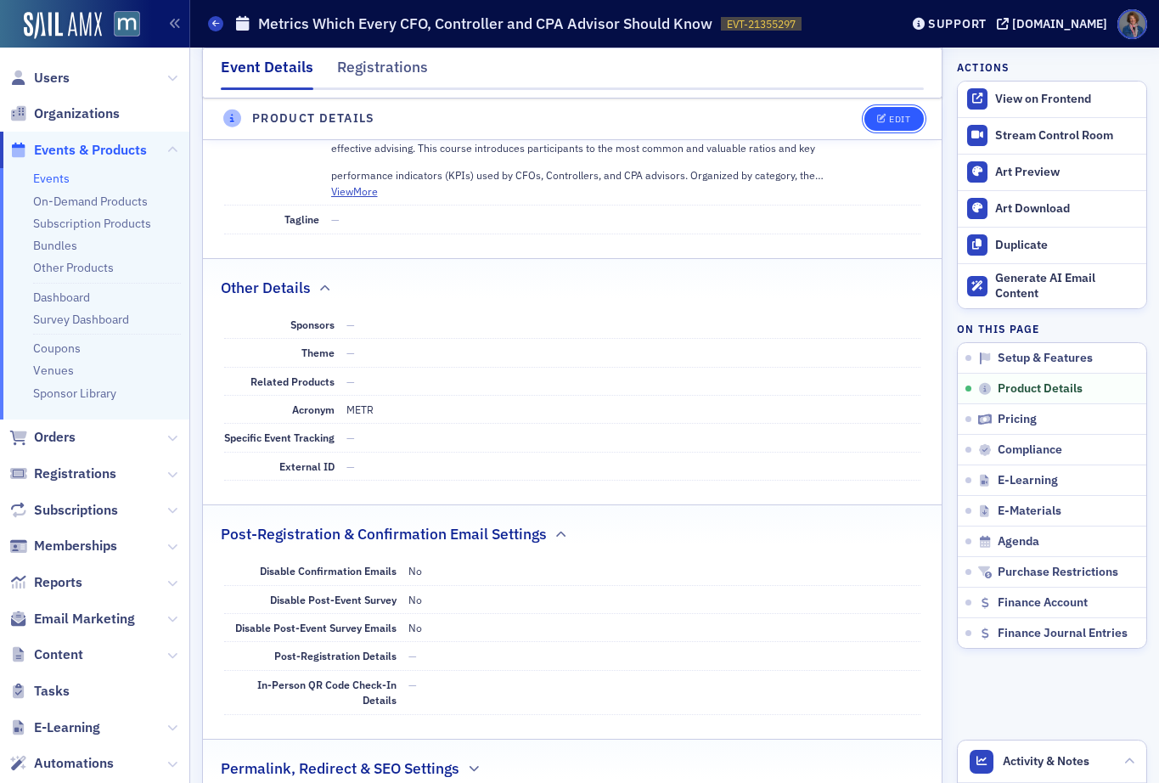
click at [878, 111] on button "Edit" at bounding box center [893, 119] width 59 height 24
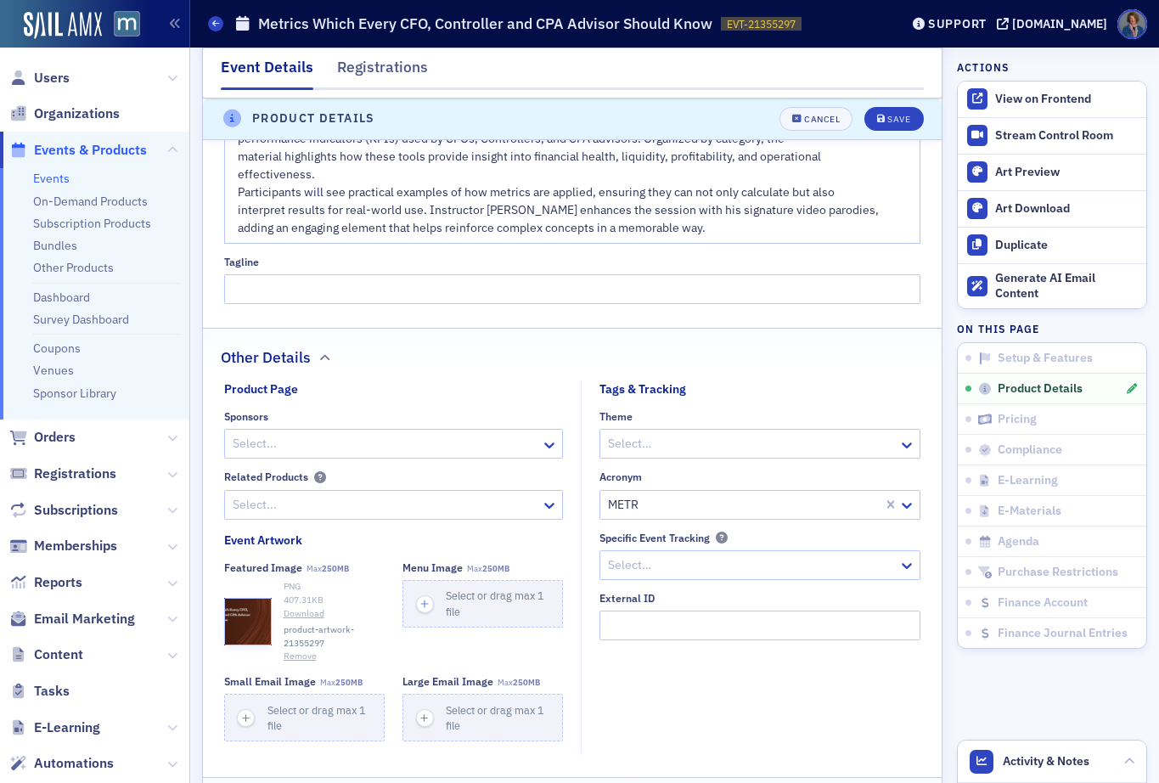
scroll to position [1200, 0]
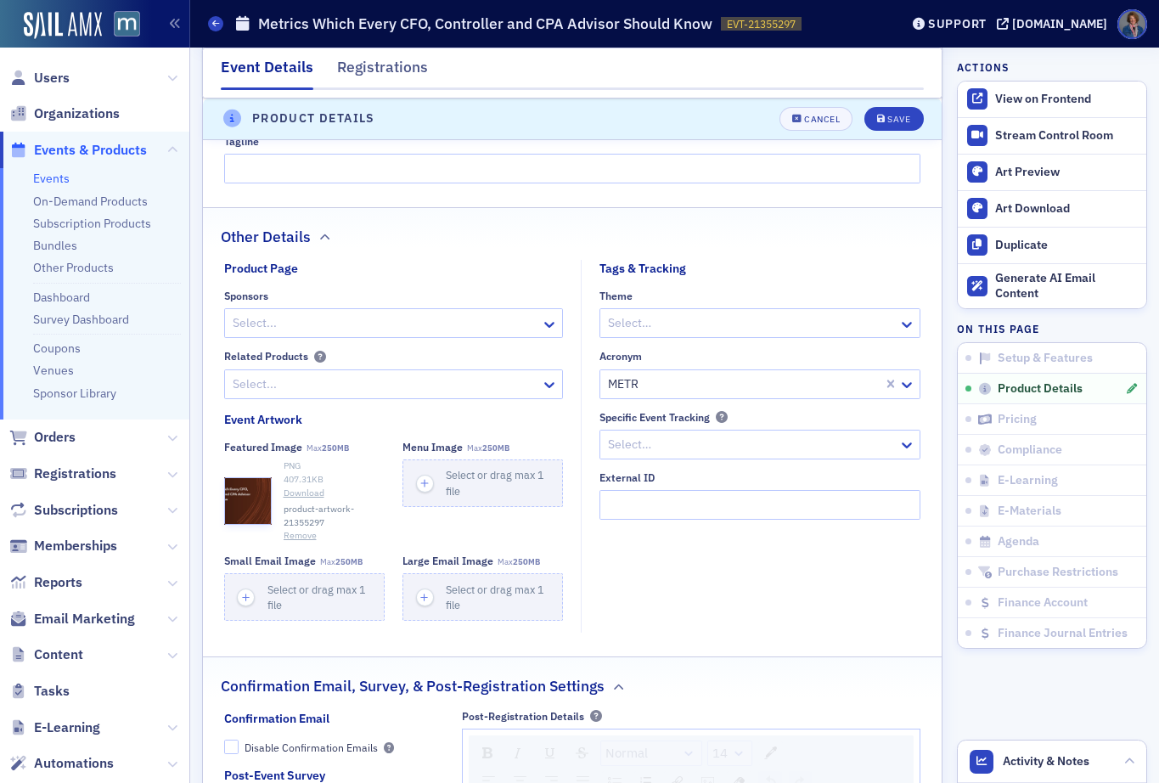
click at [330, 384] on div at bounding box center [385, 383] width 309 height 21
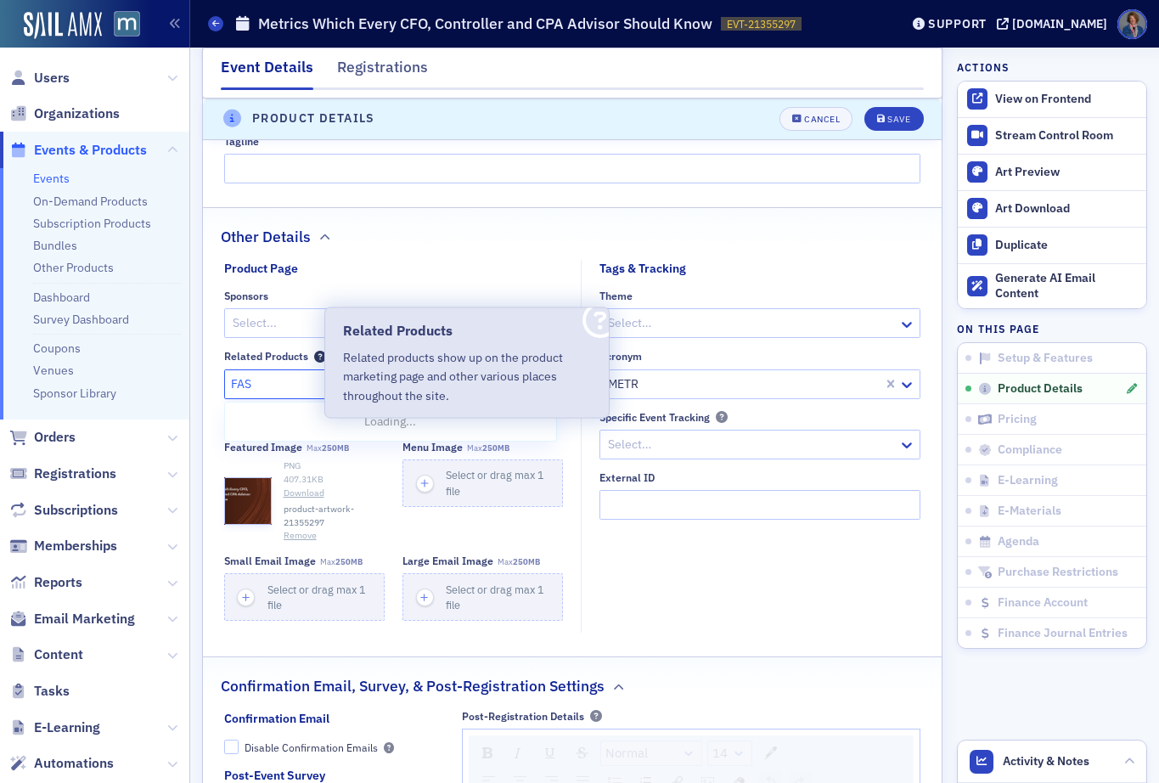
type input "FASB"
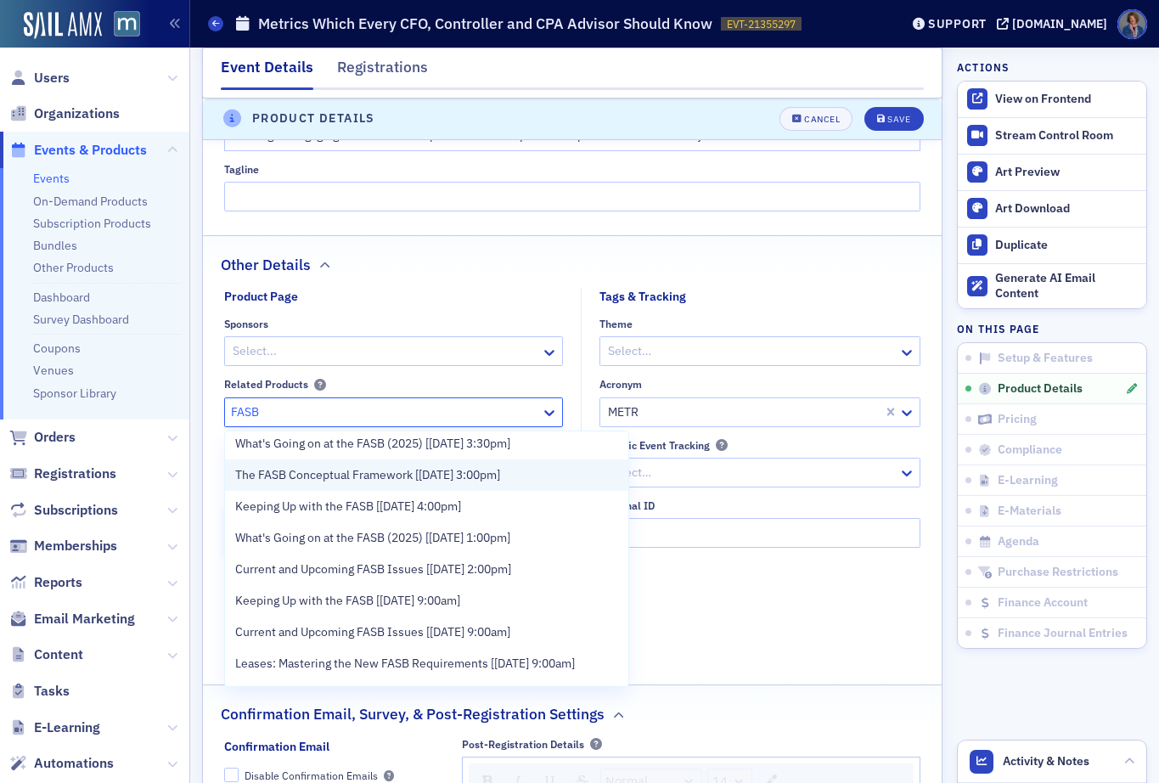
scroll to position [1171, 0]
click at [432, 484] on span "The FASB Conceptual Framework [11/24/2025 3:00pm]" at bounding box center [367, 475] width 265 height 18
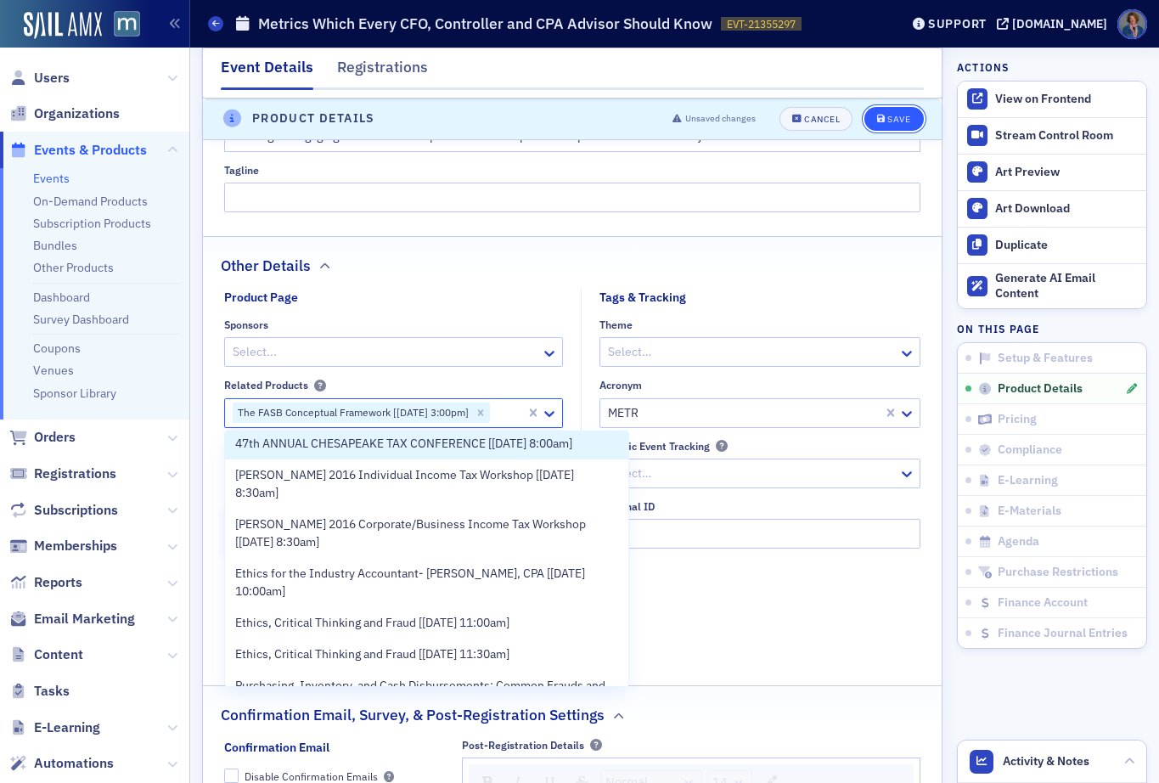
click at [887, 119] on div "Save" at bounding box center [898, 119] width 23 height 9
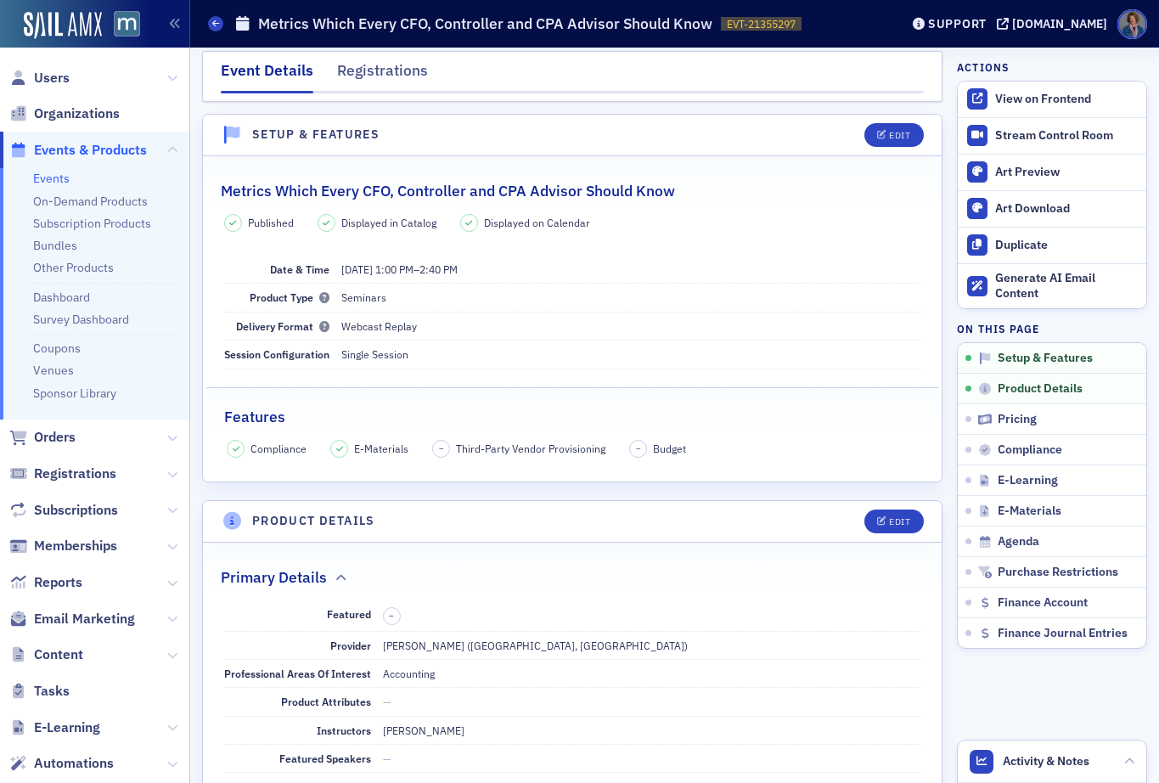
scroll to position [0, 0]
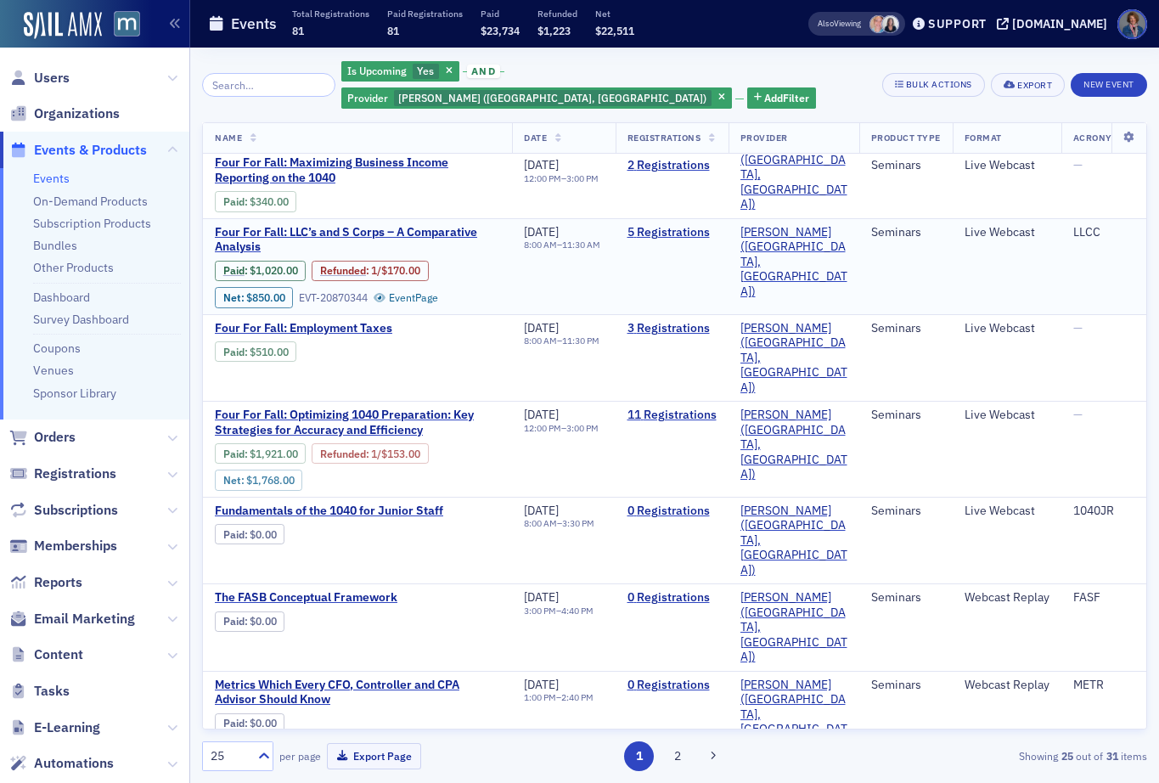
scroll to position [1012, 0]
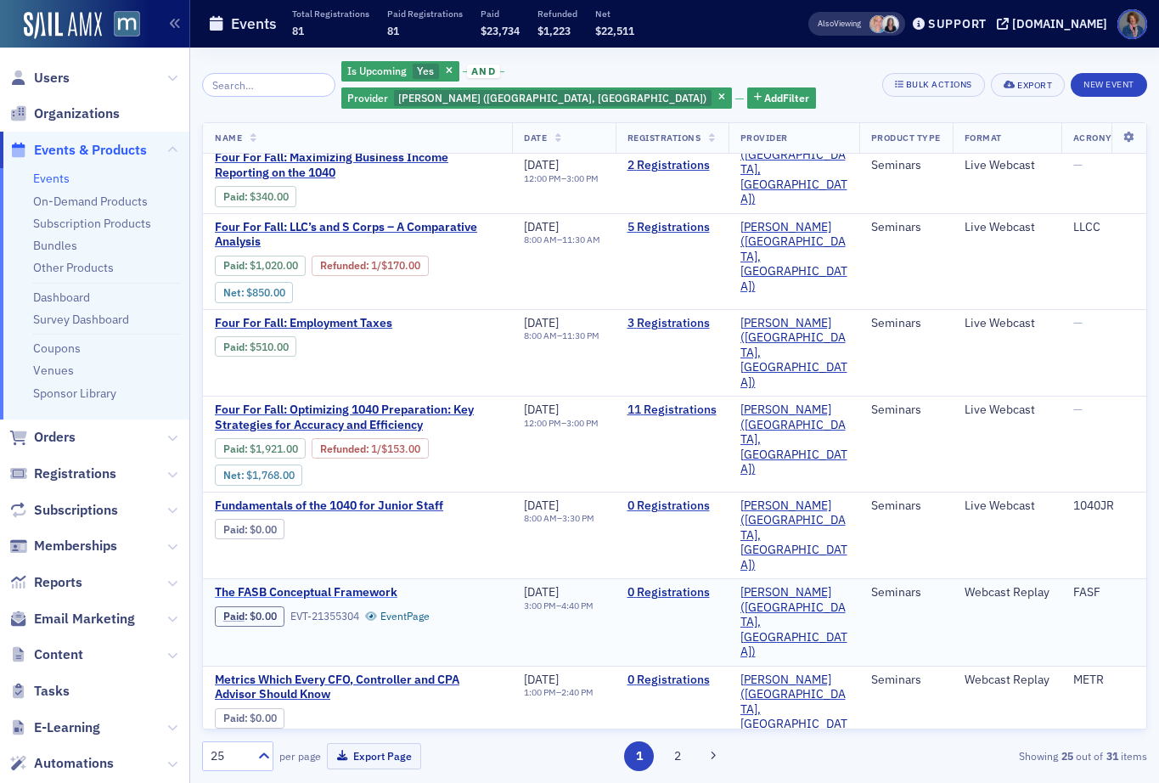
click at [293, 585] on span "The FASB Conceptual Framework" at bounding box center [357, 592] width 285 height 15
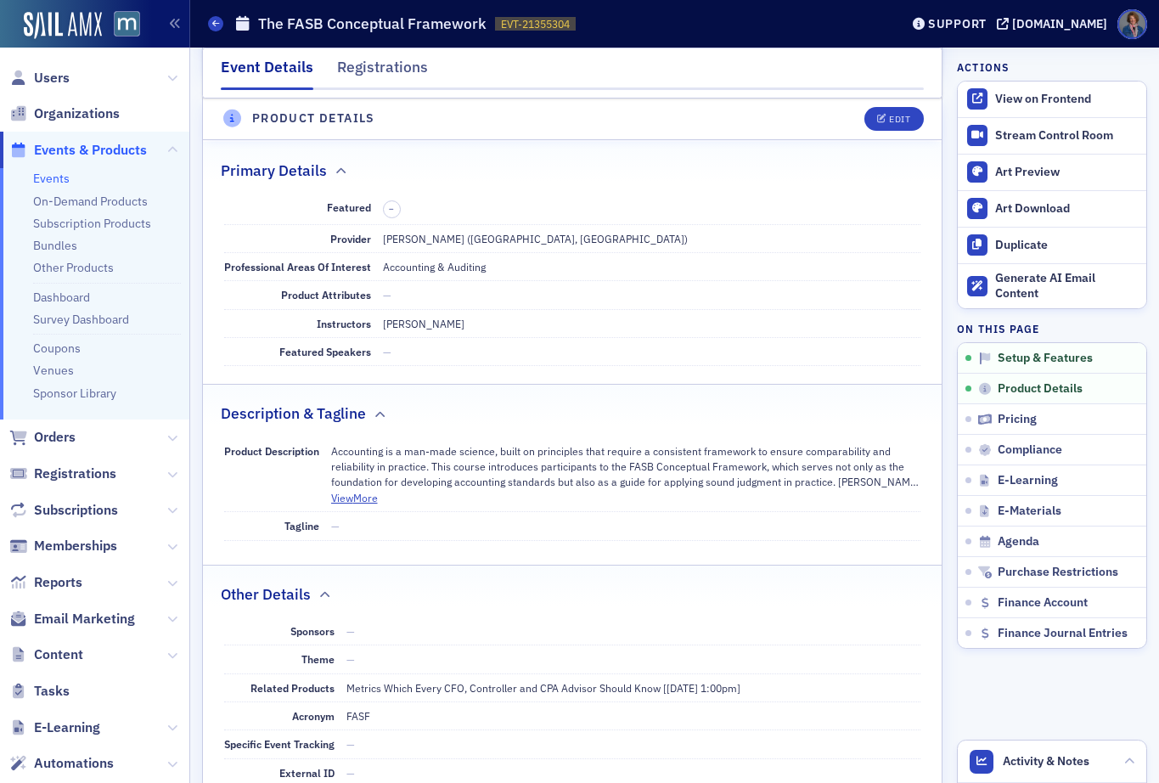
scroll to position [514, 0]
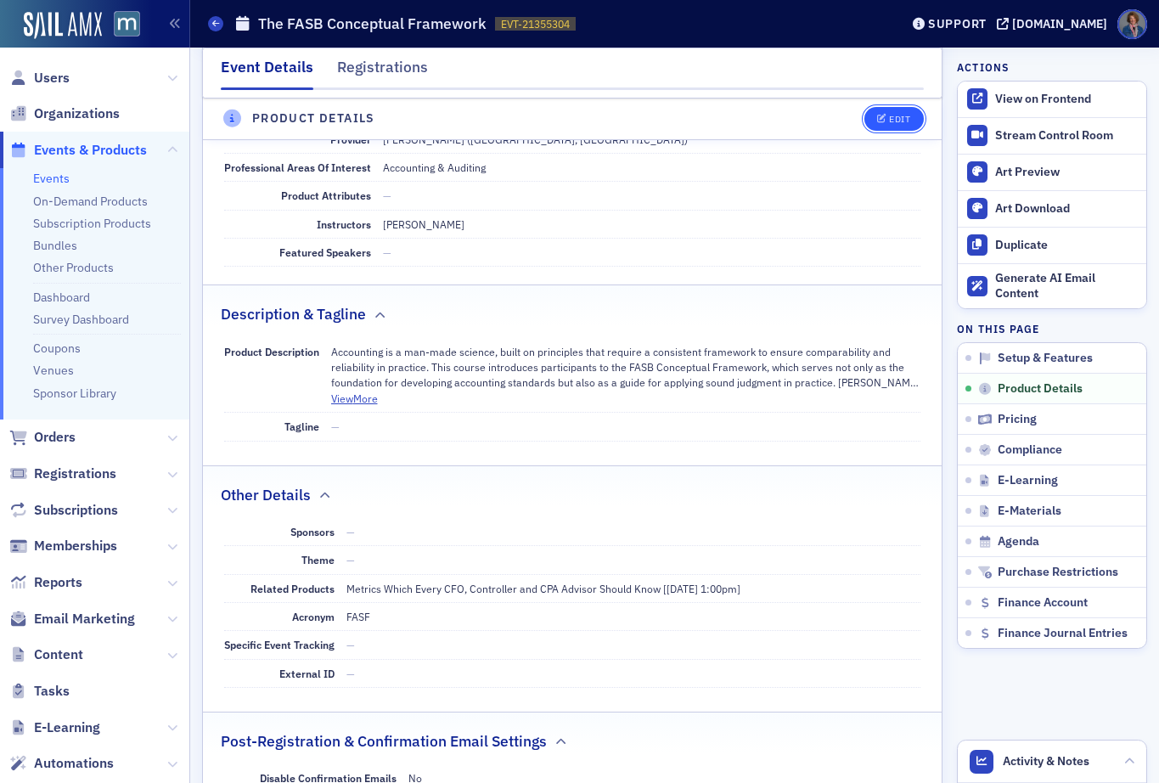
click at [886, 126] on button "Edit" at bounding box center [893, 119] width 59 height 24
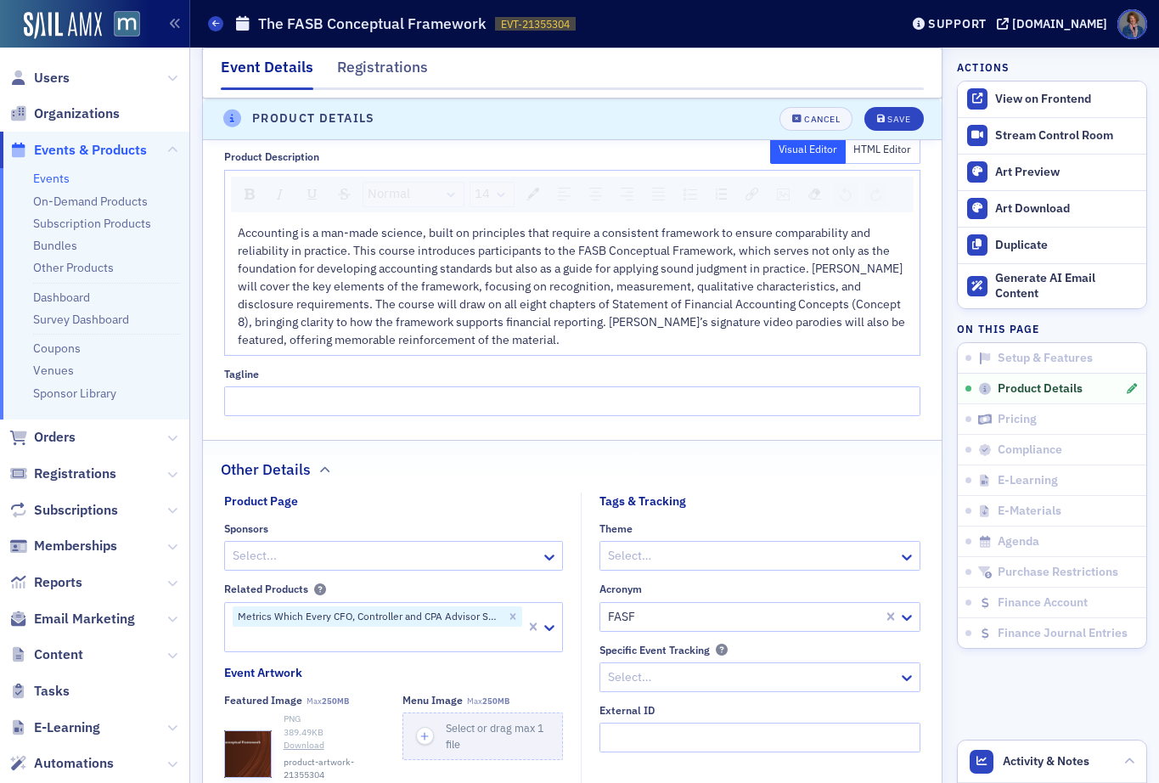
scroll to position [1036, 0]
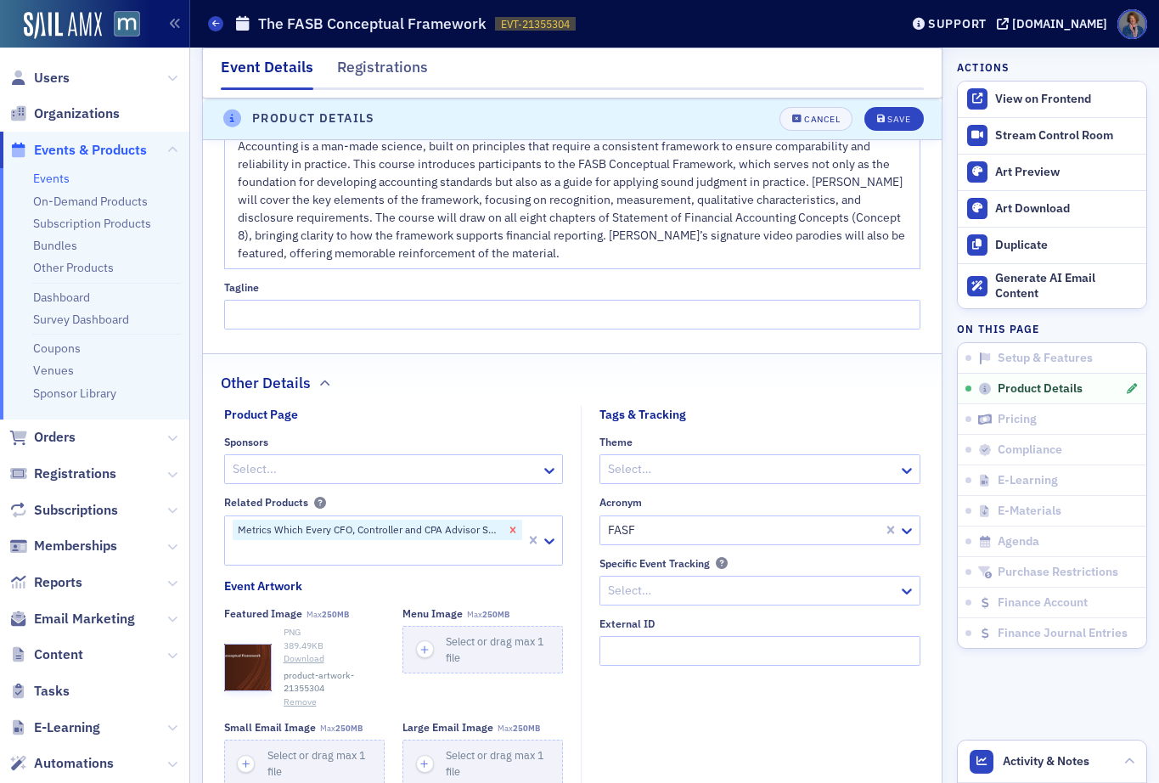
click at [509, 527] on icon "Remove Metrics Which Every CFO, Controller and CPA Advisor Should Know [10/27/2…" at bounding box center [513, 530] width 12 height 12
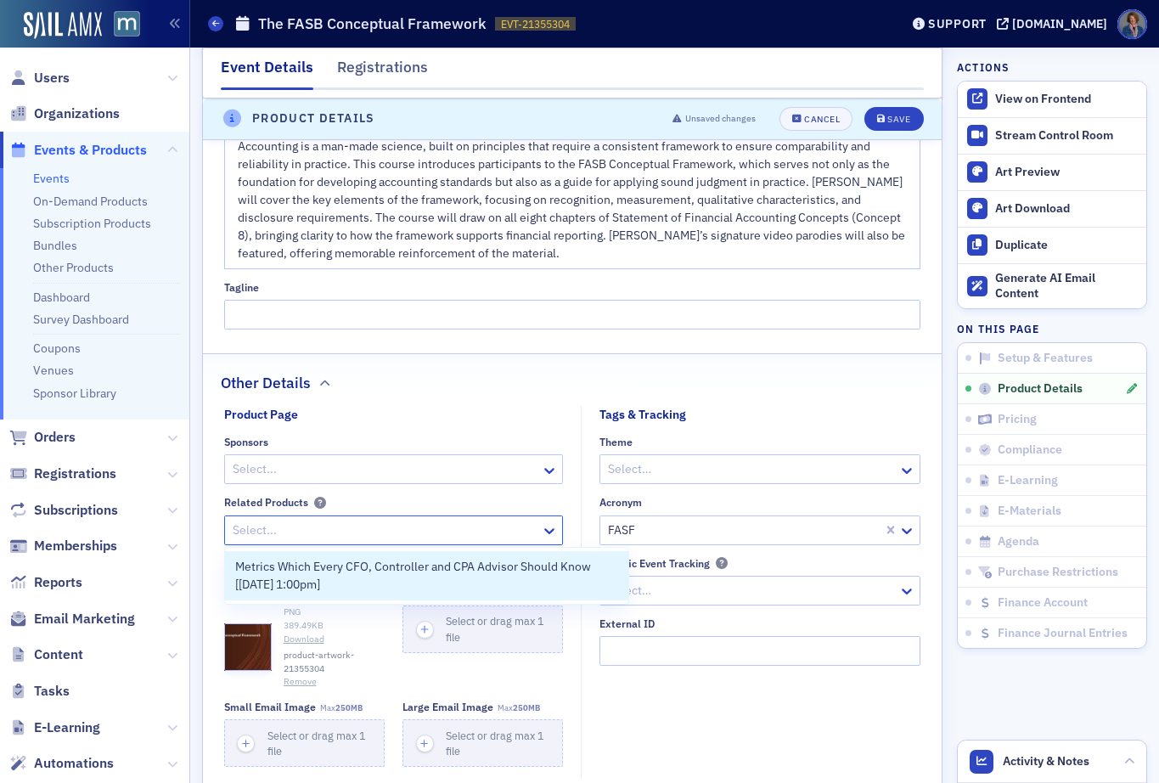
click at [419, 537] on div at bounding box center [385, 529] width 309 height 21
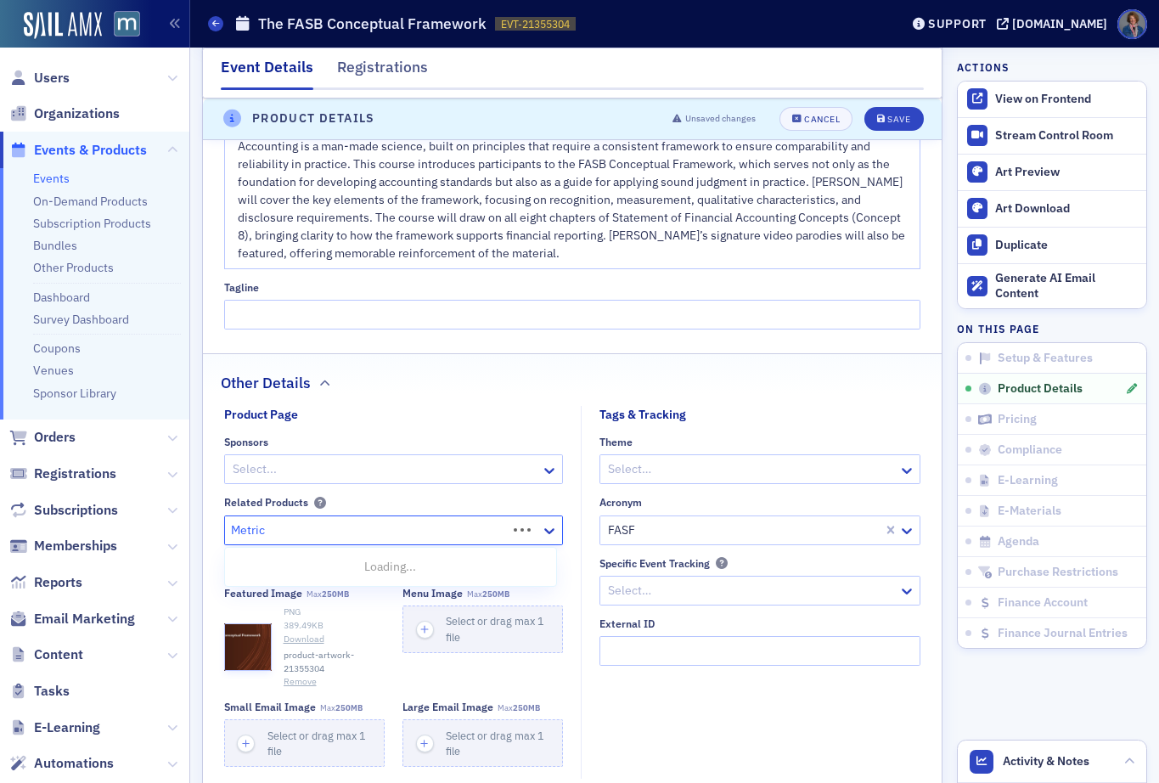
type input "Metrics"
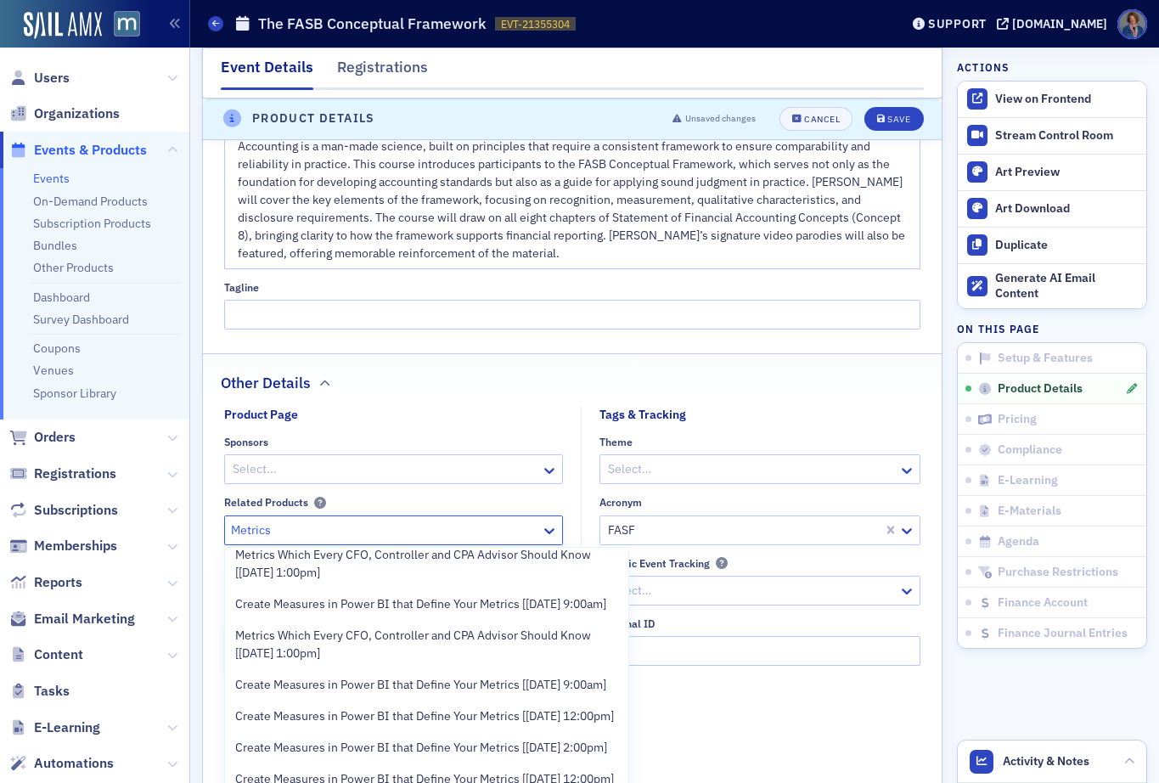
scroll to position [285, 0]
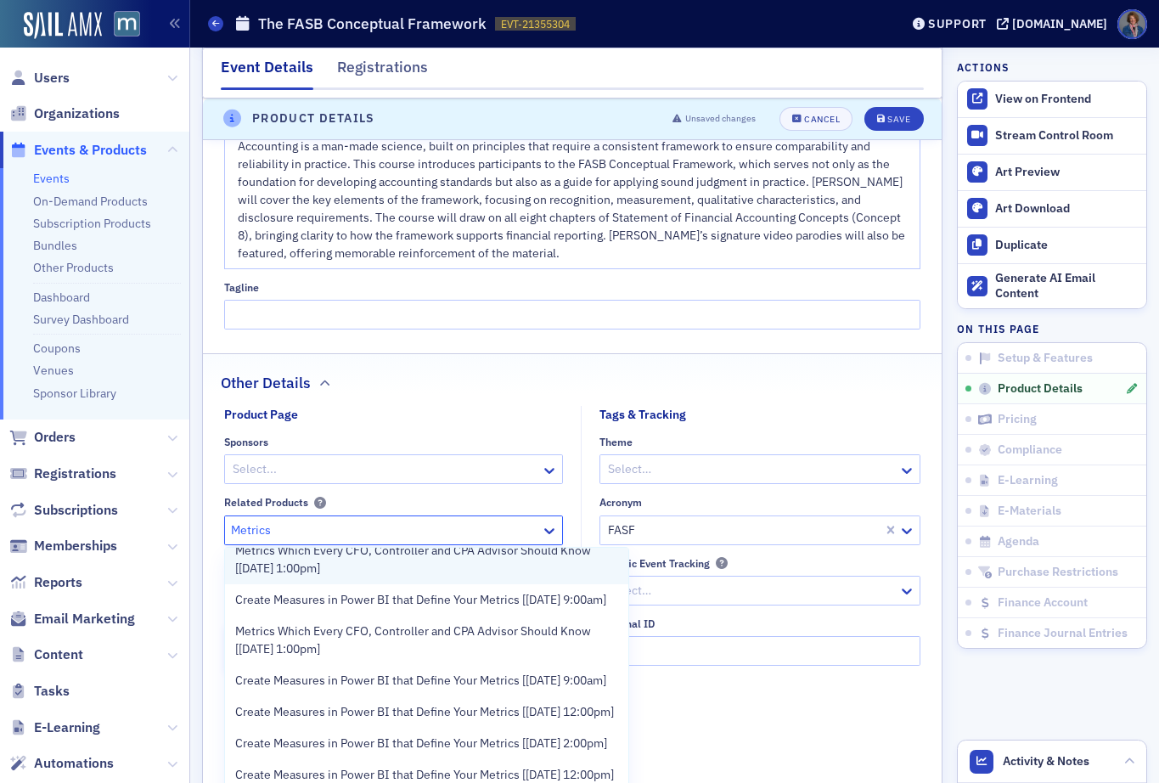
click at [323, 577] on span "Metrics Which Every CFO, Controller and CPA Advisor Should Know [11/24/2025 1:0…" at bounding box center [427, 559] width 384 height 36
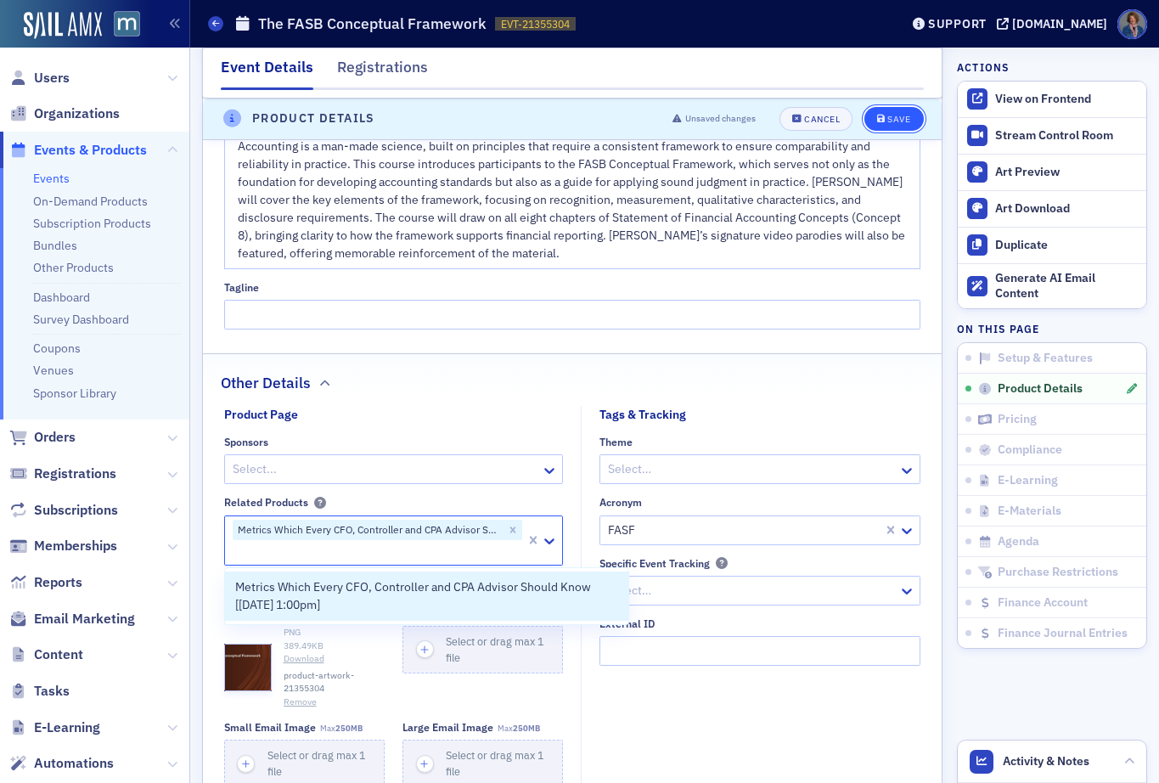
click at [887, 123] on div "Save" at bounding box center [898, 119] width 23 height 9
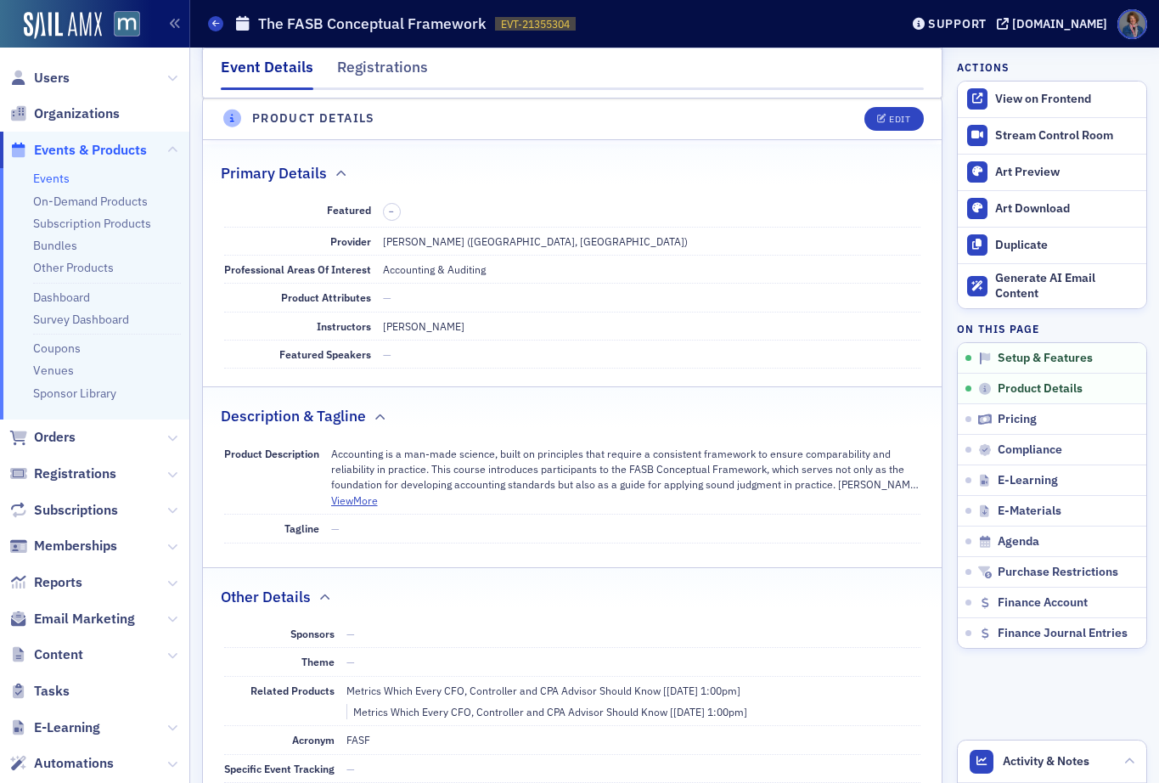
scroll to position [410, 0]
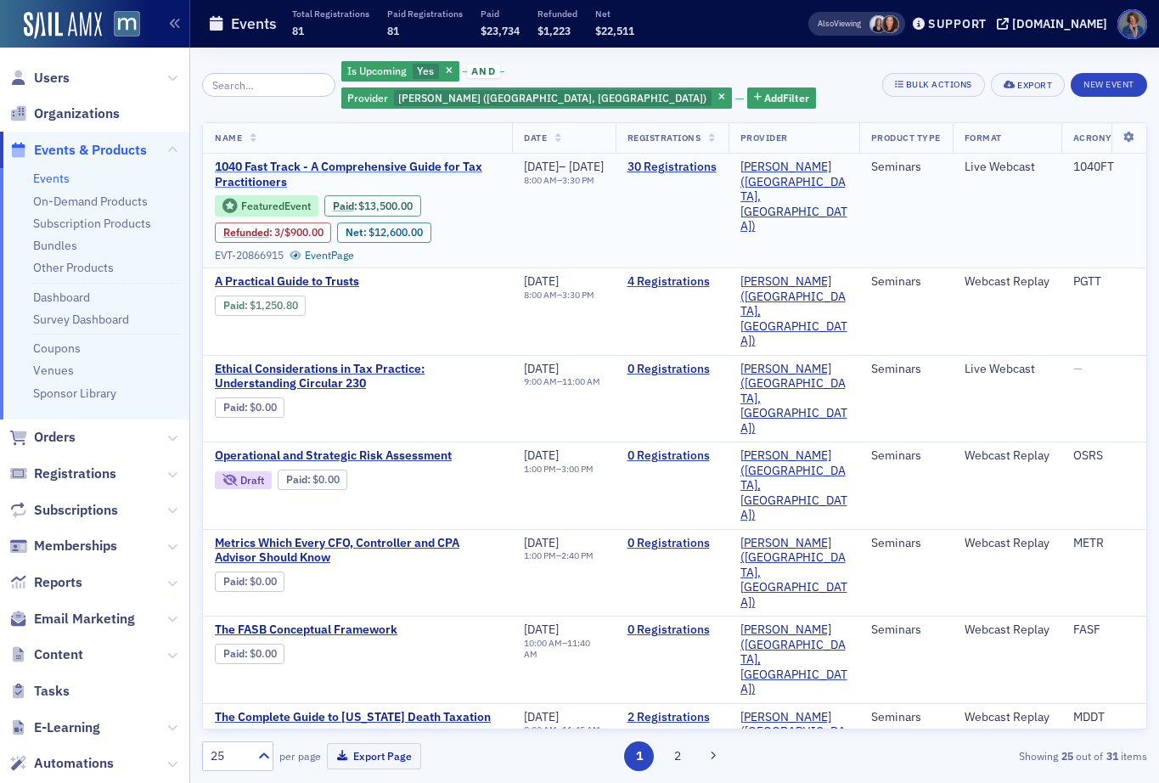
click at [380, 160] on span "1040 Fast Track - A Comprehensive Guide for Tax Practitioners" at bounding box center [357, 175] width 285 height 30
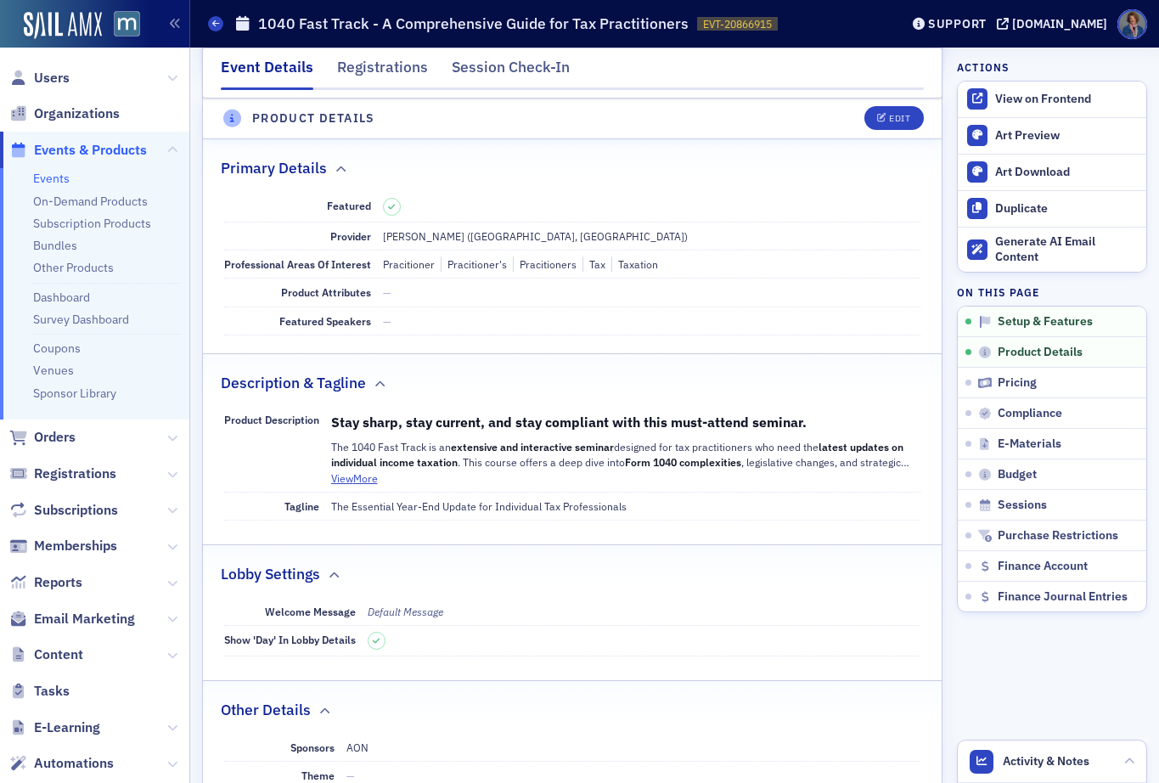
scroll to position [530, 0]
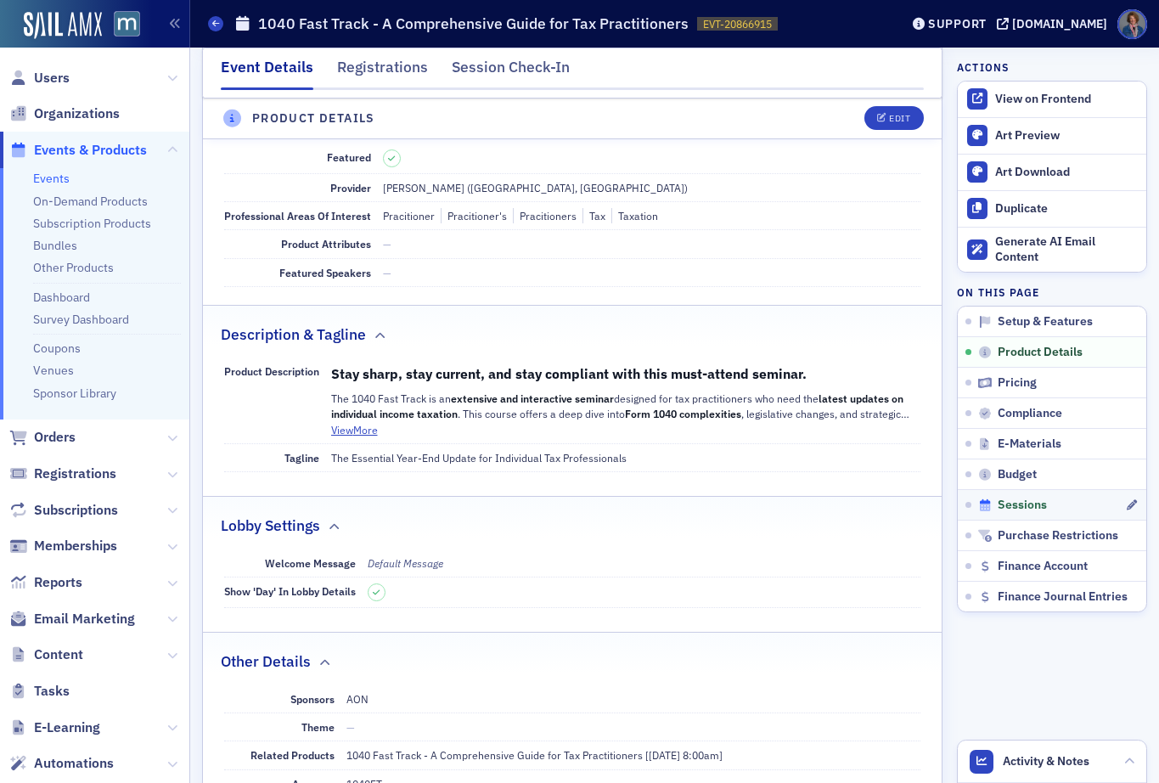
click at [1013, 508] on span "Sessions" at bounding box center [1021, 504] width 49 height 15
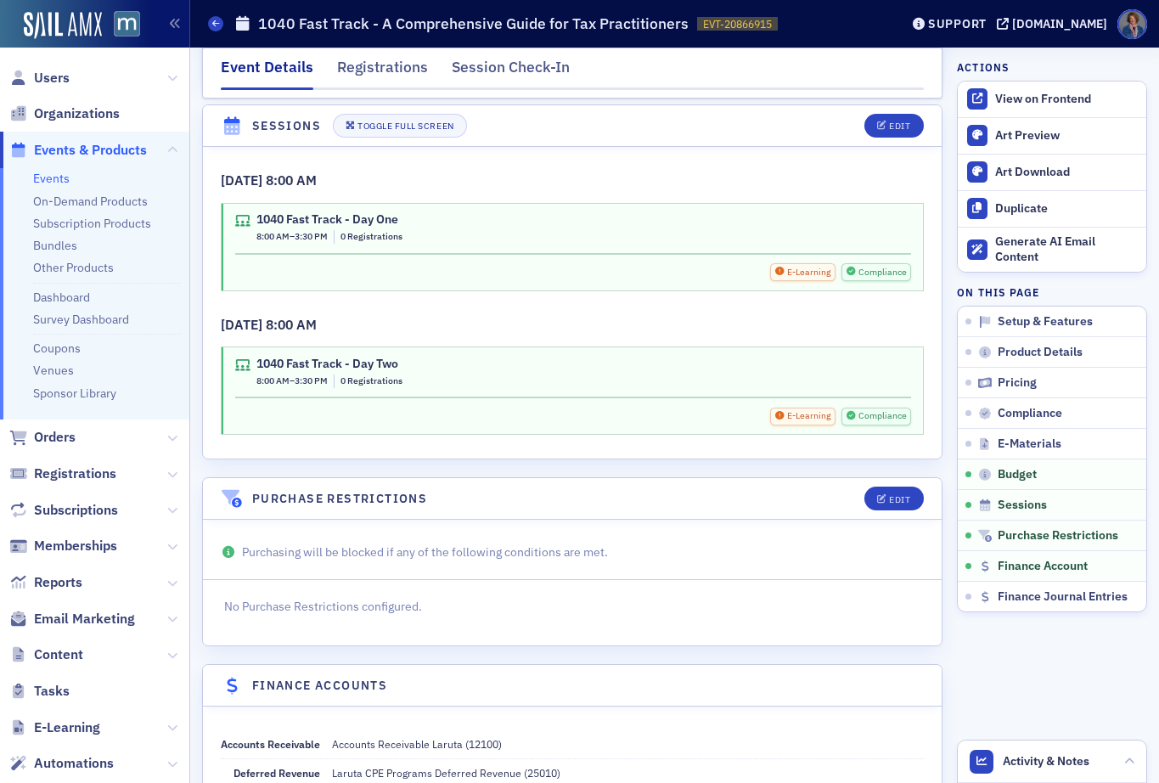
scroll to position [2844, 0]
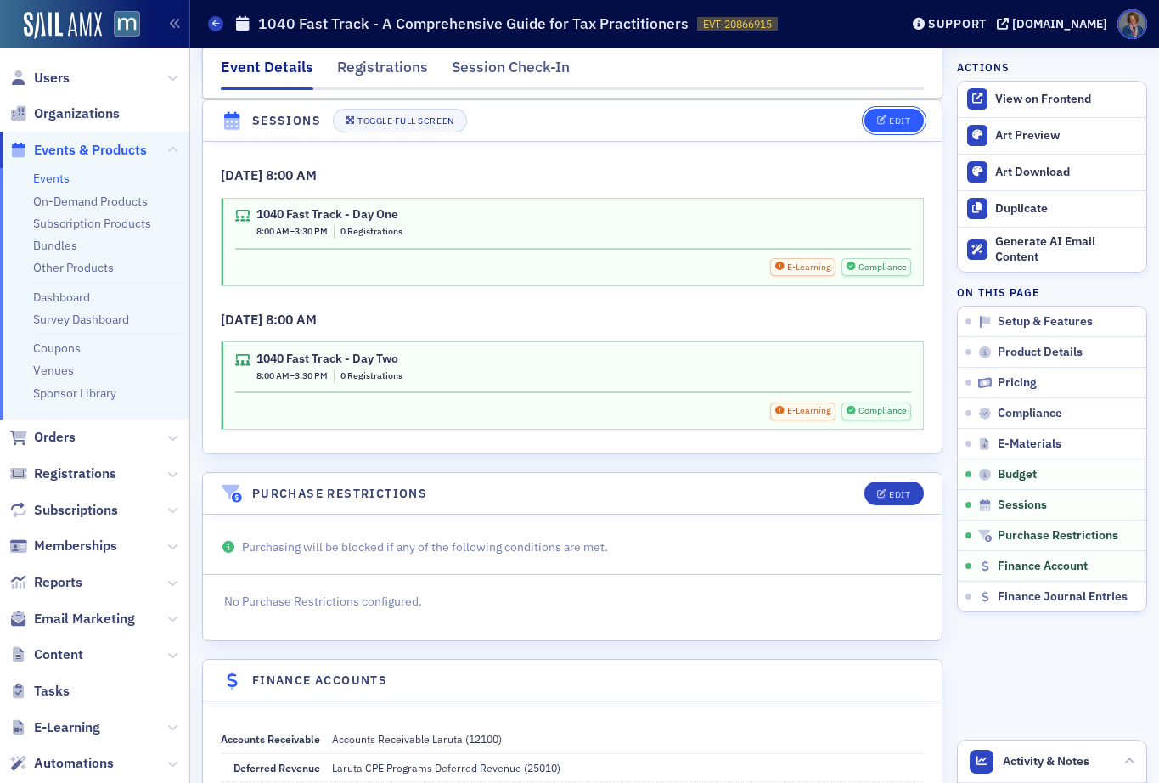
click at [889, 121] on div "Edit" at bounding box center [899, 120] width 21 height 9
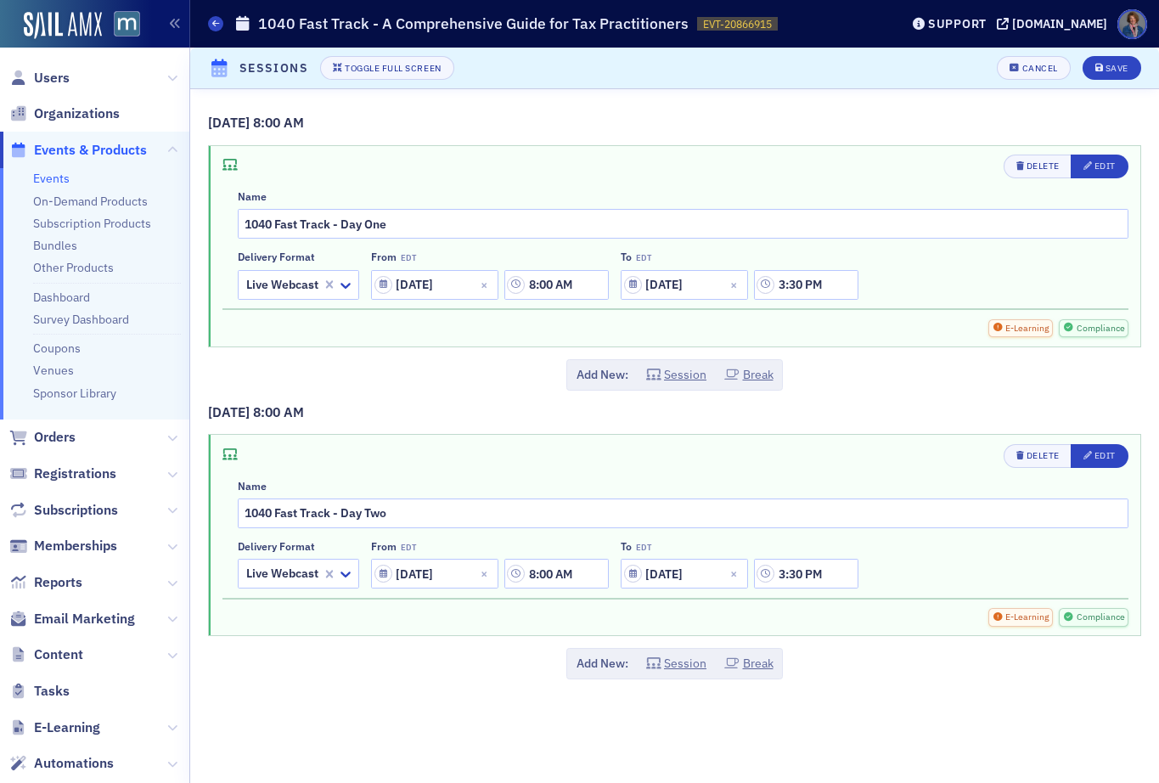
scroll to position [2747, 0]
click at [1101, 168] on div "Edit" at bounding box center [1104, 165] width 21 height 9
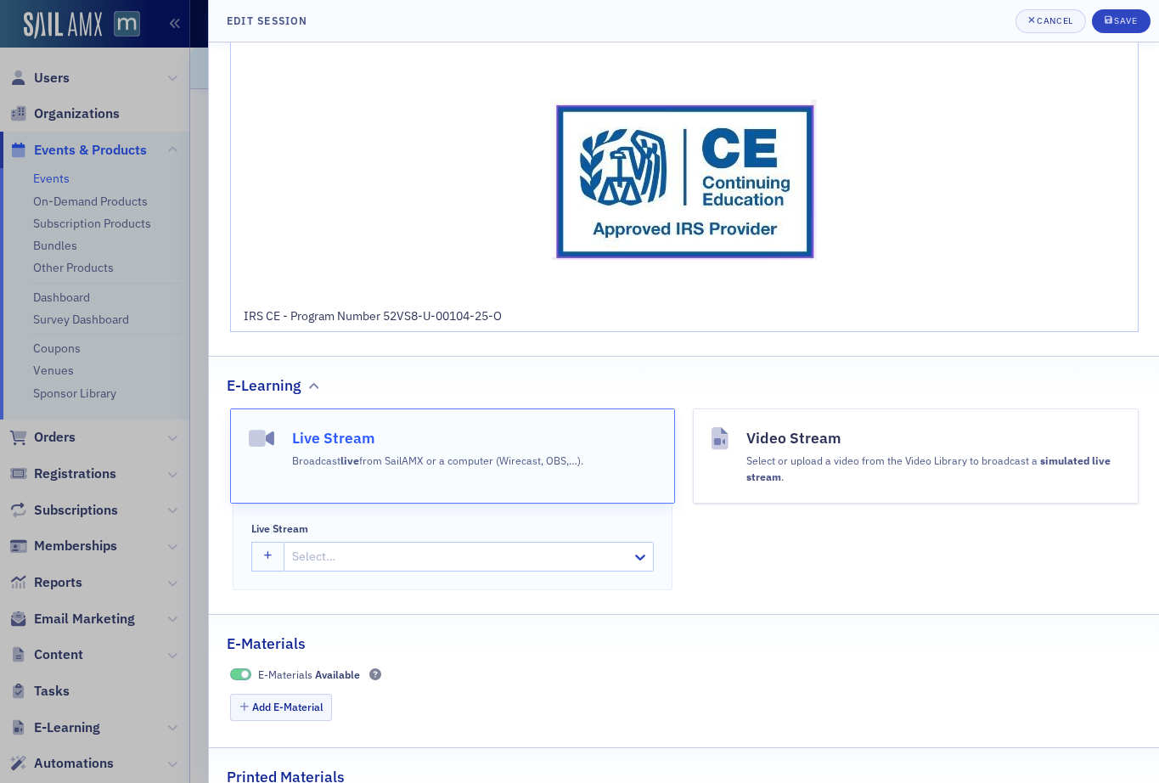
scroll to position [1002, 0]
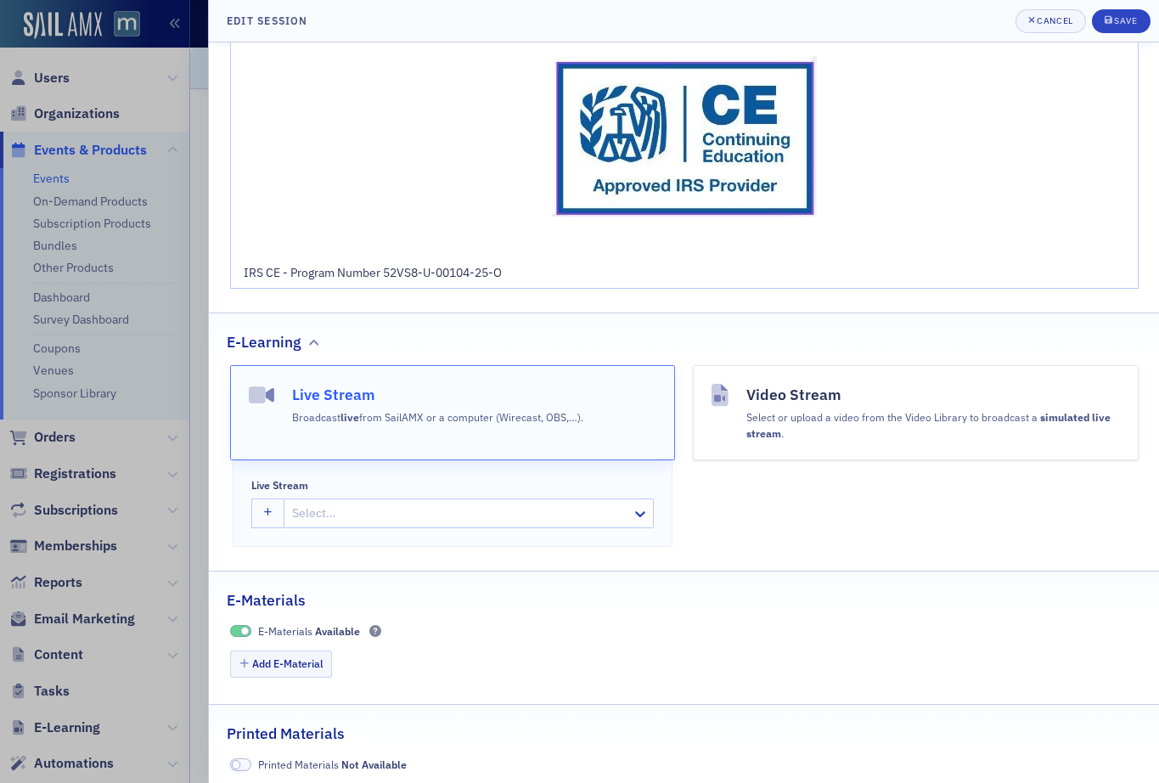
click at [619, 440] on button "Live Stream Broadcast live from SailAMX or a computer (Wirecast, OBS,…)." at bounding box center [453, 412] width 446 height 95
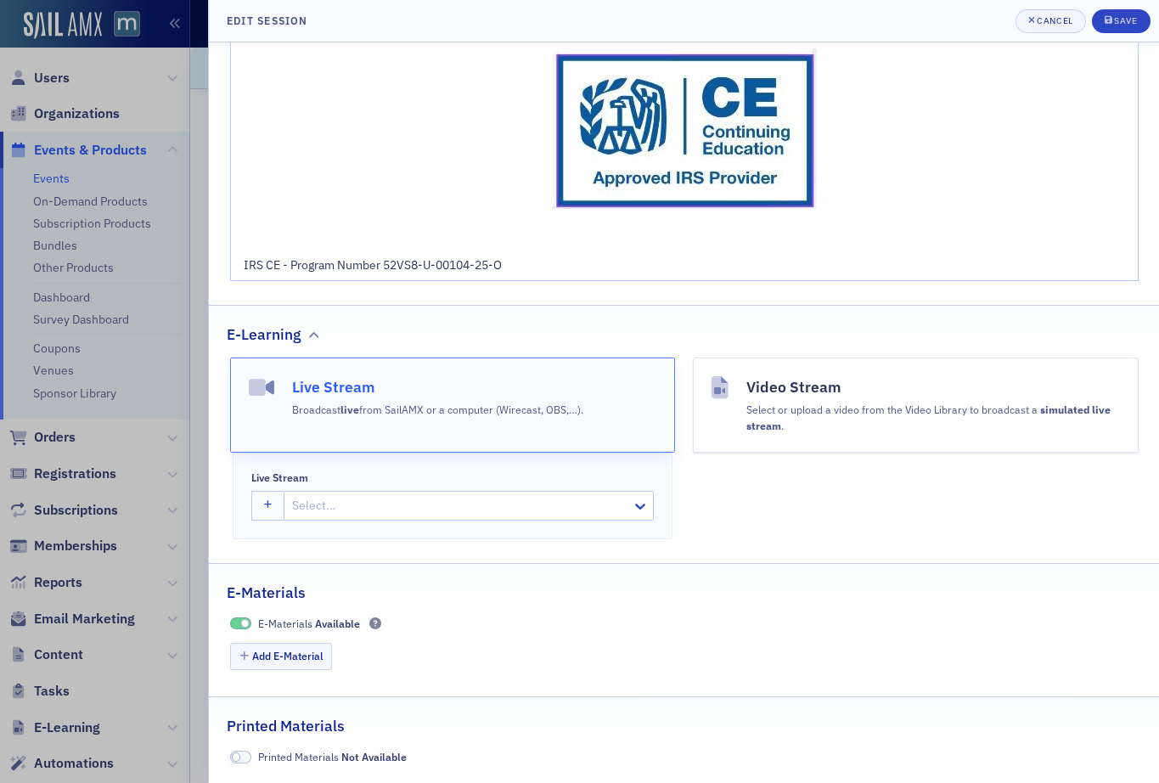
scroll to position [1025, 0]
click at [635, 404] on button "Live Stream Broadcast live from SailAMX or a computer (Wirecast, OBS,…)." at bounding box center [453, 404] width 446 height 95
click at [280, 504] on button "button" at bounding box center [267, 506] width 33 height 30
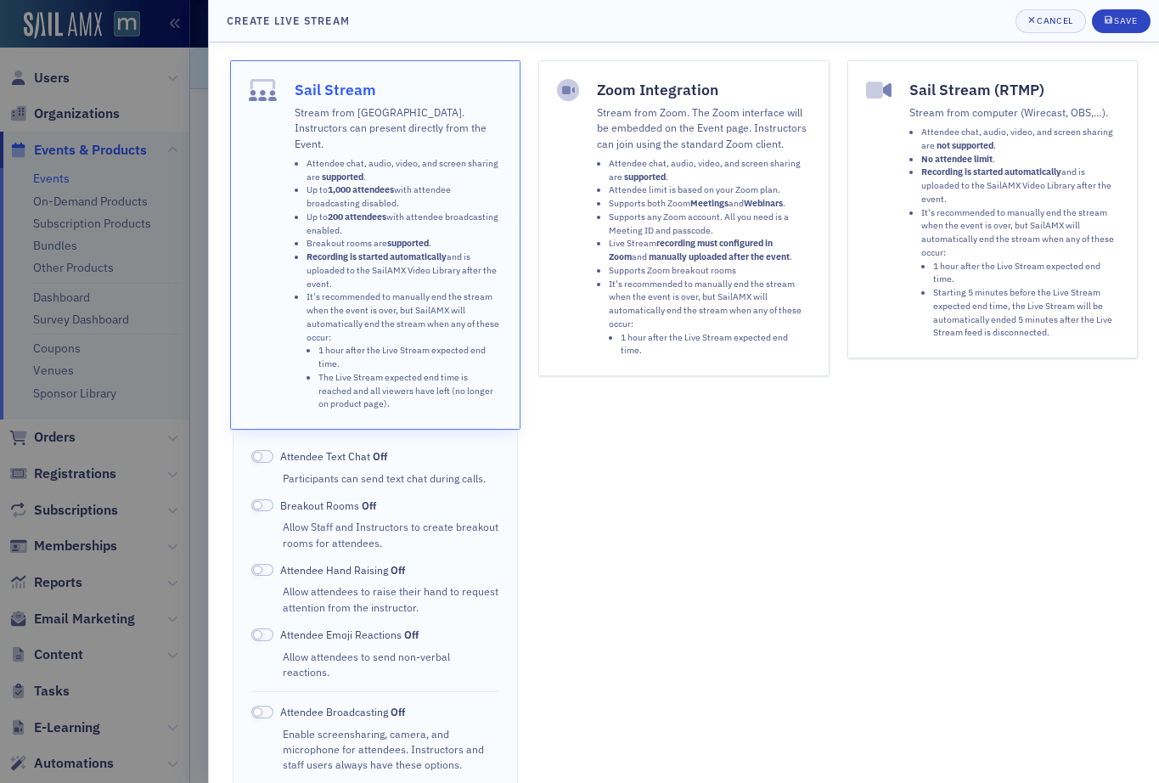
click at [611, 181] on li "Attendee chat, audio, video, and screen sharing are supported ." at bounding box center [710, 170] width 202 height 27
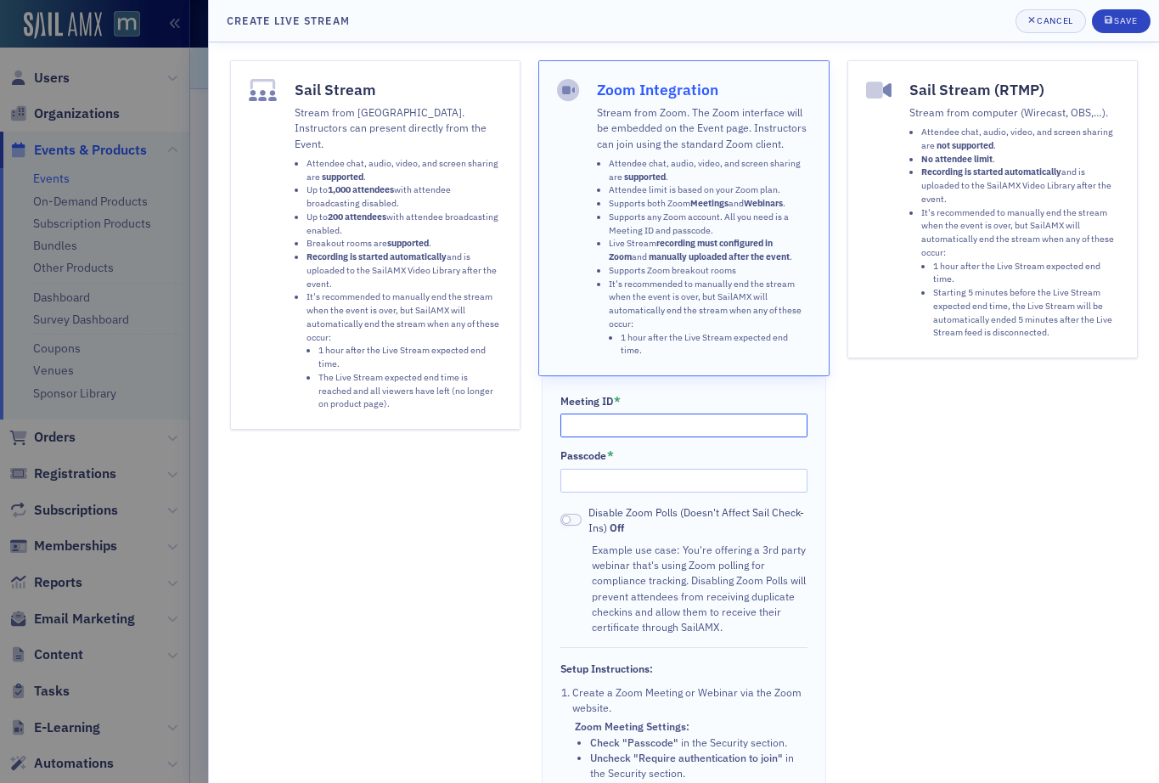
click at [603, 415] on input "Meeting ID *" at bounding box center [684, 425] width 248 height 24
paste input "815 1628 6702"
type input "815 1628 6702"
click at [588, 472] on input "Passcode *" at bounding box center [684, 481] width 248 height 24
paste input "295285"
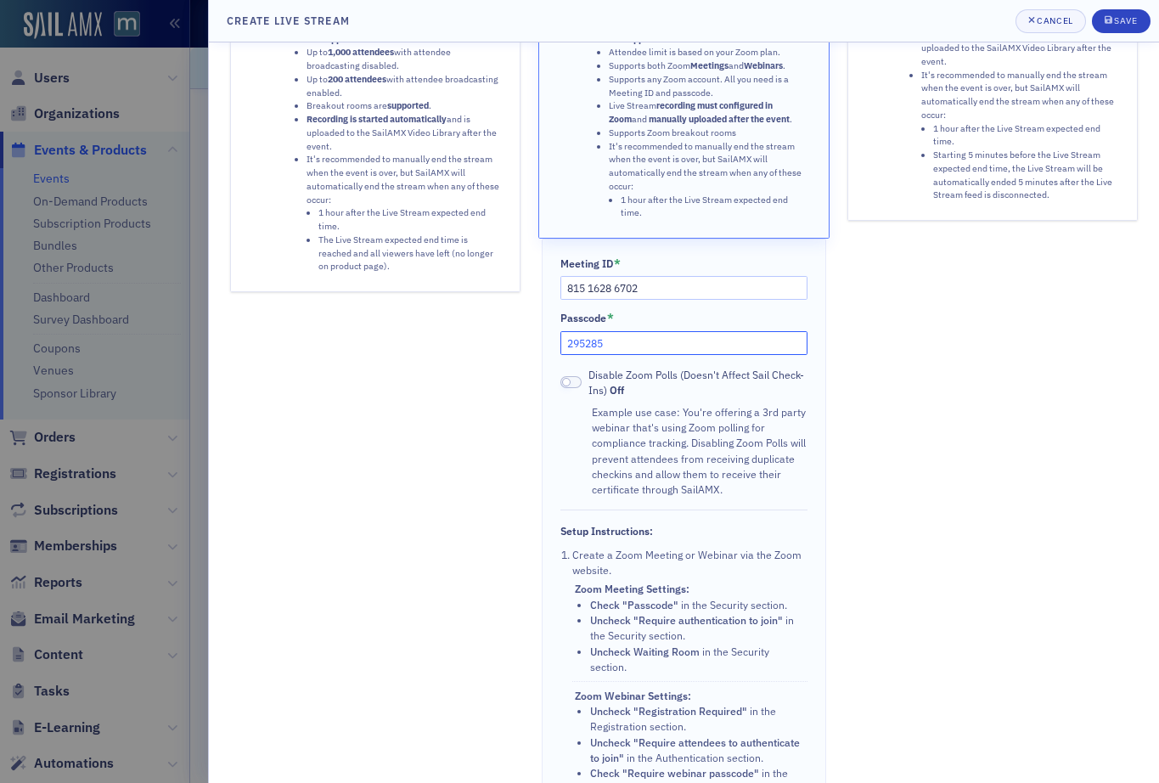
scroll to position [0, 0]
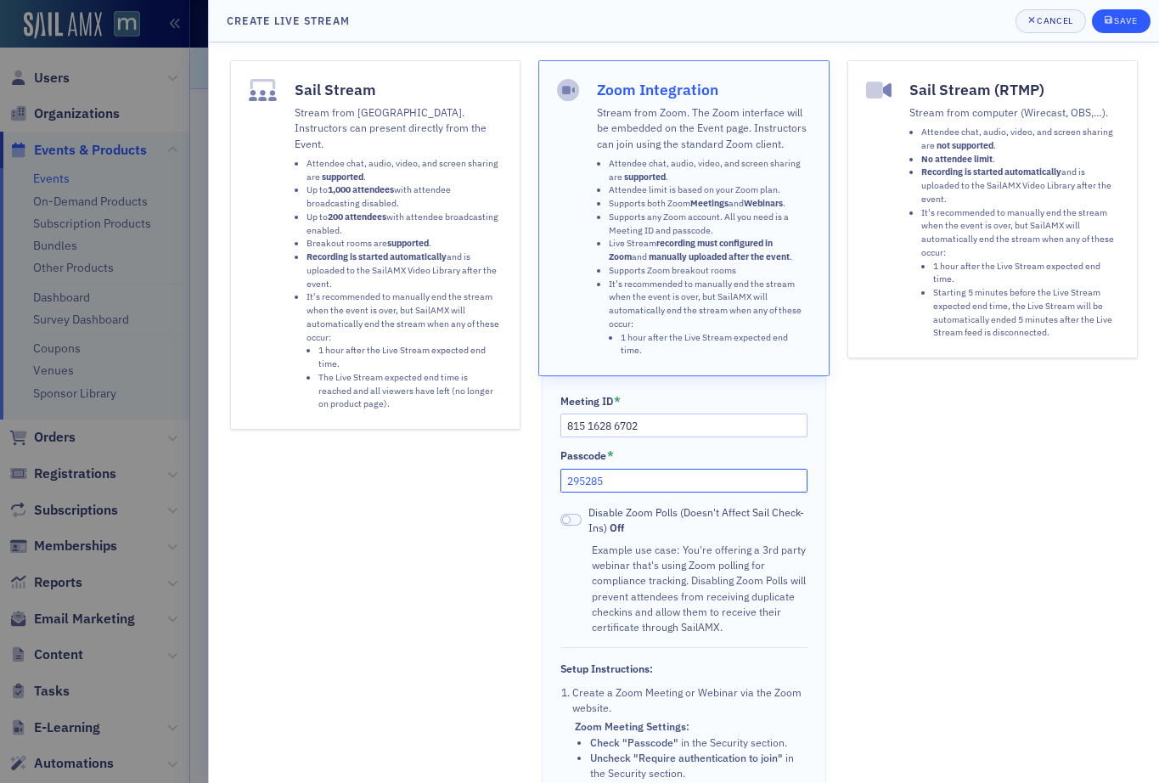
type input "295285"
click at [1133, 20] on div "Save" at bounding box center [1125, 20] width 23 height 9
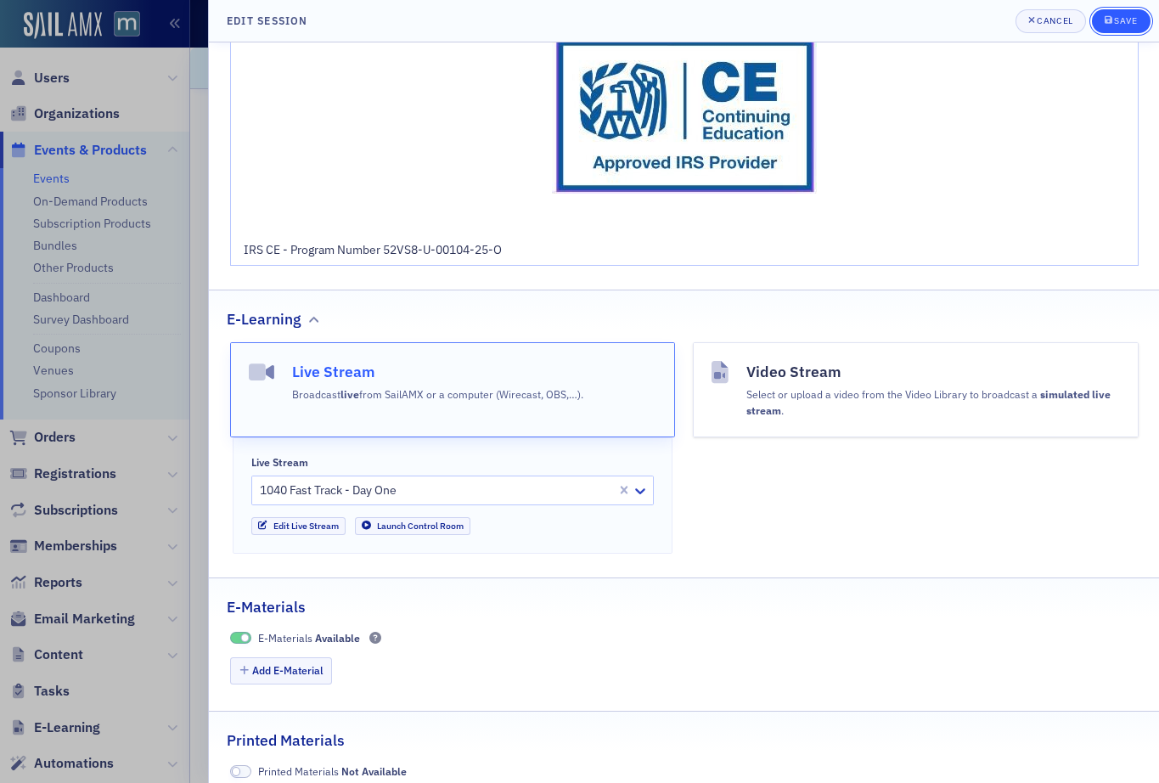
click at [1125, 26] on span "Save" at bounding box center [1120, 21] width 33 height 14
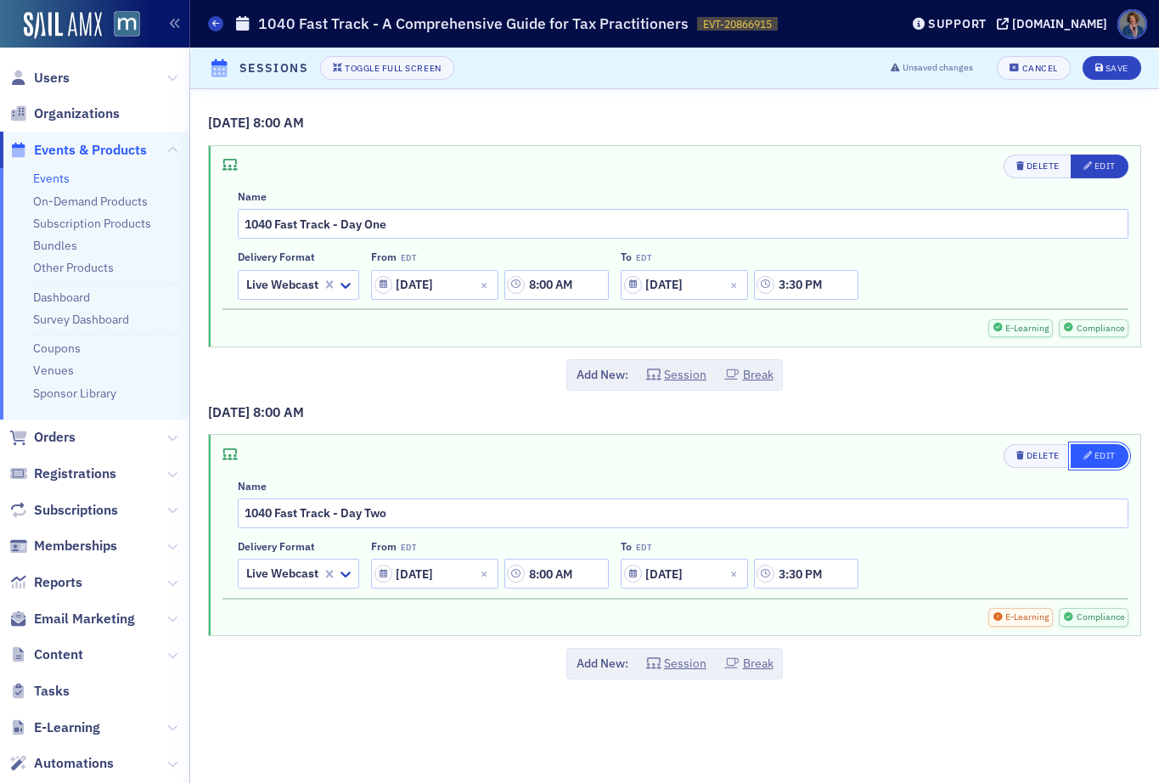
click at [1092, 459] on div "button" at bounding box center [1088, 456] width 11 height 14
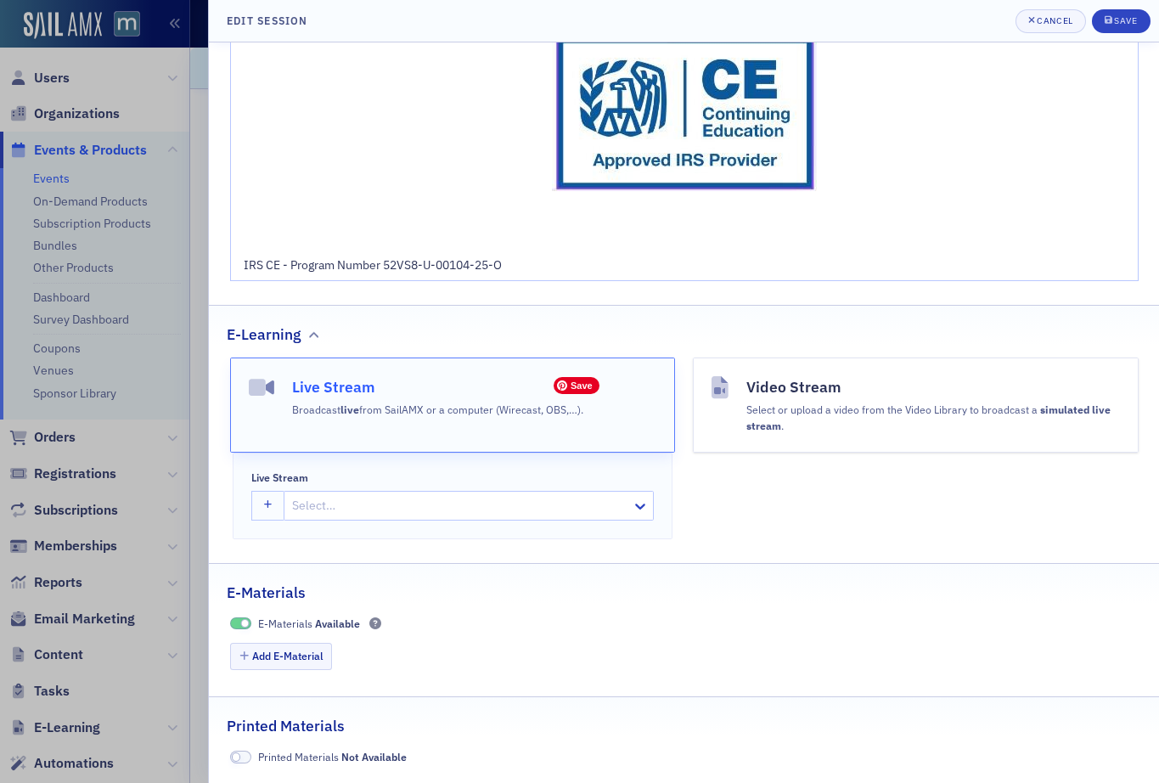
scroll to position [1043, 0]
click at [266, 508] on icon "button" at bounding box center [268, 505] width 8 height 9
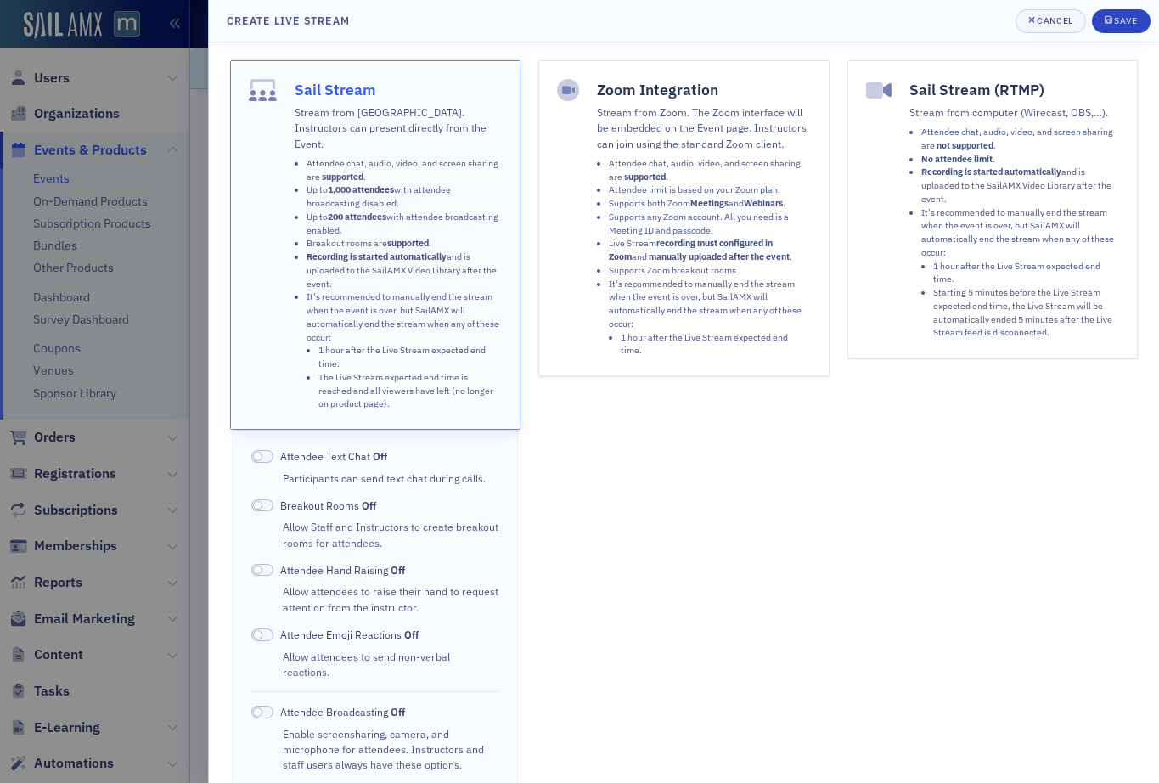
click at [710, 226] on li "Supports any Zoom account. All you need is a Meeting ID and passcode." at bounding box center [710, 223] width 202 height 27
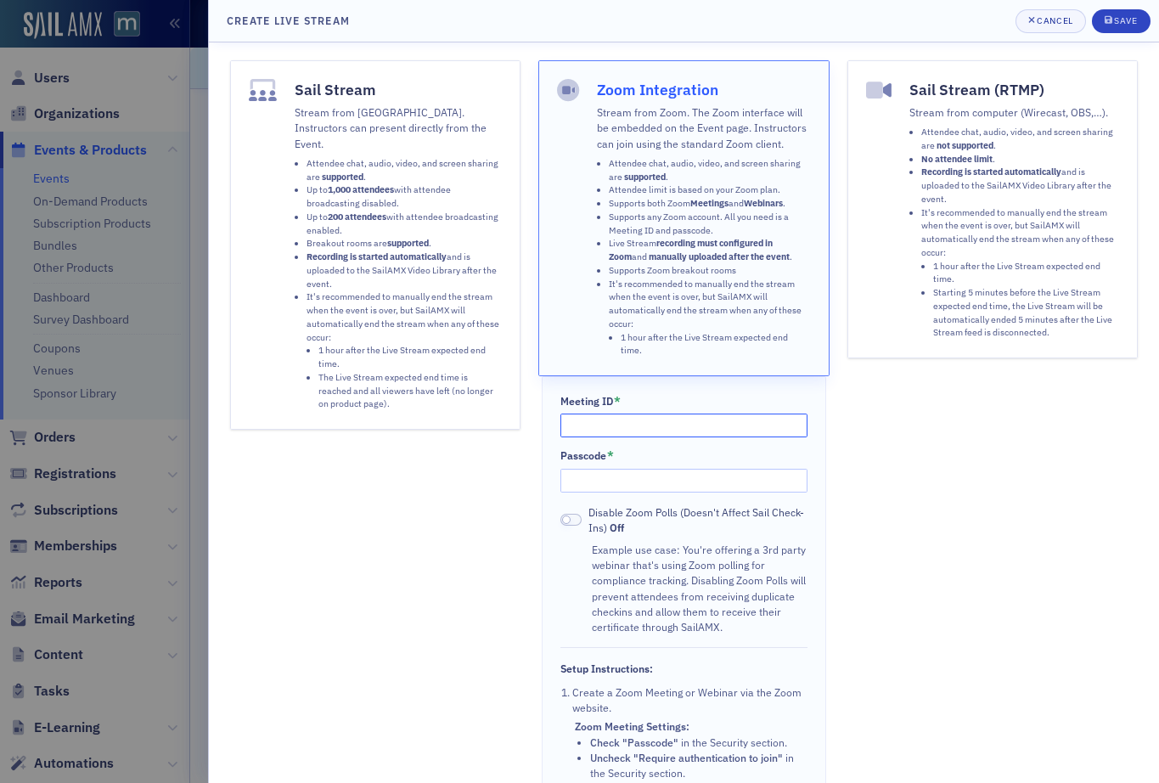
click at [603, 417] on input "Meeting ID *" at bounding box center [684, 425] width 248 height 24
paste input "814 1332 9431"
type input "814 1332 9431"
click at [614, 471] on input "Passcode *" at bounding box center [684, 481] width 248 height 24
paste input "243921"
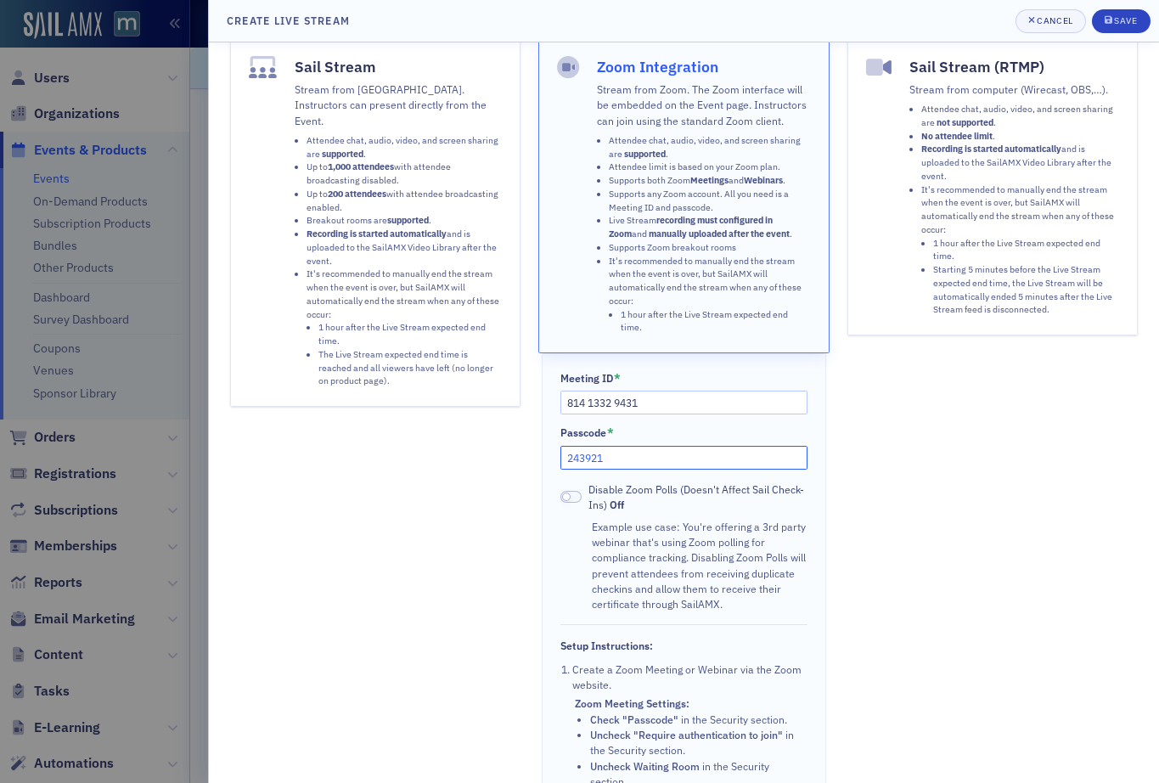
scroll to position [0, 0]
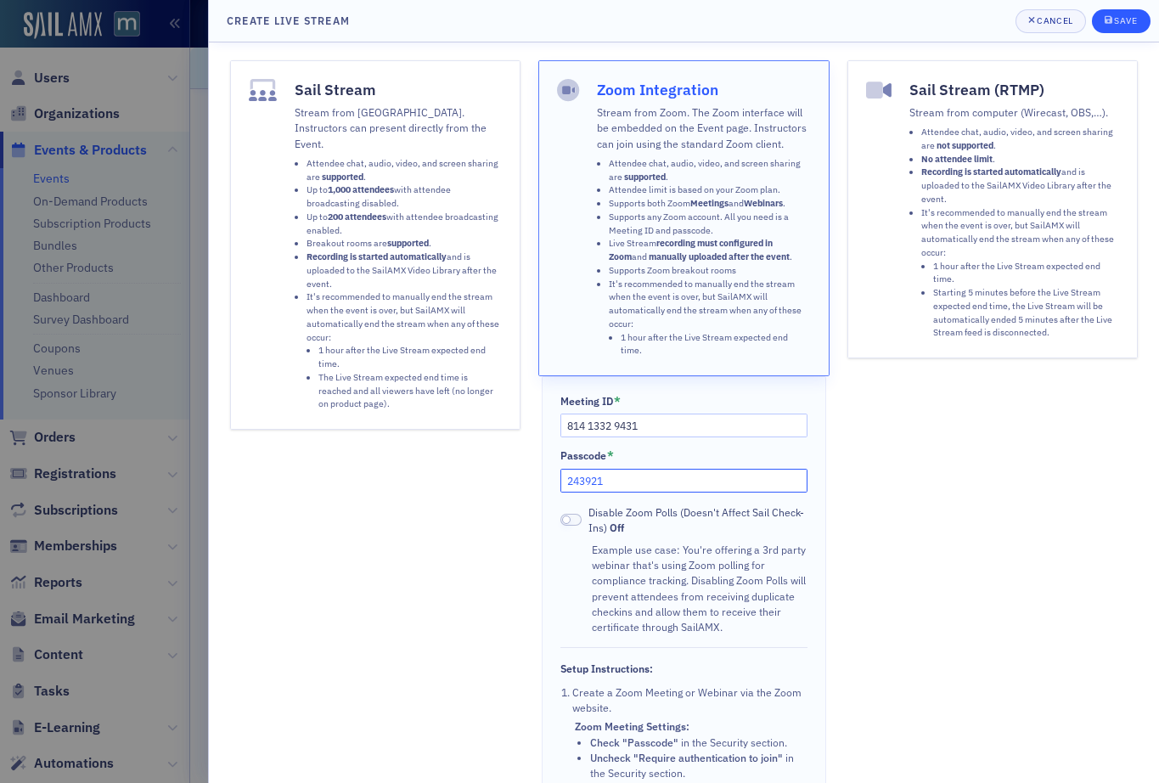
type input "243921"
click at [1124, 22] on div "Save" at bounding box center [1125, 20] width 23 height 9
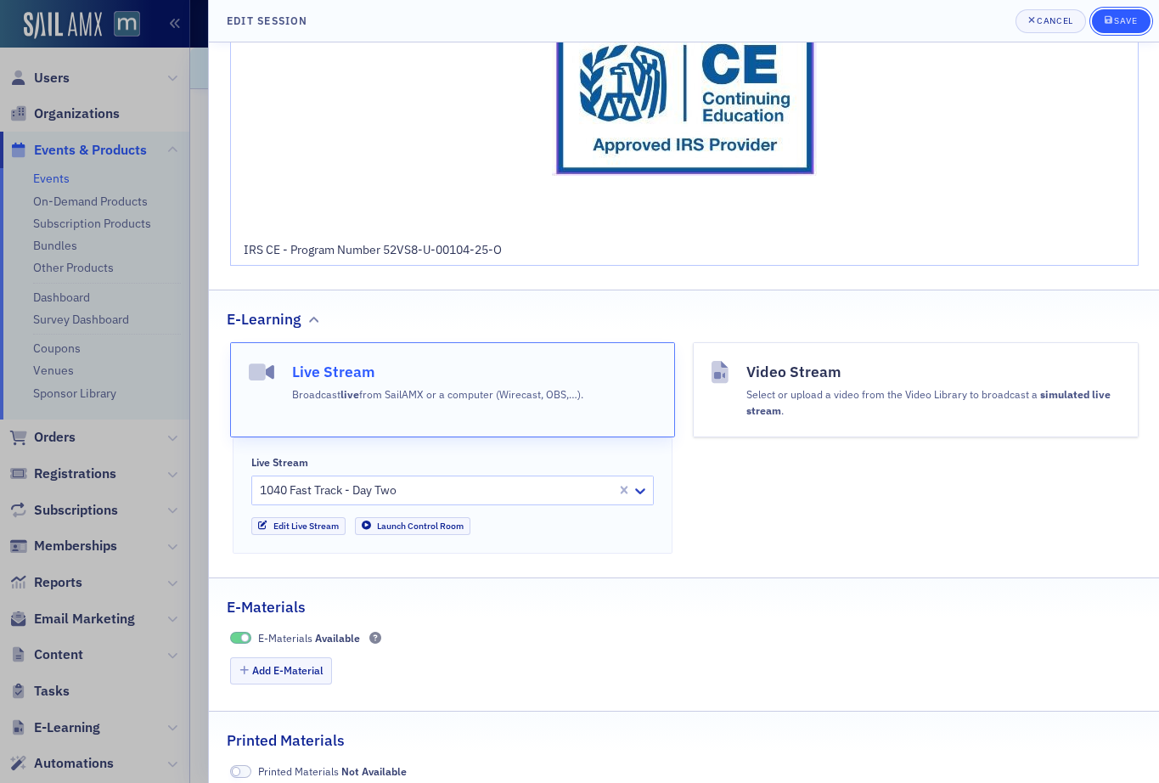
click at [1123, 21] on div "Save" at bounding box center [1125, 20] width 23 height 9
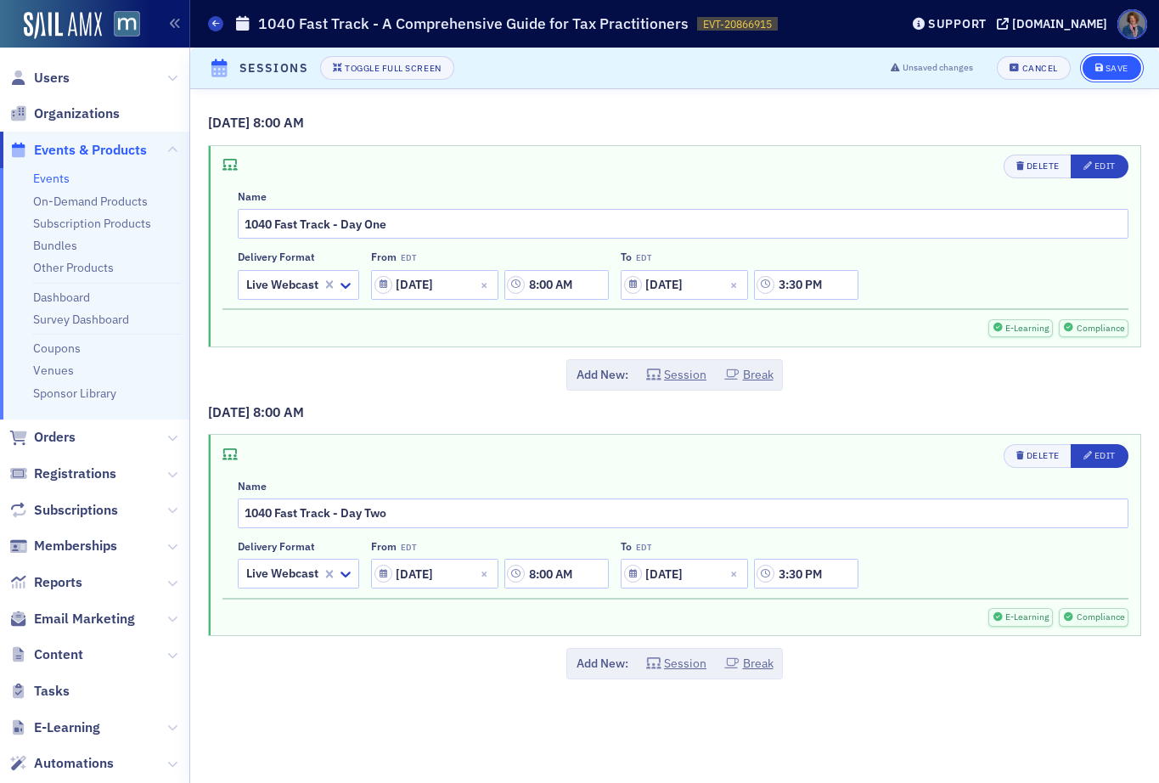
click at [1118, 66] on div "Save" at bounding box center [1116, 68] width 23 height 9
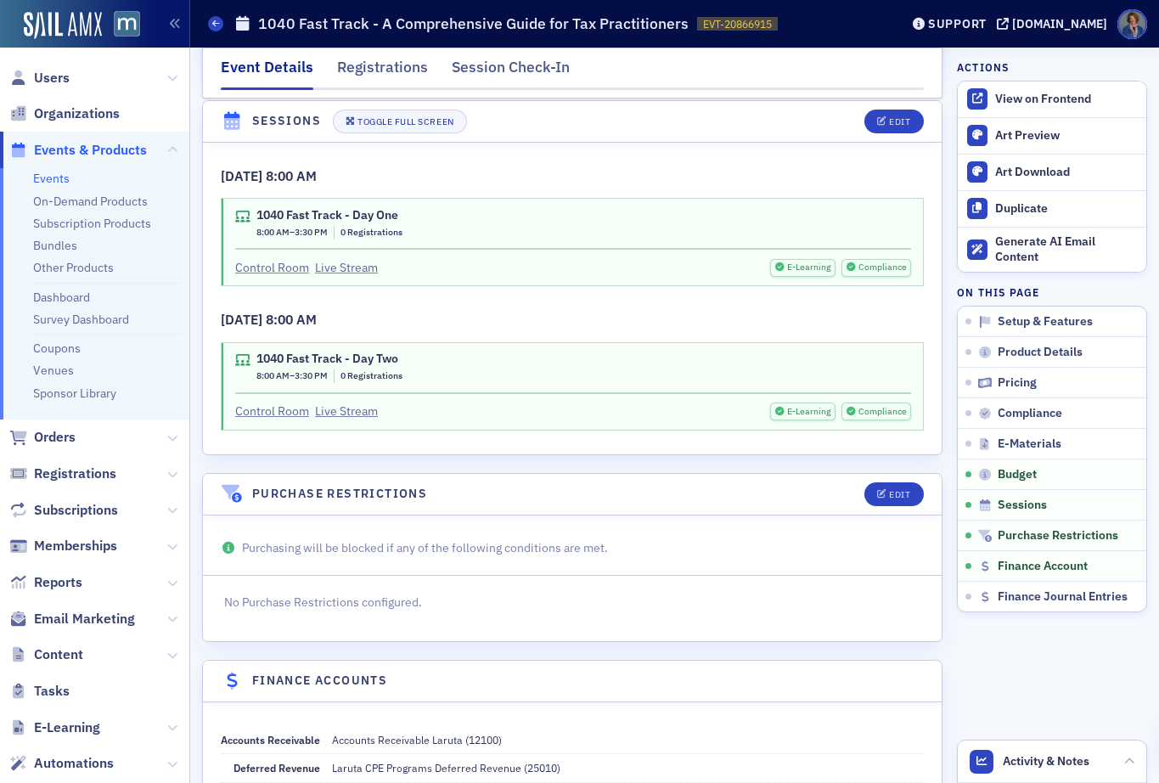
scroll to position [2776, 0]
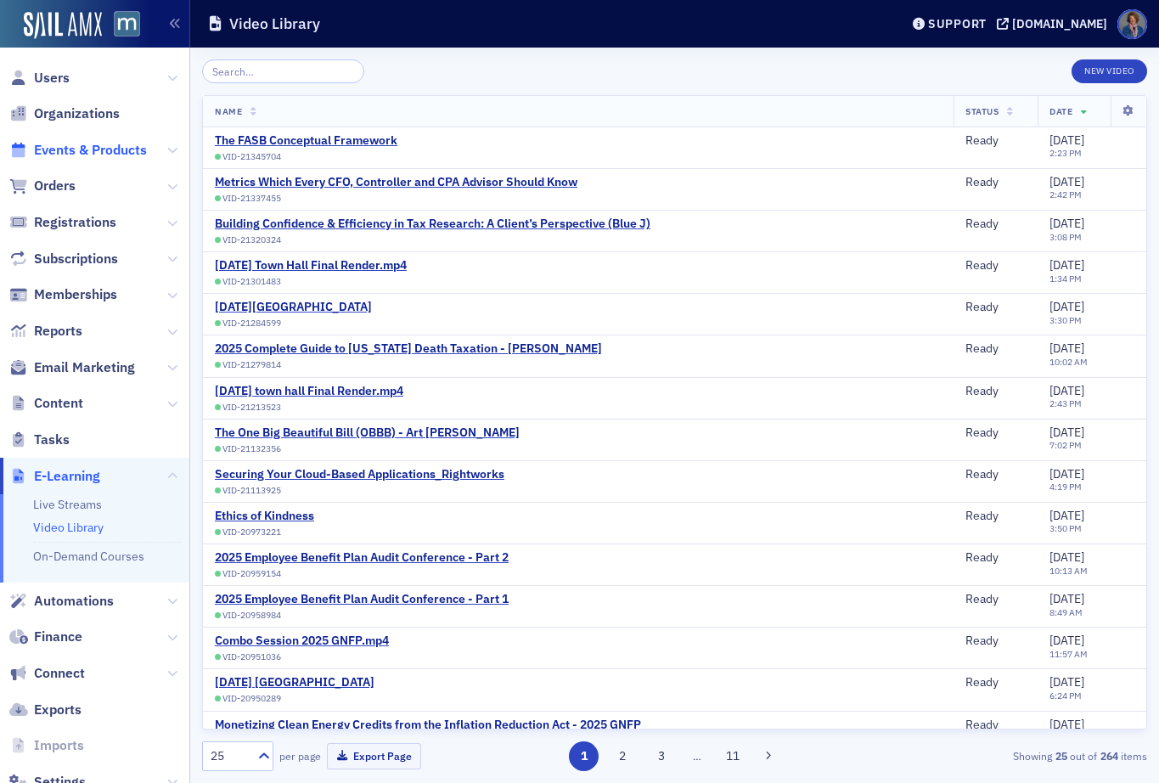
click at [83, 150] on span "Events & Products" at bounding box center [90, 150] width 113 height 19
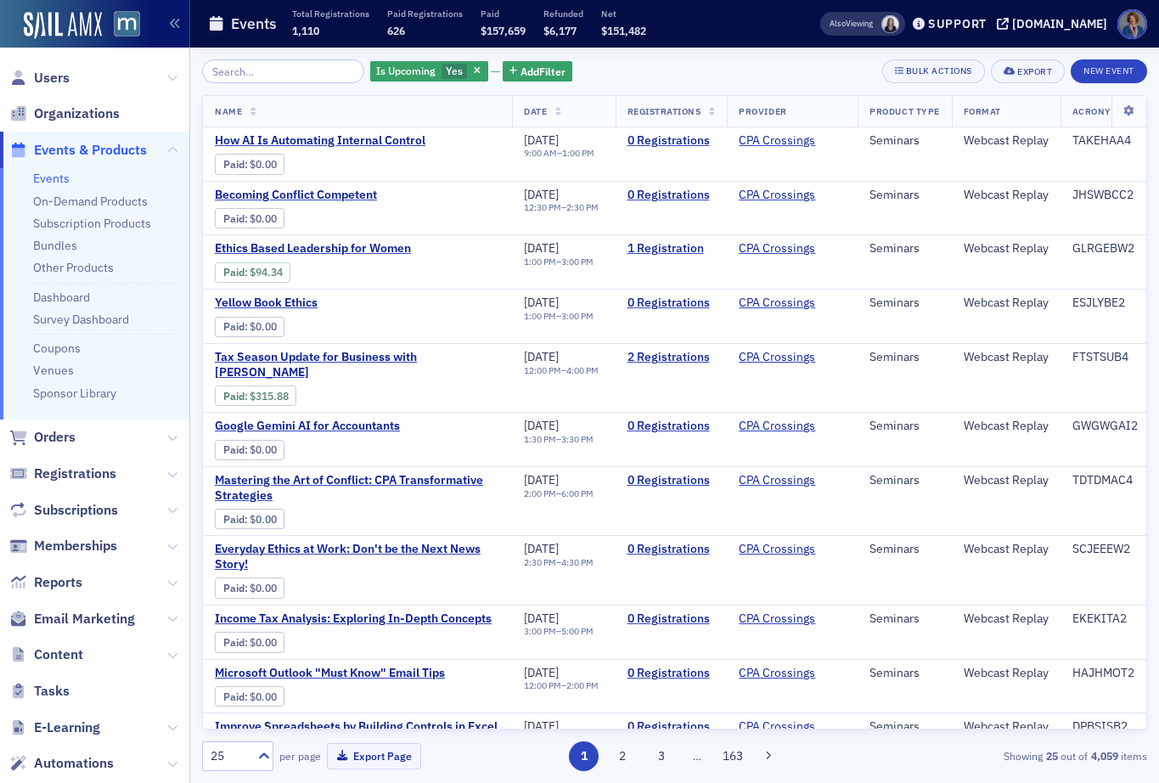
click at [278, 71] on input "search" at bounding box center [283, 71] width 162 height 24
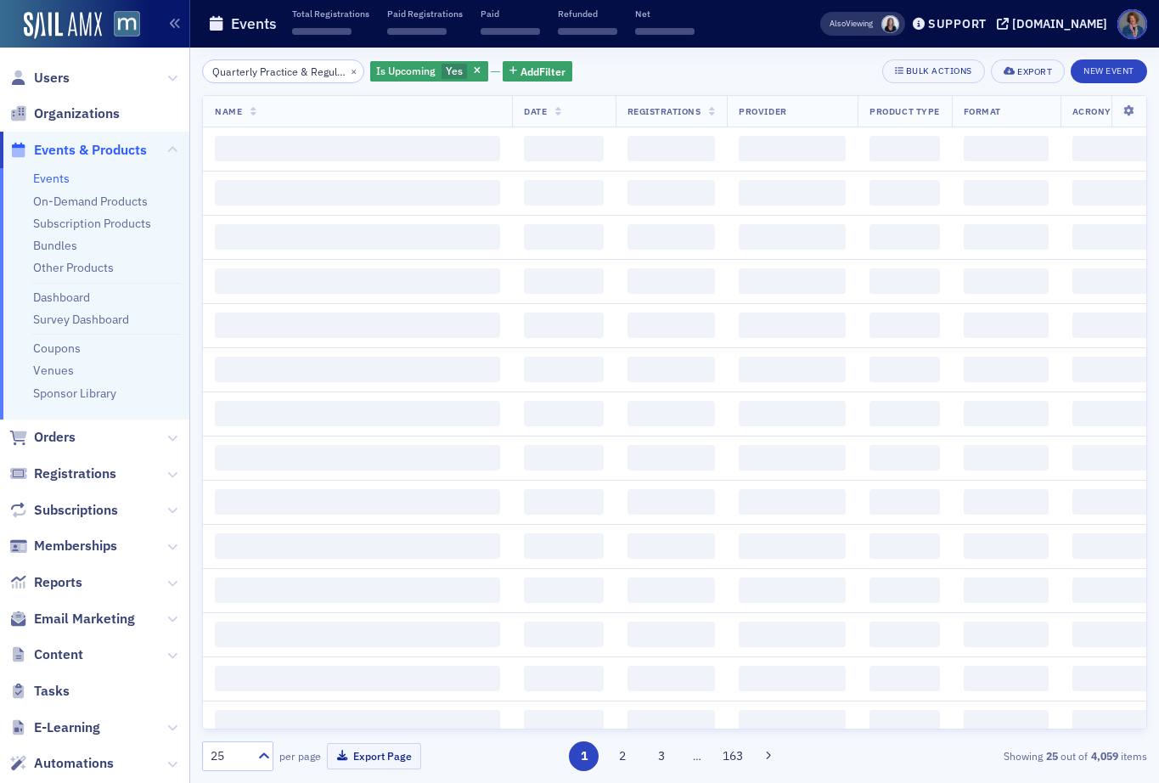
scroll to position [0, 71]
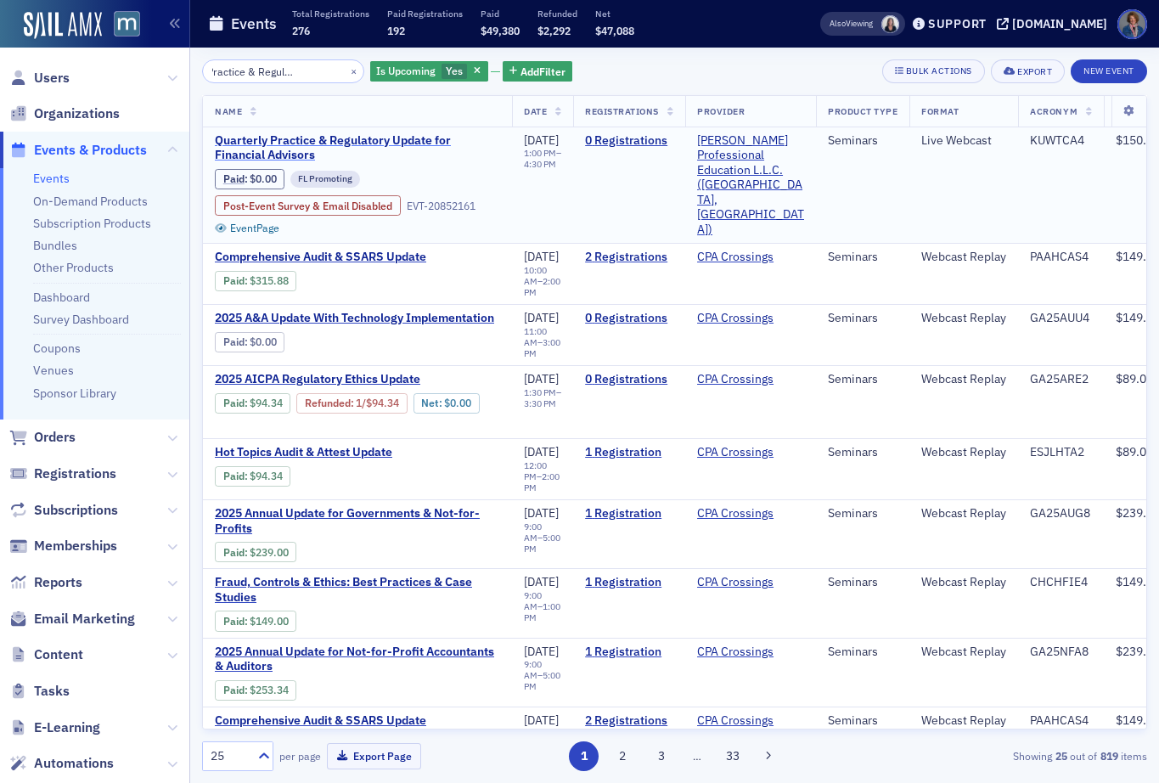
type input "Quarterly Practice & Regulatory Update"
click at [396, 145] on span "Quarterly Practice & Regulatory Update for Financial Advisors" at bounding box center [357, 148] width 285 height 30
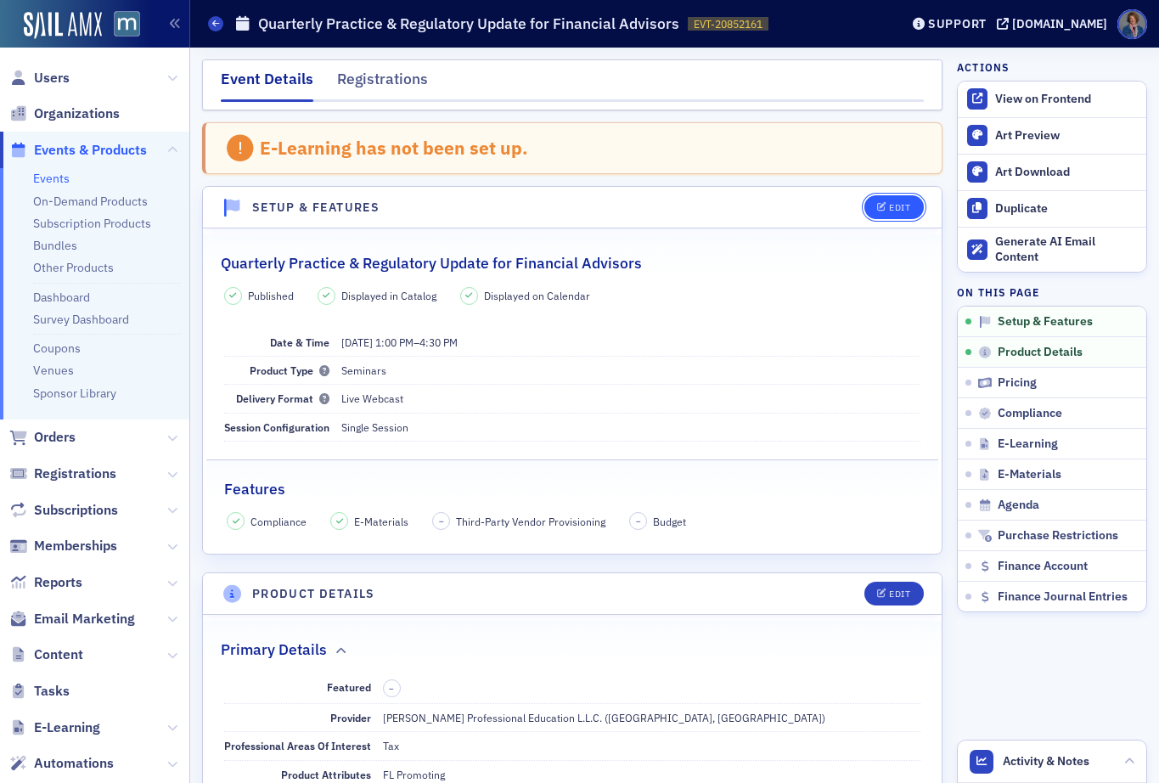
click at [889, 212] on div "Edit" at bounding box center [899, 207] width 21 height 9
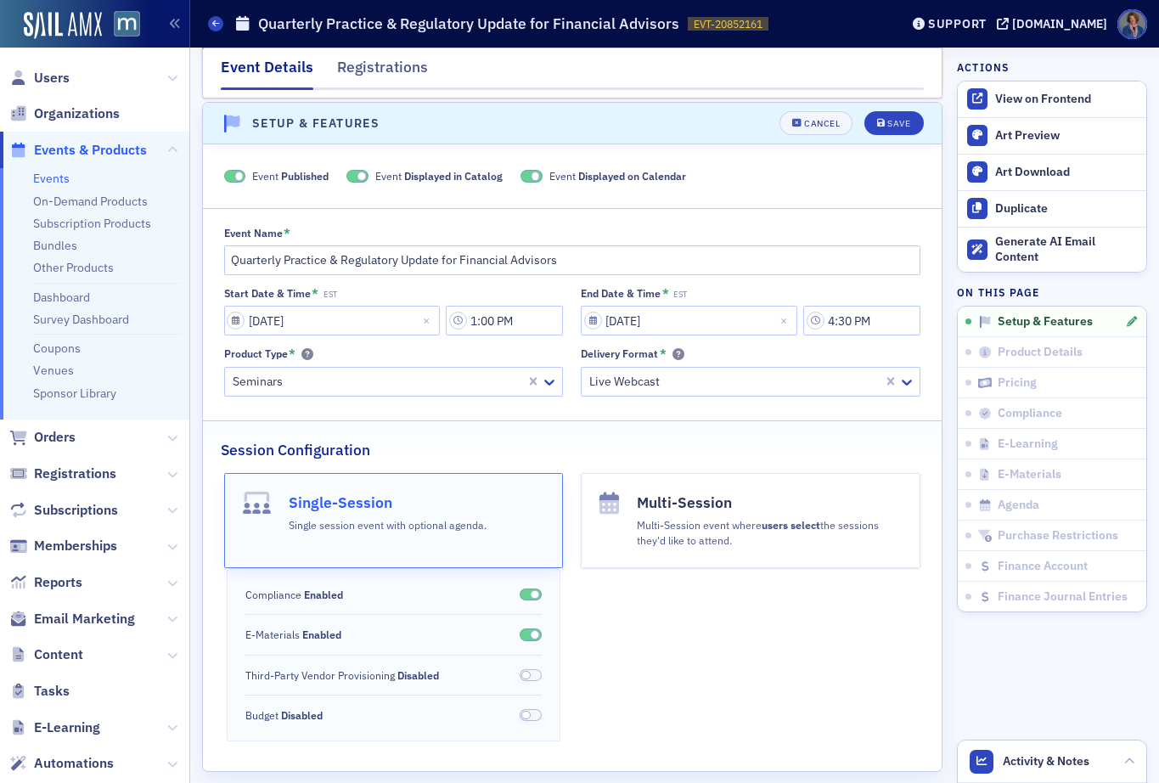
scroll to position [87, 0]
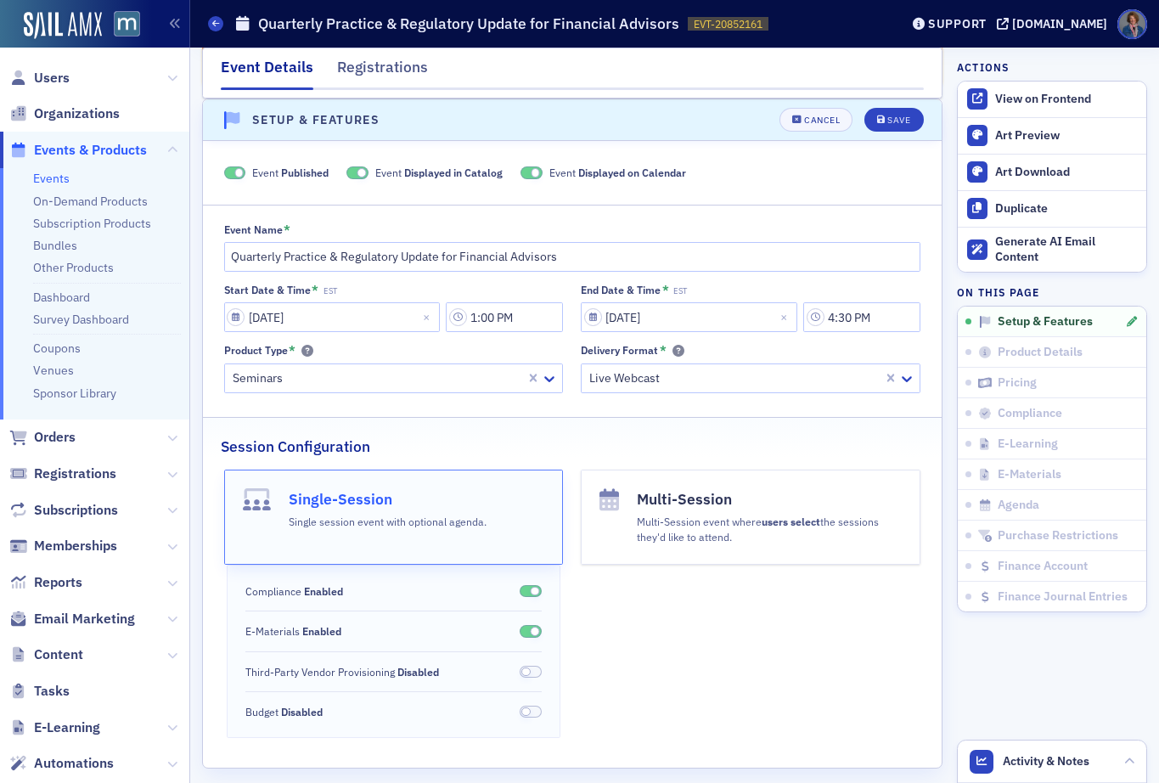
drag, startPoint x: 233, startPoint y: 174, endPoint x: 222, endPoint y: 215, distance: 42.2
click at [233, 174] on span at bounding box center [235, 172] width 22 height 13
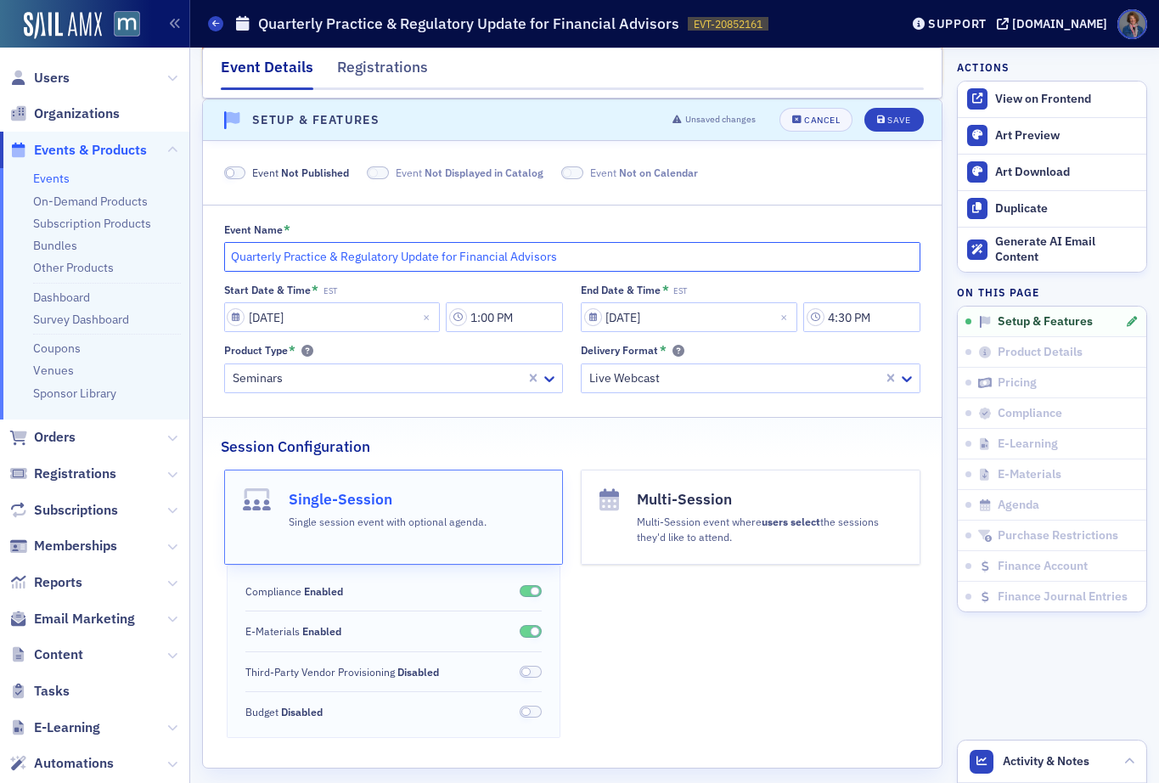
click at [230, 253] on input "Quarterly Practice & Regulatory Update for Financial Advisors" at bounding box center [572, 257] width 697 height 30
type input "CANCELLED - Quarterly Practice & Regulatory Update for Financial Advisors"
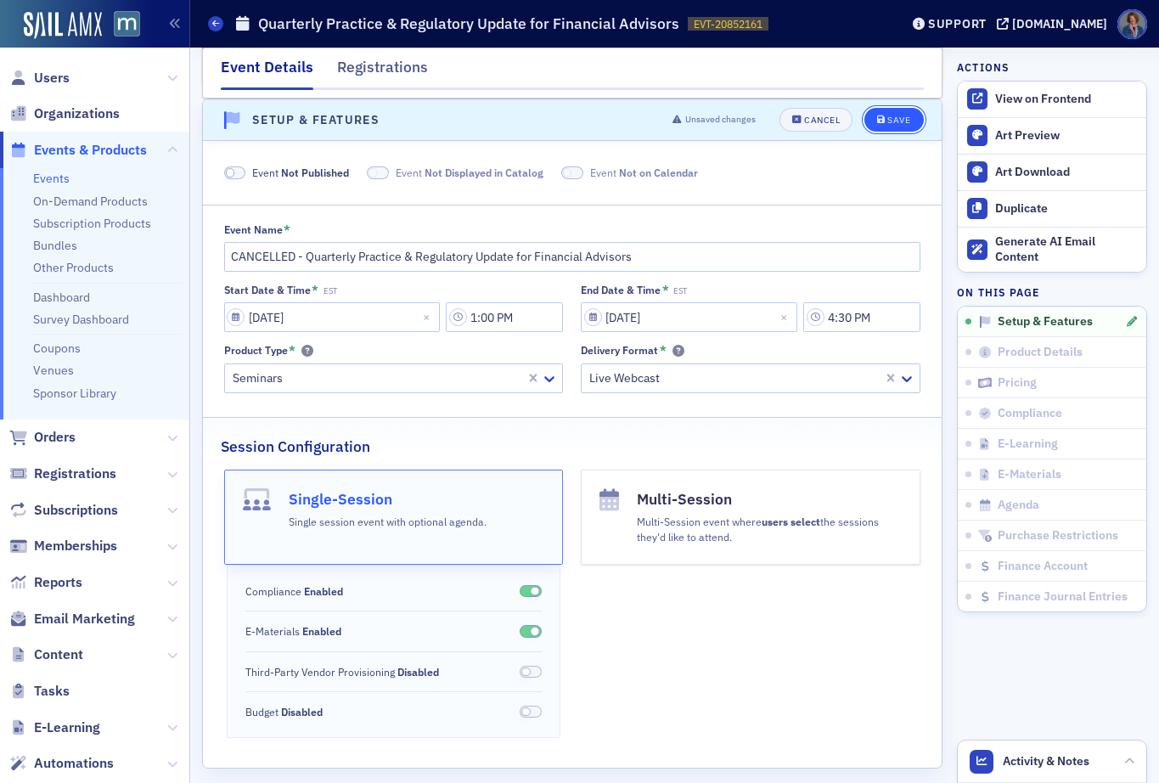
click at [887, 125] on div "Save" at bounding box center [898, 119] width 23 height 9
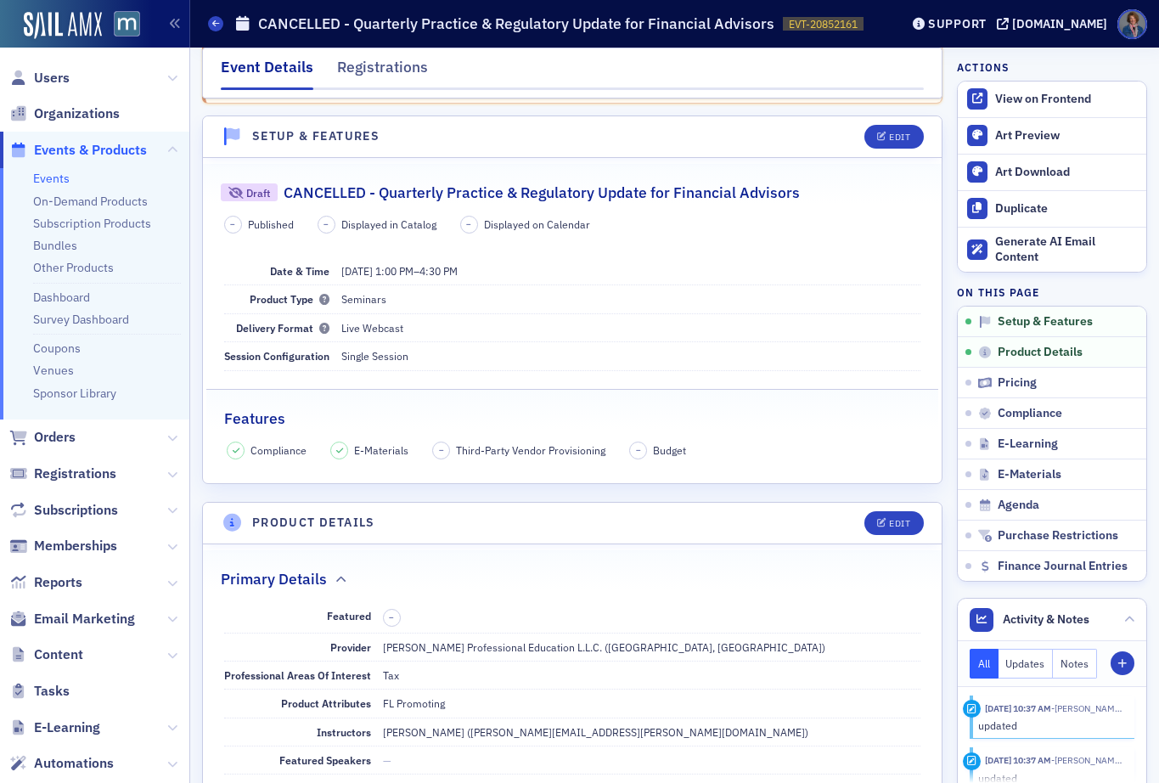
scroll to position [170, 0]
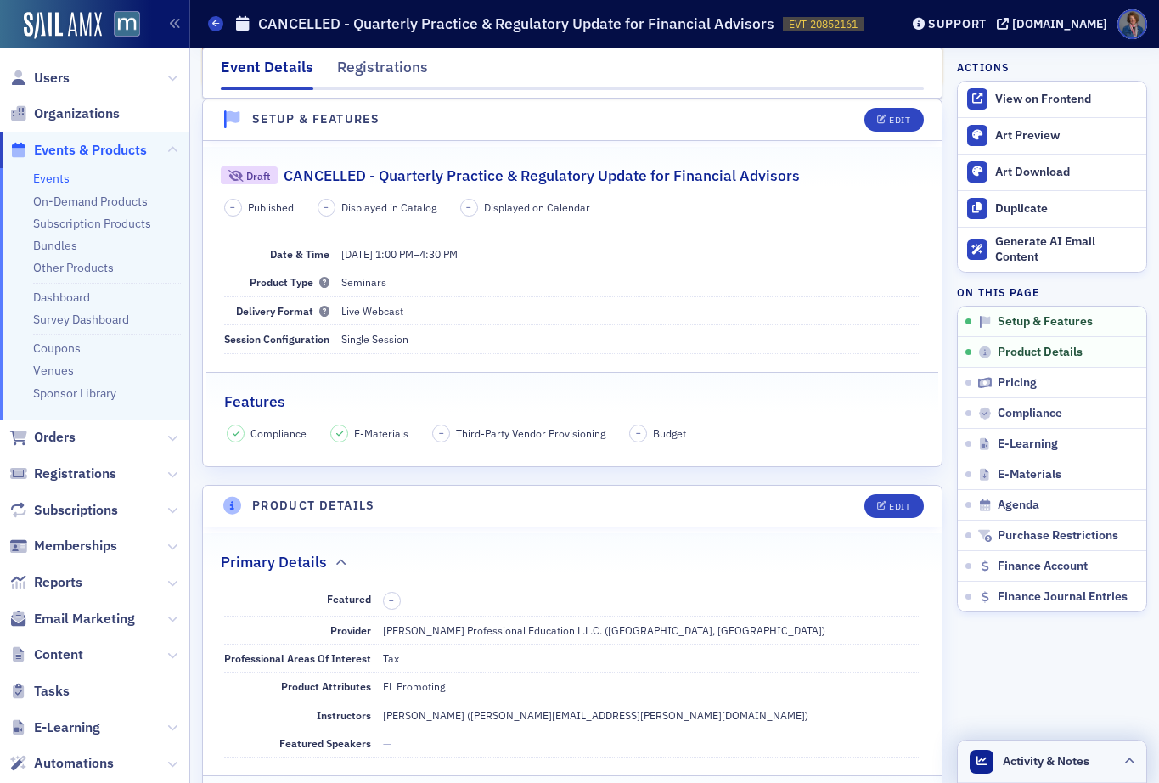
click at [1033, 768] on span "Activity & Notes" at bounding box center [1045, 761] width 87 height 18
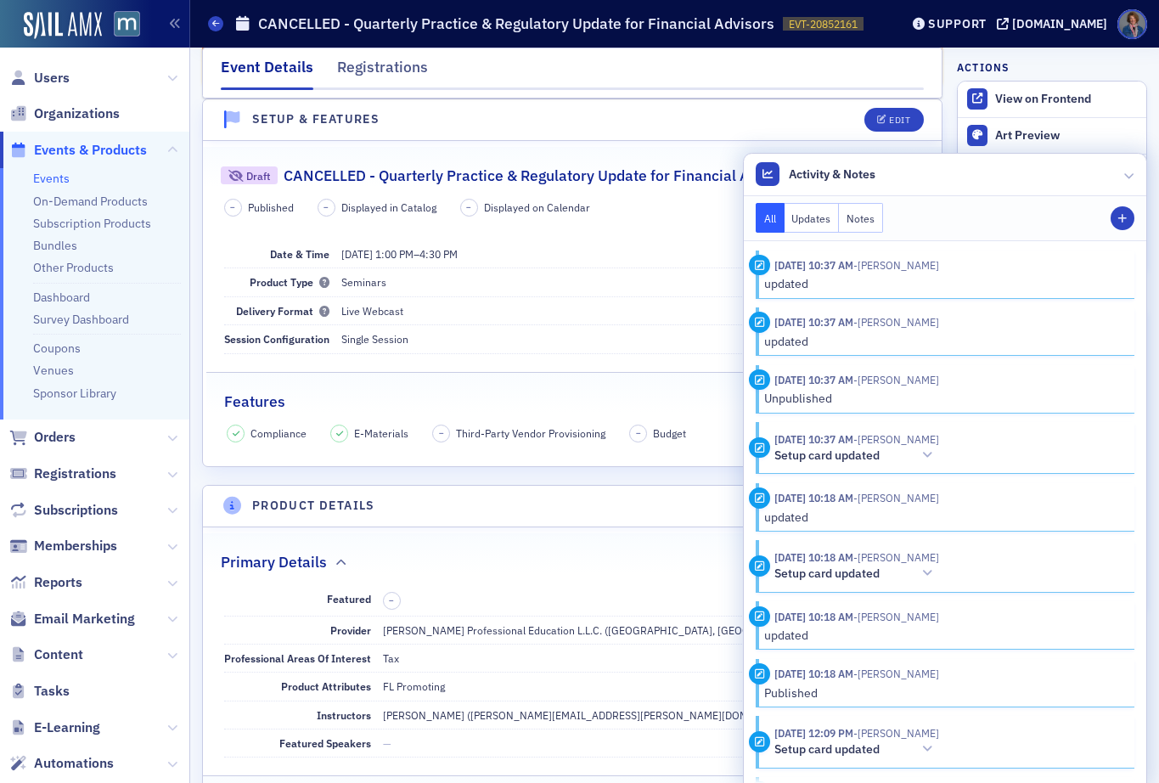
click at [843, 216] on button "Notes" at bounding box center [861, 218] width 44 height 30
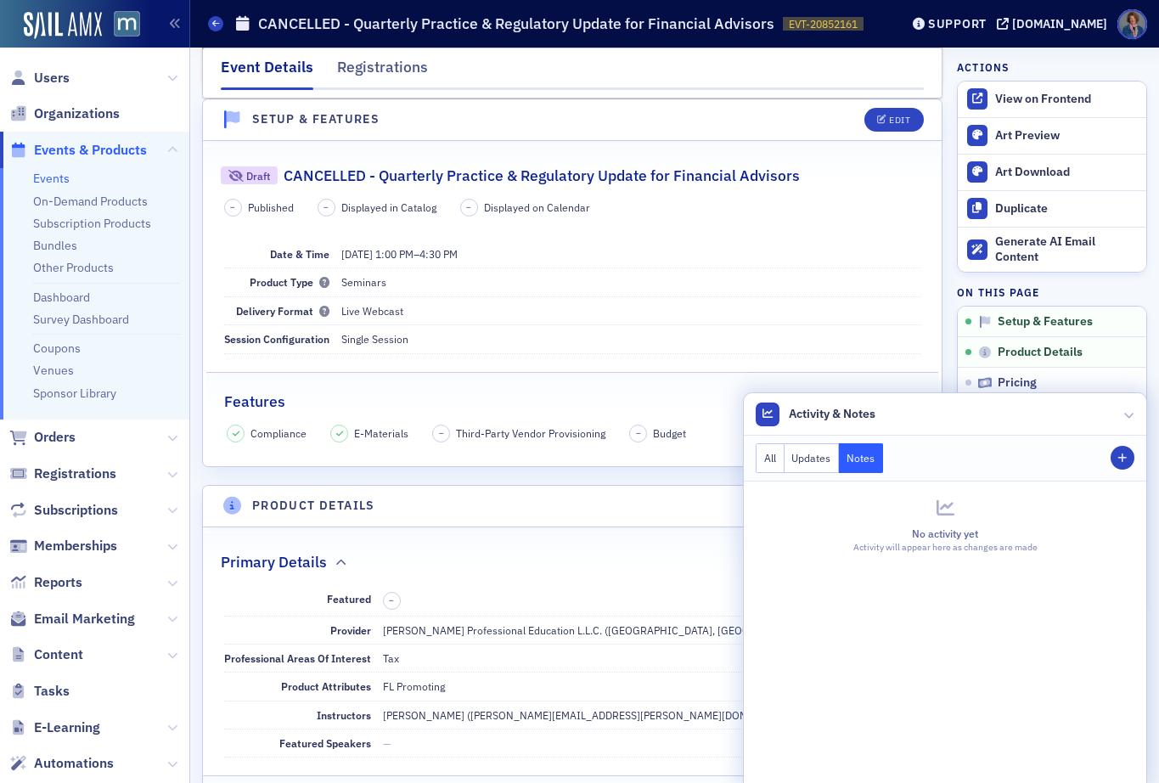
click at [888, 534] on div "No activity yet" at bounding box center [944, 532] width 379 height 15
click at [1117, 460] on icon "button" at bounding box center [1122, 458] width 10 height 10
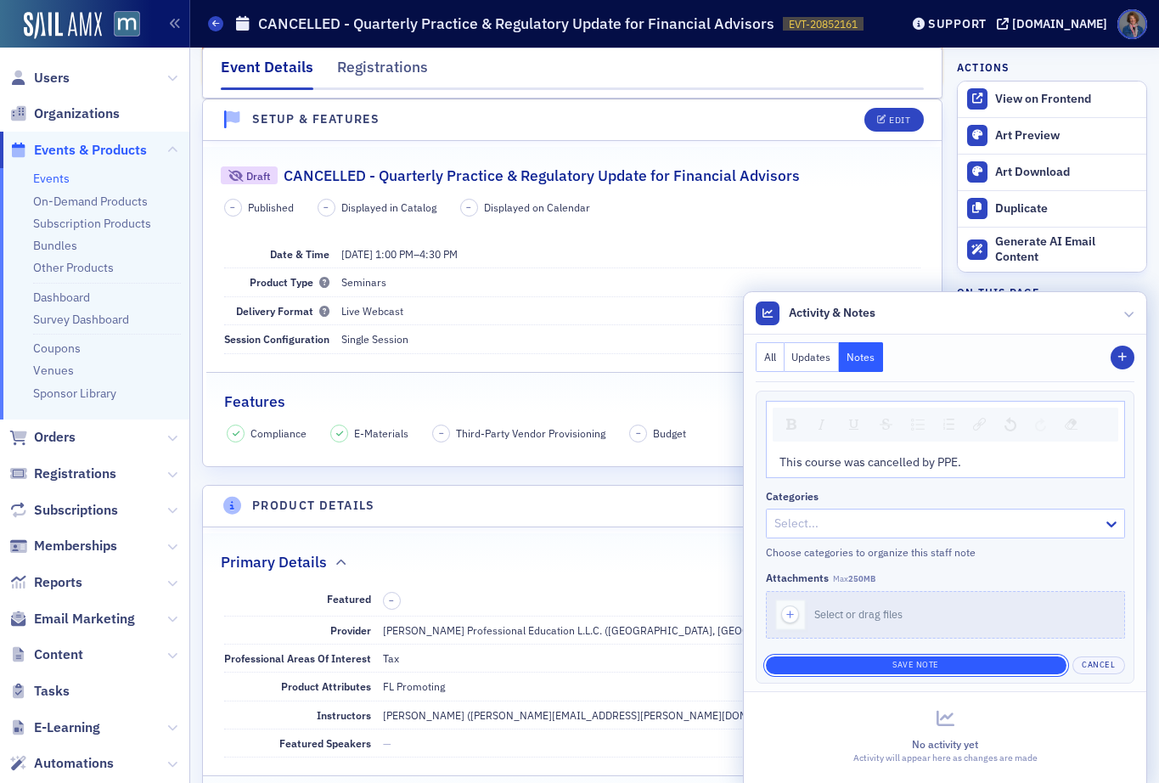
click at [920, 667] on button "Save Note" at bounding box center [916, 665] width 300 height 18
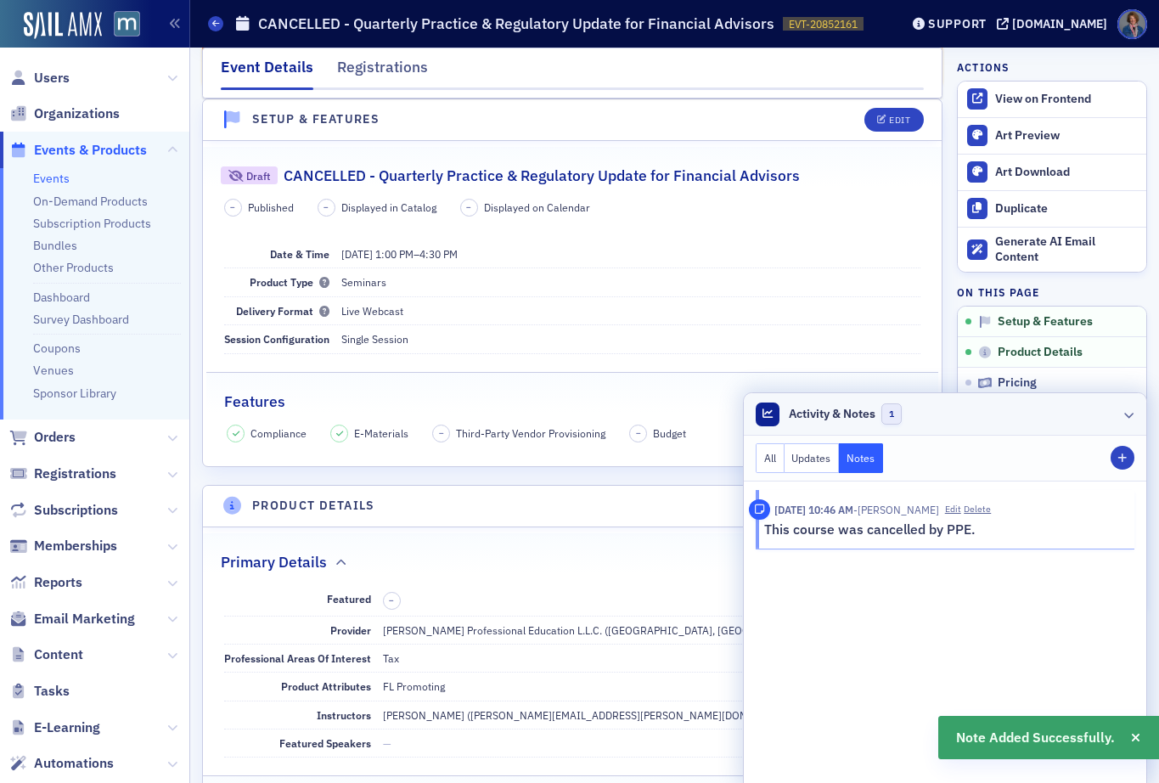
click at [1124, 413] on icon at bounding box center [1129, 414] width 10 height 10
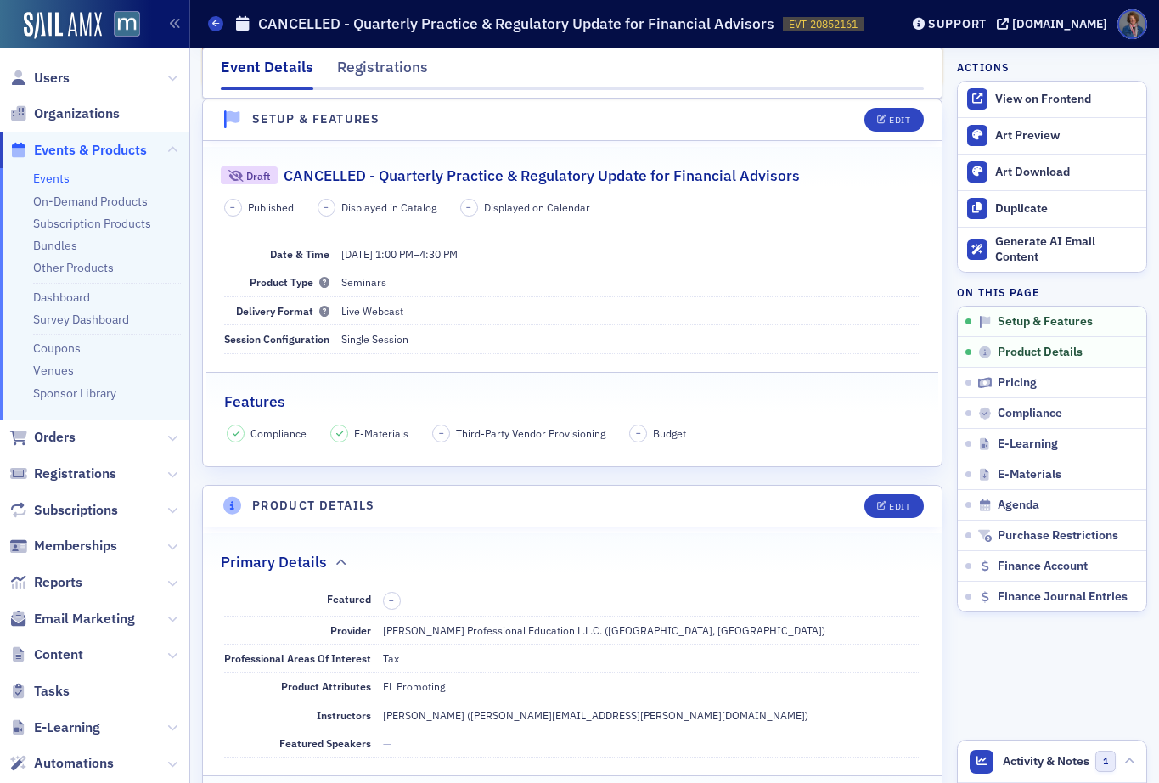
click at [233, 213] on span "–" at bounding box center [233, 208] width 18 height 18
click at [233, 210] on span "–" at bounding box center [232, 207] width 5 height 12
click at [879, 129] on button "Edit" at bounding box center [893, 120] width 59 height 24
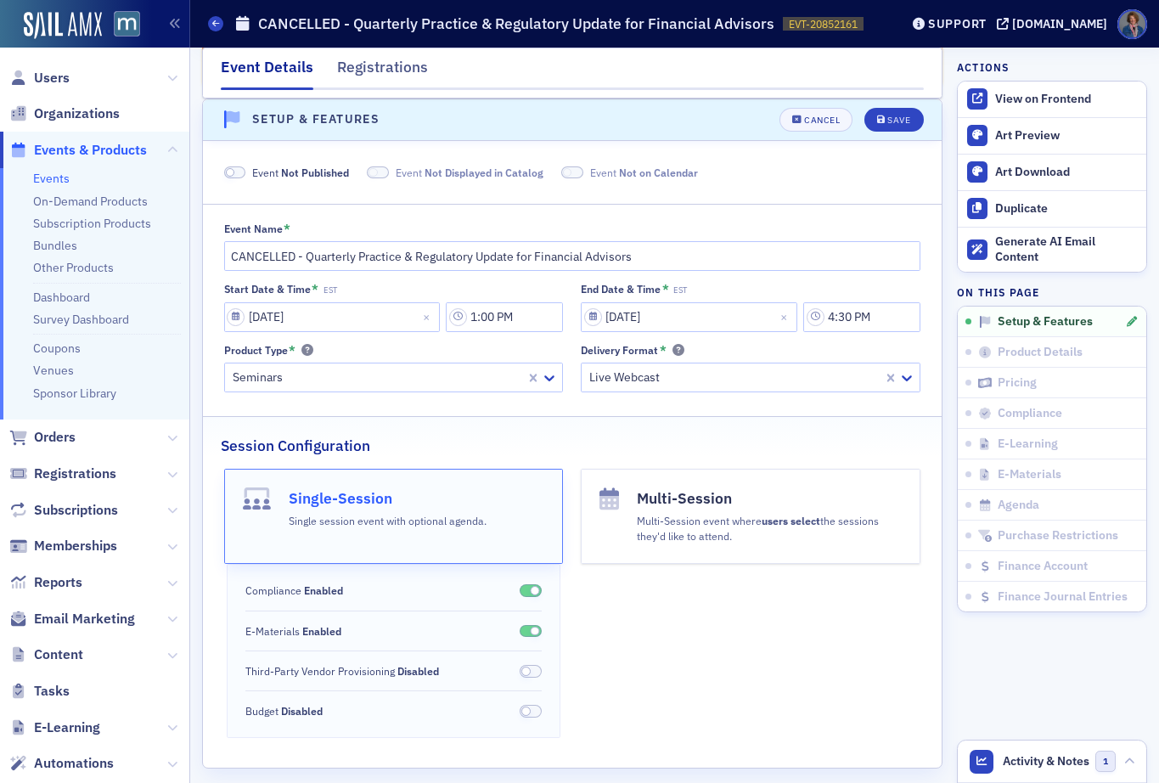
click at [232, 175] on span at bounding box center [230, 172] width 9 height 9
click at [351, 172] on span at bounding box center [357, 172] width 22 height 13
click at [544, 172] on span at bounding box center [552, 172] width 22 height 13
click at [887, 124] on div "Save" at bounding box center [898, 119] width 23 height 9
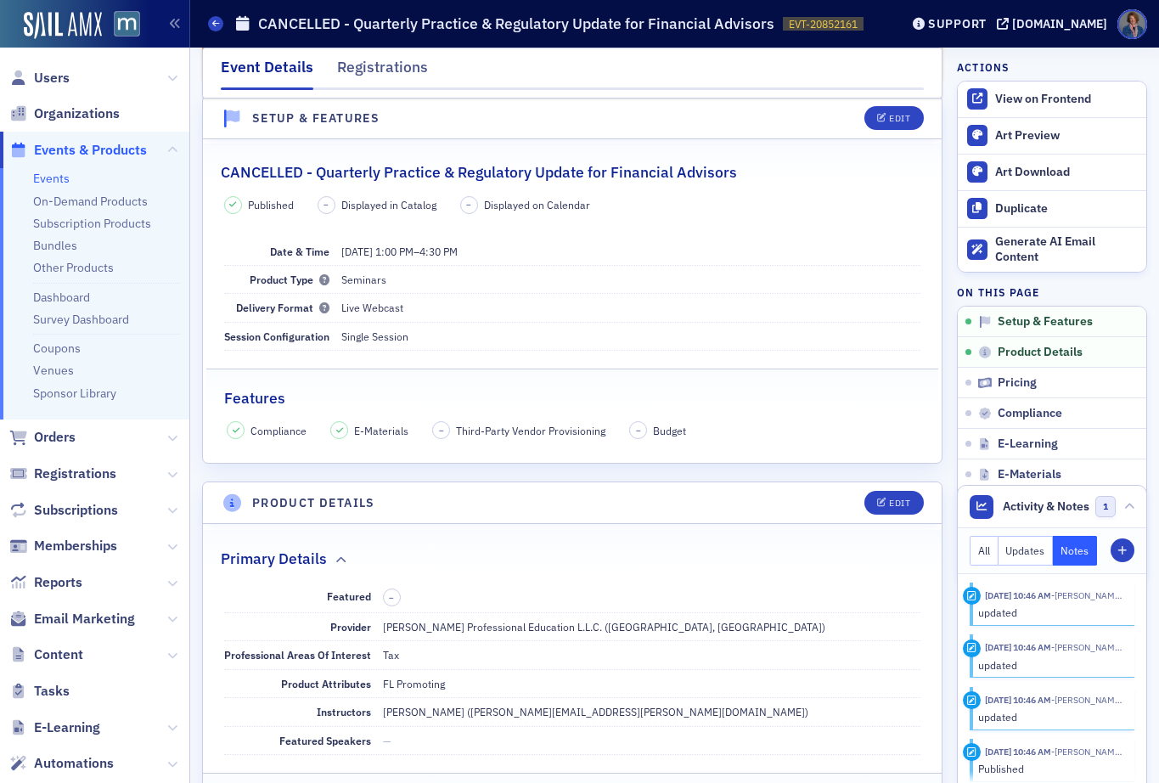
scroll to position [87, 0]
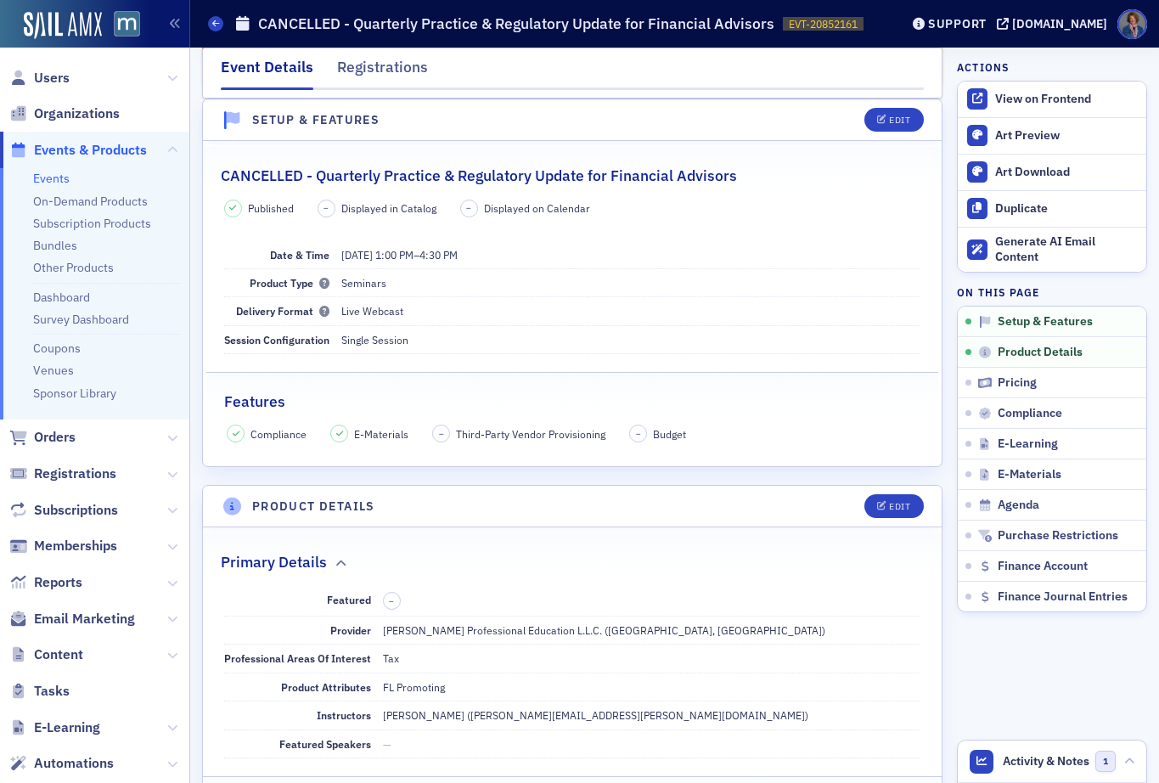
click at [57, 185] on link "Events" at bounding box center [51, 178] width 36 height 15
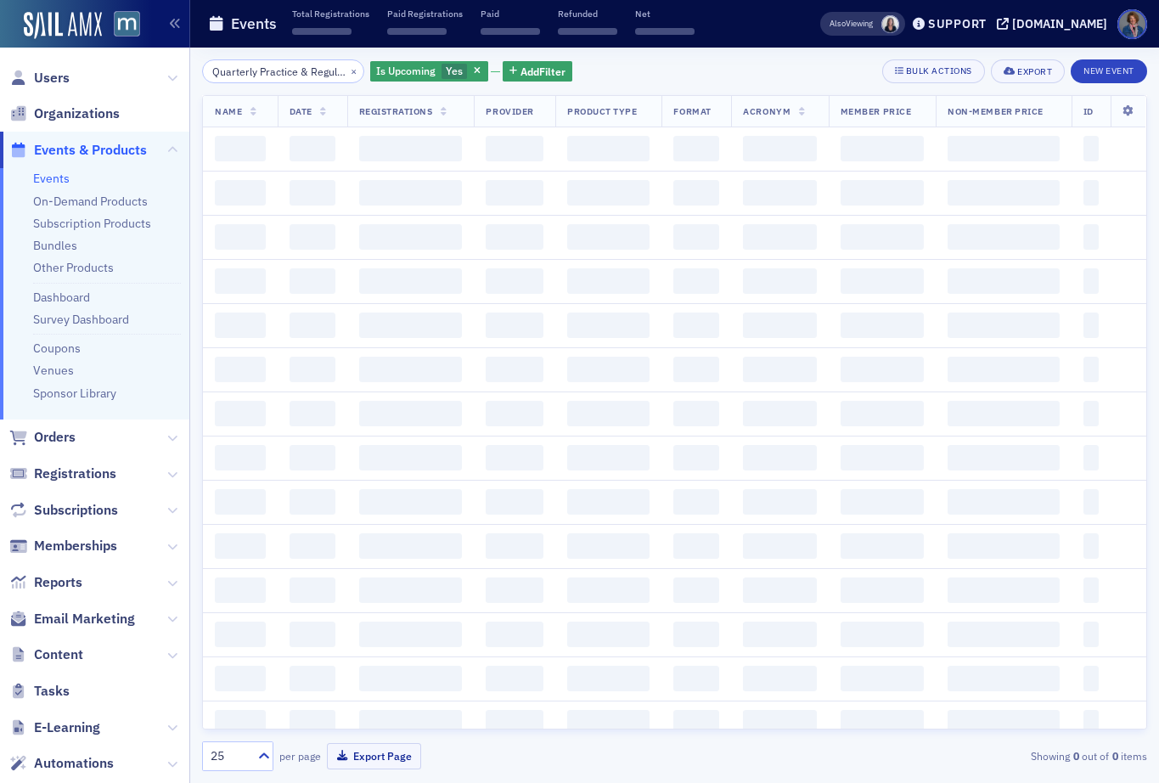
scroll to position [0, 71]
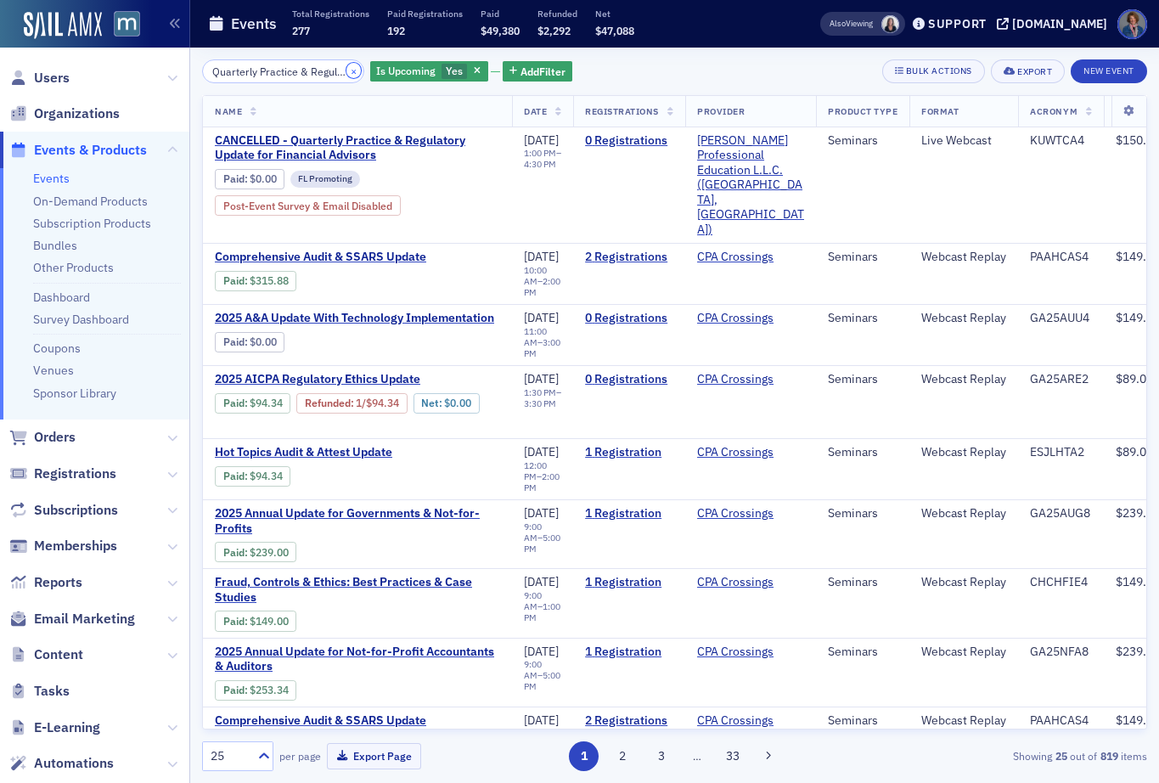
click at [346, 72] on button "×" at bounding box center [353, 70] width 15 height 15
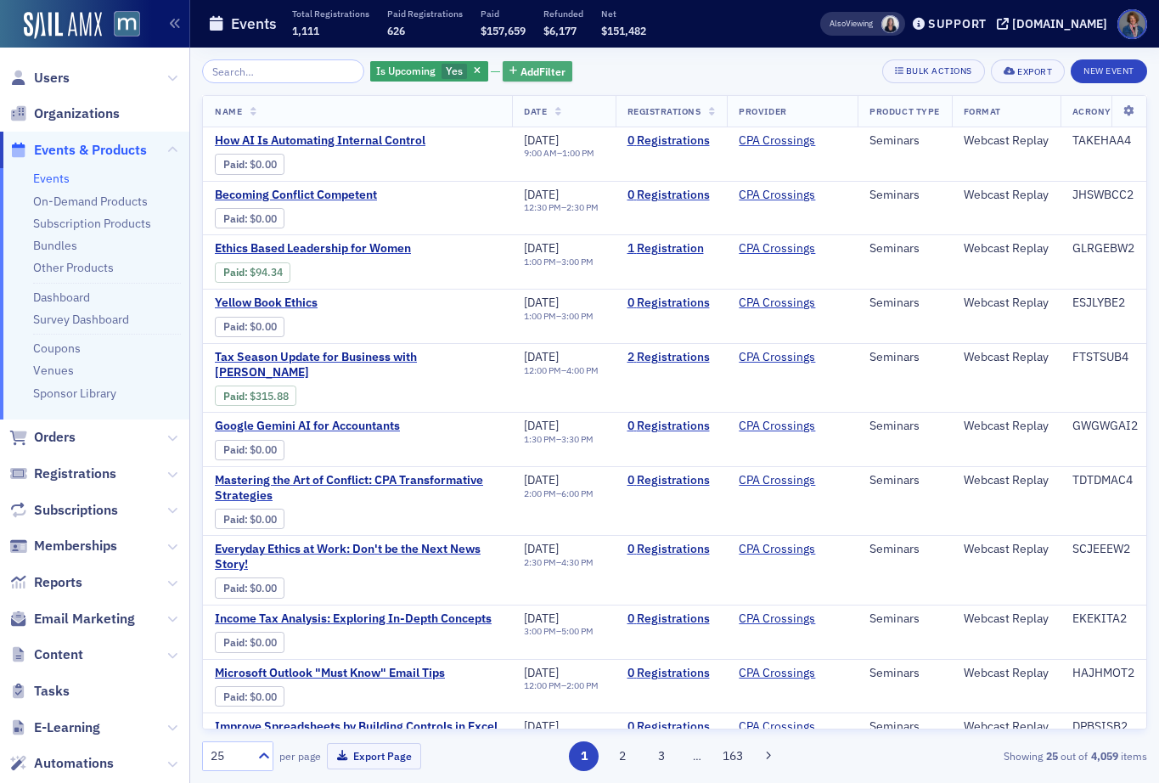
click at [520, 66] on span "Add Filter" at bounding box center [542, 71] width 45 height 15
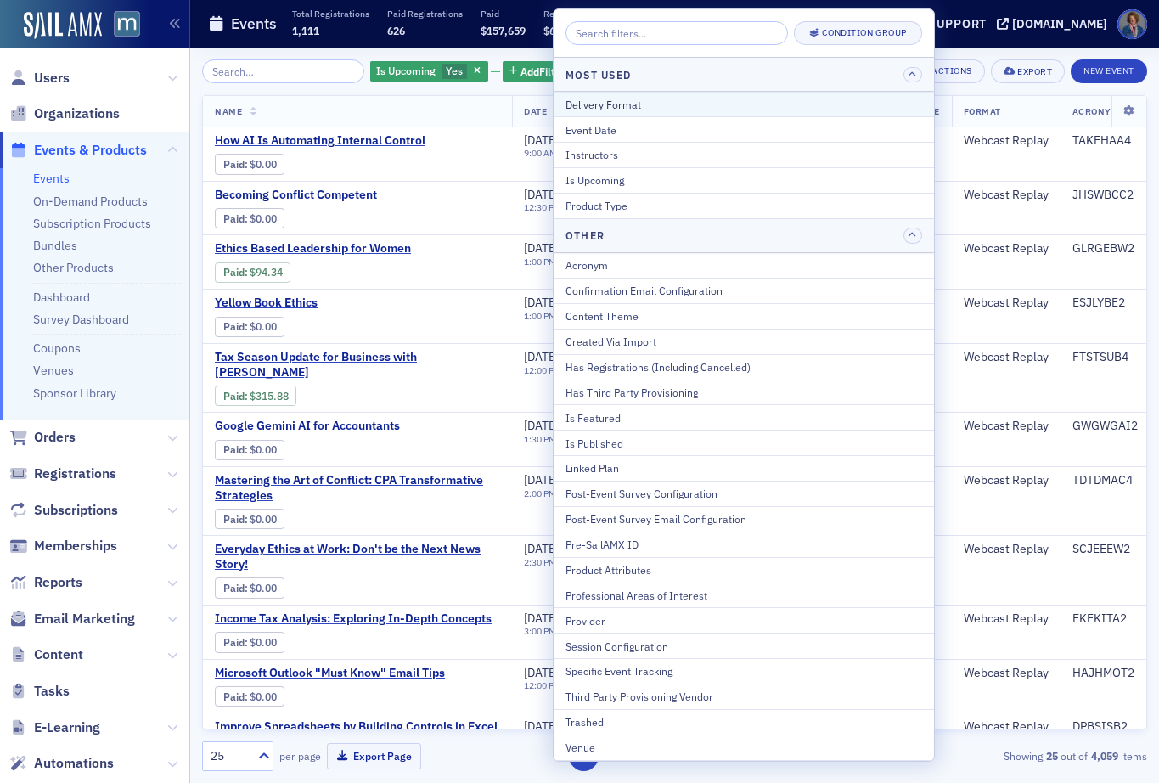
click at [614, 109] on div "Delivery Format" at bounding box center [743, 104] width 356 height 15
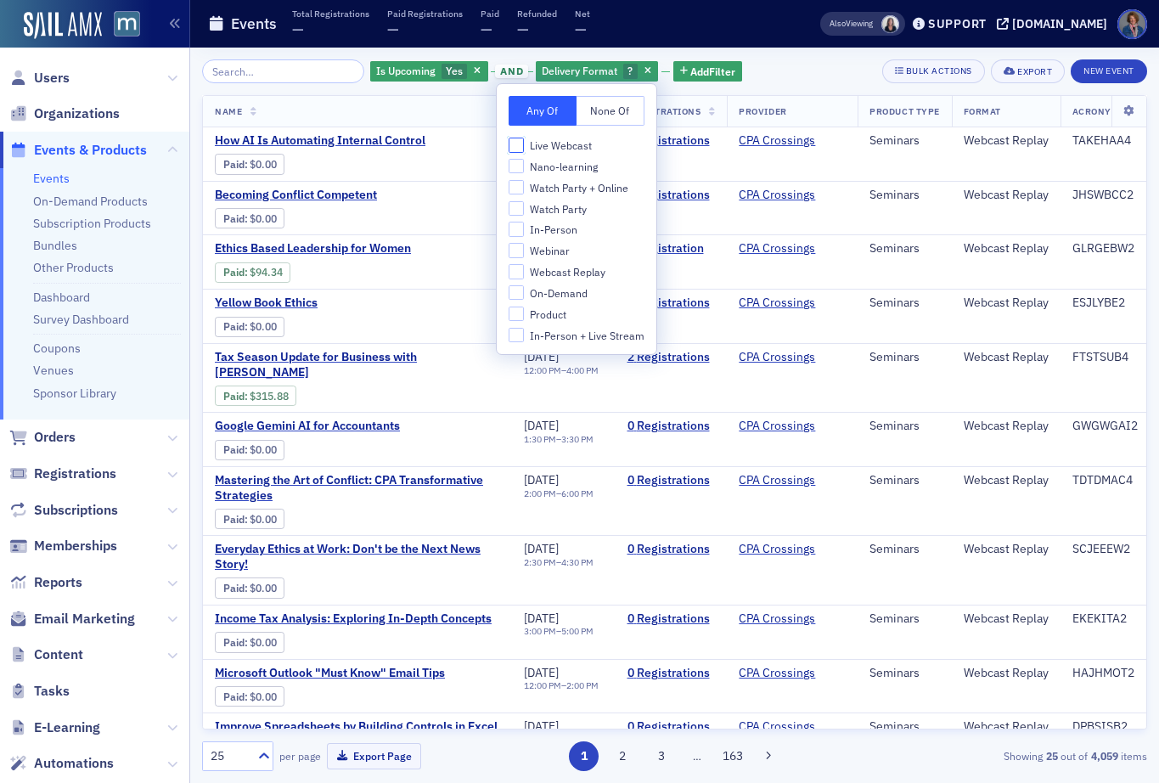
click at [511, 143] on input "Live Webcast" at bounding box center [515, 144] width 15 height 15
checkbox input "true"
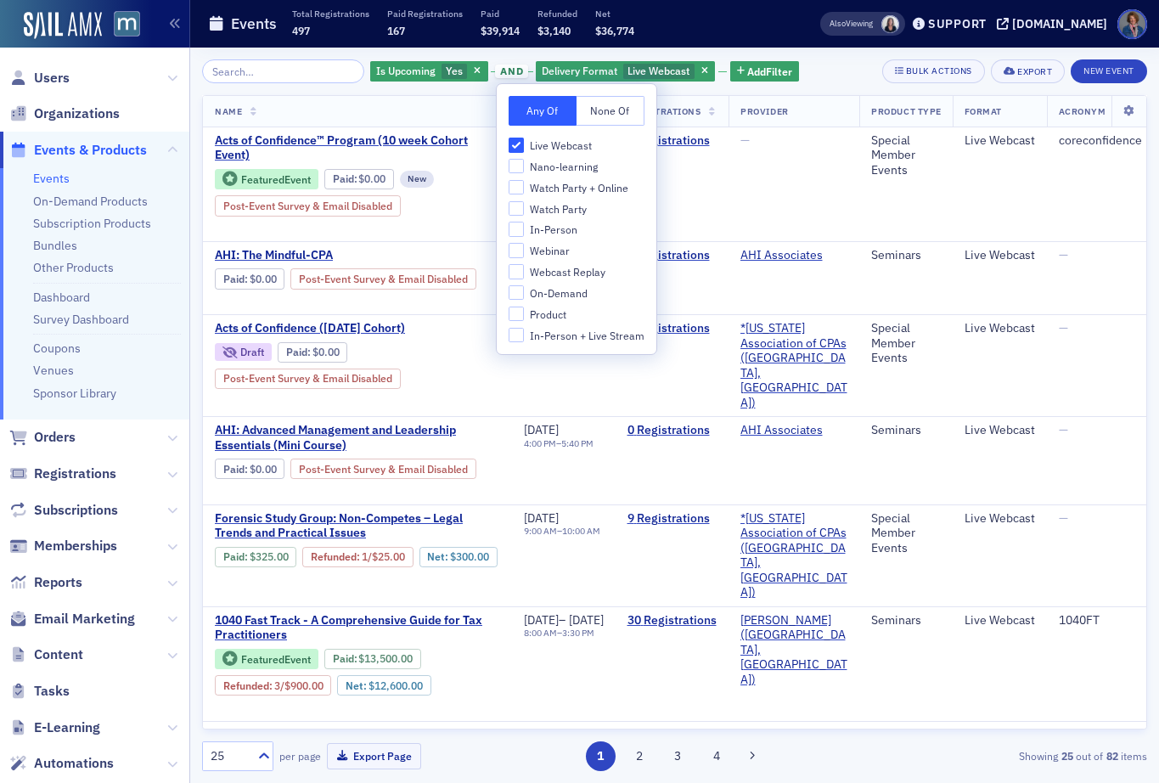
click at [821, 76] on div "Is Upcoming Yes and Delivery Format Live Webcast Add Filter Bulk Actions Export…" at bounding box center [674, 71] width 945 height 24
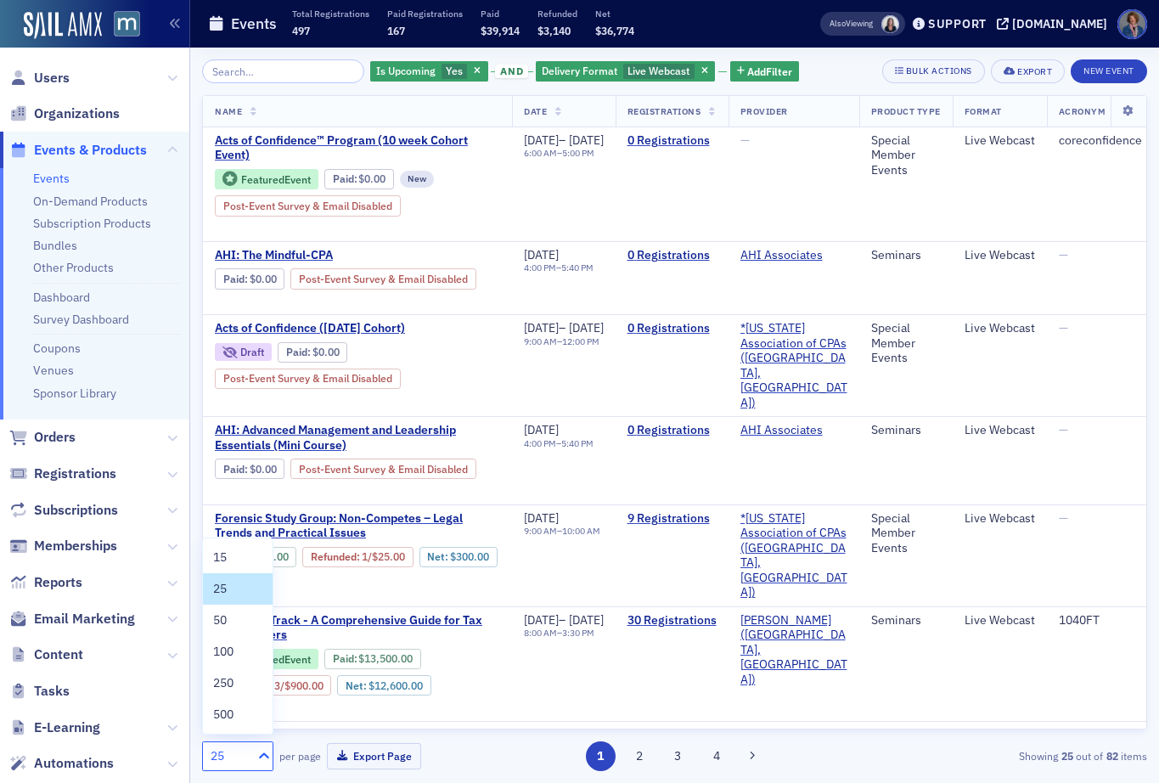
click at [259, 755] on icon at bounding box center [263, 755] width 17 height 17
click at [233, 659] on span "100" at bounding box center [223, 651] width 20 height 18
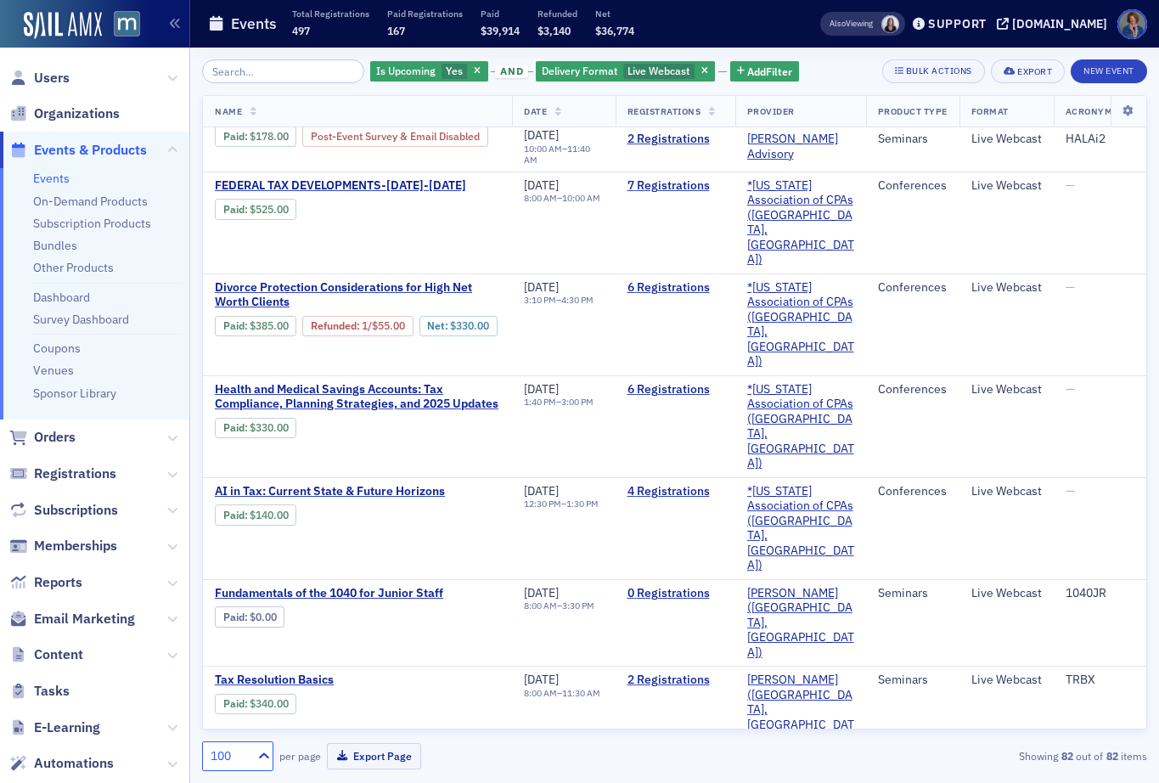
scroll to position [4761, 0]
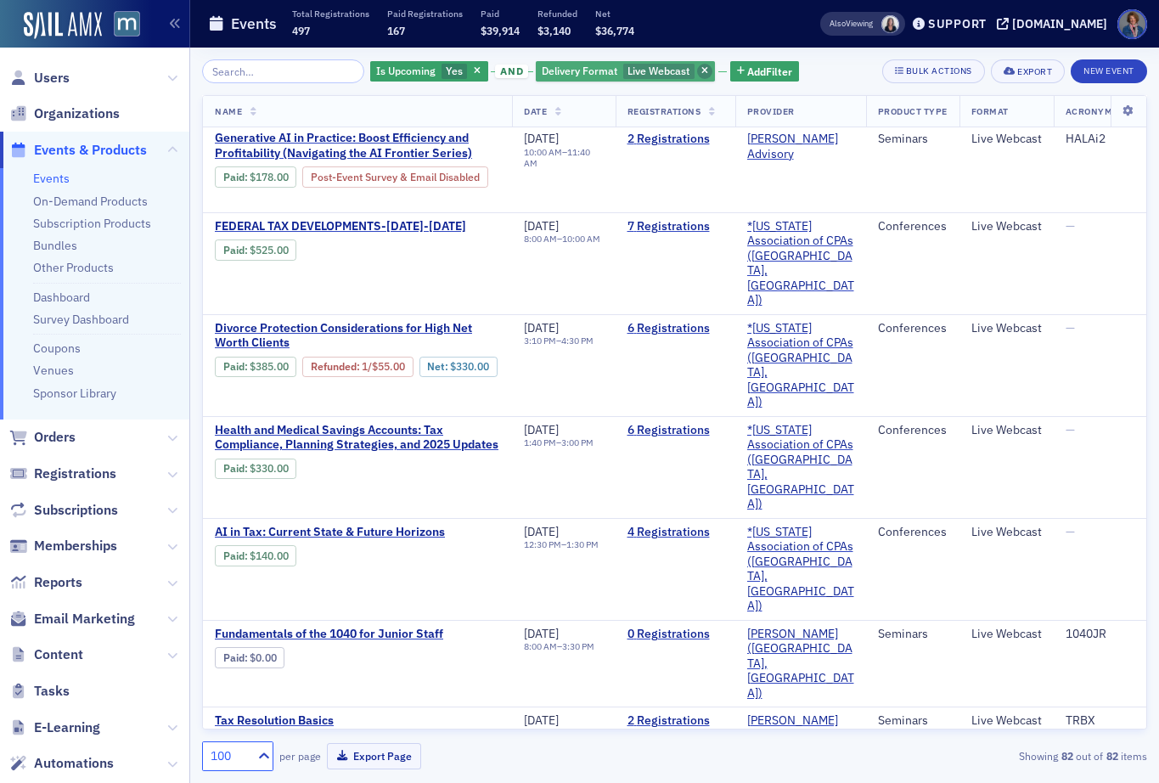
click at [697, 68] on span "button" at bounding box center [704, 71] width 15 height 15
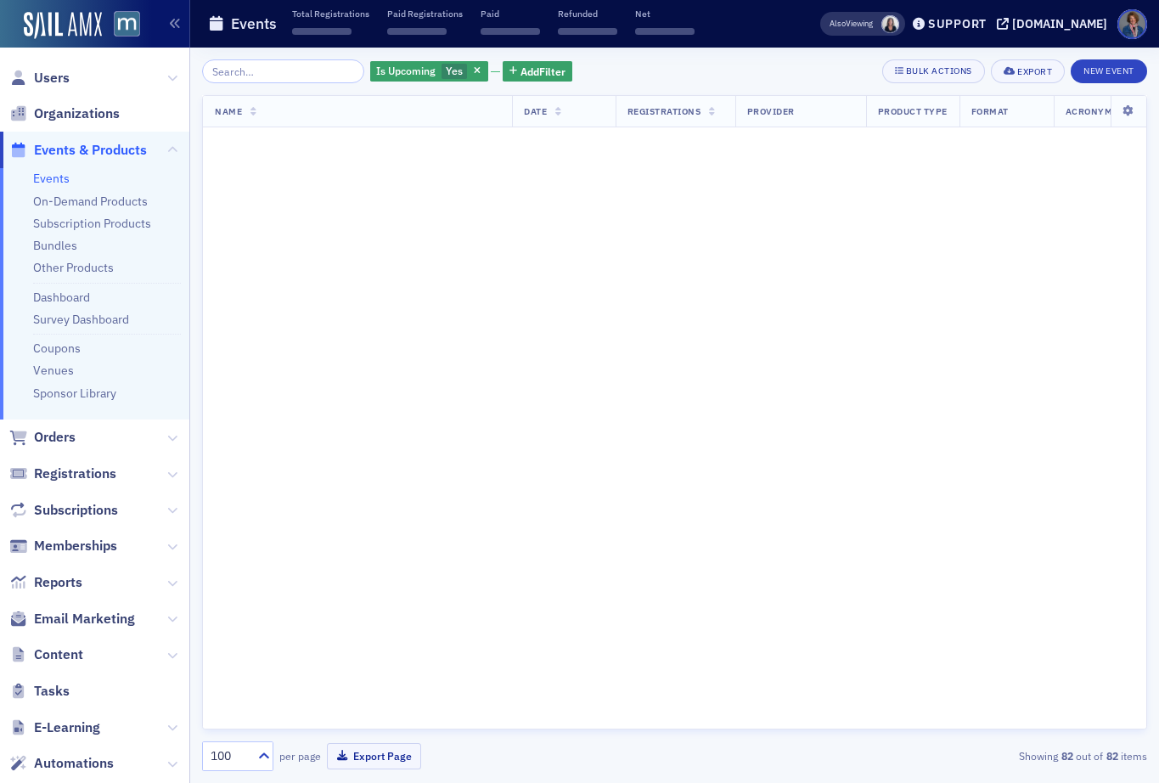
scroll to position [8335, 0]
click at [520, 71] on span "Add Filter" at bounding box center [542, 71] width 45 height 15
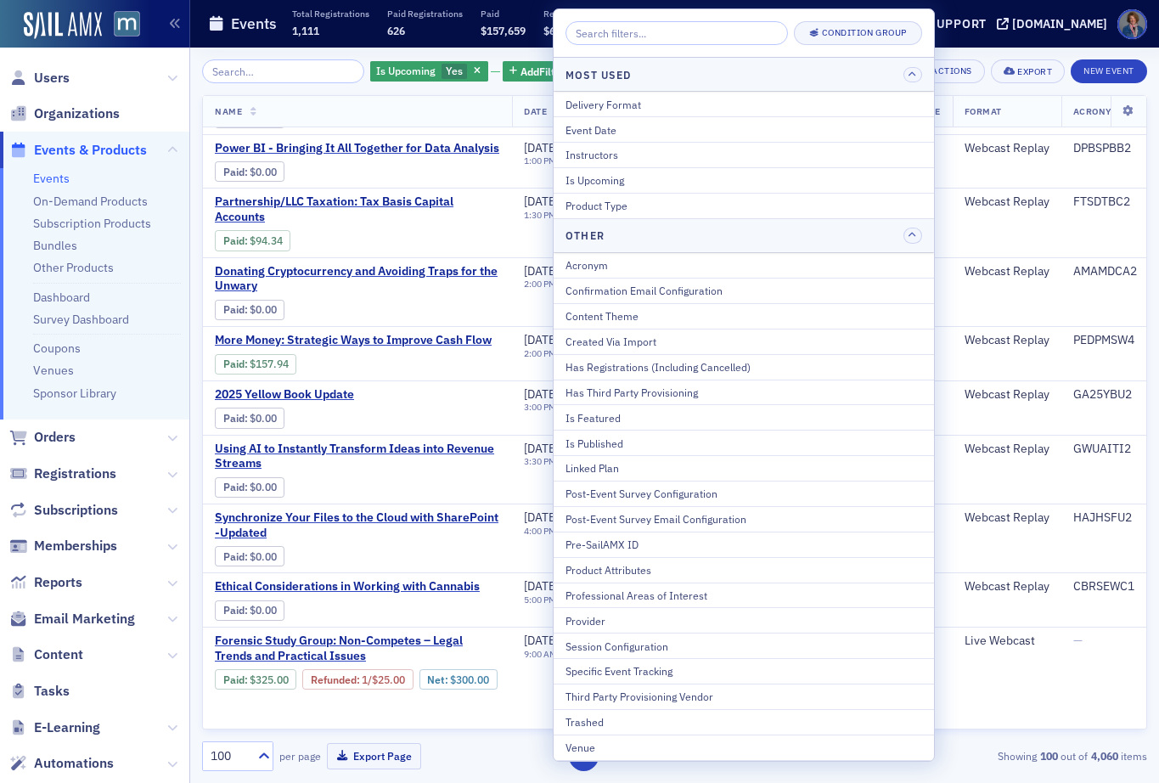
scroll to position [5699, 0]
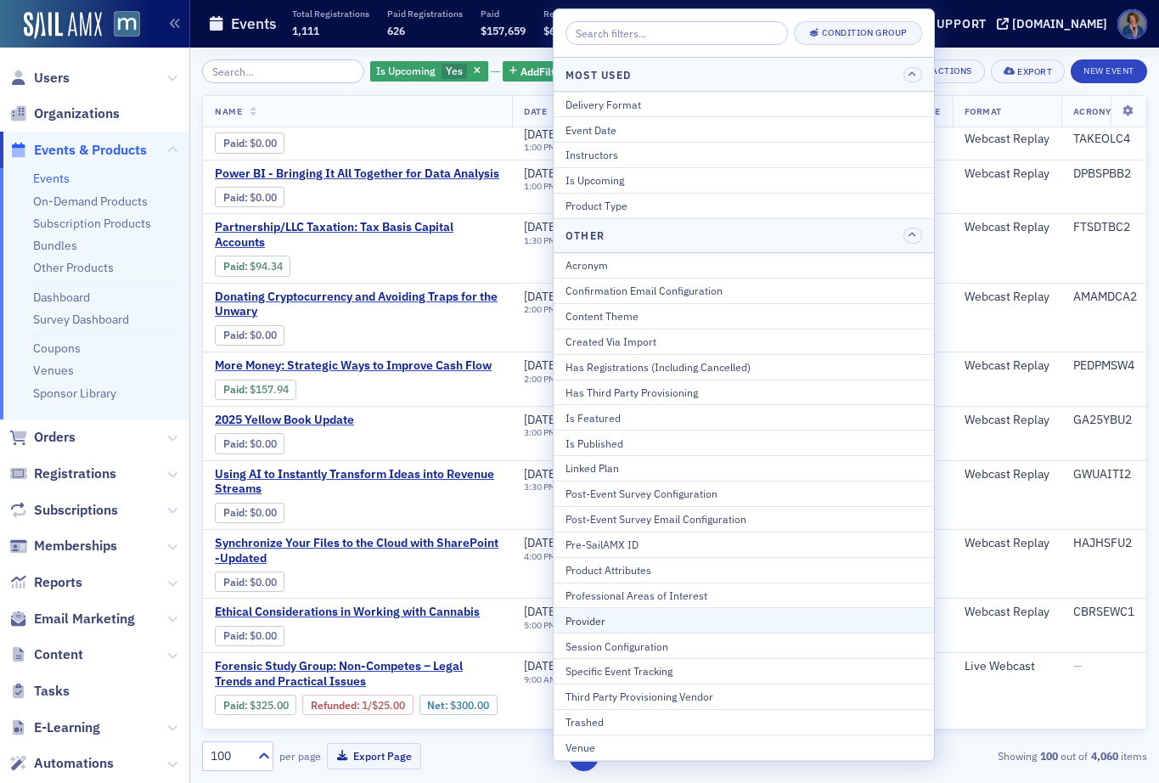
click at [586, 617] on div "Provider" at bounding box center [743, 620] width 356 height 15
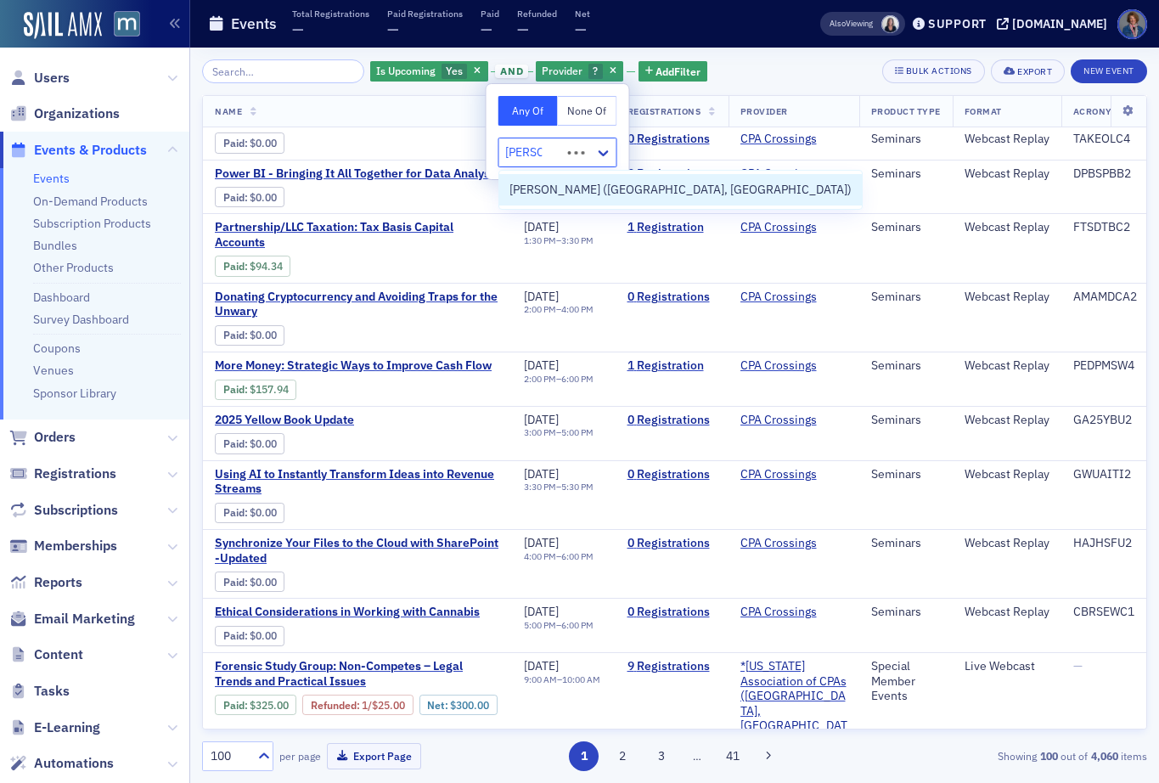
type input "Werner"
click at [558, 196] on span "[PERSON_NAME] ([GEOGRAPHIC_DATA], [GEOGRAPHIC_DATA])" at bounding box center [680, 190] width 342 height 18
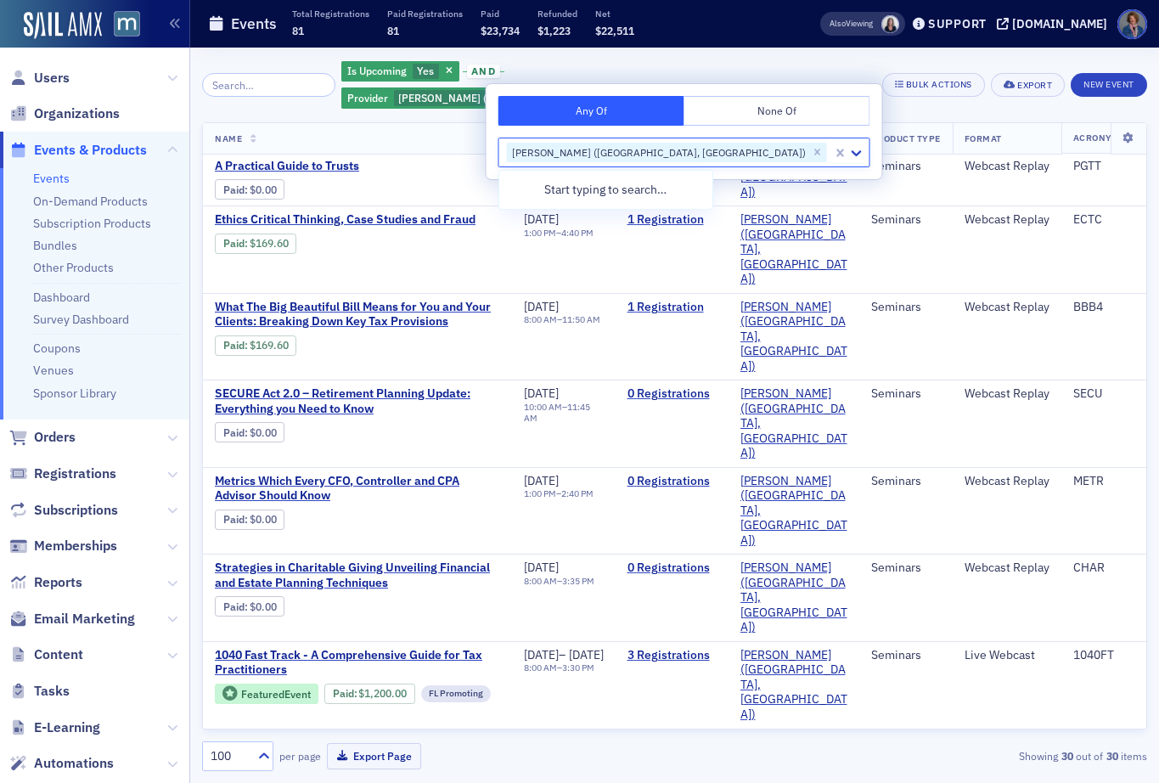
scroll to position [1376, 0]
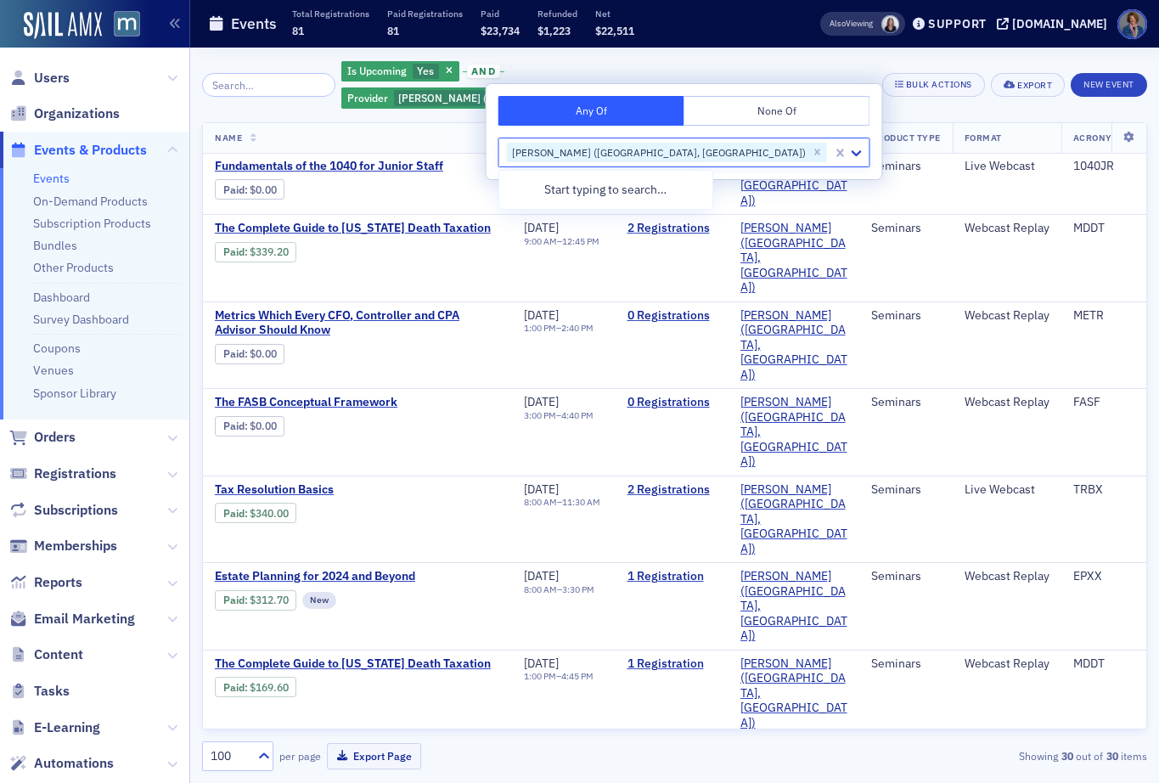
click at [867, 76] on div "Is Upcoming Yes and Provider Werner-Rocca (Flourtown, PA) Add Filter Bulk Actio…" at bounding box center [674, 84] width 945 height 51
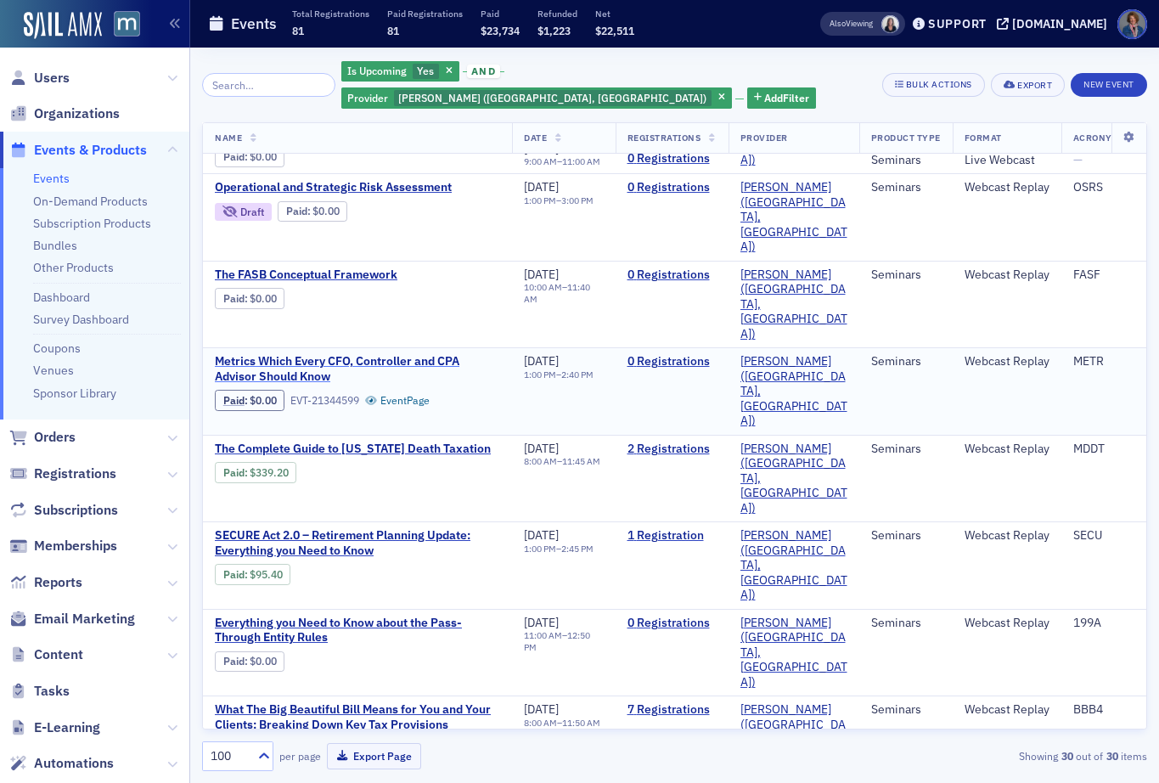
scroll to position [255, 0]
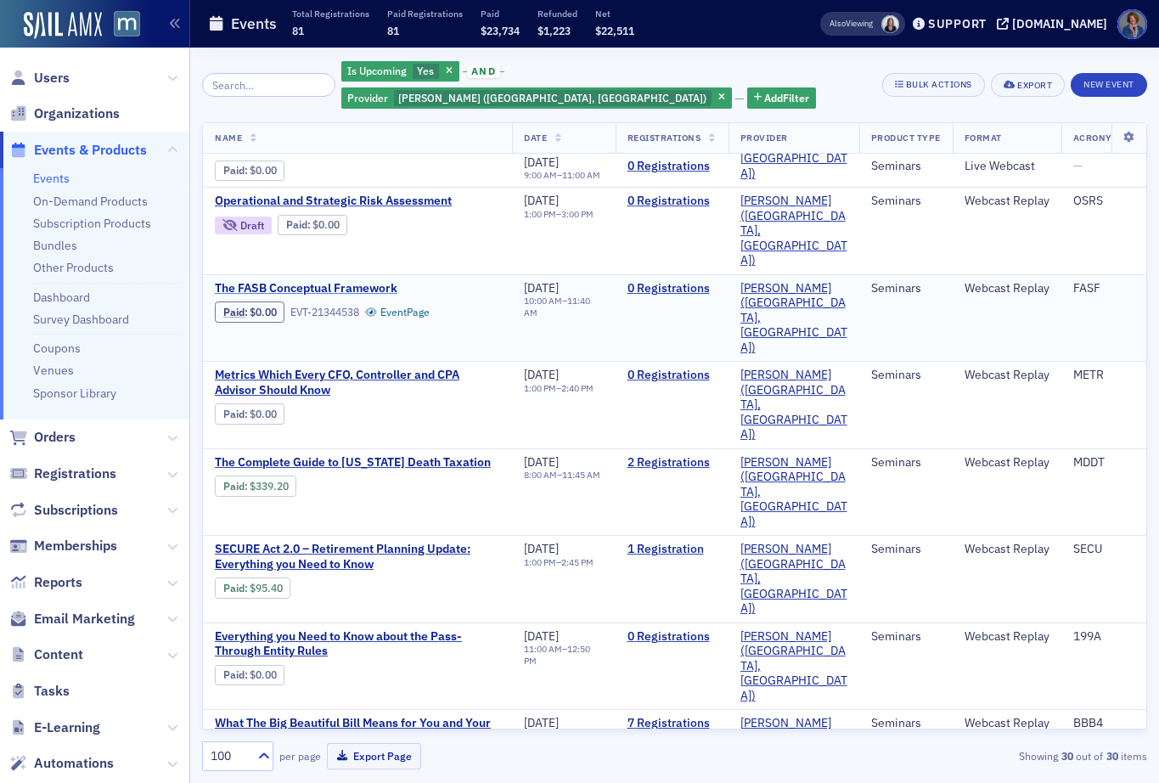
click at [324, 281] on span "The FASB Conceptual Framework" at bounding box center [357, 288] width 285 height 15
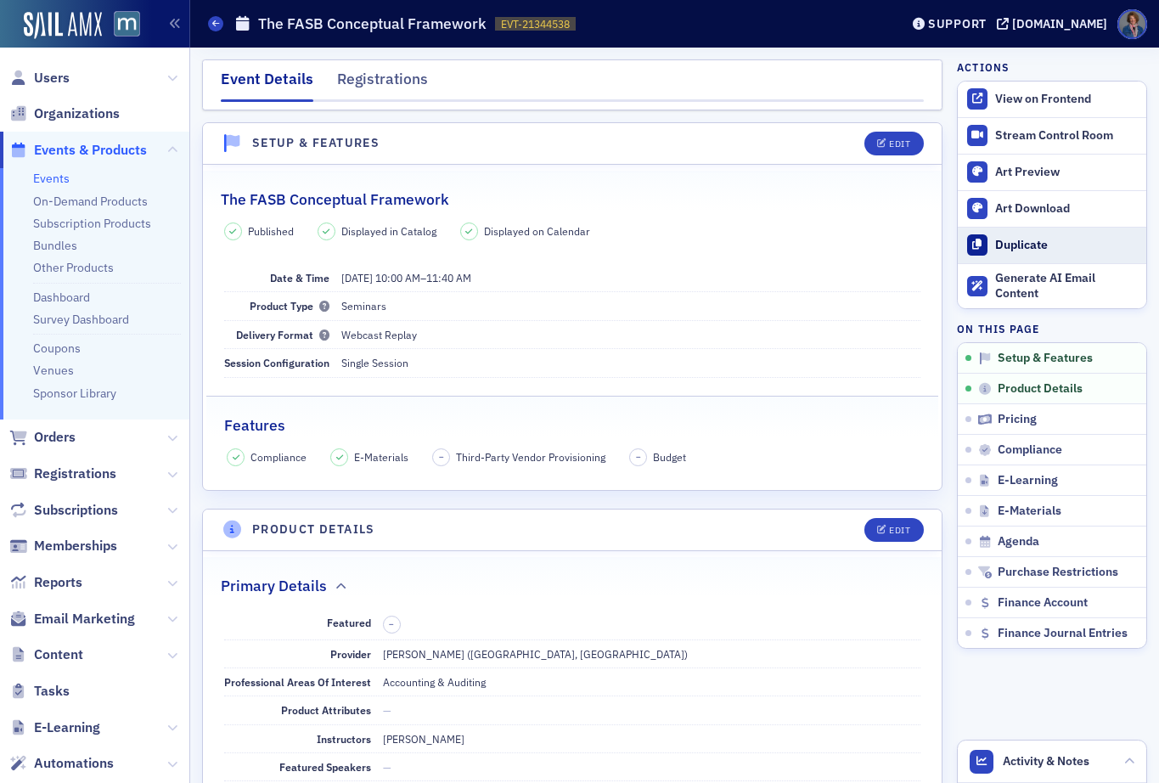
click at [1044, 244] on div "Duplicate" at bounding box center [1066, 245] width 143 height 15
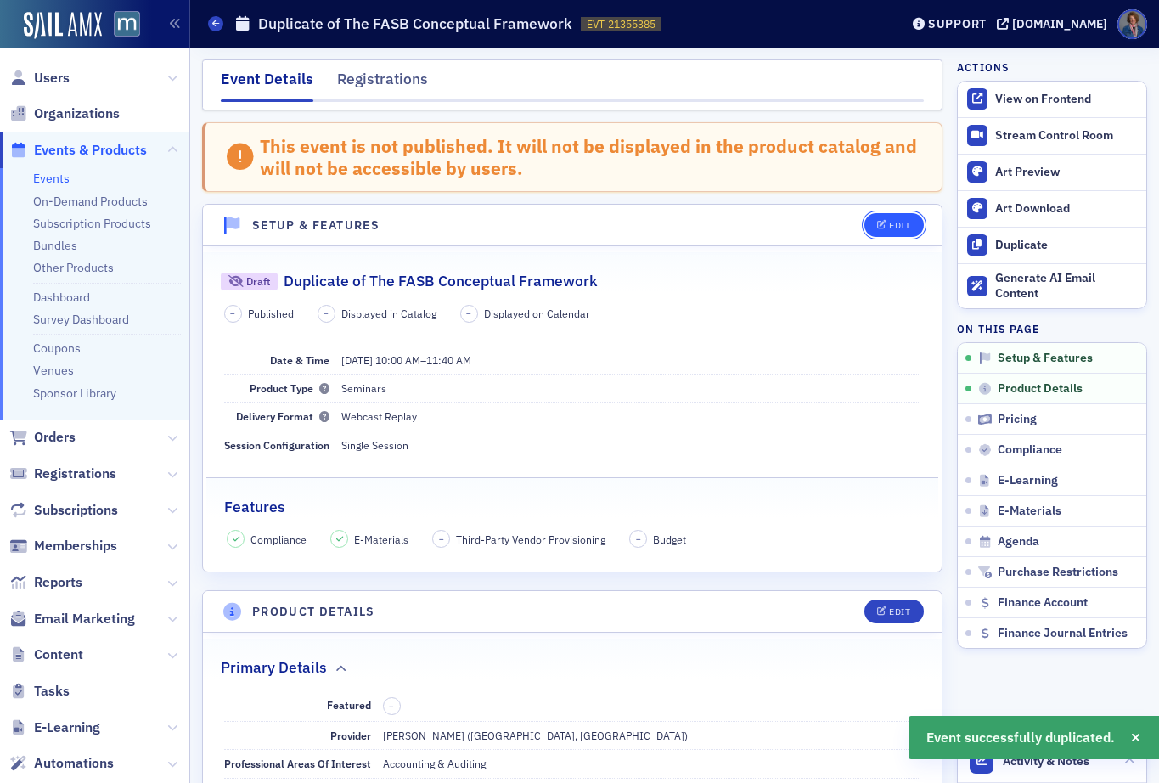
click at [877, 233] on button "Edit" at bounding box center [893, 225] width 59 height 24
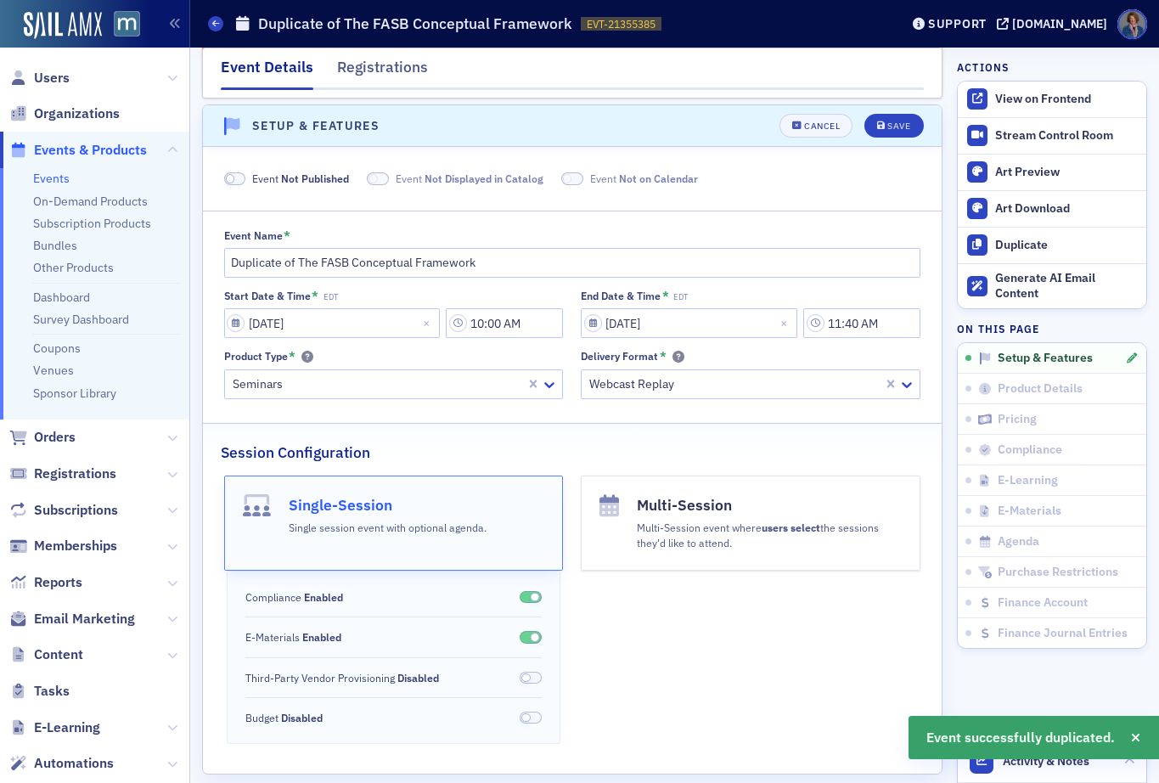
scroll to position [105, 0]
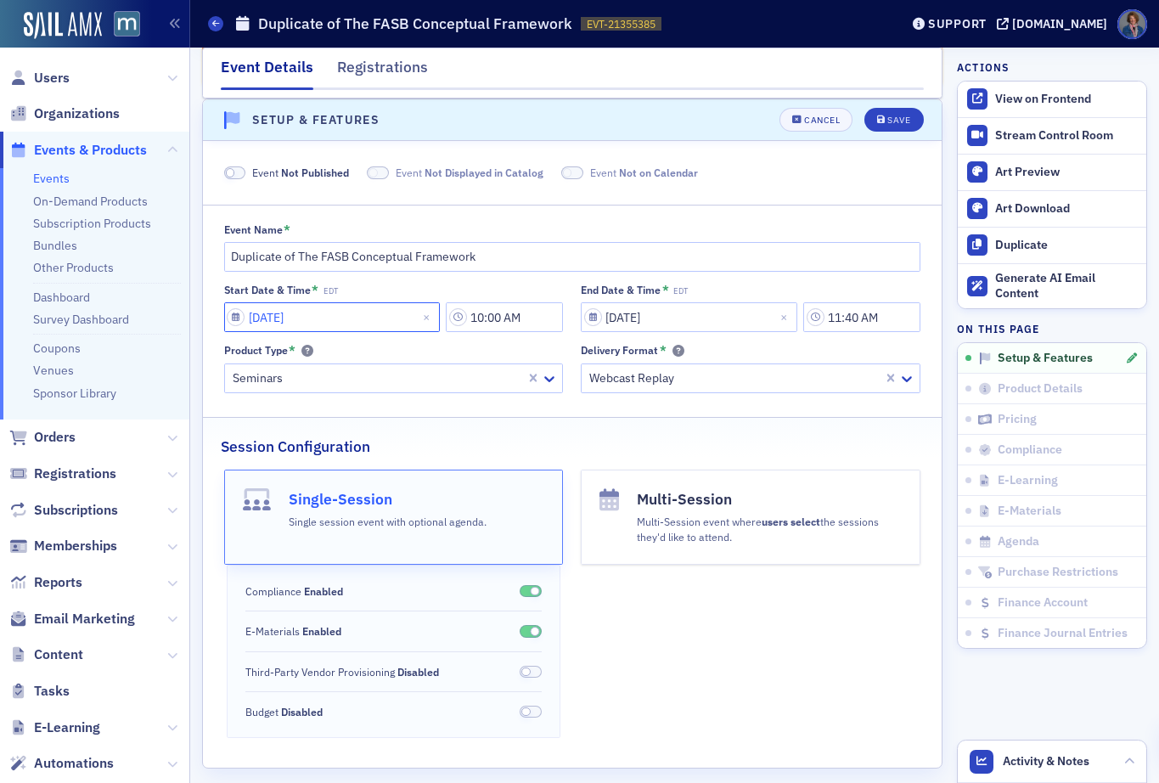
click at [393, 322] on input "[DATE]" at bounding box center [332, 317] width 216 height 30
select select "9"
select select "2025"
click at [487, 320] on input "10:00 AM" at bounding box center [504, 317] width 117 height 30
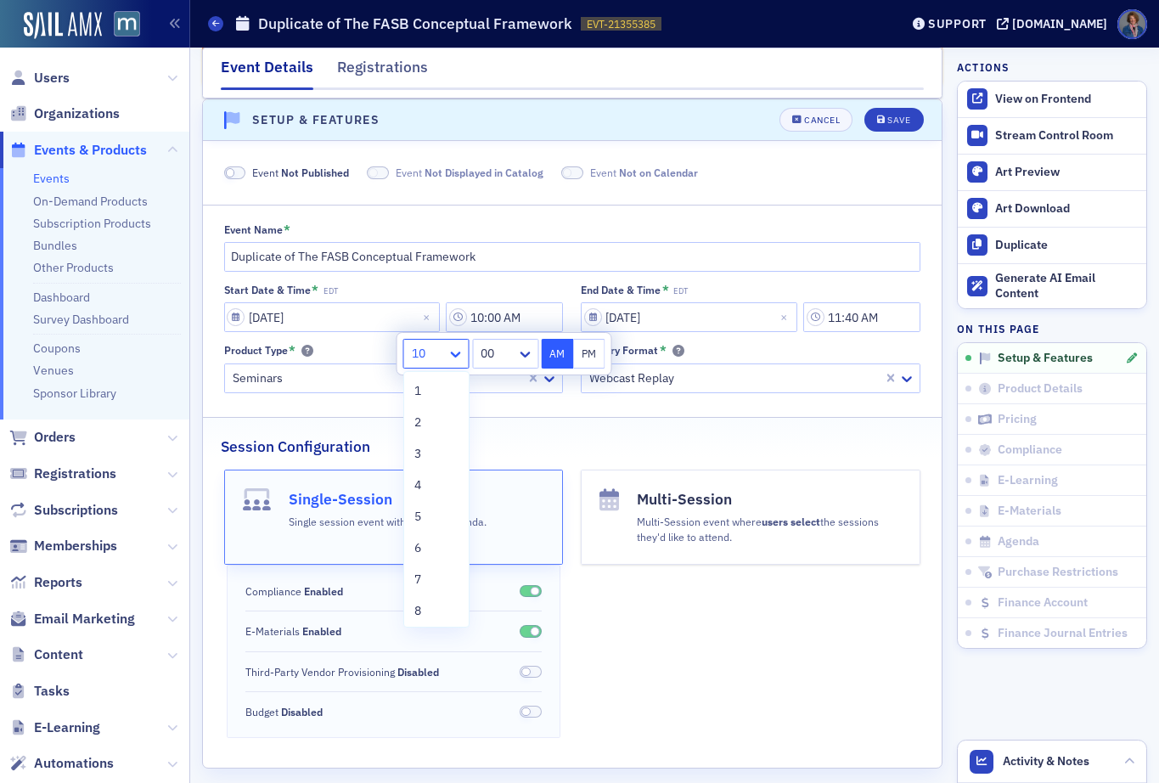
click at [457, 355] on icon at bounding box center [456, 354] width 10 height 6
drag, startPoint x: 424, startPoint y: 615, endPoint x: 455, endPoint y: 522, distance: 98.2
click at [425, 614] on div "8" at bounding box center [436, 611] width 44 height 18
type input "8:00 AM"
click at [877, 316] on input "11:40 AM" at bounding box center [861, 317] width 117 height 30
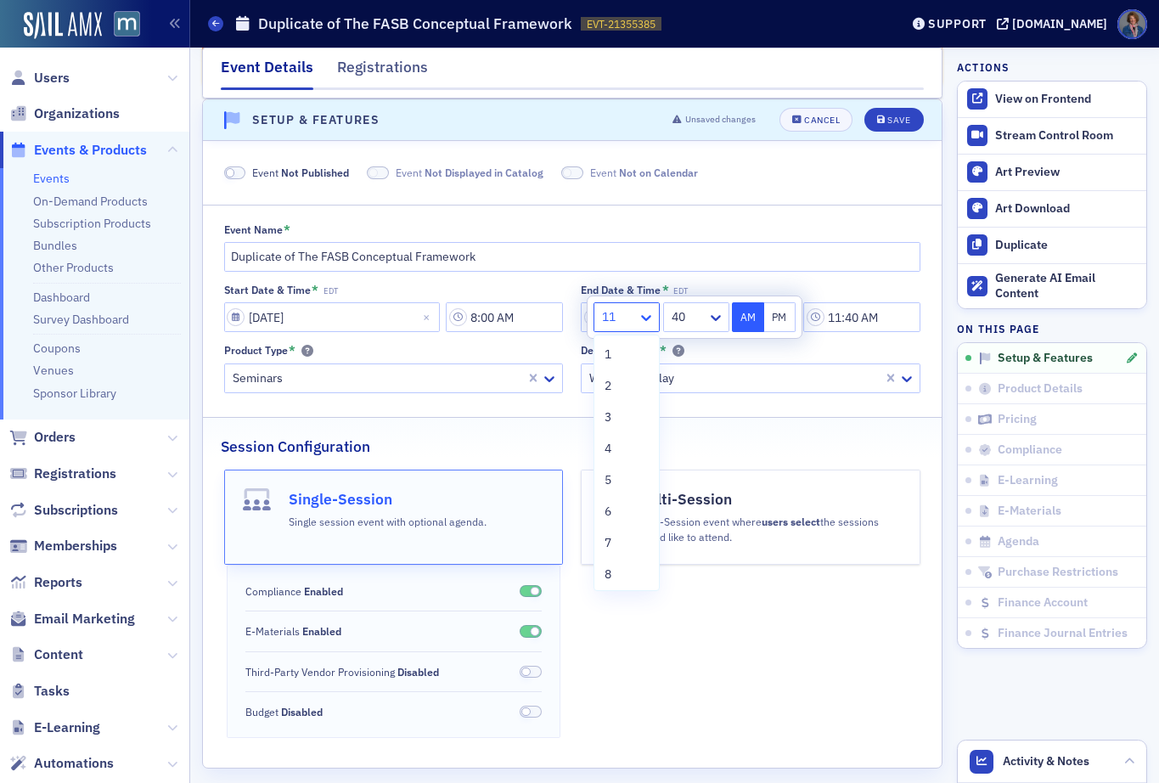
click at [651, 317] on icon at bounding box center [645, 317] width 17 height 17
drag, startPoint x: 619, startPoint y: 571, endPoint x: 656, endPoint y: 519, distance: 64.5
click at [619, 570] on div "9" at bounding box center [626, 572] width 44 height 18
type input "9:40 AM"
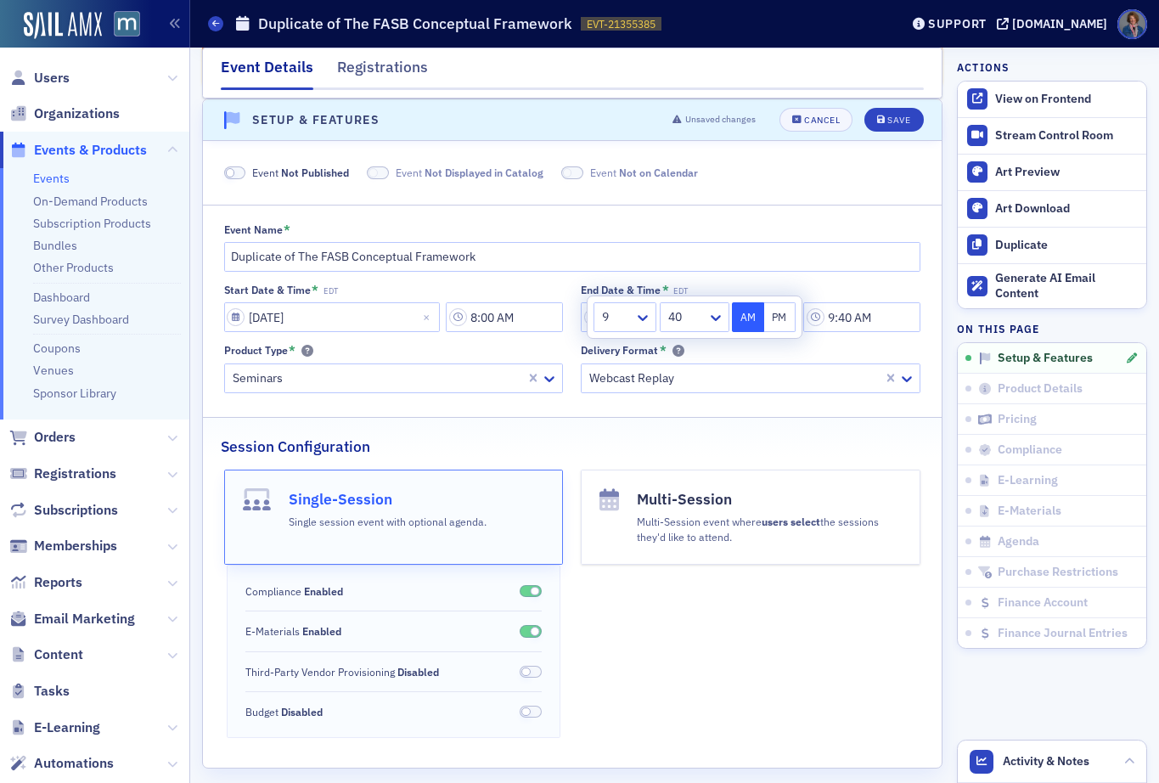
click at [846, 279] on div "Event Name * Duplicate of The FASB Conceptual Framework Start Date & Time * EDT…" at bounding box center [572, 308] width 738 height 170
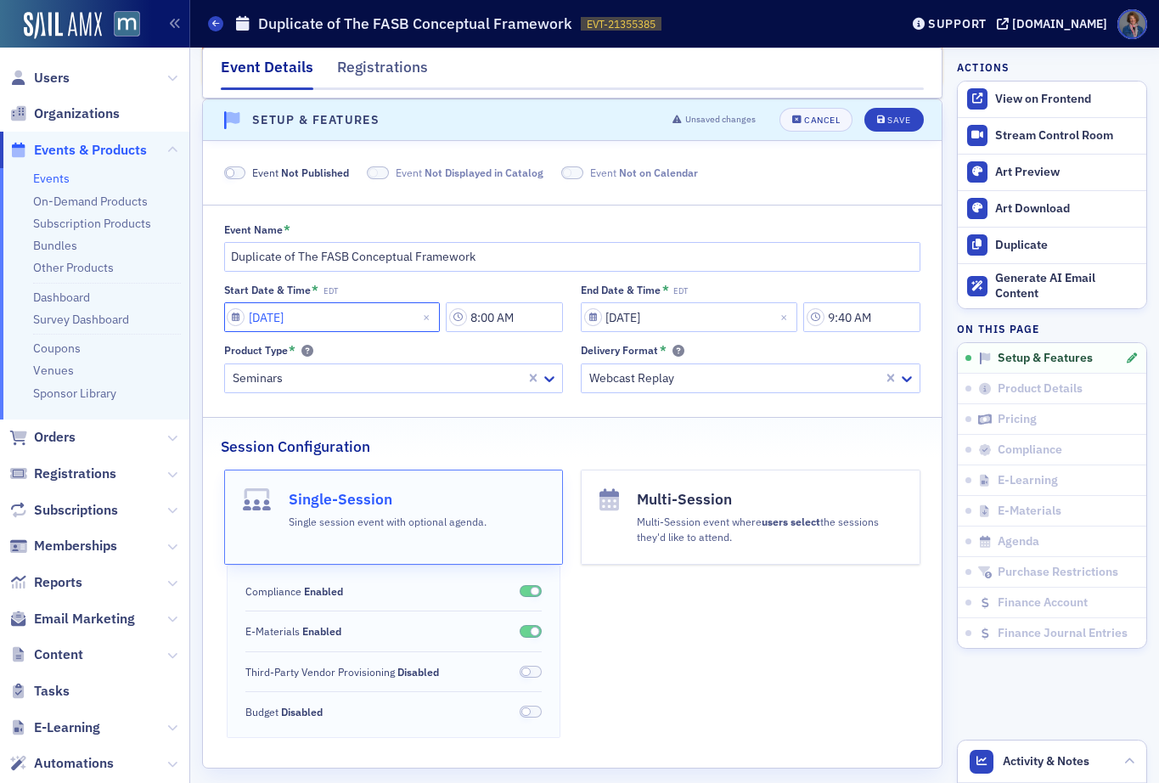
select select "9"
select select "2025"
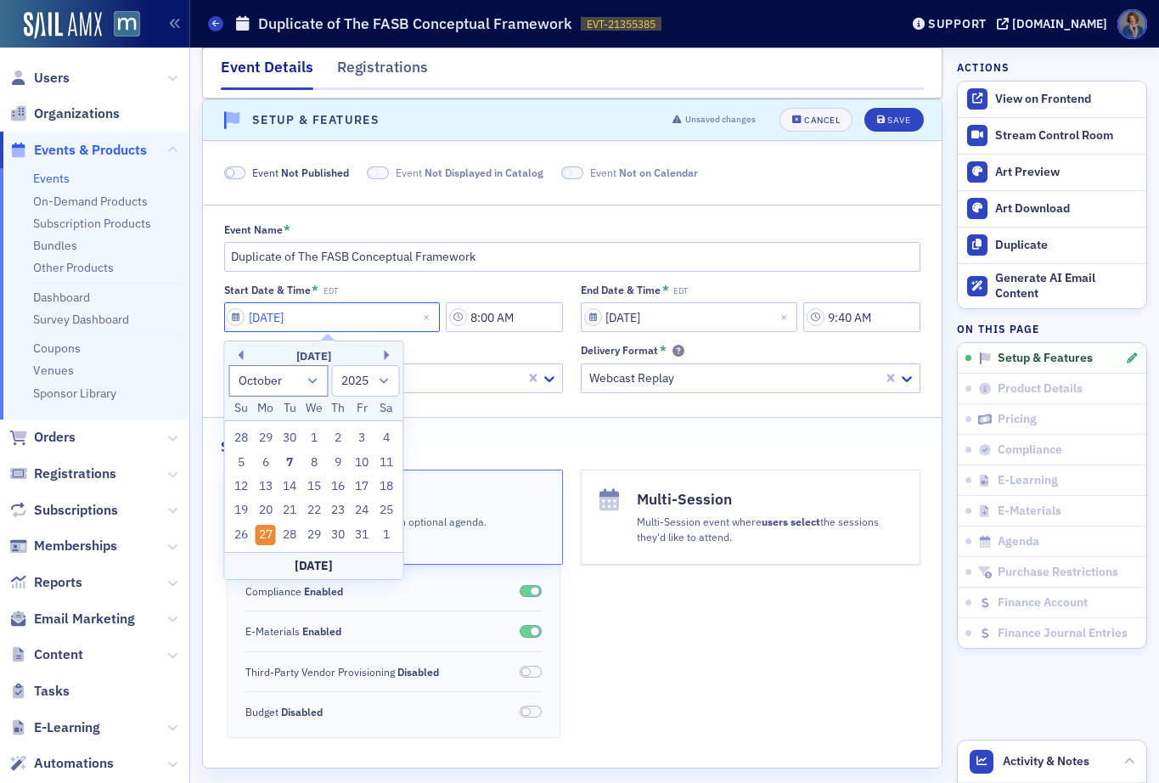
click at [337, 325] on input "[DATE]" at bounding box center [332, 317] width 216 height 30
click at [389, 355] on button "Next Month" at bounding box center [389, 355] width 10 height 10
click at [388, 355] on button "Next Month" at bounding box center [389, 355] width 10 height 10
select select "11"
click at [339, 466] on div "11" at bounding box center [338, 462] width 20 height 20
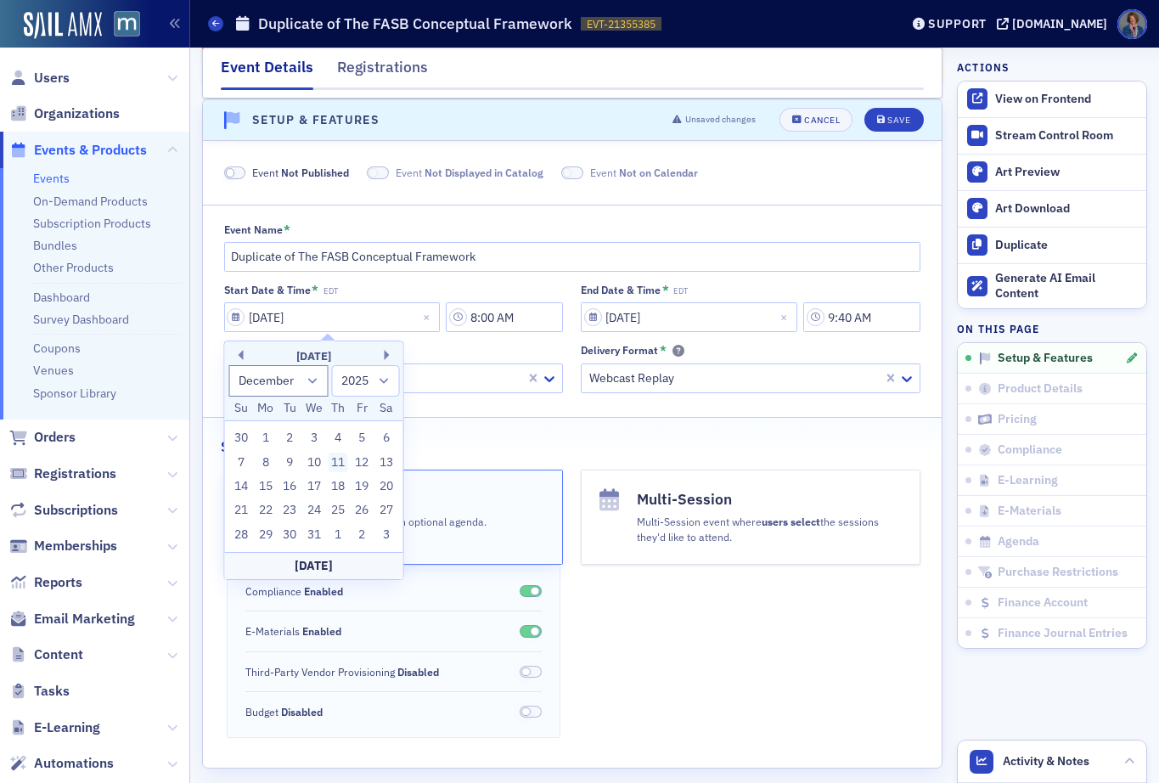
type input "[DATE]"
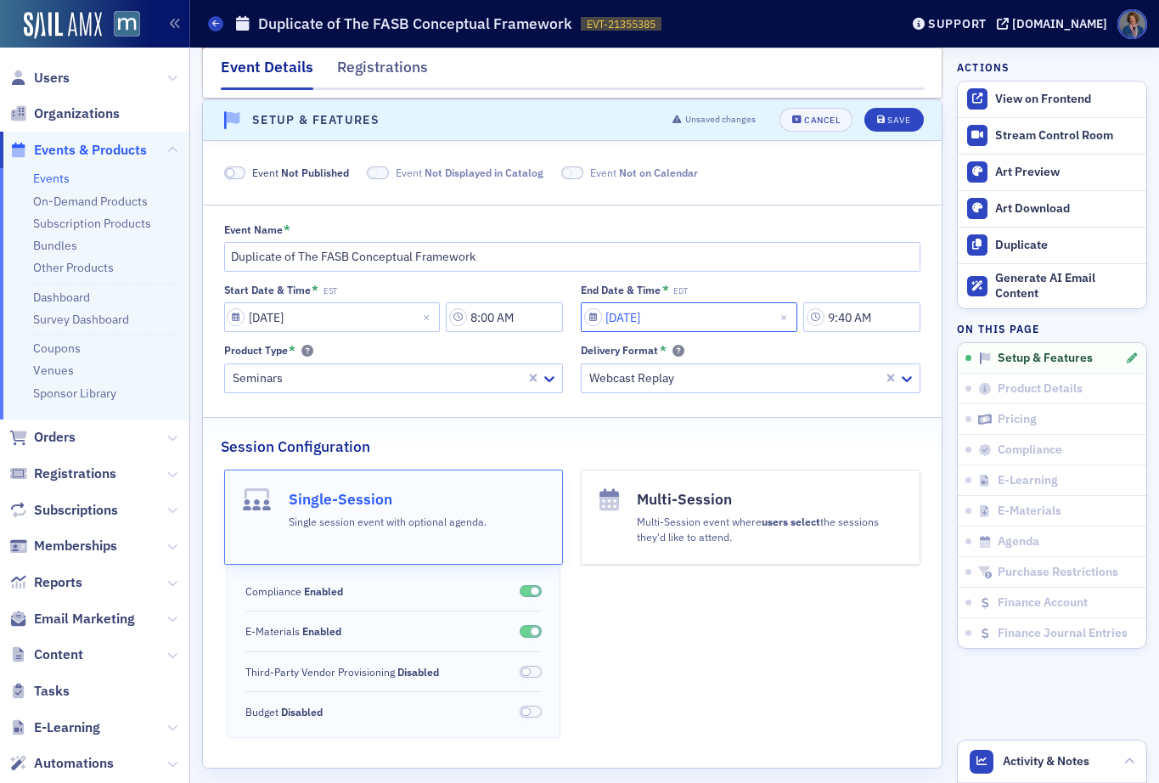
click at [630, 308] on input "[DATE]" at bounding box center [689, 317] width 216 height 30
select select "9"
select select "2025"
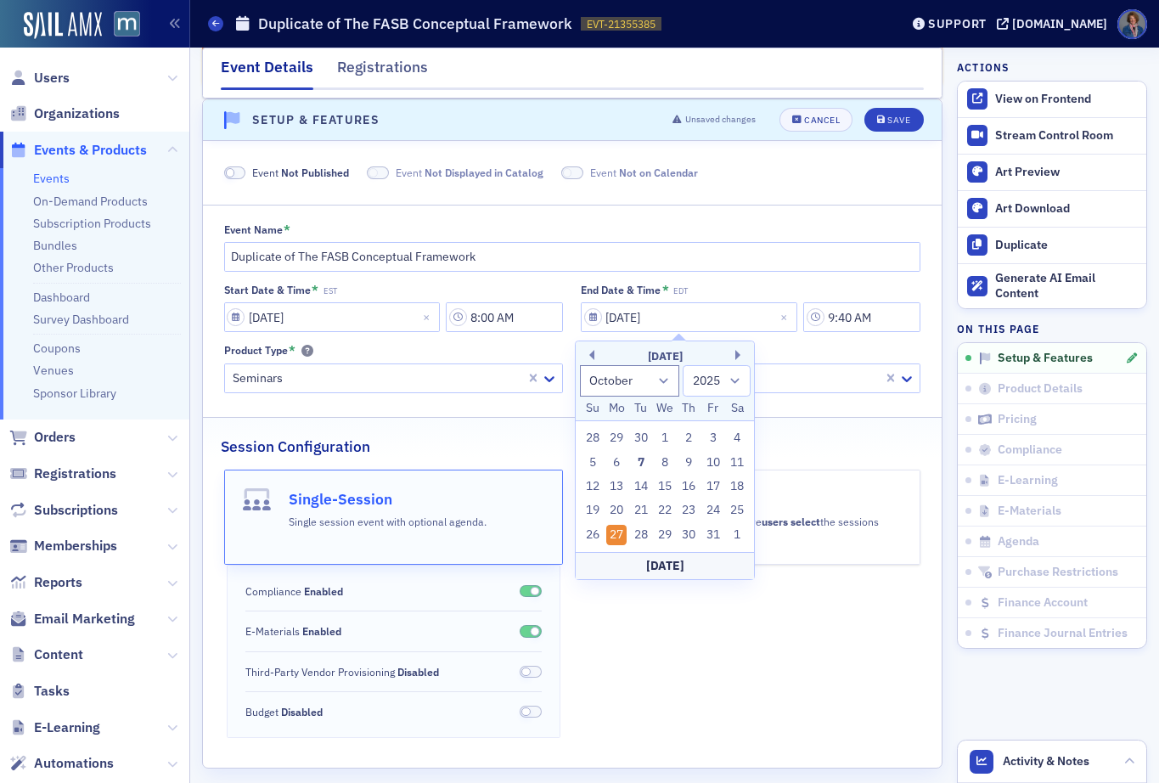
click at [733, 351] on div "October 2025" at bounding box center [664, 356] width 178 height 17
click at [738, 356] on button "Next Month" at bounding box center [740, 355] width 10 height 10
click at [738, 353] on button "Next Month" at bounding box center [740, 355] width 10 height 10
select select "11"
click at [692, 465] on div "11" at bounding box center [689, 462] width 20 height 20
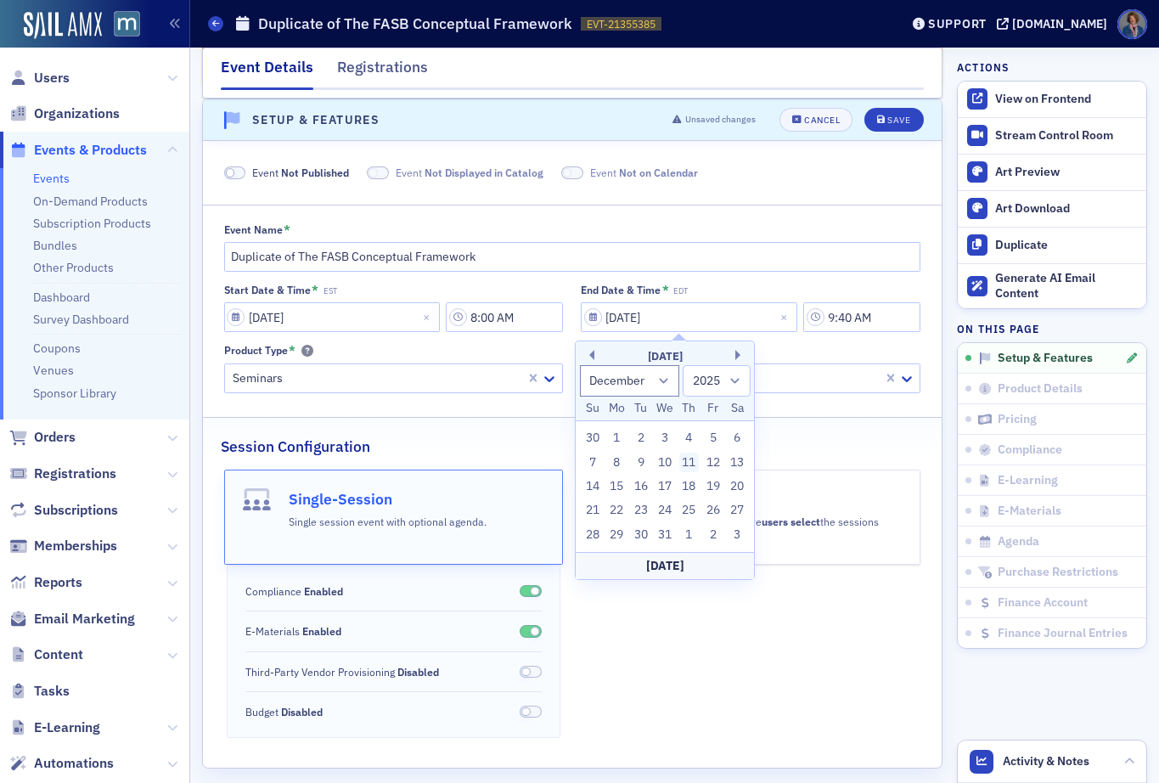
type input "[DATE]"
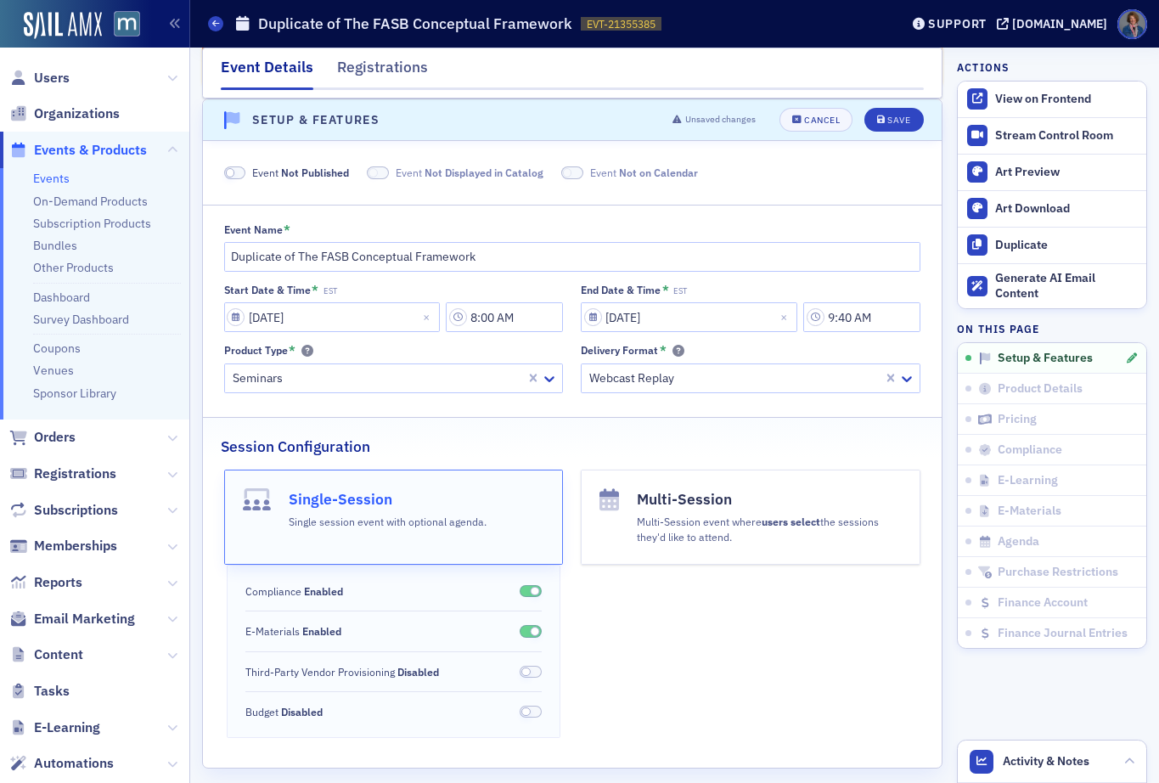
click at [813, 281] on div "Event Name * Duplicate of The FASB Conceptual Framework Start Date & Time * EST…" at bounding box center [572, 308] width 738 height 170
click at [887, 123] on div "Save" at bounding box center [898, 119] width 23 height 9
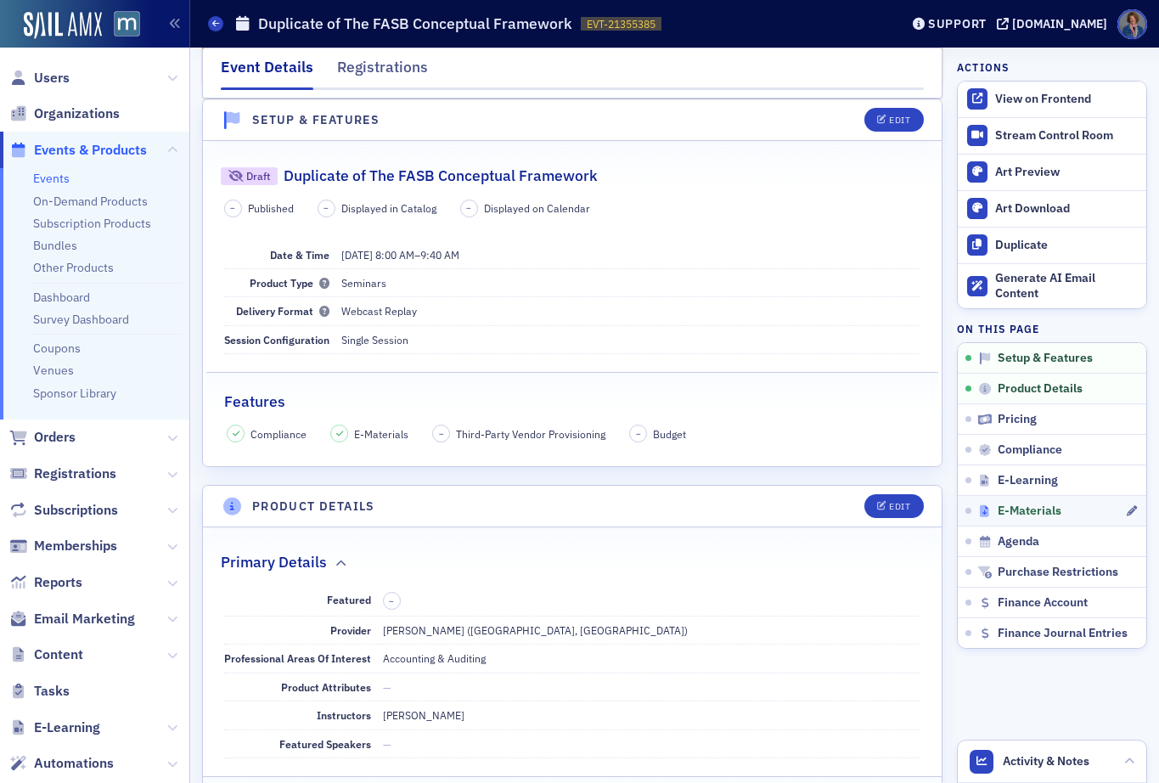
click at [1012, 513] on span "E-Materials" at bounding box center [1029, 510] width 64 height 15
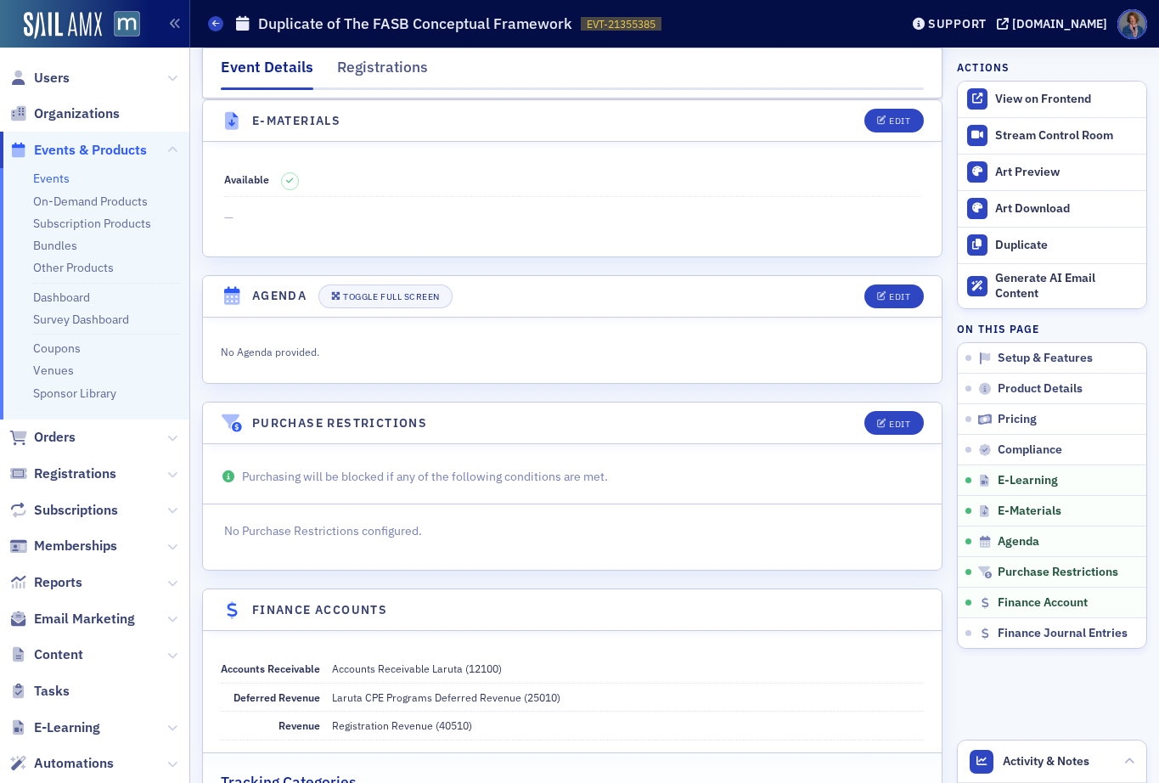
scroll to position [2641, 0]
click at [895, 118] on div "Edit" at bounding box center [899, 119] width 21 height 9
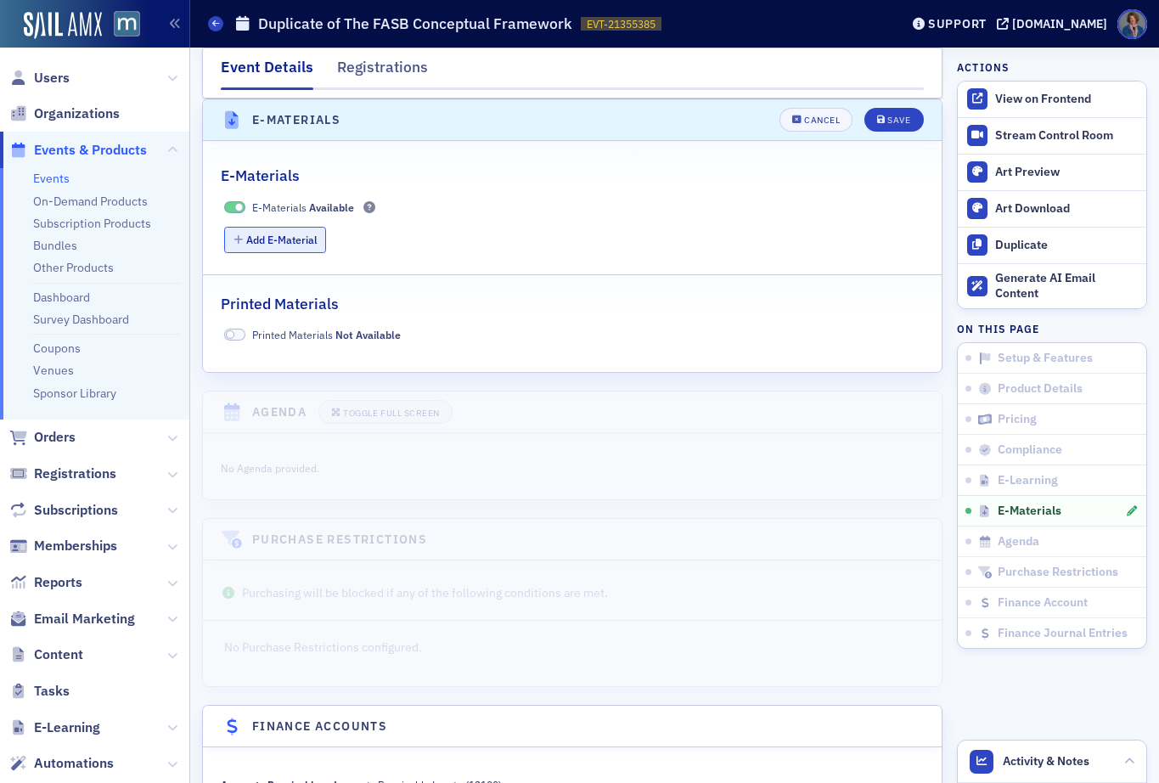
click at [261, 239] on button "Add E-Material" at bounding box center [275, 240] width 103 height 26
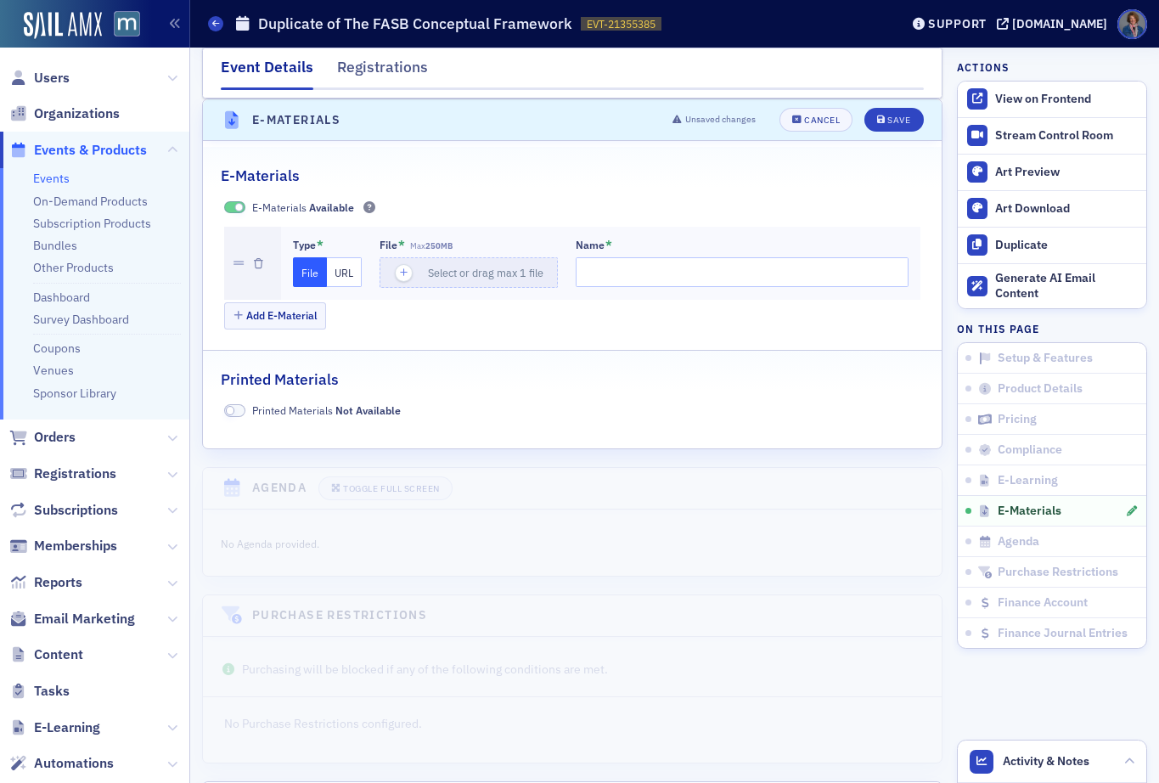
drag, startPoint x: 339, startPoint y: 265, endPoint x: 361, endPoint y: 267, distance: 21.3
click at [340, 265] on button "URL" at bounding box center [344, 272] width 35 height 30
click at [497, 278] on input "url" at bounding box center [470, 272] width 183 height 30
paste input "[URL][DOMAIN_NAME]"
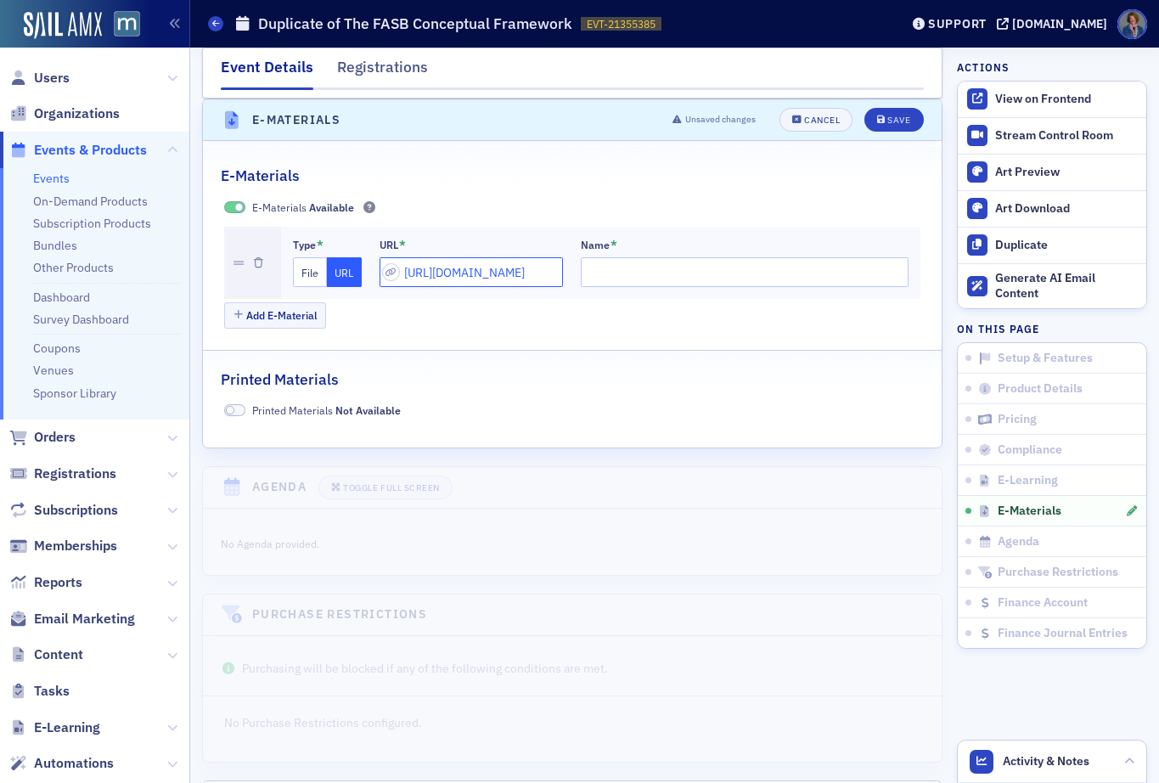
type input "[URL][DOMAIN_NAME]"
click at [592, 265] on input "Name *" at bounding box center [745, 272] width 328 height 30
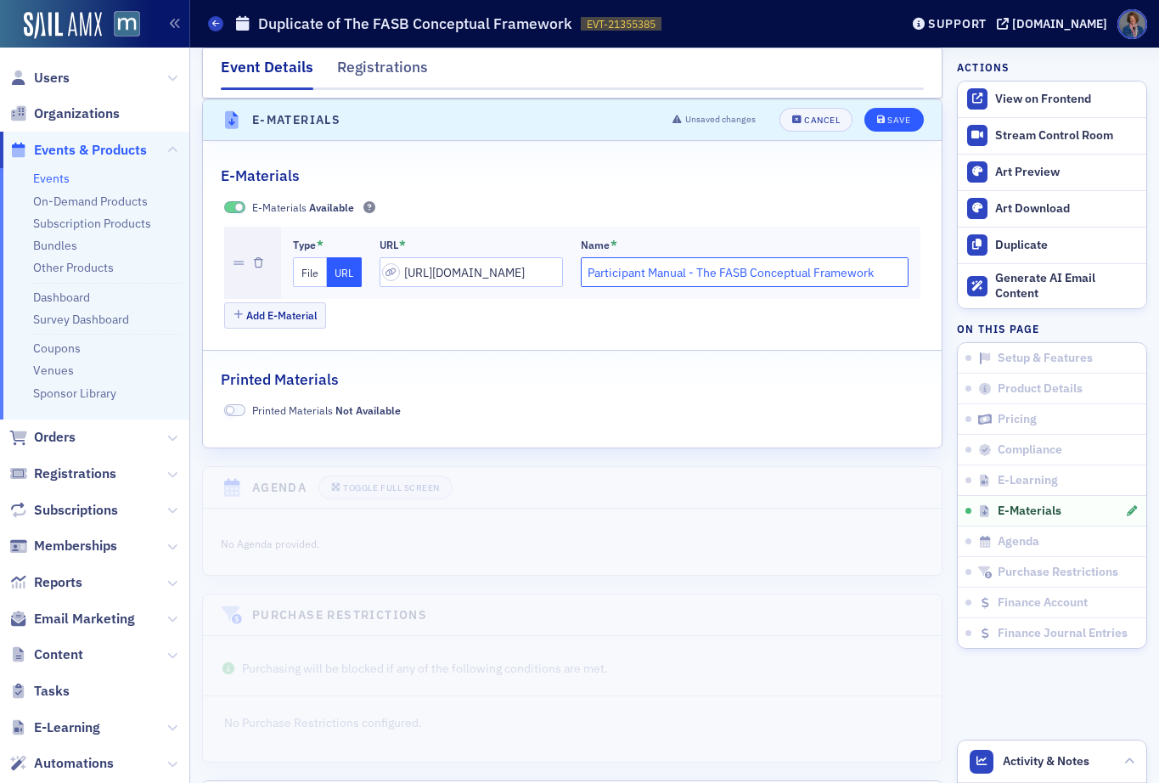
type input "Participant Manual - The FASB Conceptual Framework"
click at [891, 121] on div "Save" at bounding box center [898, 119] width 23 height 9
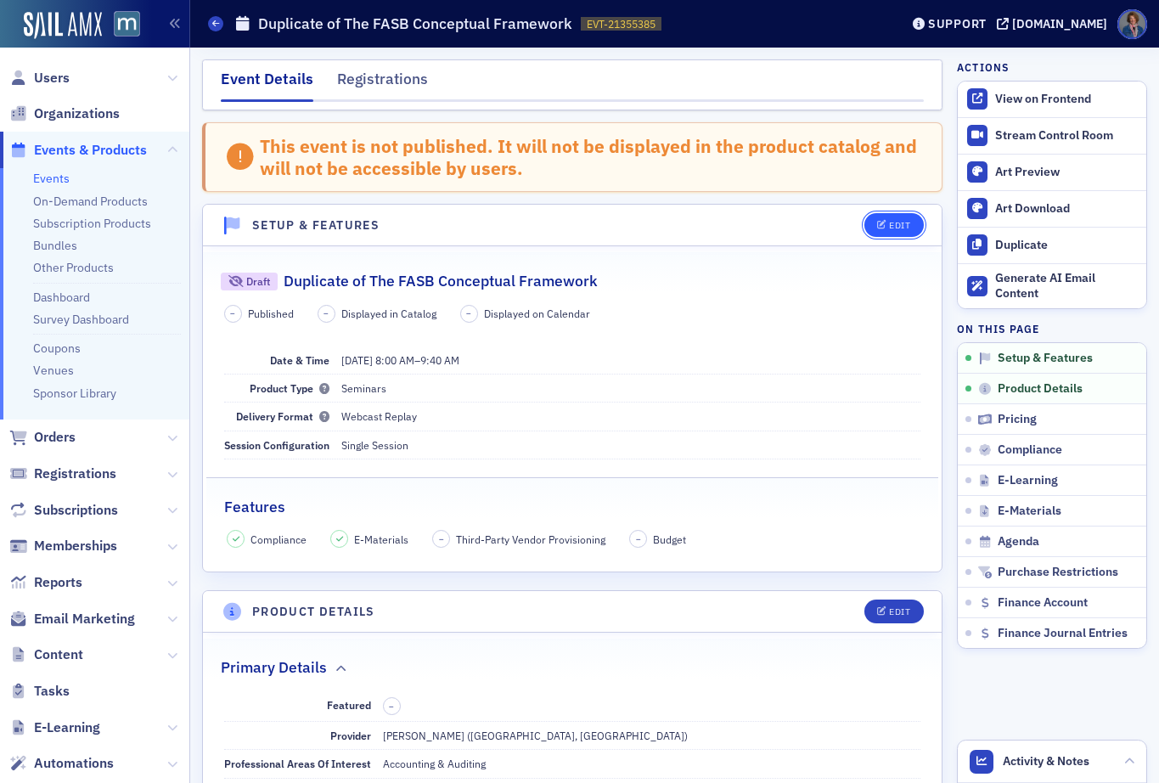
click at [889, 229] on div "Edit" at bounding box center [899, 225] width 21 height 9
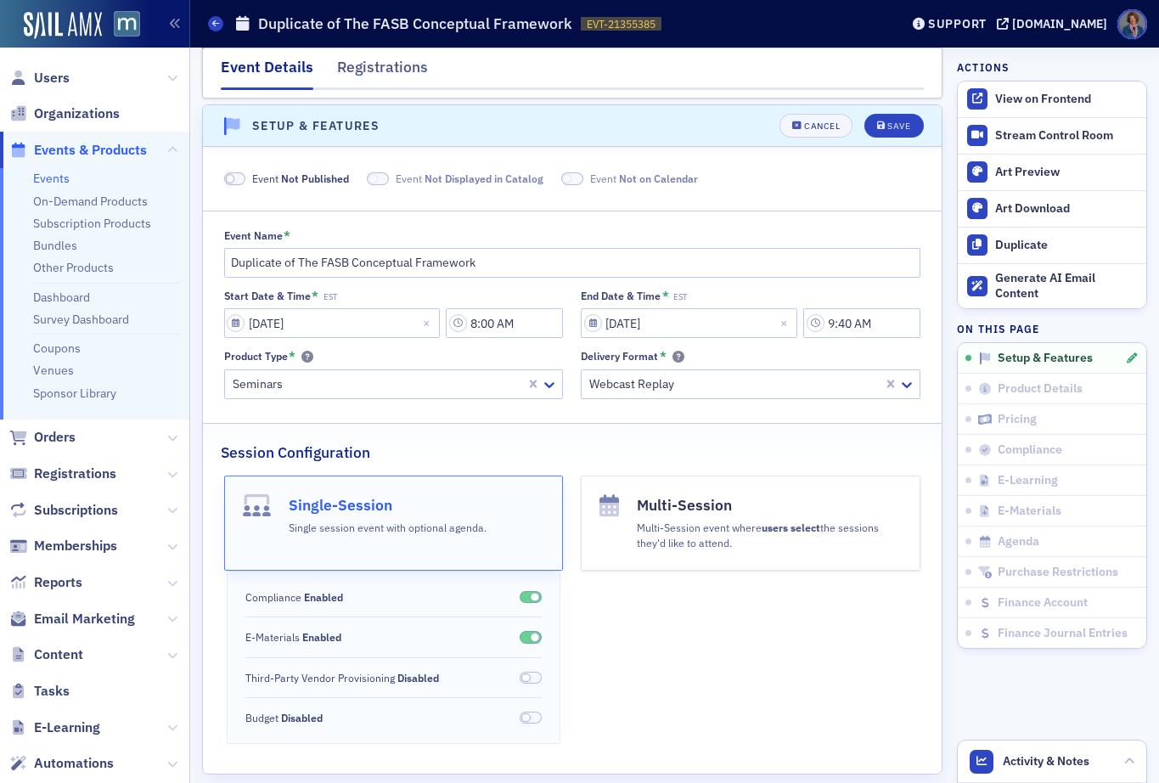
scroll to position [105, 0]
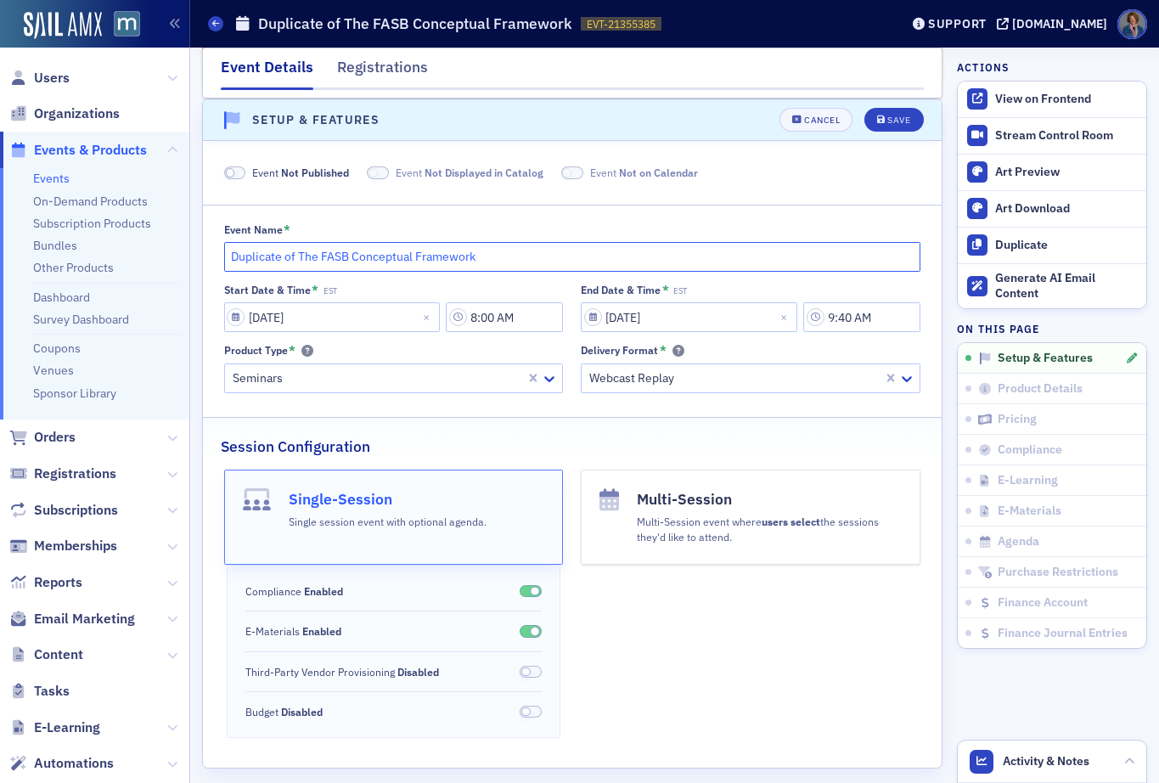
drag, startPoint x: 299, startPoint y: 255, endPoint x: 199, endPoint y: 257, distance: 100.2
type input "The FASB Conceptual Framework"
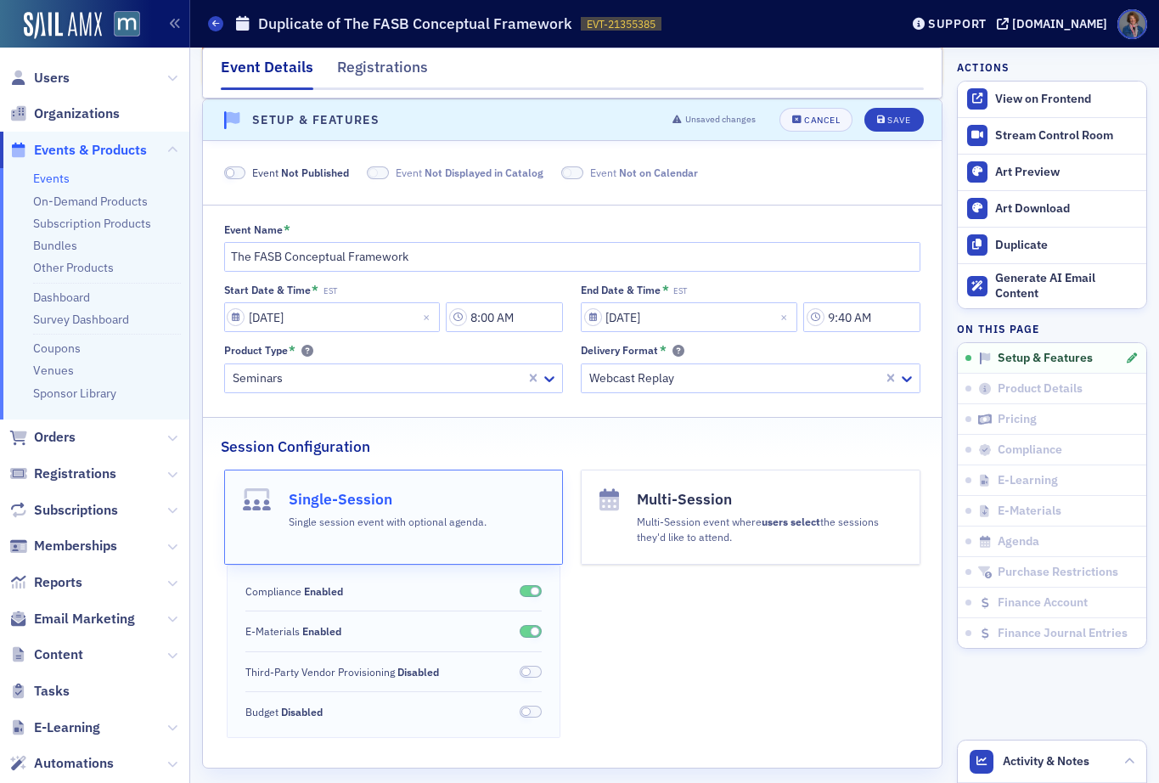
click at [238, 171] on span at bounding box center [235, 172] width 22 height 13
click at [883, 128] on button "Save" at bounding box center [893, 120] width 59 height 24
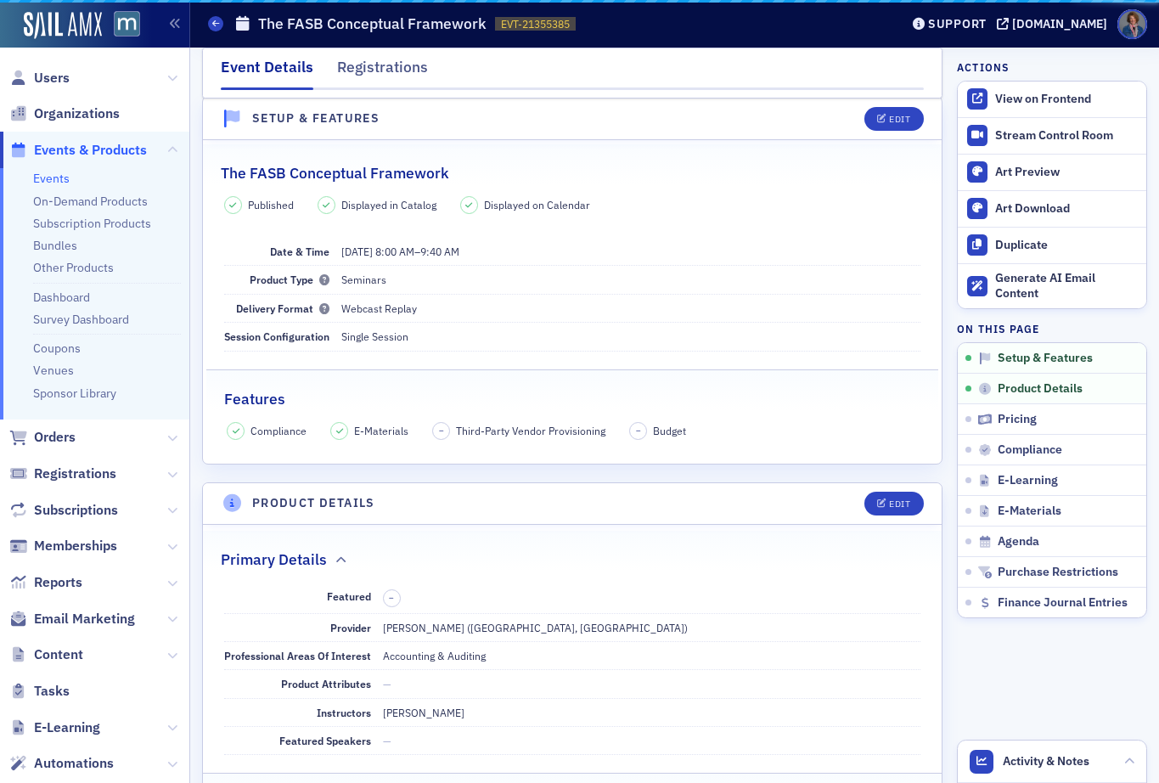
scroll to position [24, 0]
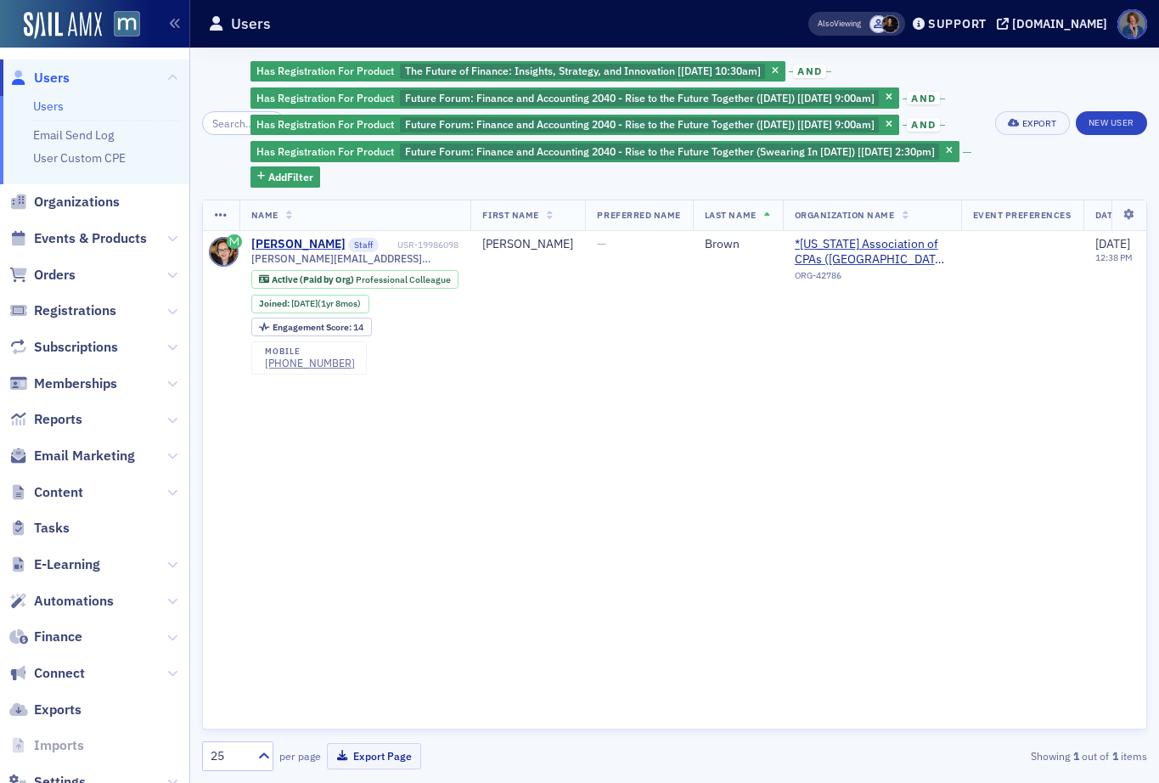
click at [822, 71] on span "and" at bounding box center [809, 72] width 33 height 14
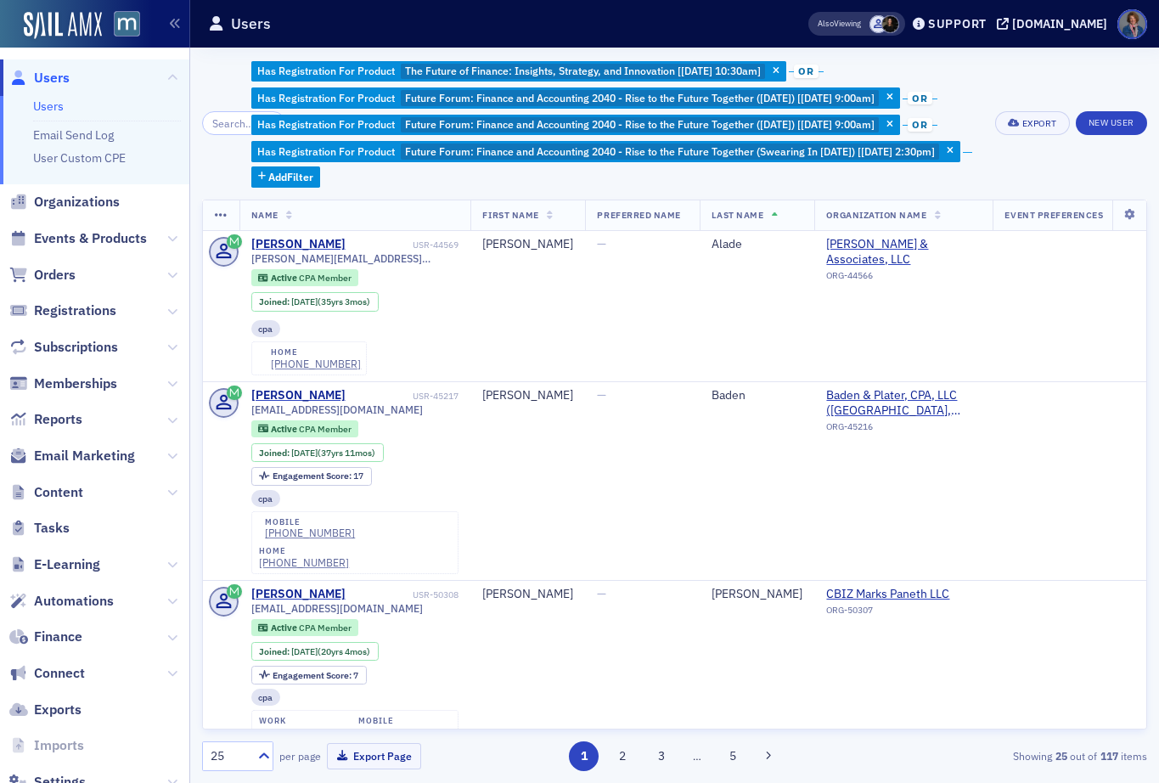
click at [816, 71] on span "or" at bounding box center [806, 72] width 25 height 14
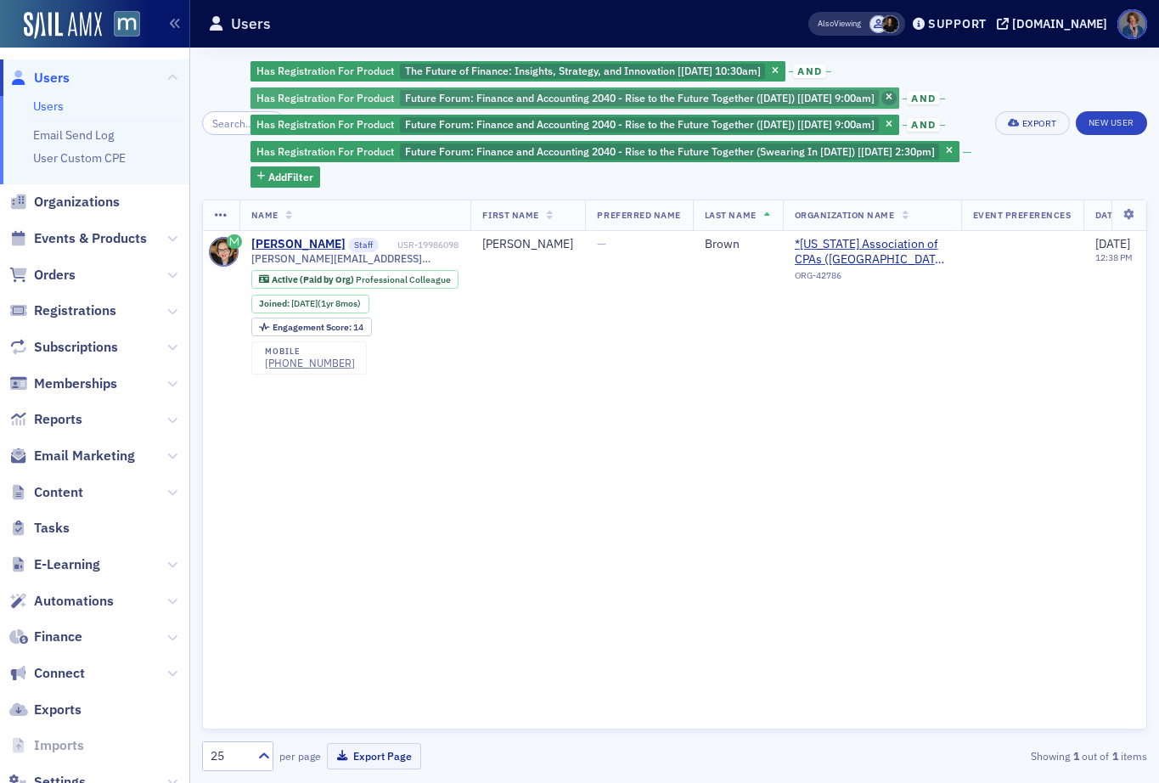
click at [892, 99] on icon "button" at bounding box center [888, 97] width 7 height 9
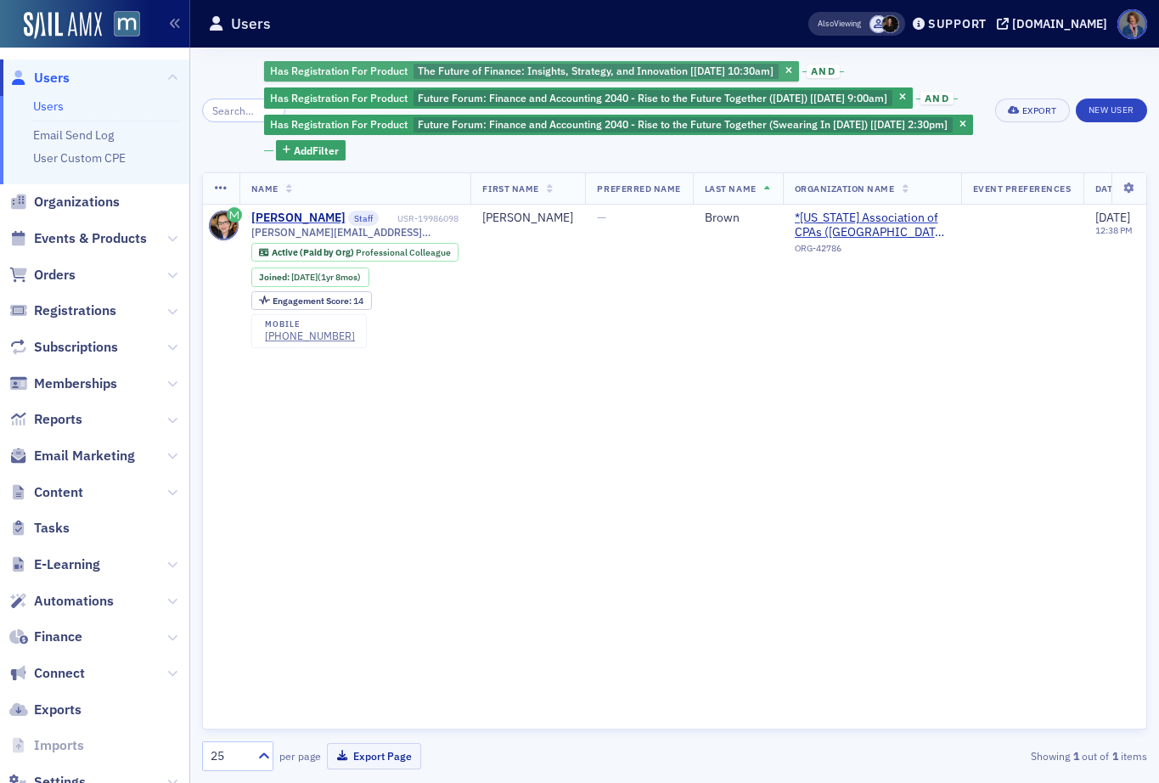
click at [797, 62] on div "Has Registration For Product The Future of Finance: Insights, Strategy, and Inn…" at bounding box center [531, 71] width 535 height 21
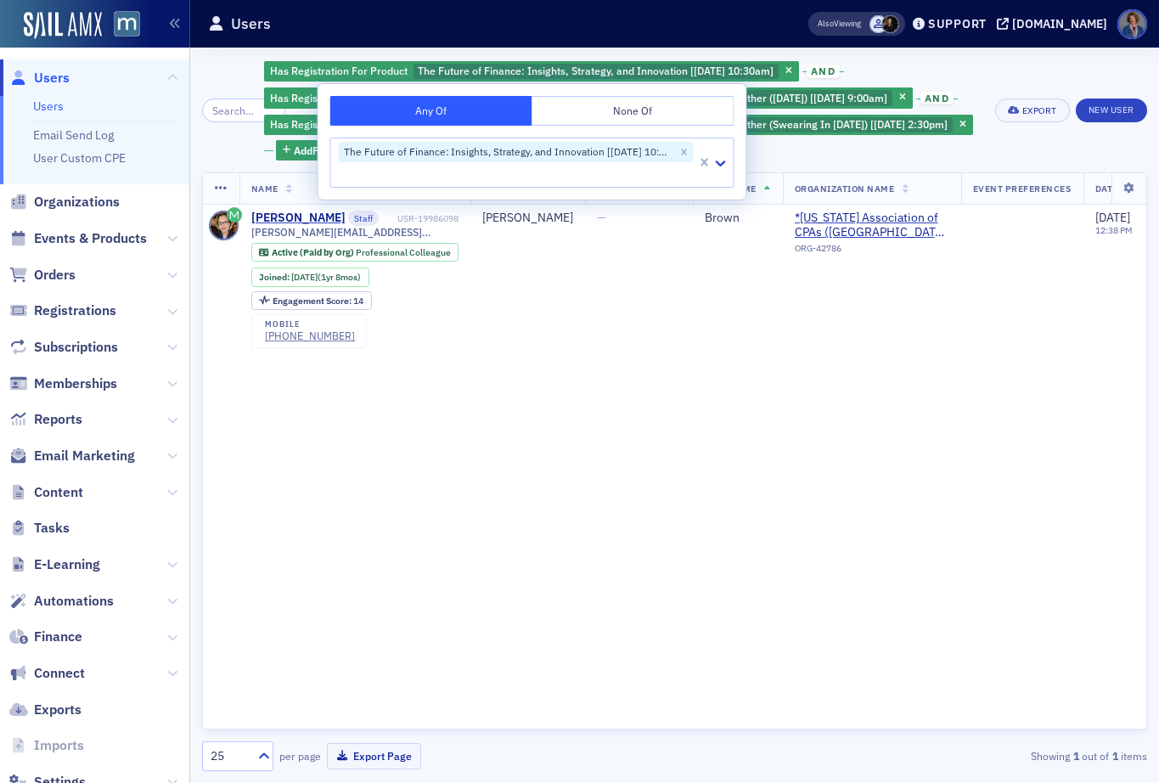
click at [931, 76] on div "Has Registration For Product The Future of Finance: Insights, Strategy, and Inn…" at bounding box center [623, 109] width 719 height 101
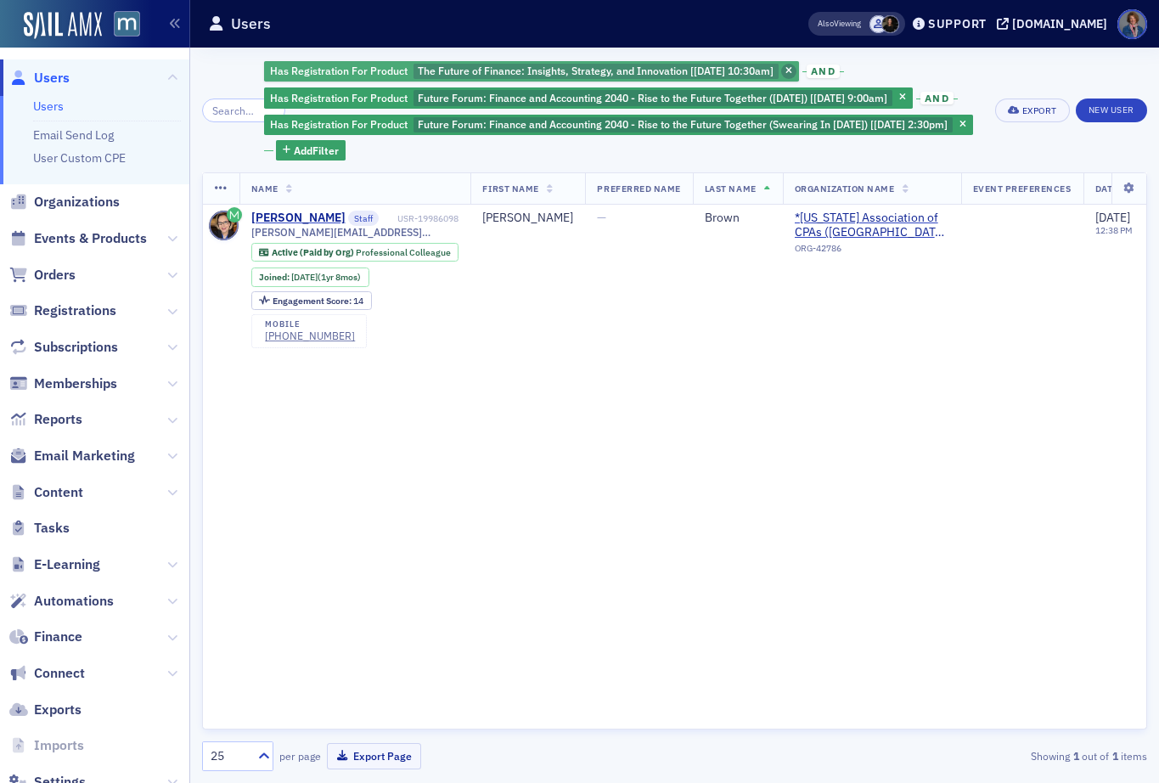
click at [792, 72] on icon "button" at bounding box center [788, 71] width 7 height 9
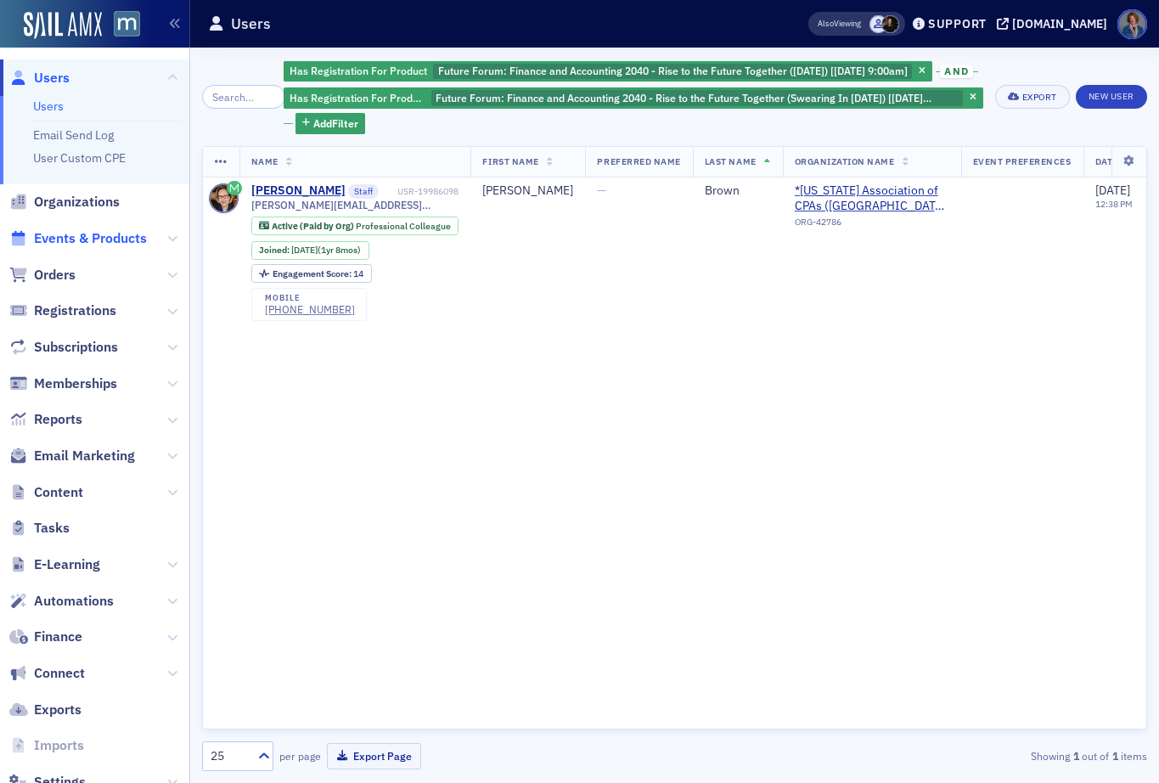
click at [61, 240] on span "Events & Products" at bounding box center [90, 238] width 113 height 19
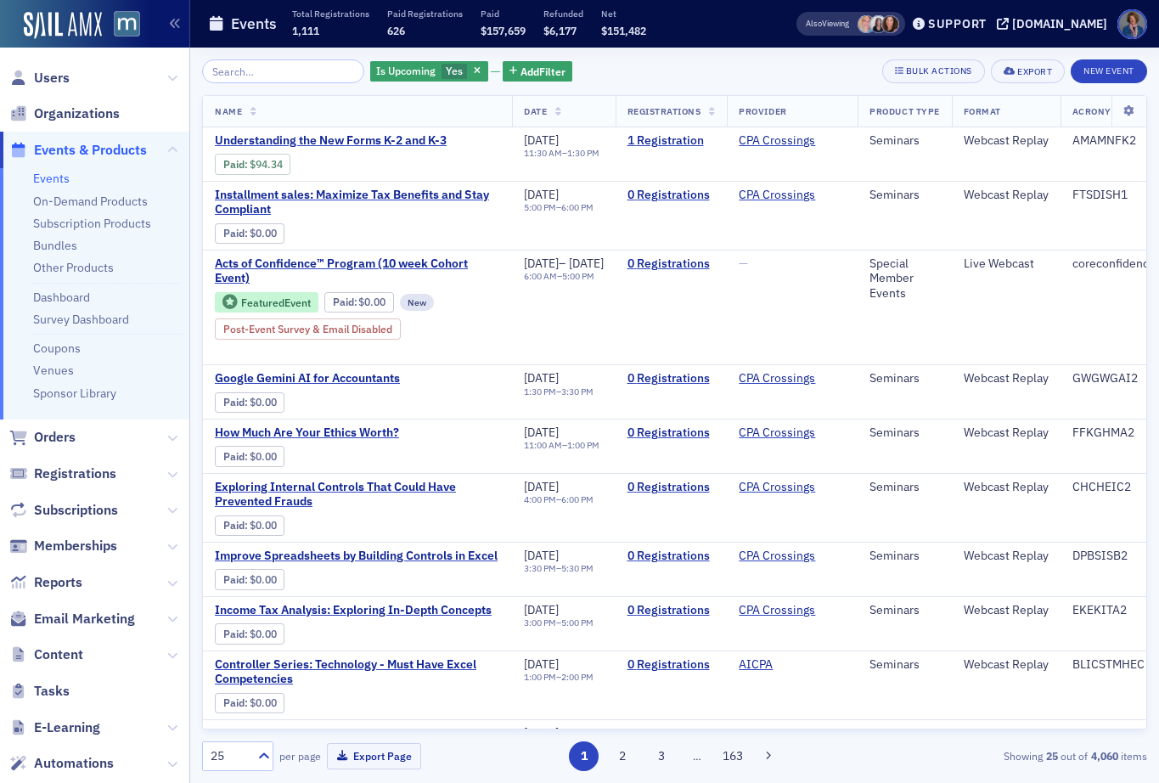
click at [263, 70] on input "search" at bounding box center [283, 71] width 162 height 24
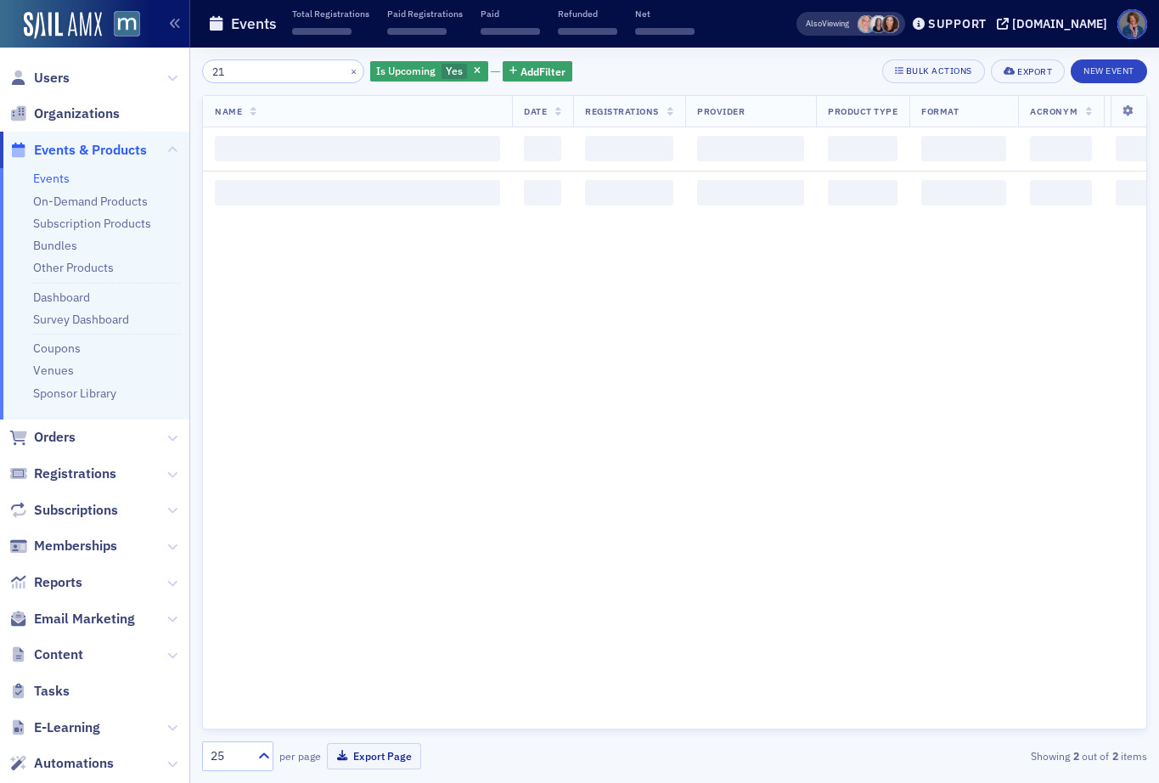
type input "2"
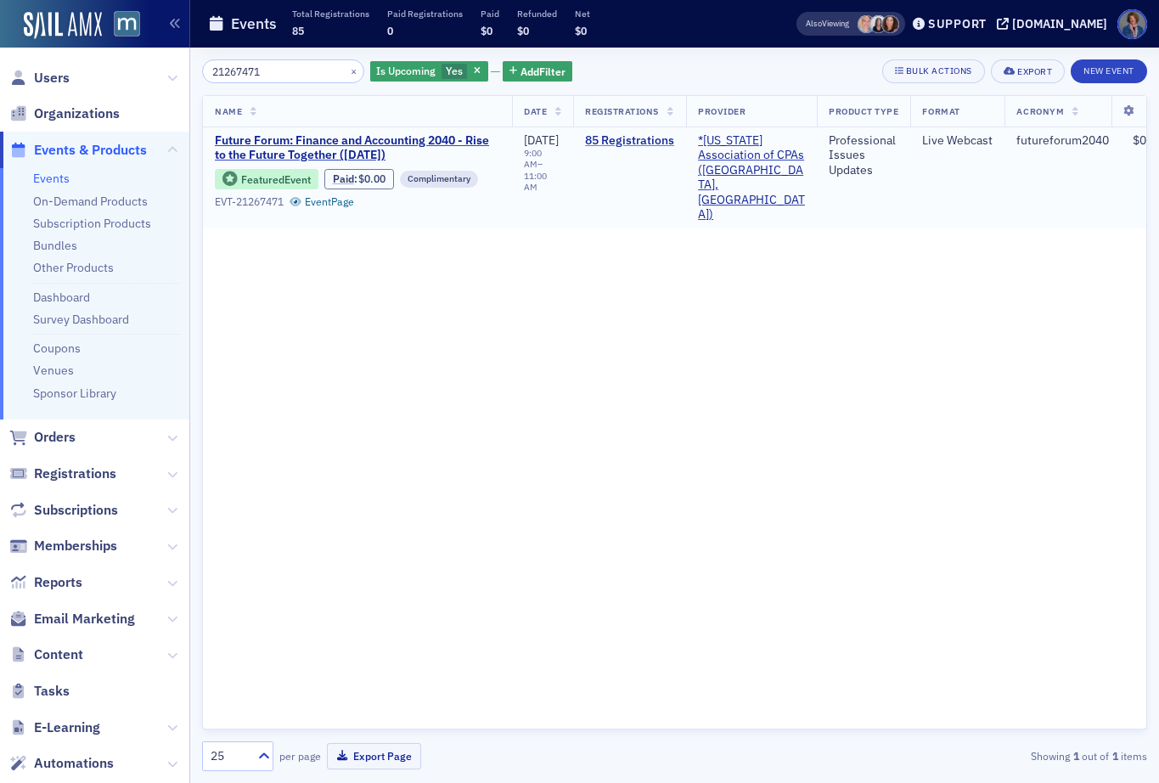
type input "21267471"
click at [656, 143] on link "85 Registrations" at bounding box center [629, 140] width 89 height 15
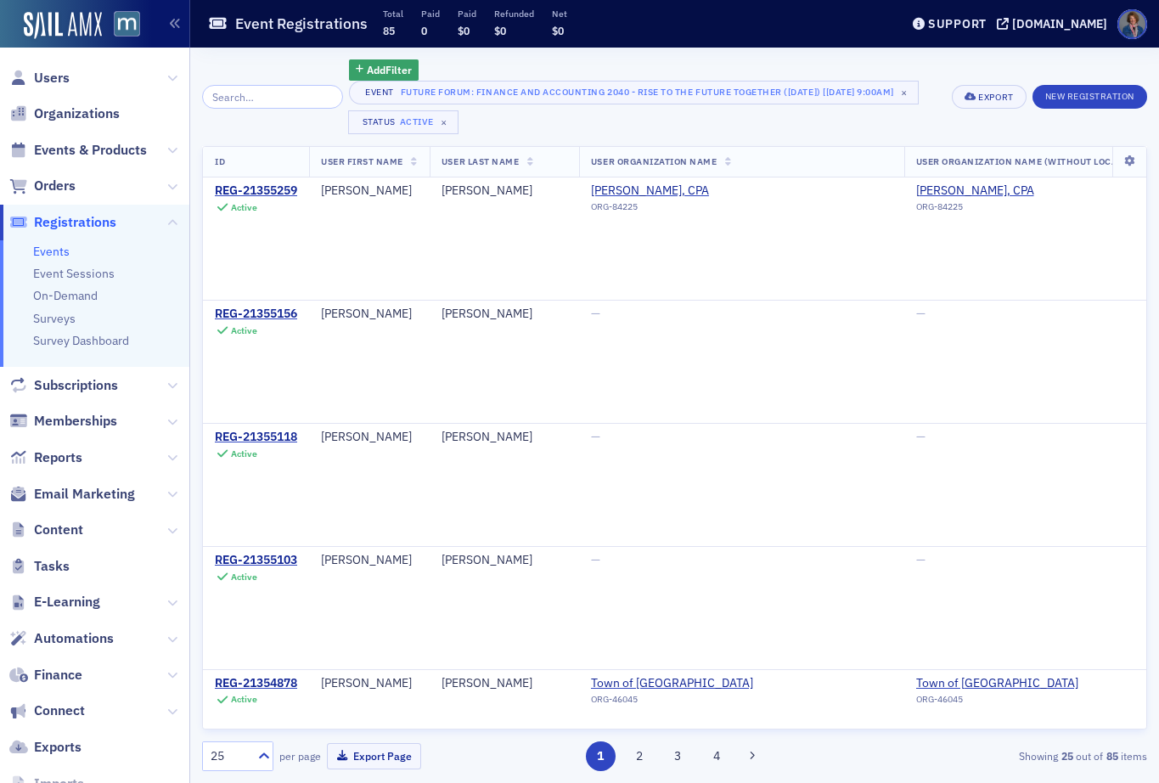
click at [534, 165] on icon at bounding box center [530, 162] width 7 height 9
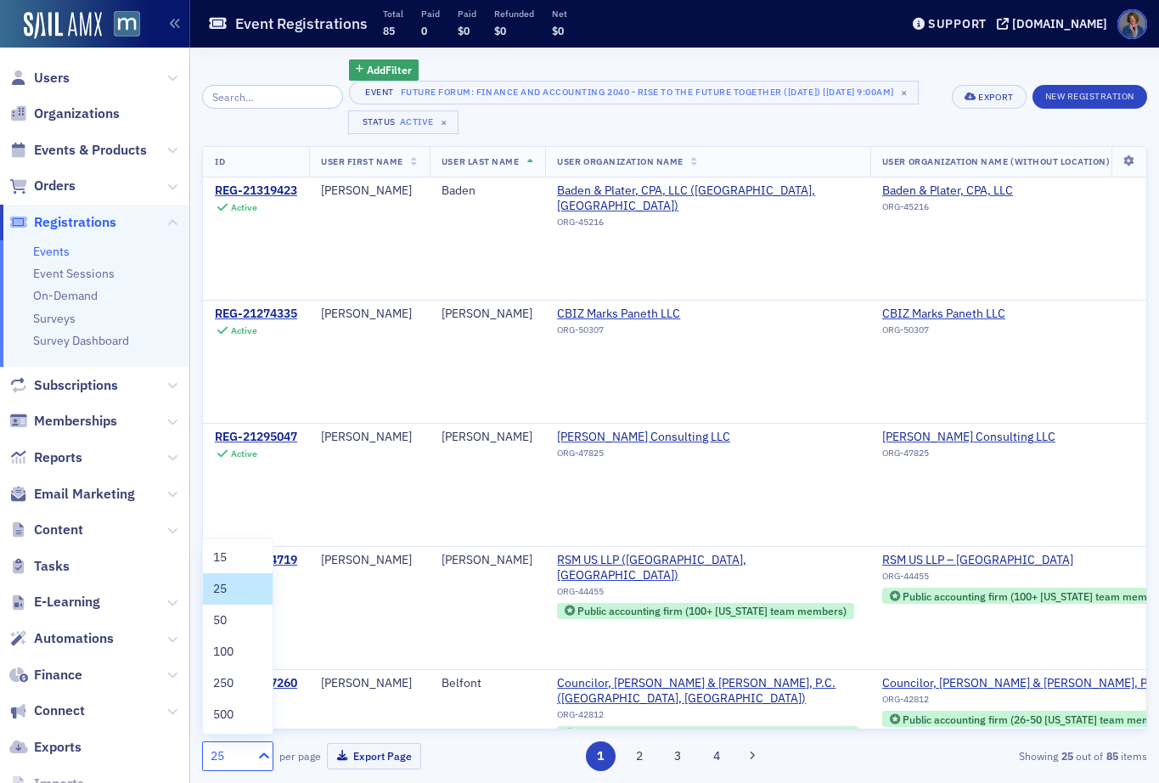
click at [264, 755] on icon at bounding box center [263, 755] width 17 height 17
click at [226, 646] on span "100" at bounding box center [223, 651] width 20 height 18
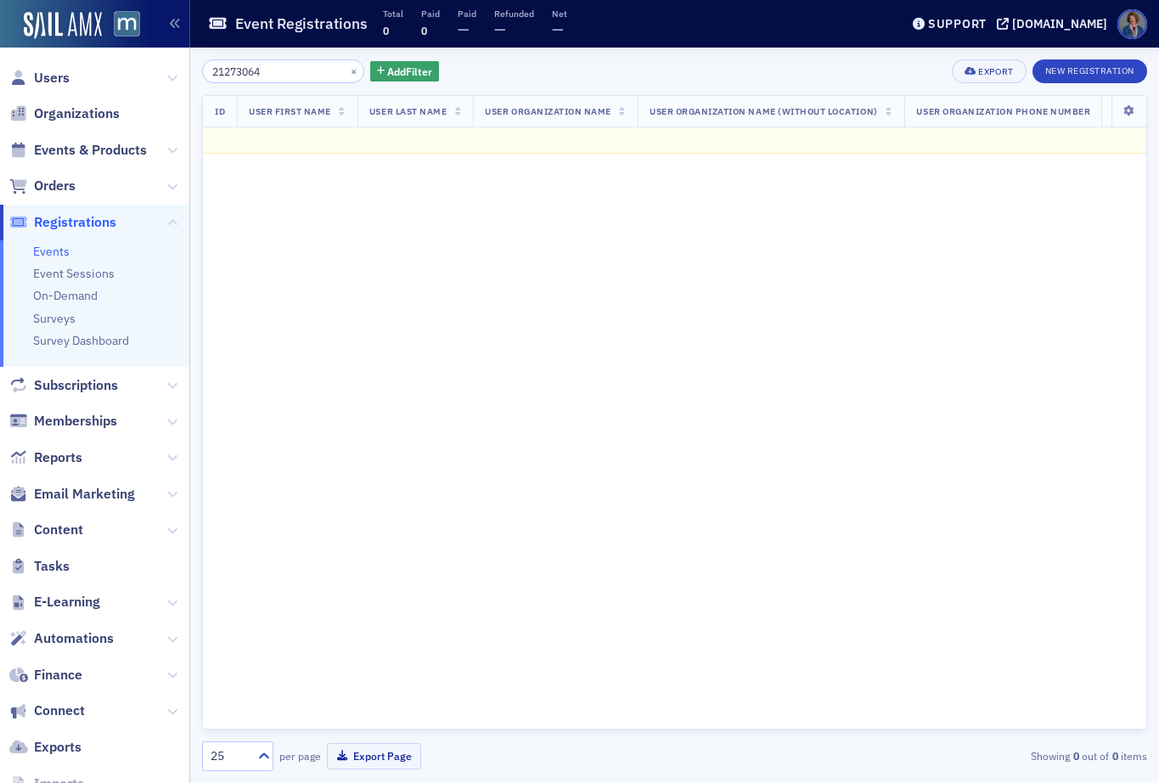
type input "21273064"
click at [57, 247] on link "Events" at bounding box center [51, 251] width 36 height 15
click at [100, 152] on span "Events & Products" at bounding box center [90, 150] width 113 height 19
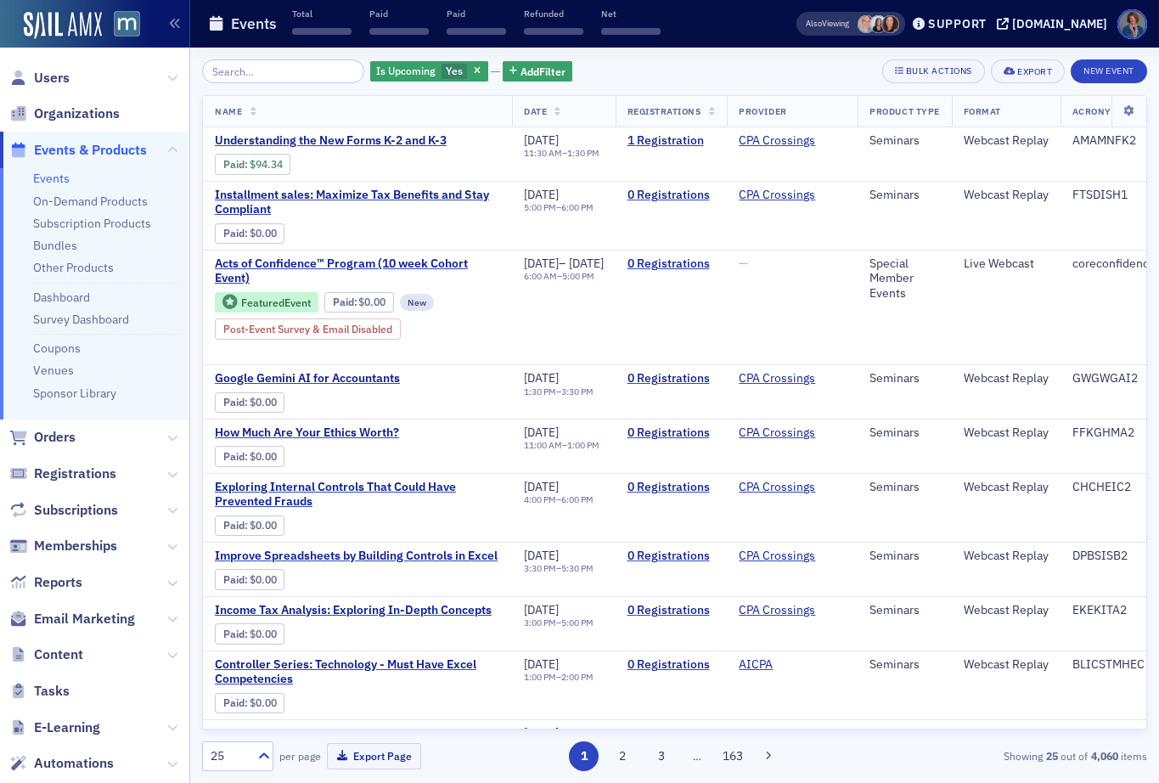
drag, startPoint x: 47, startPoint y: 181, endPoint x: 70, endPoint y: 171, distance: 25.5
click at [48, 180] on link "Events" at bounding box center [51, 178] width 36 height 15
click at [242, 76] on input "search" at bounding box center [283, 71] width 162 height 24
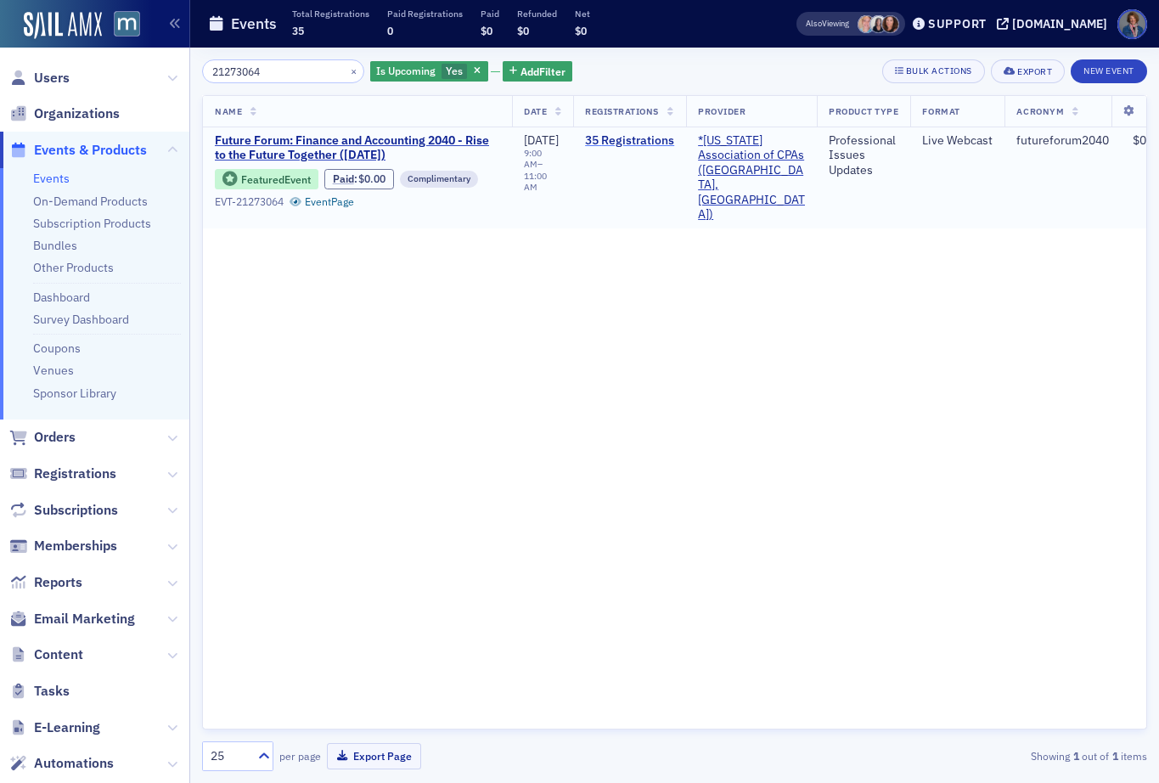
type input "21273064"
click at [626, 144] on link "35 Registrations" at bounding box center [629, 140] width 89 height 15
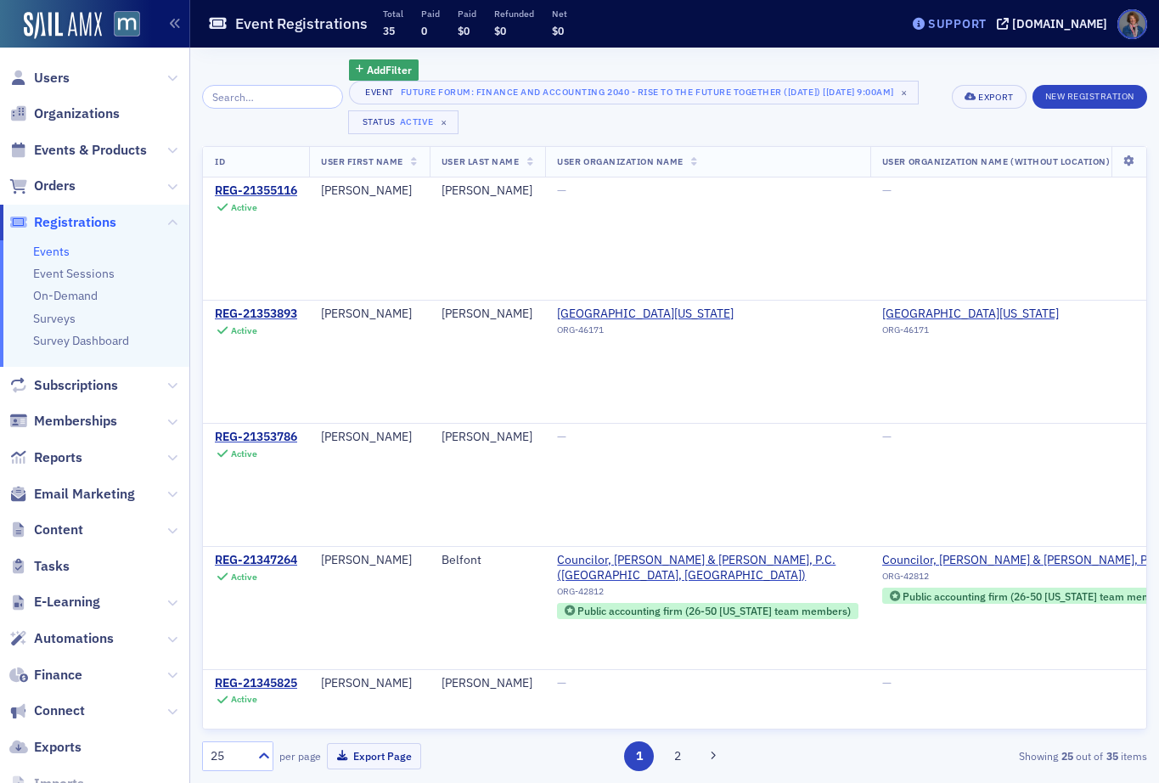
click at [979, 30] on div "Support" at bounding box center [957, 23] width 59 height 15
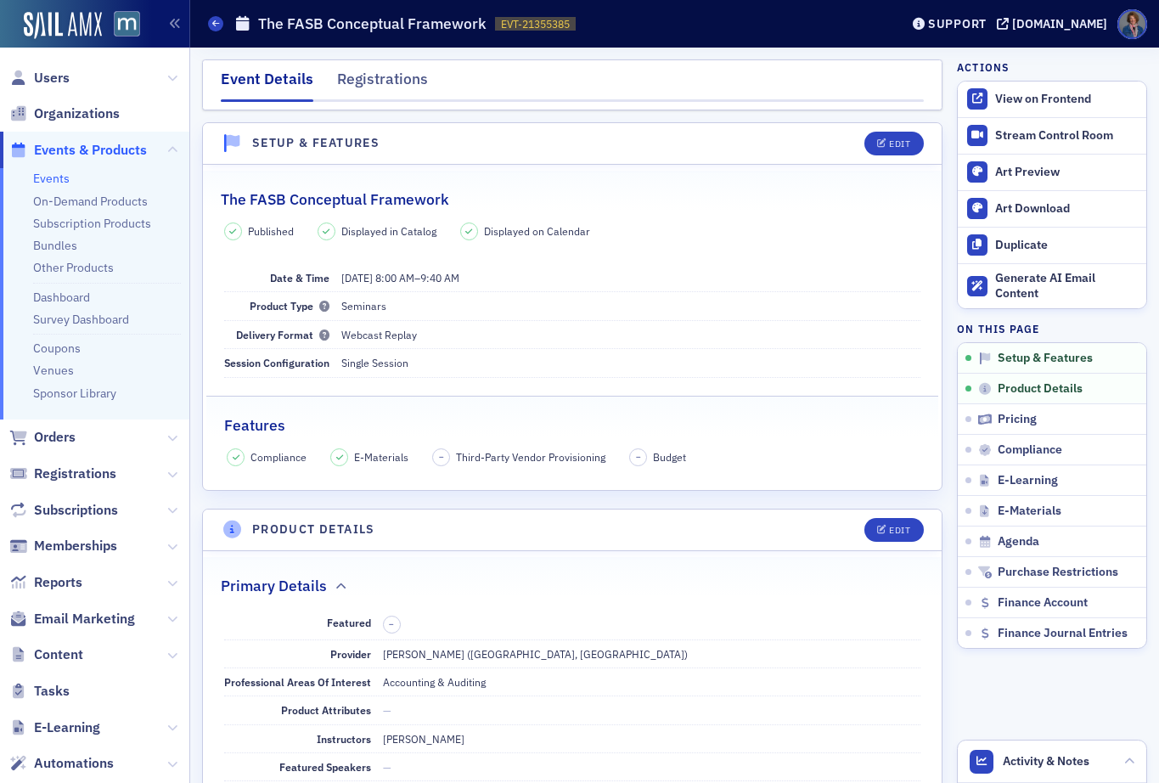
scroll to position [24, 0]
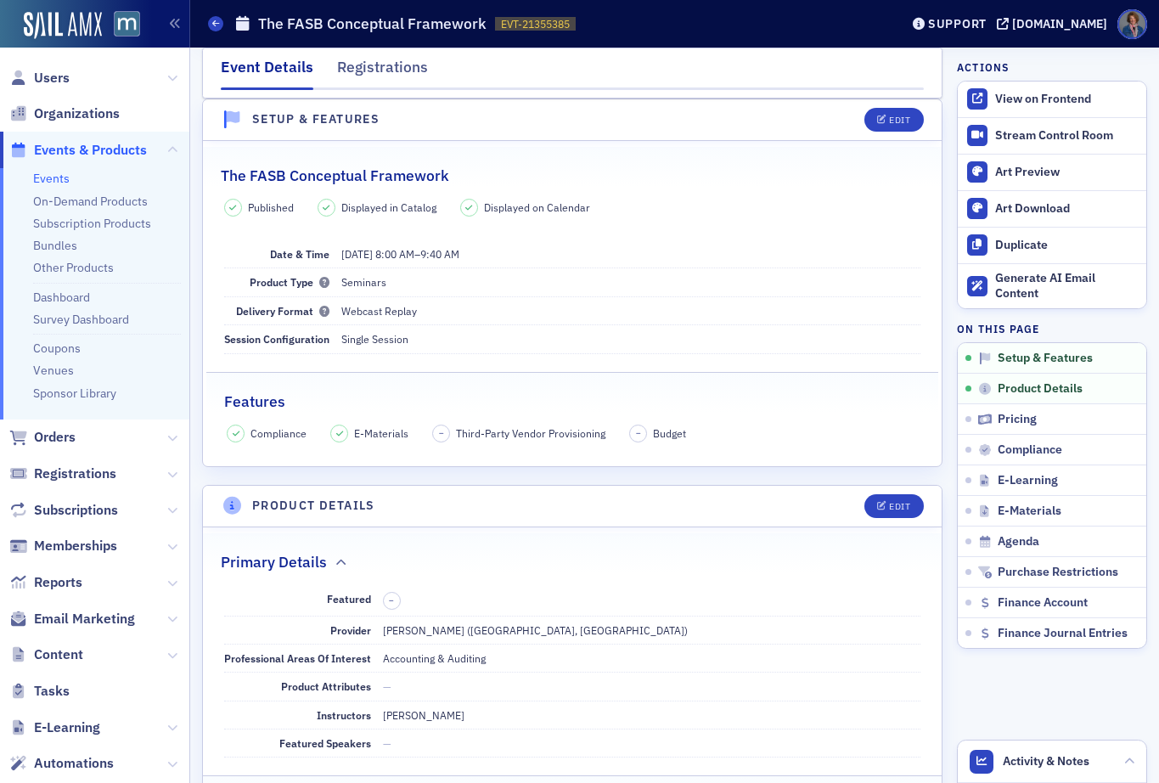
click at [40, 181] on link "Events" at bounding box center [51, 178] width 36 height 15
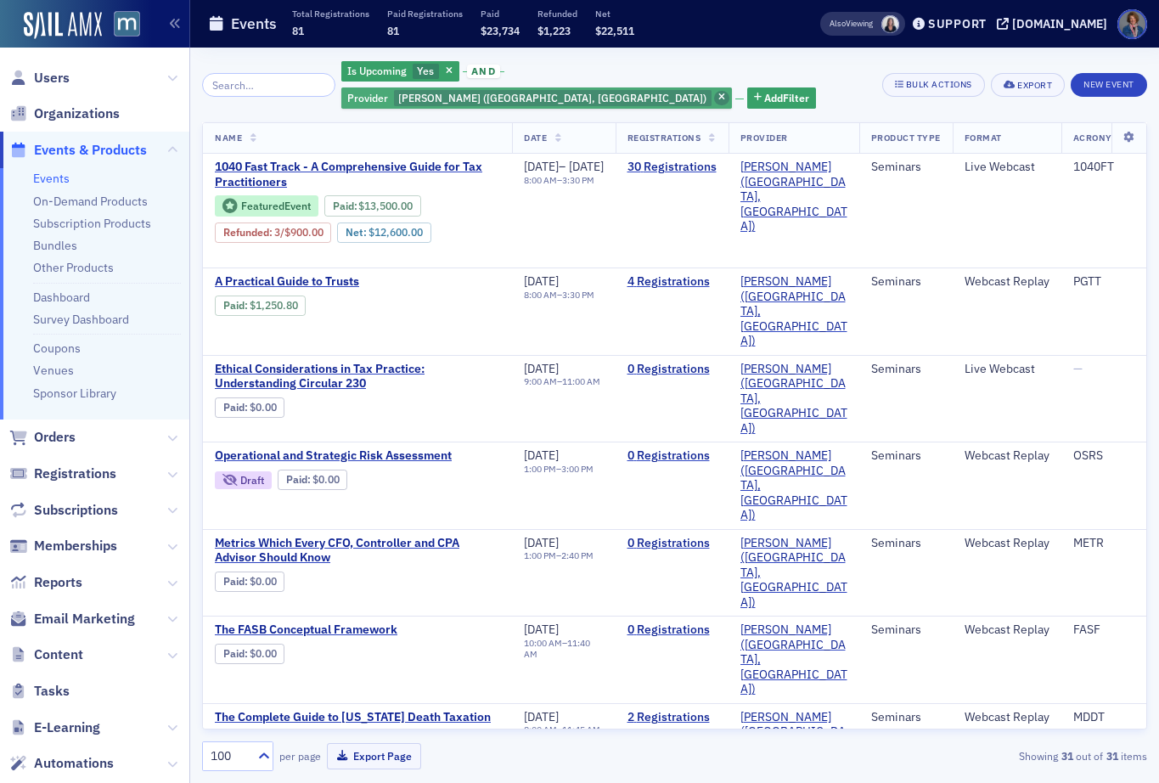
click at [729, 91] on span "button" at bounding box center [721, 98] width 15 height 15
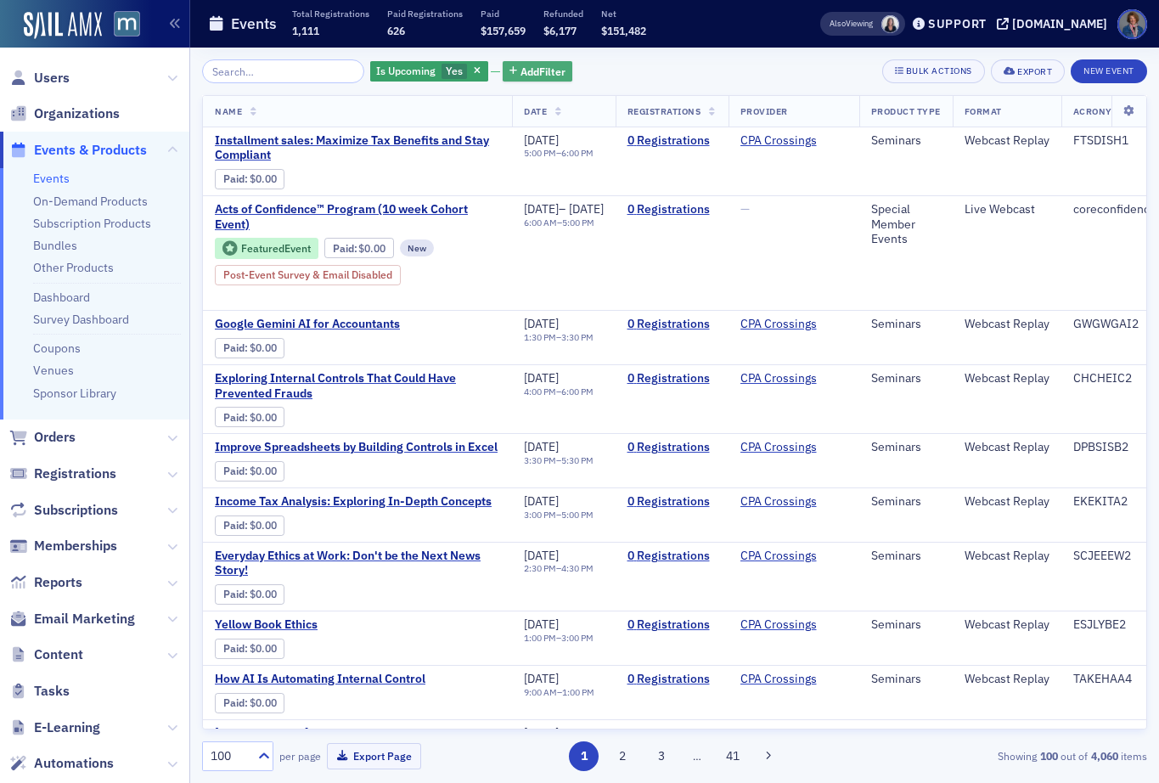
click at [534, 72] on span "Add Filter" at bounding box center [542, 71] width 45 height 15
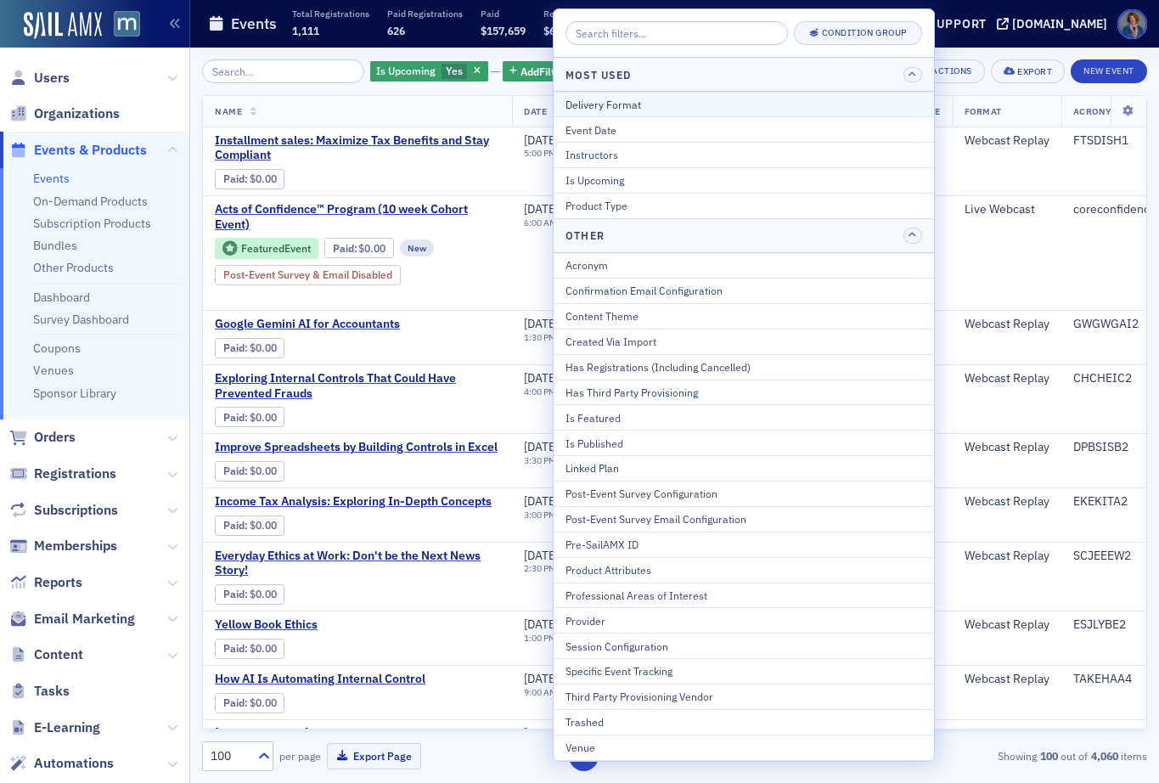
click at [628, 102] on div "Delivery Format" at bounding box center [743, 104] width 356 height 15
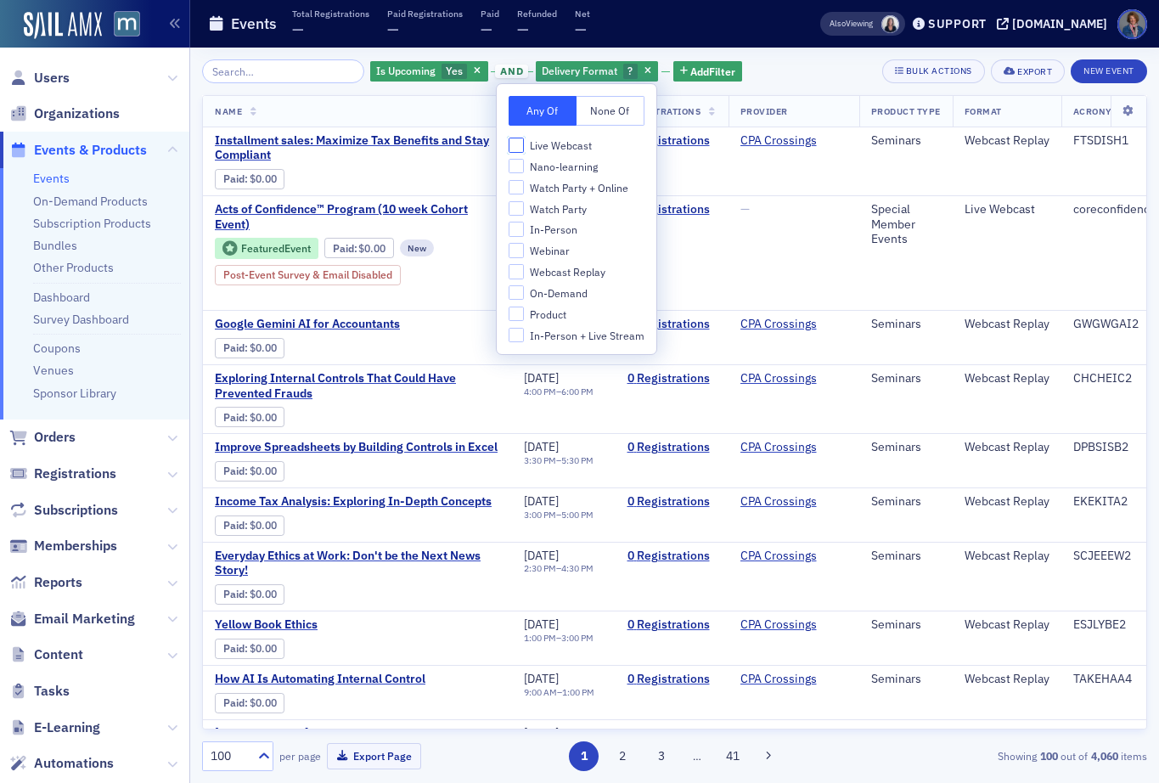
click at [515, 147] on input "Live Webcast" at bounding box center [515, 144] width 15 height 15
checkbox input "true"
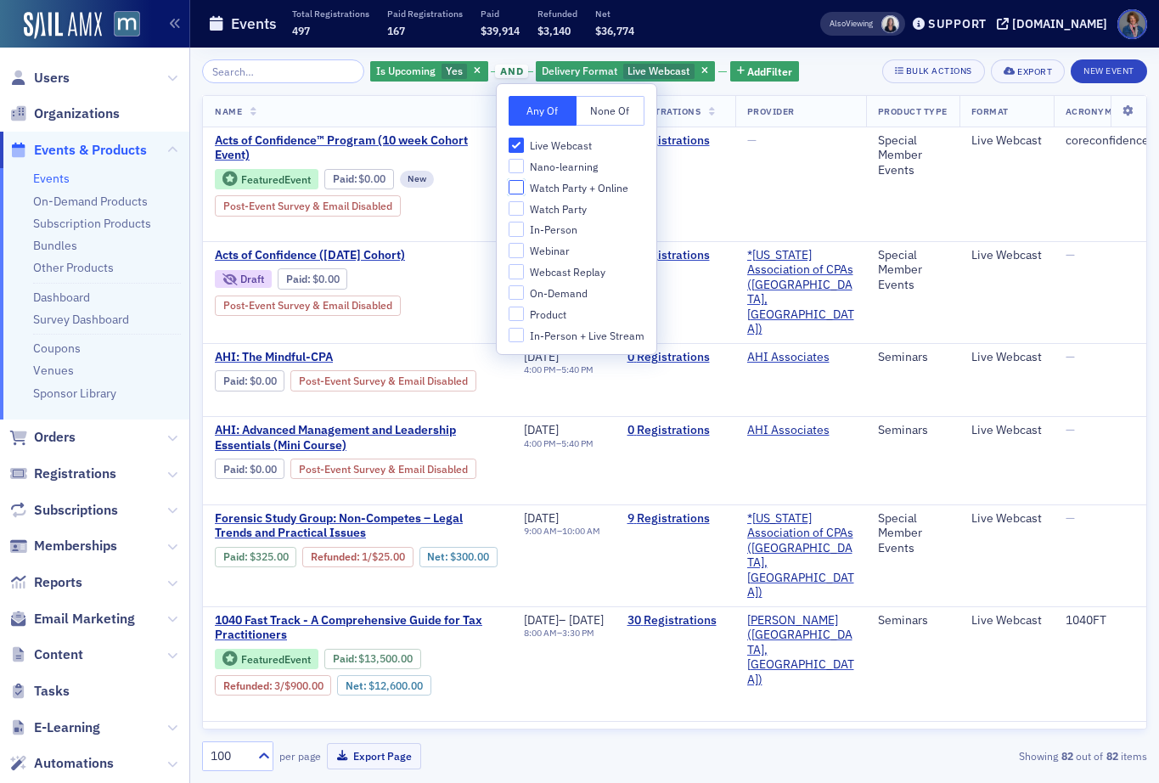
click at [510, 194] on input "Watch Party + Online" at bounding box center [515, 187] width 15 height 15
checkbox input "true"
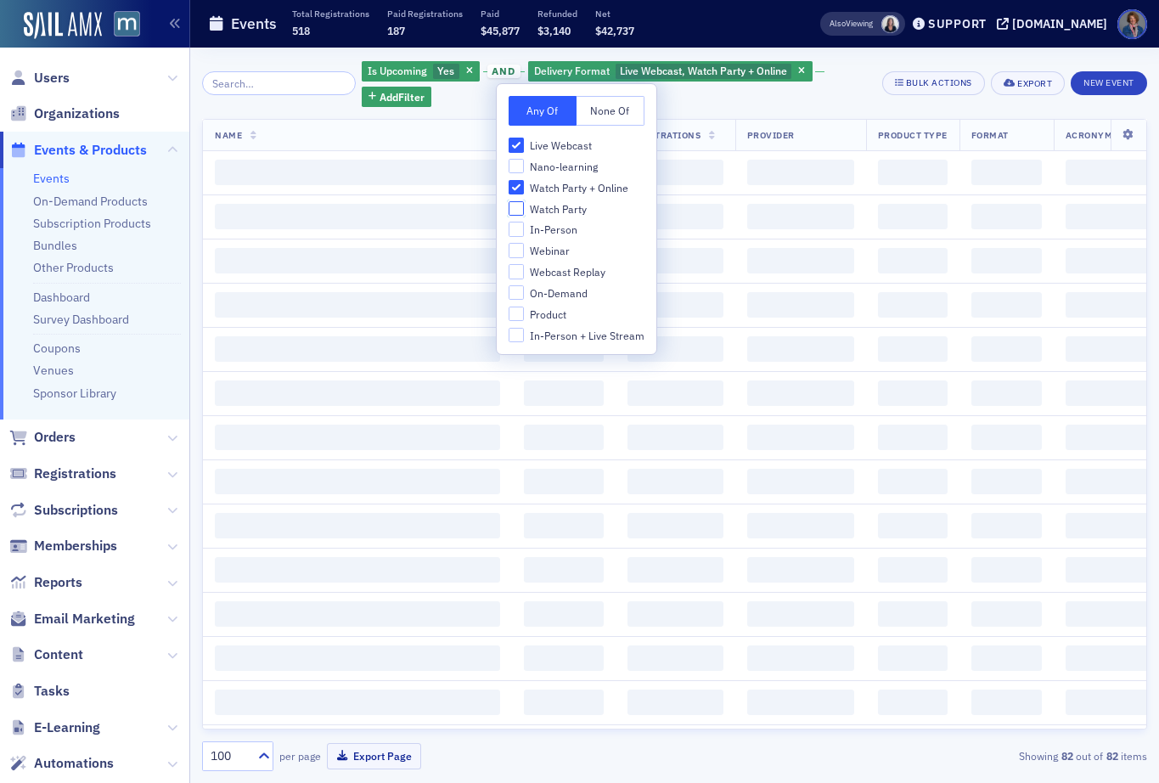
click at [514, 205] on input "Watch Party" at bounding box center [515, 208] width 15 height 15
checkbox input "true"
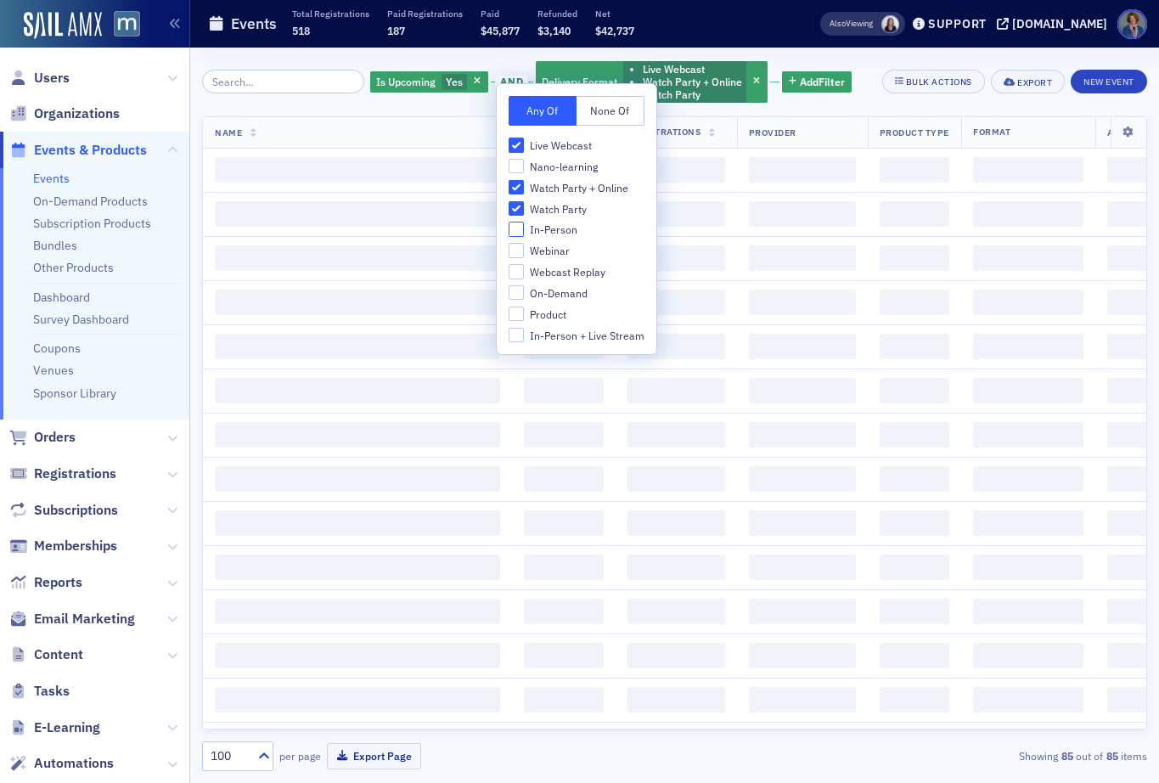
click at [519, 233] on input "In-Person" at bounding box center [515, 229] width 15 height 15
checkbox input "true"
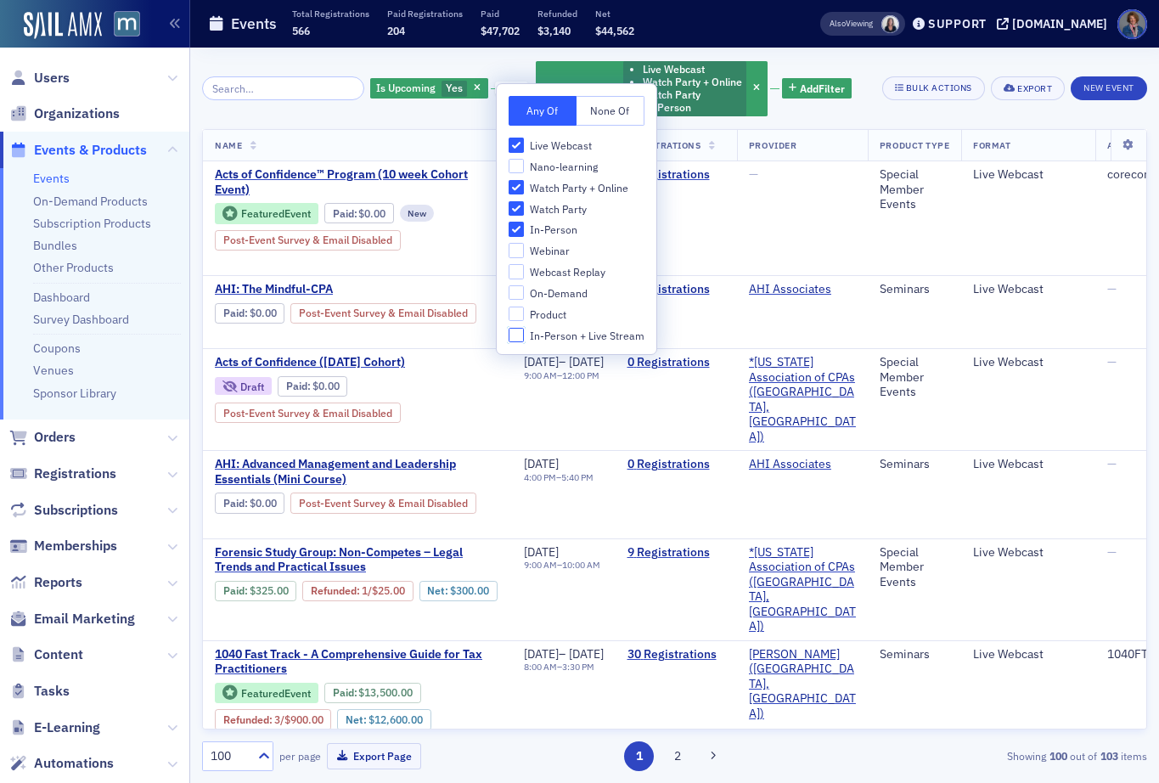
click at [518, 338] on input "In-Person + Live Stream" at bounding box center [515, 335] width 15 height 15
checkbox input "true"
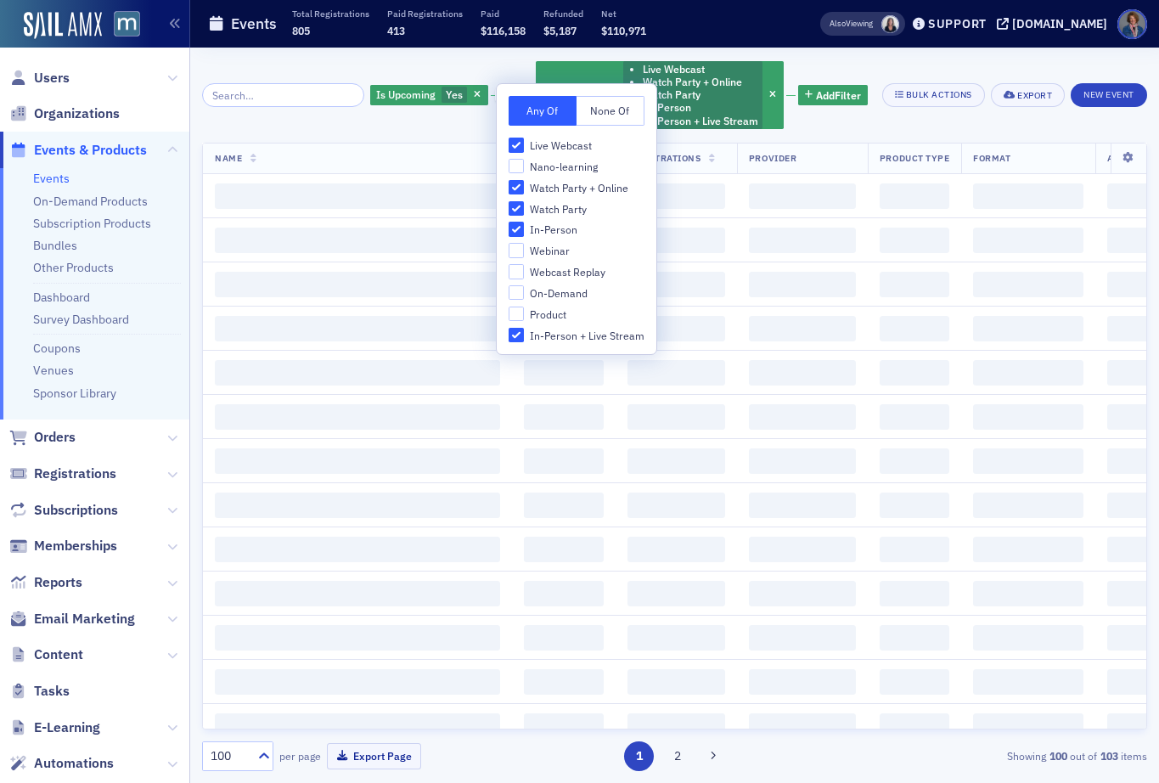
click at [879, 65] on div "Is Upcoming Yes and Delivery Format Live Webcast Watch Party + Online Watch Par…" at bounding box center [674, 94] width 945 height 71
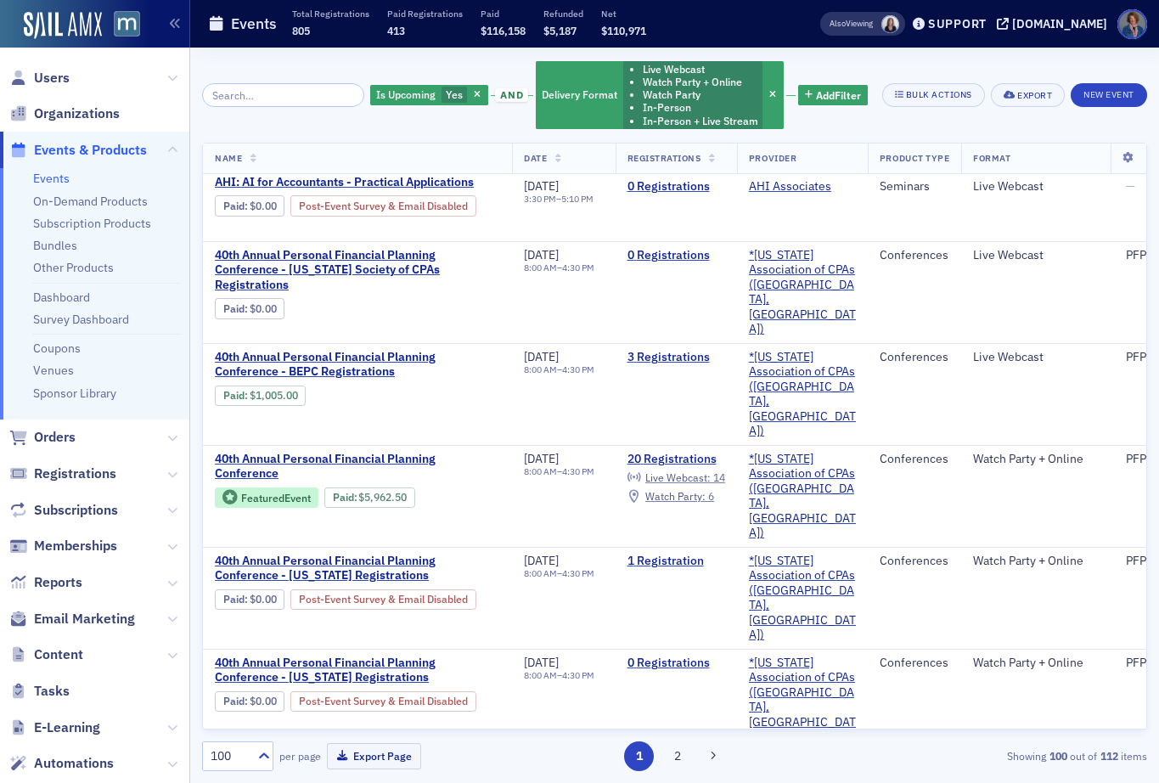
scroll to position [2074, 0]
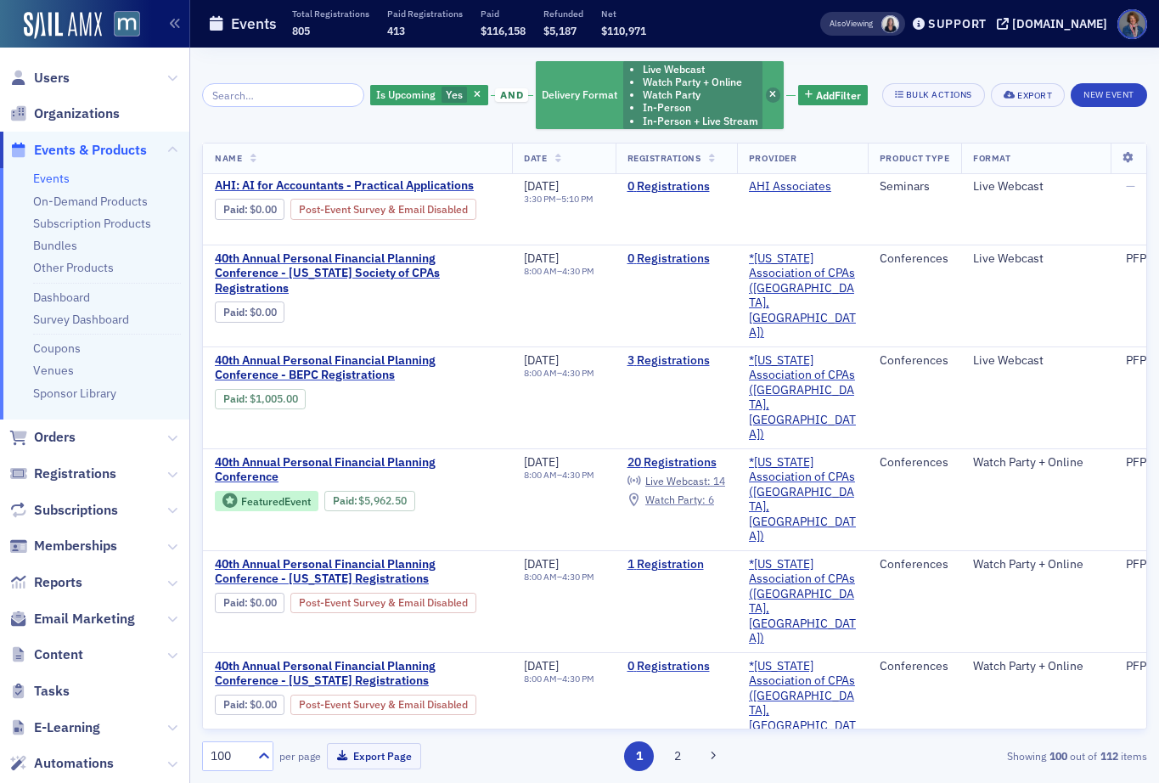
click at [769, 98] on icon "button" at bounding box center [772, 95] width 7 height 9
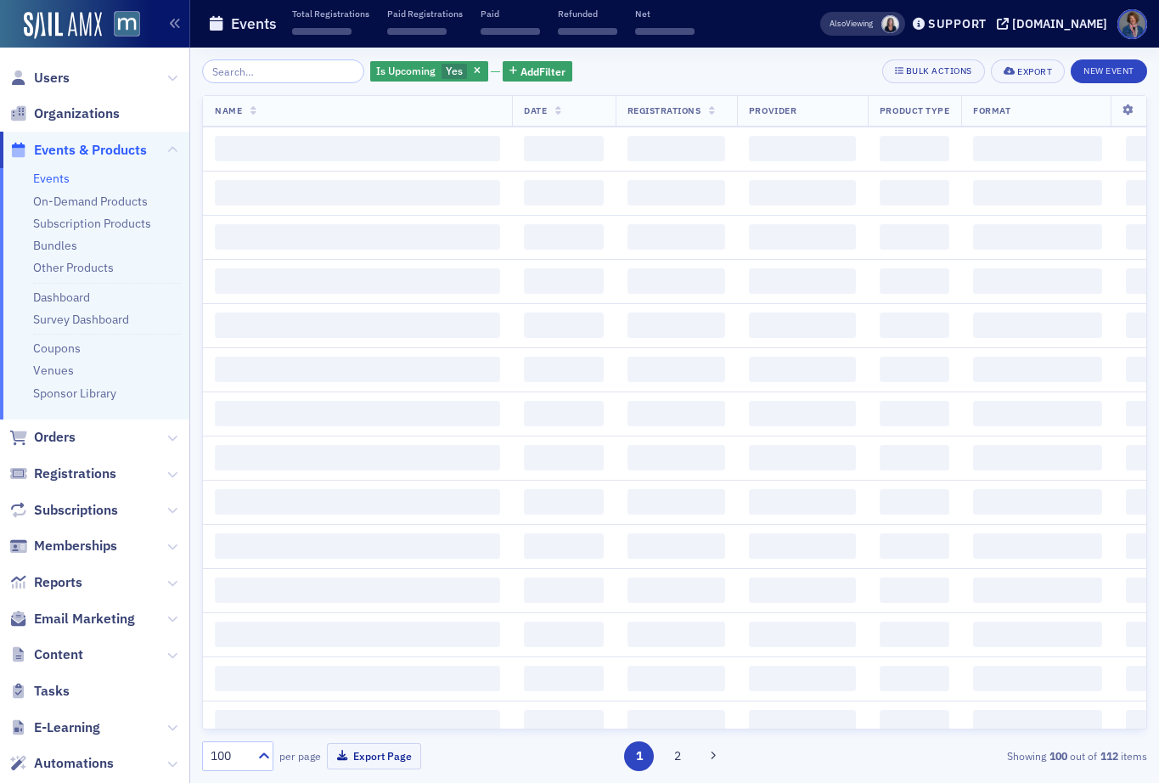
scroll to position [6469, 0]
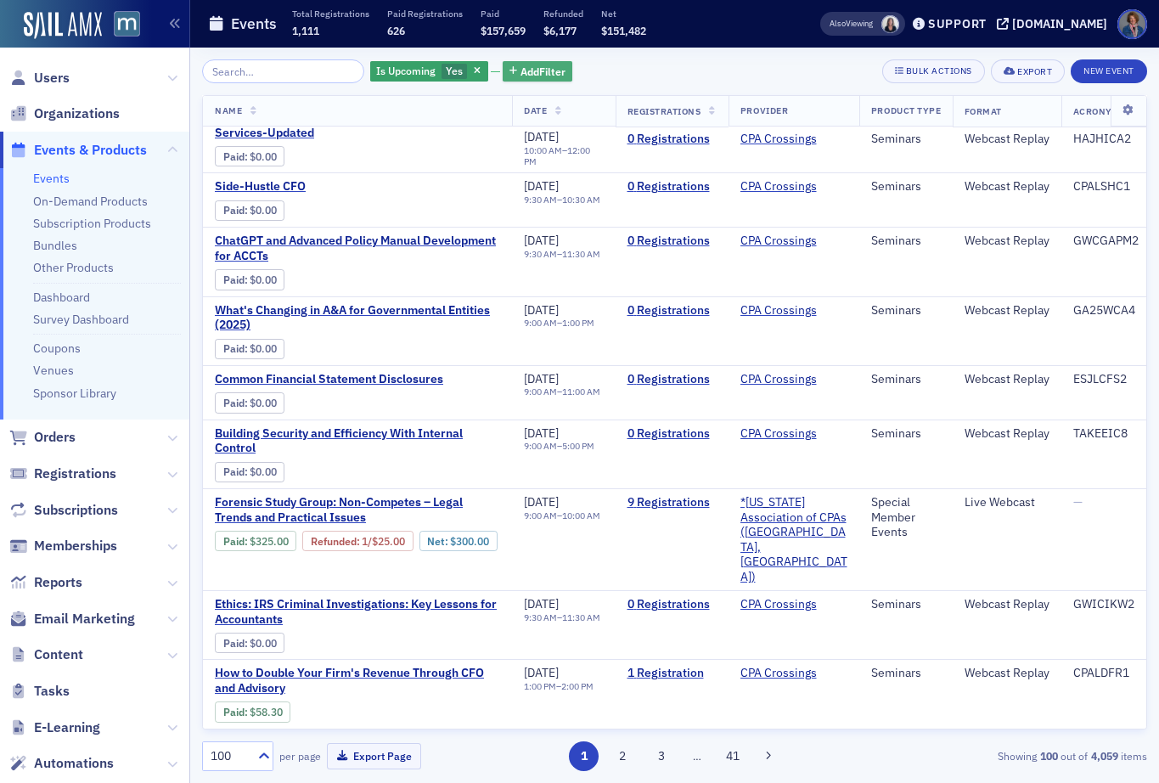
scroll to position [5714, 0]
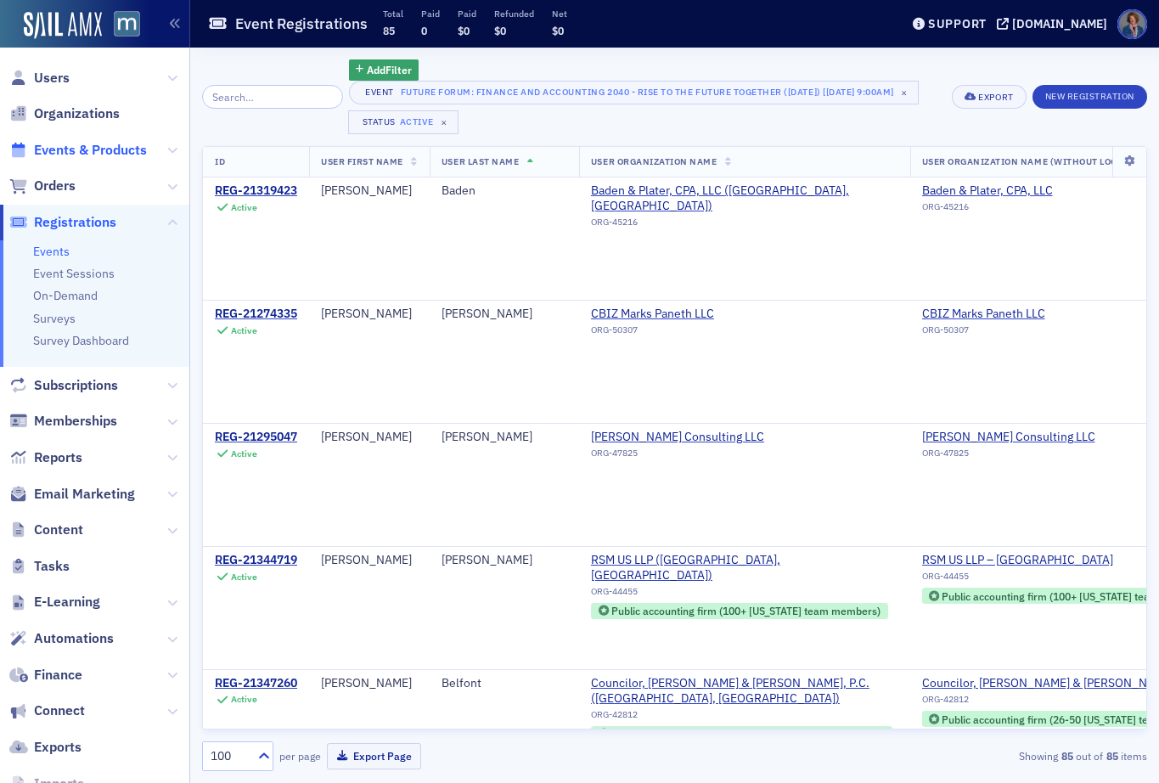
click at [76, 153] on span "Events & Products" at bounding box center [90, 150] width 113 height 19
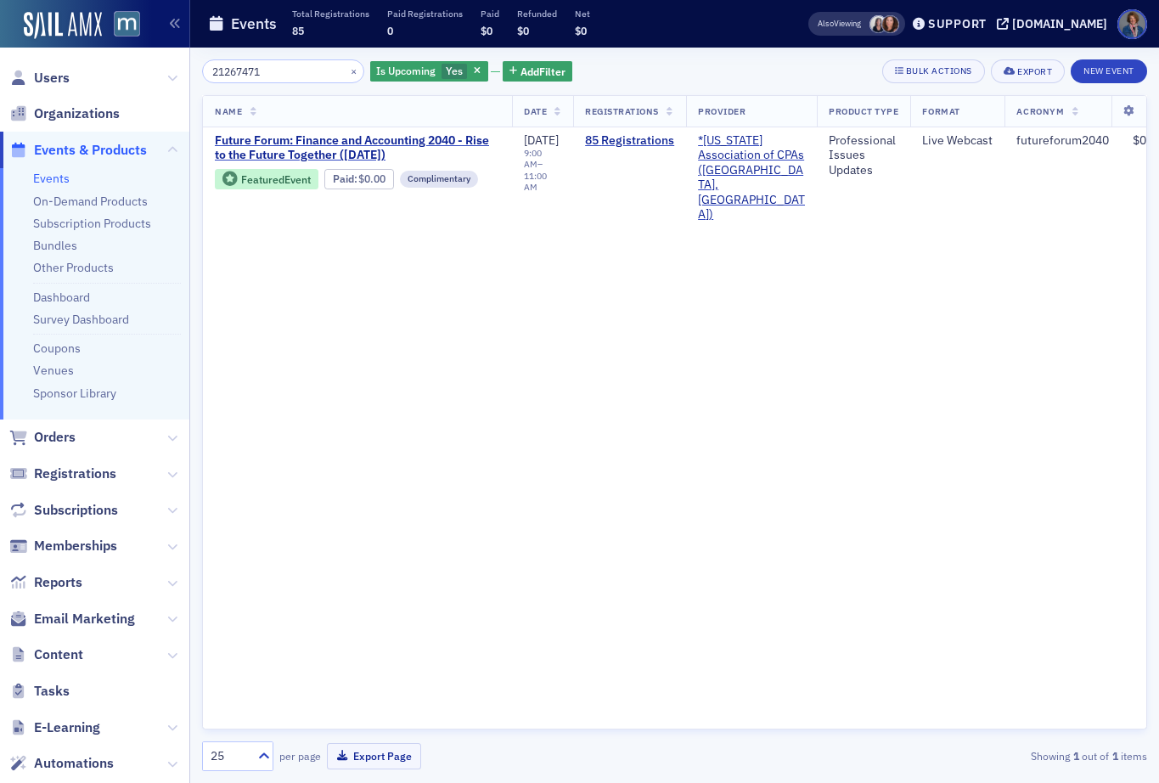
click at [60, 179] on link "Events" at bounding box center [51, 178] width 36 height 15
click at [346, 74] on button "×" at bounding box center [353, 70] width 15 height 15
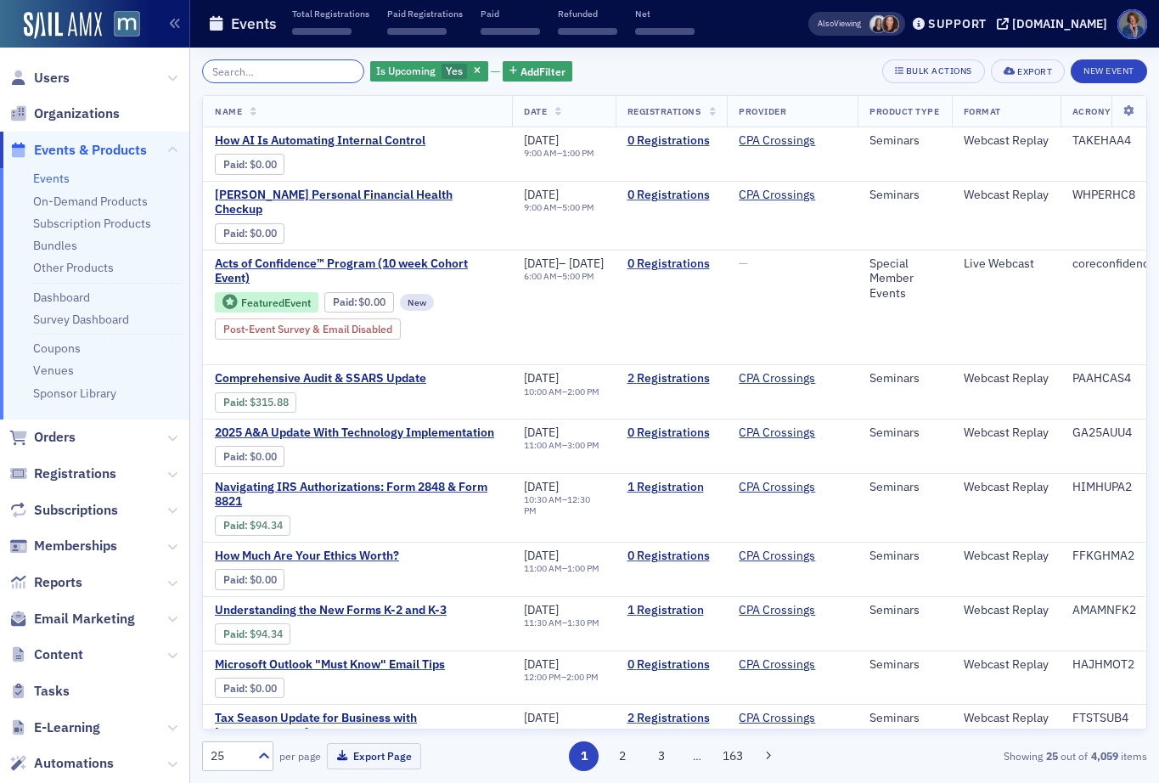
click at [264, 66] on input "search" at bounding box center [283, 71] width 162 height 24
click at [524, 66] on span "Add Filter" at bounding box center [542, 71] width 45 height 15
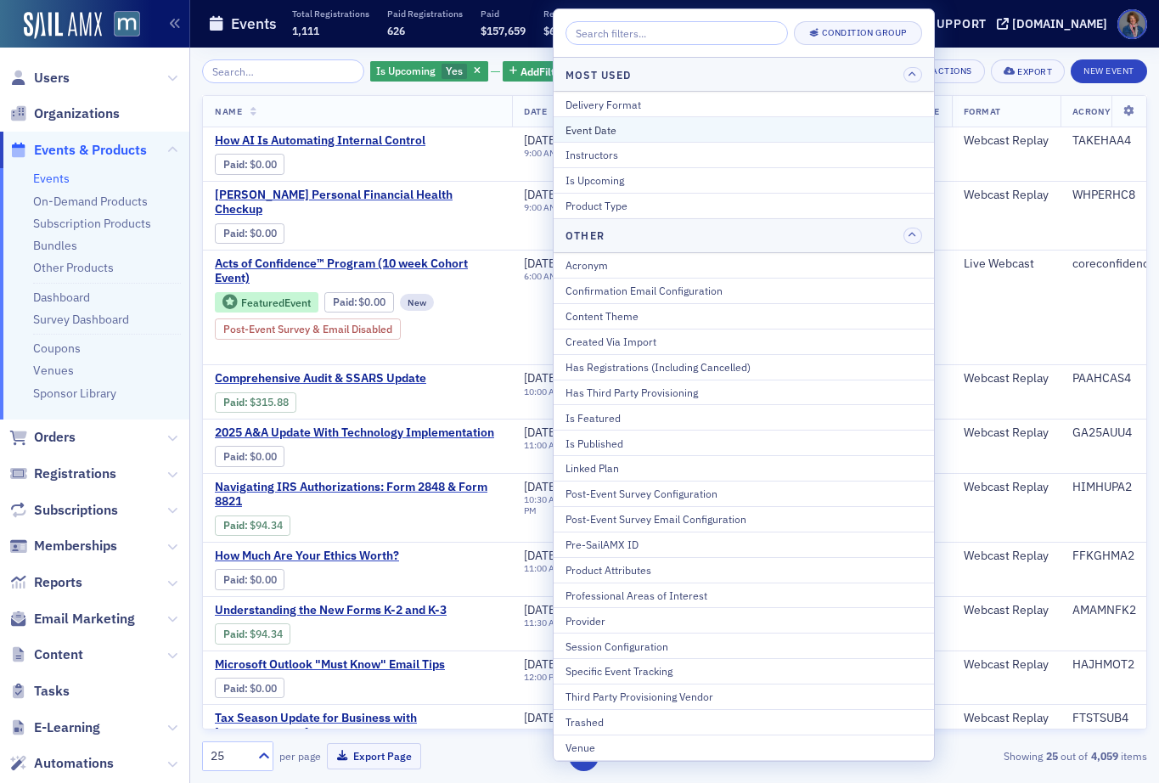
click at [589, 125] on div "Event Date" at bounding box center [743, 129] width 356 height 15
select select "9"
select select "2025"
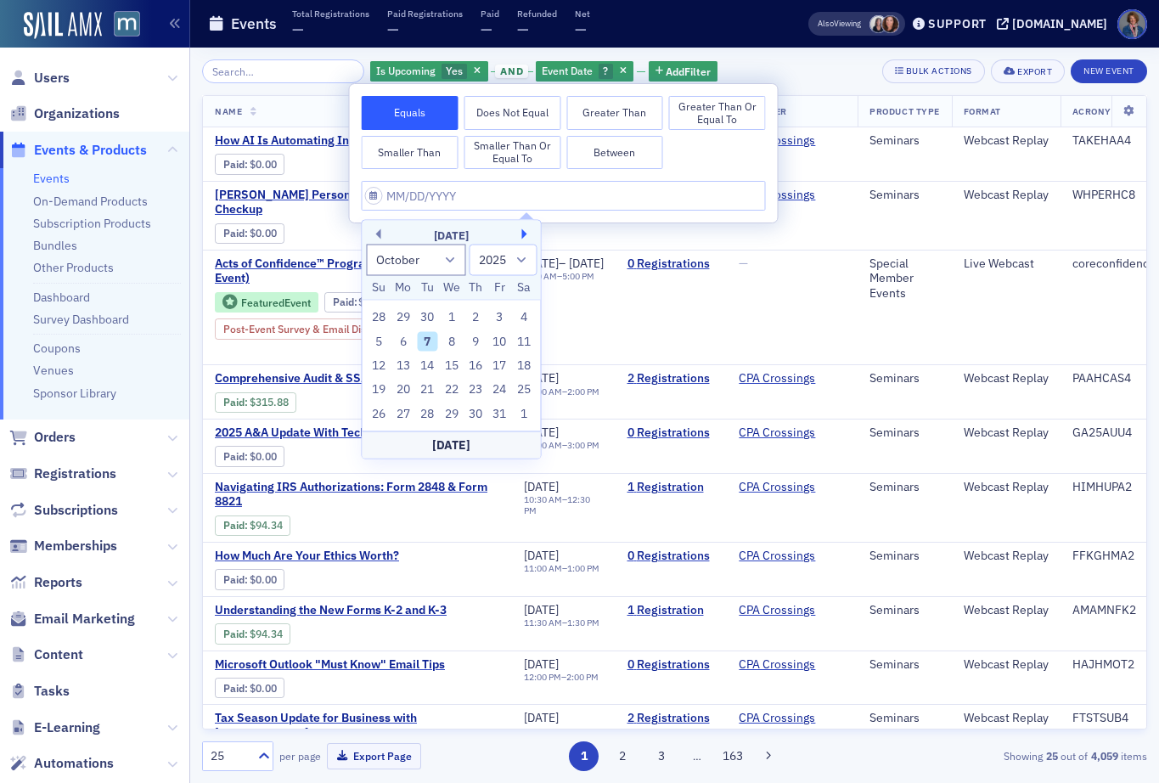
click at [523, 230] on button "Next Month" at bounding box center [527, 234] width 10 height 10
select select "11"
drag, startPoint x: 400, startPoint y: 341, endPoint x: 432, endPoint y: 328, distance: 35.0
click at [400, 340] on div "8" at bounding box center [403, 341] width 20 height 20
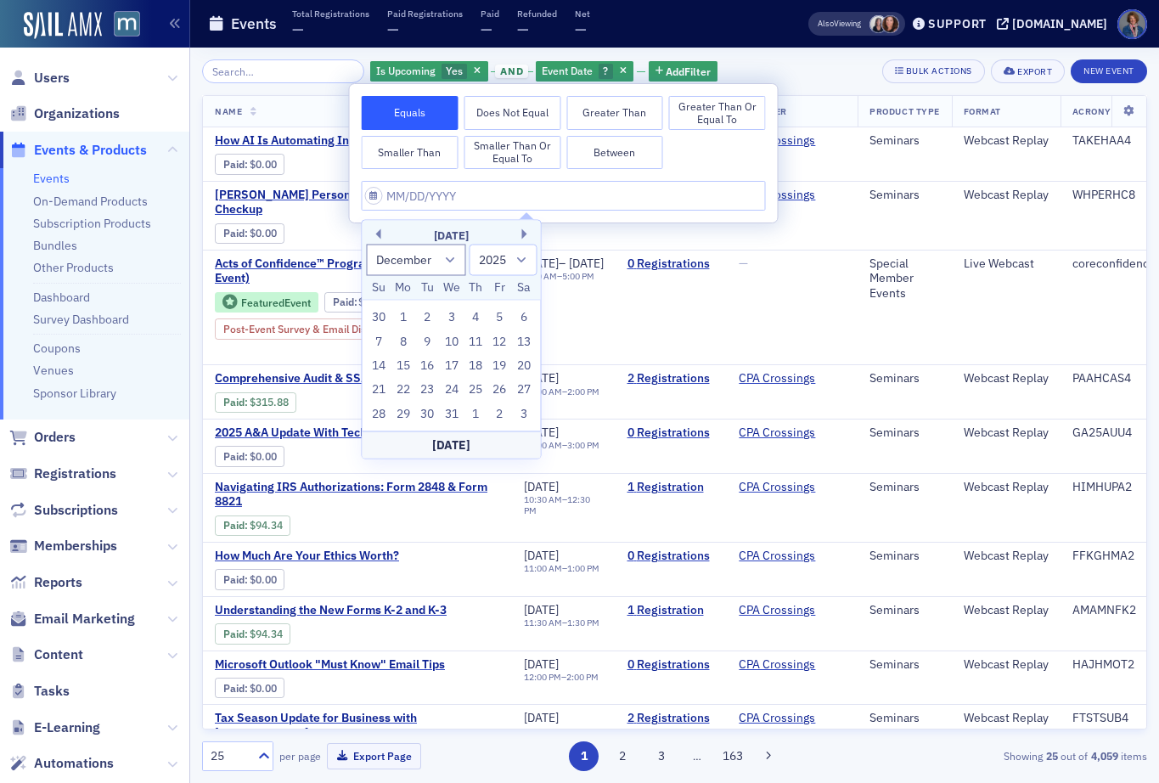
type input "[DATE]"
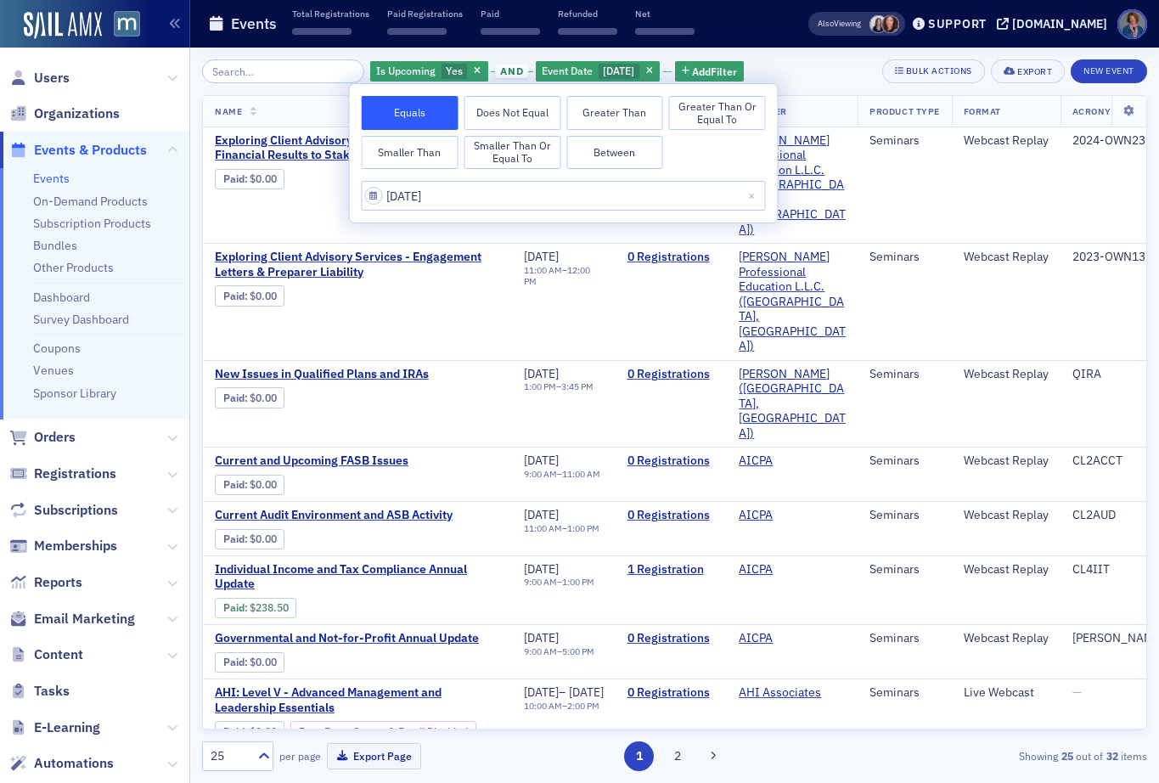
click at [835, 69] on div "Is Upcoming Yes and Event Date [DATE] Add Filter Bulk Actions Export New Event" at bounding box center [674, 71] width 945 height 24
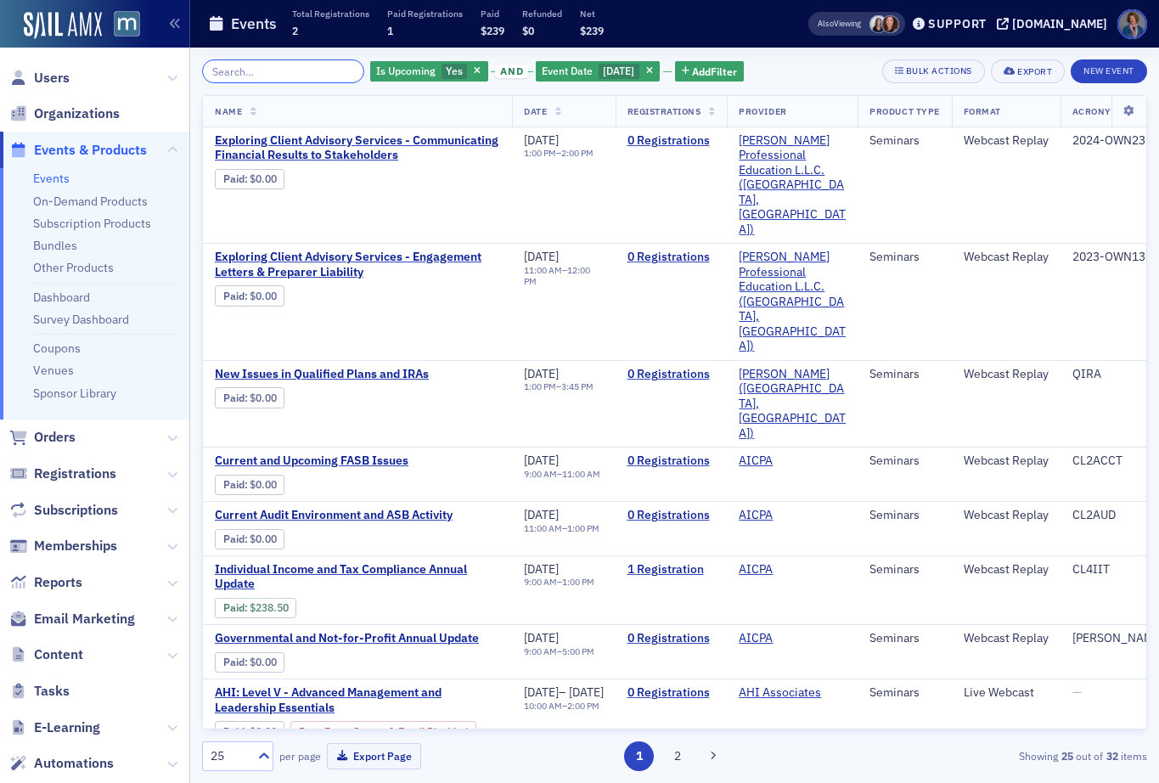
click at [293, 70] on input "search" at bounding box center [283, 71] width 162 height 24
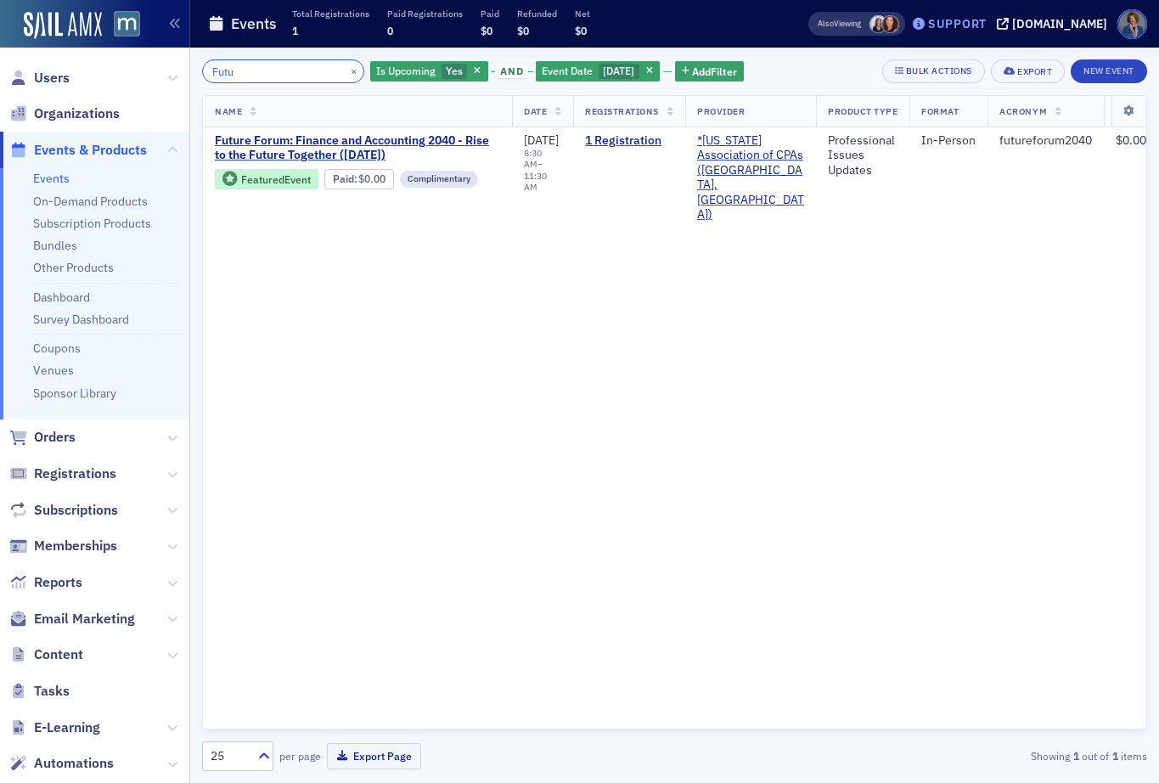
type input "Futu"
click at [986, 26] on div "Support" at bounding box center [957, 23] width 59 height 15
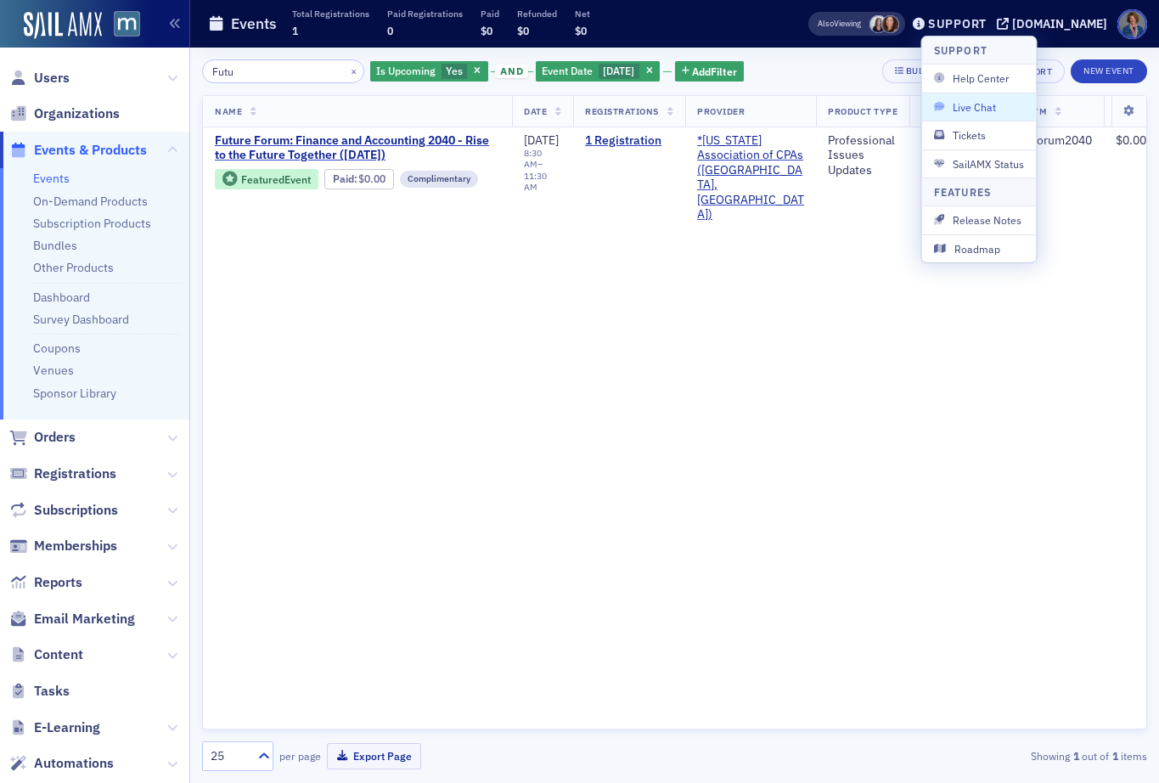
click at [980, 102] on span "Live Chat" at bounding box center [979, 106] width 91 height 15
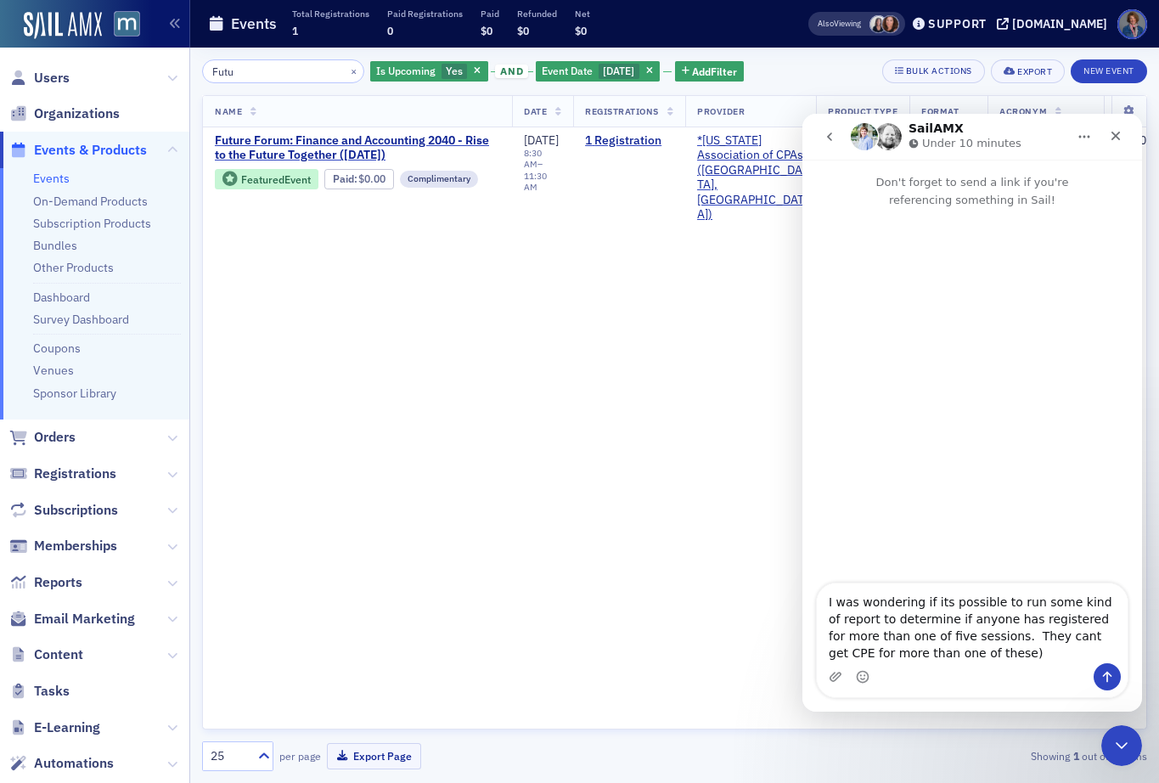
click at [974, 634] on textarea "I was wondering if its possible to run some kind of report to determine if anyo…" at bounding box center [971, 623] width 311 height 80
click at [967, 649] on textarea "I was wondering if its possible to run some kind of report to determine if anyo…" at bounding box center [971, 623] width 311 height 80
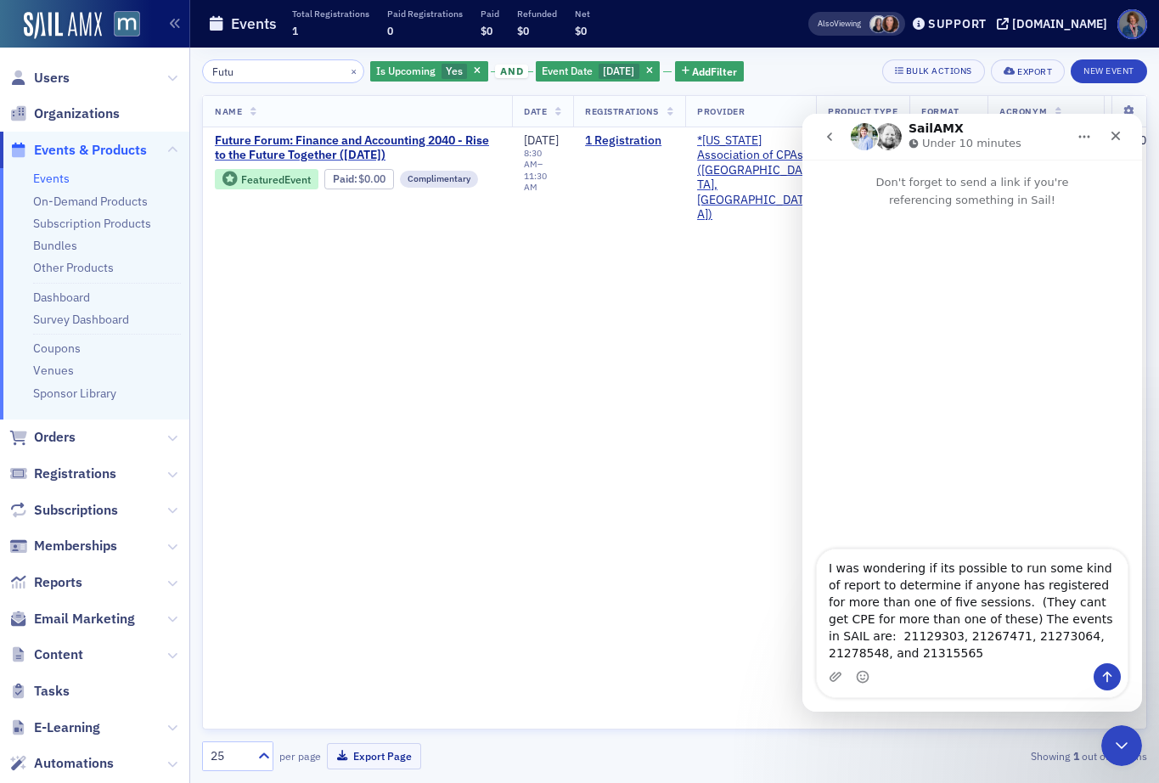
click at [907, 654] on textarea "I was wondering if its possible to run some kind of report to determine if anyo…" at bounding box center [971, 606] width 311 height 114
drag, startPoint x: 827, startPoint y: 570, endPoint x: 910, endPoint y: 650, distance: 115.3
click at [910, 650] on textarea "I was wondering if its possible to run some kind of report to determine if anyo…" at bounding box center [971, 606] width 311 height 114
type textarea "I was wondering if its possible to run some kind of report to determine if anyo…"
click at [936, 468] on div "Intercom messenger" at bounding box center [971, 380] width 339 height 342
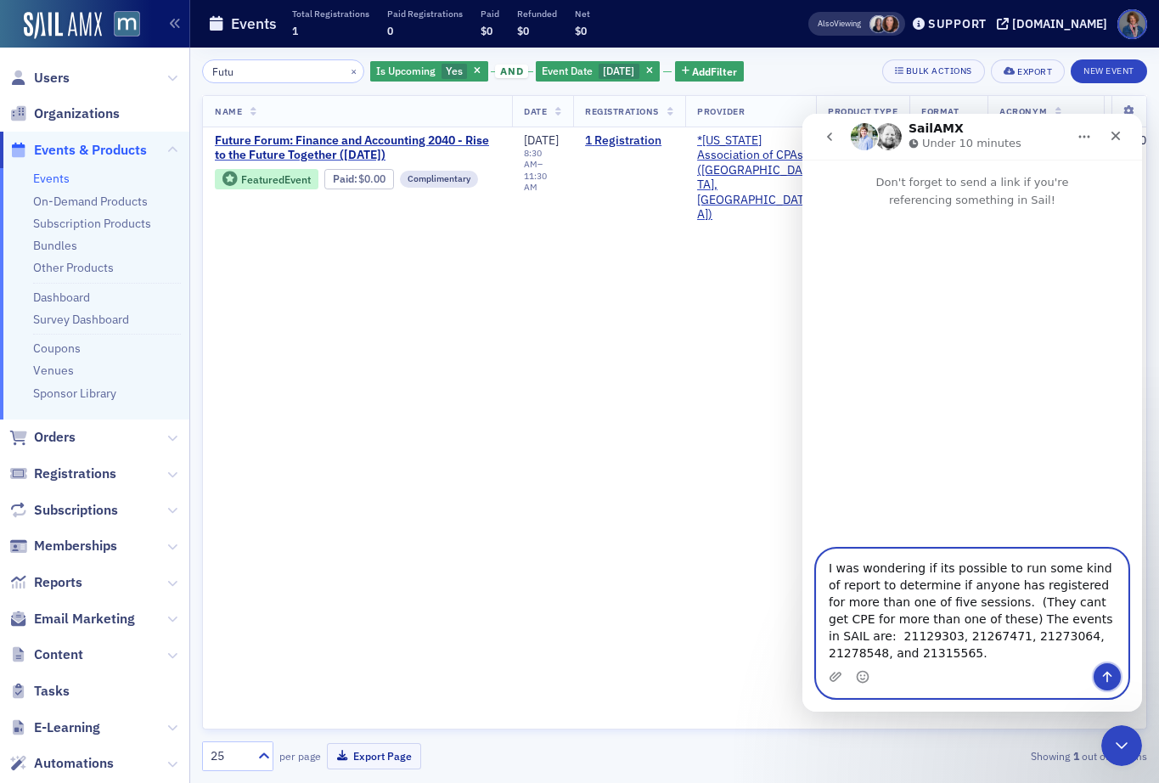
click at [1105, 676] on icon "Send a message…" at bounding box center [1107, 677] width 14 height 14
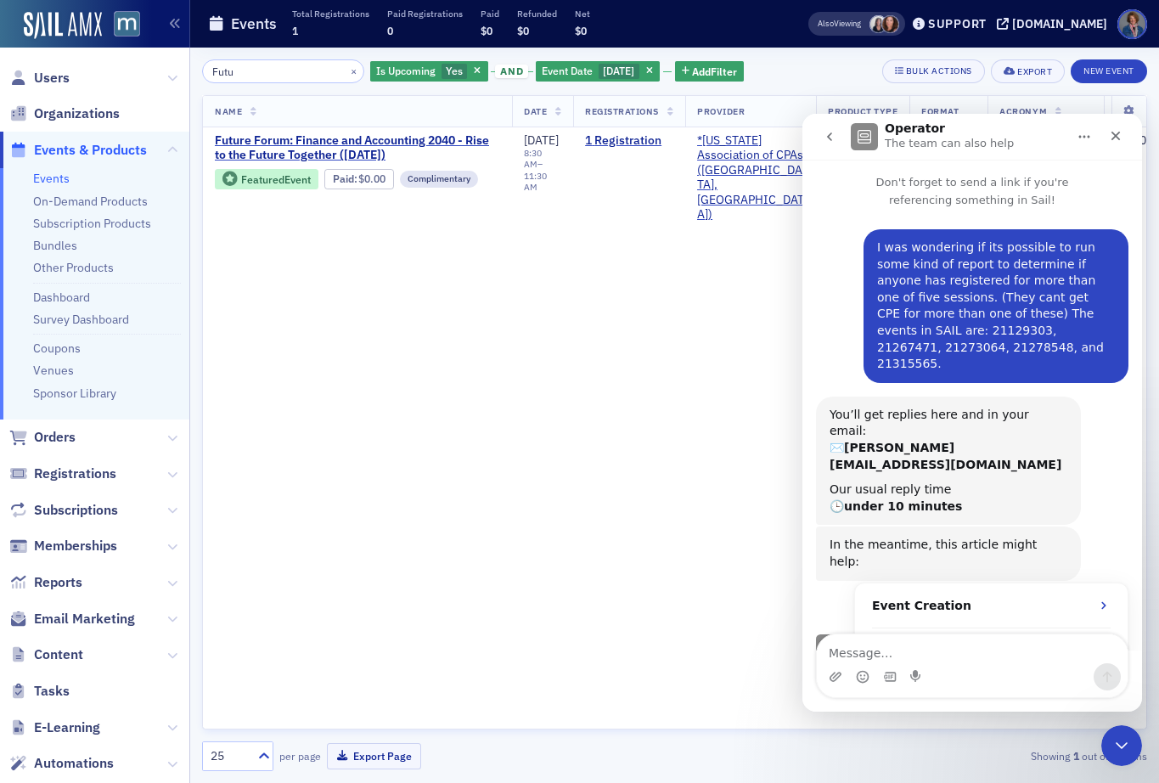
click at [517, 333] on div "Name Date Registrations Provider Product Type Format Acronym Member Price Non-M…" at bounding box center [674, 412] width 945 height 634
